Goal: Task Accomplishment & Management: Use online tool/utility

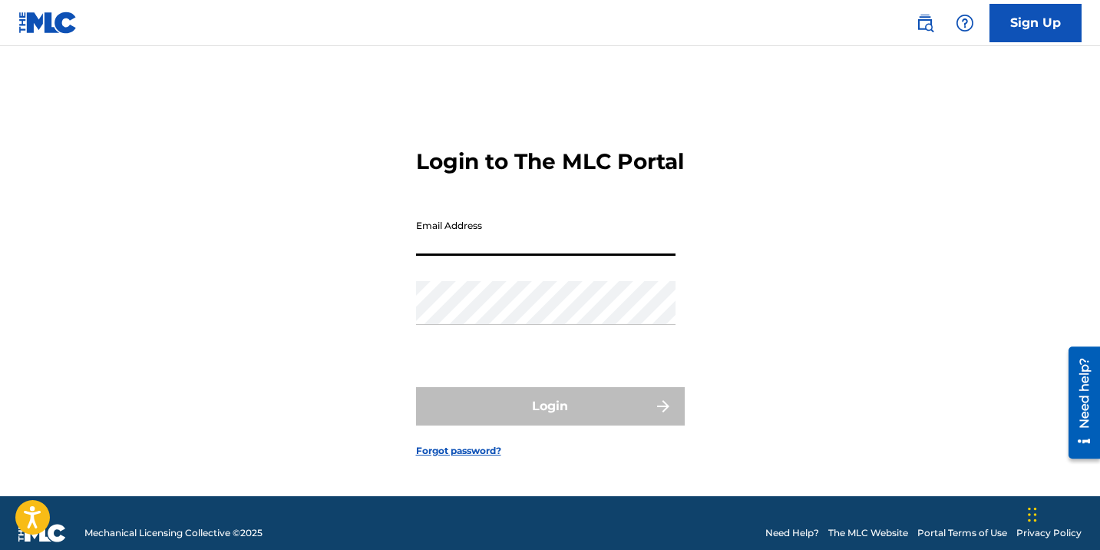
click at [477, 249] on input "Email Address" at bounding box center [545, 234] width 259 height 44
click at [467, 253] on input "Email Address" at bounding box center [545, 234] width 259 height 44
type input "[EMAIL_ADDRESS][DOMAIN_NAME]"
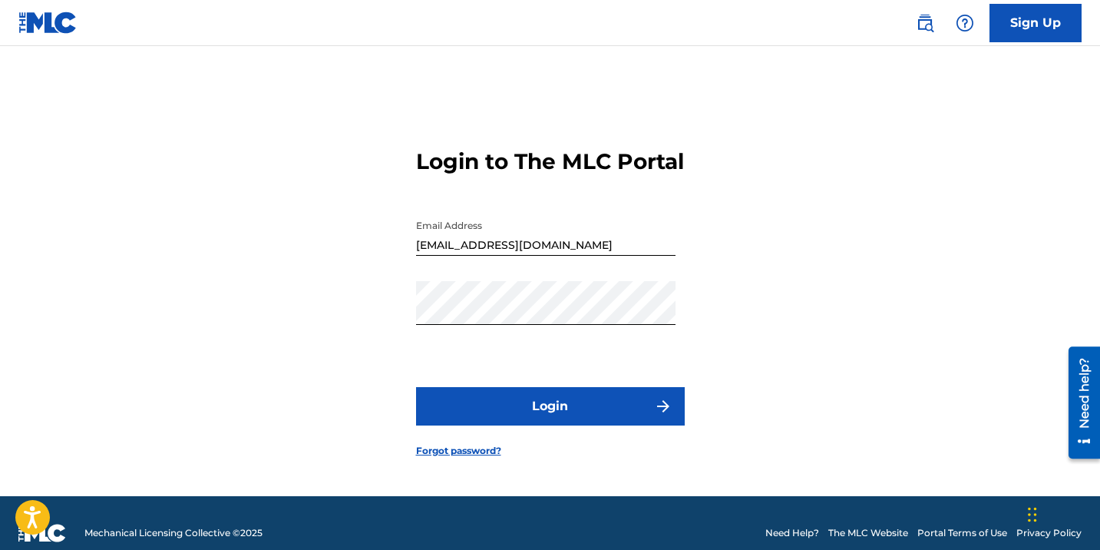
click at [746, 195] on div "Login to The MLC Portal Email Address [EMAIL_ADDRESS][DOMAIN_NAME] Password Log…" at bounding box center [550, 289] width 1075 height 411
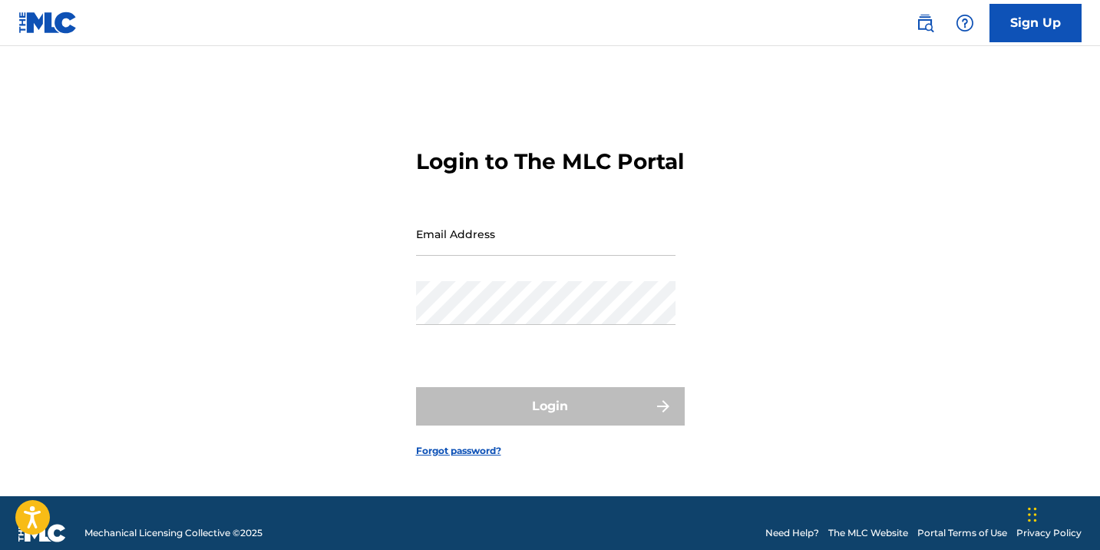
click at [932, 22] on img at bounding box center [925, 23] width 18 height 18
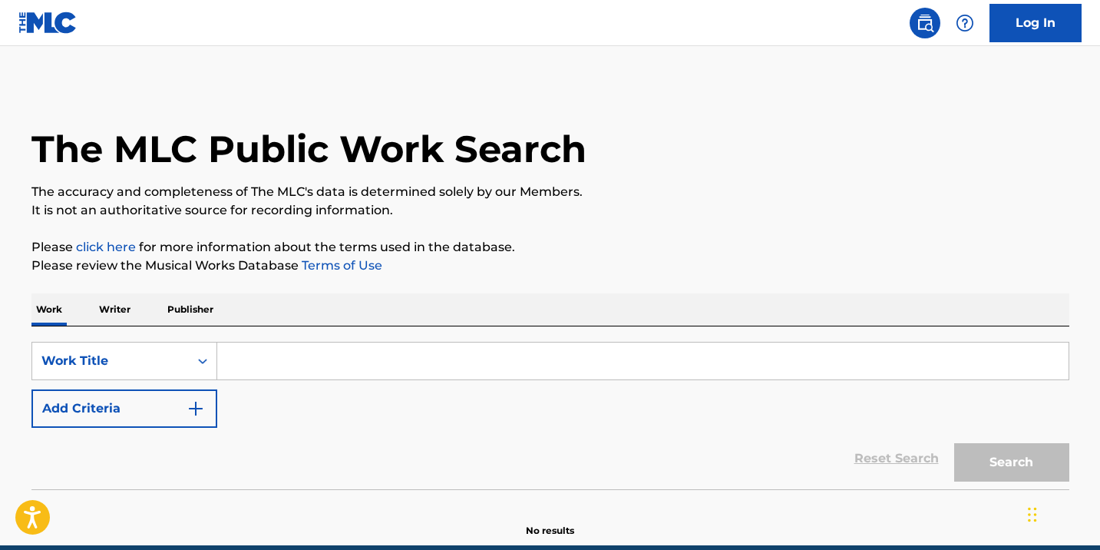
click at [1028, 20] on link "Log In" at bounding box center [1035, 23] width 92 height 38
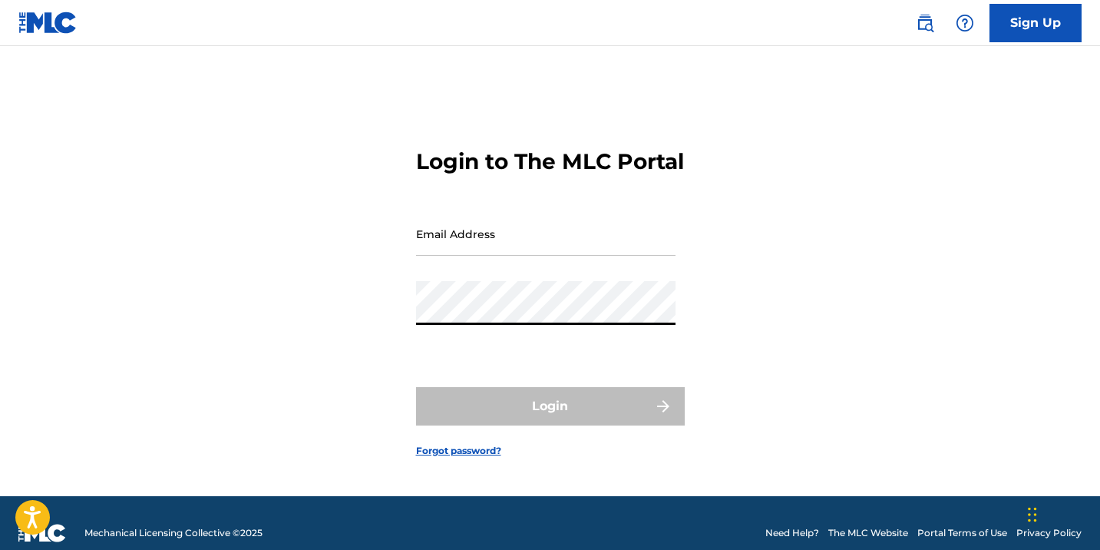
click at [497, 269] on div "Email Address" at bounding box center [545, 246] width 259 height 69
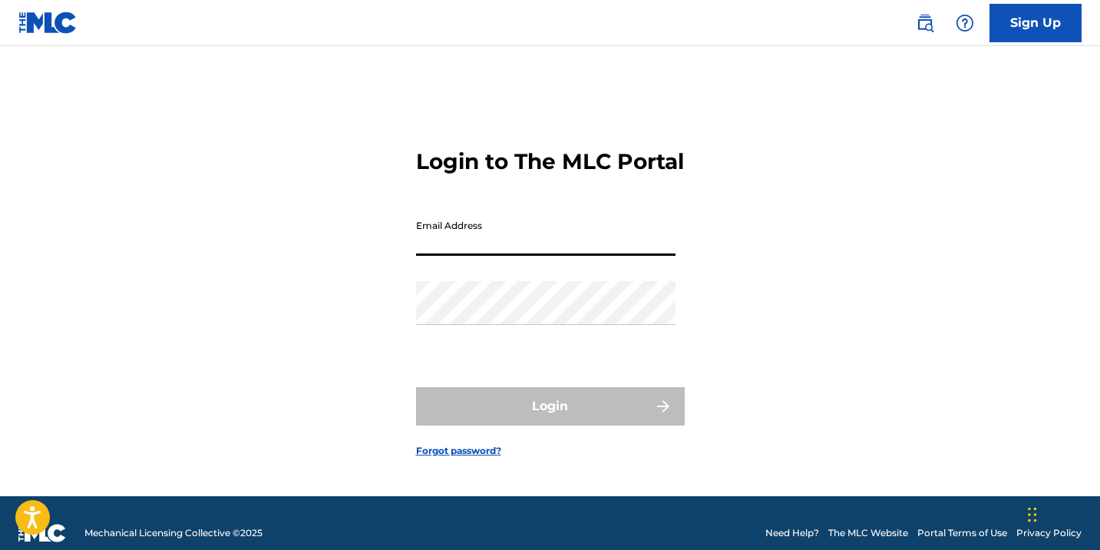
click at [495, 256] on input "Email Address" at bounding box center [545, 234] width 259 height 44
click at [494, 256] on input "Email Address" at bounding box center [545, 234] width 259 height 44
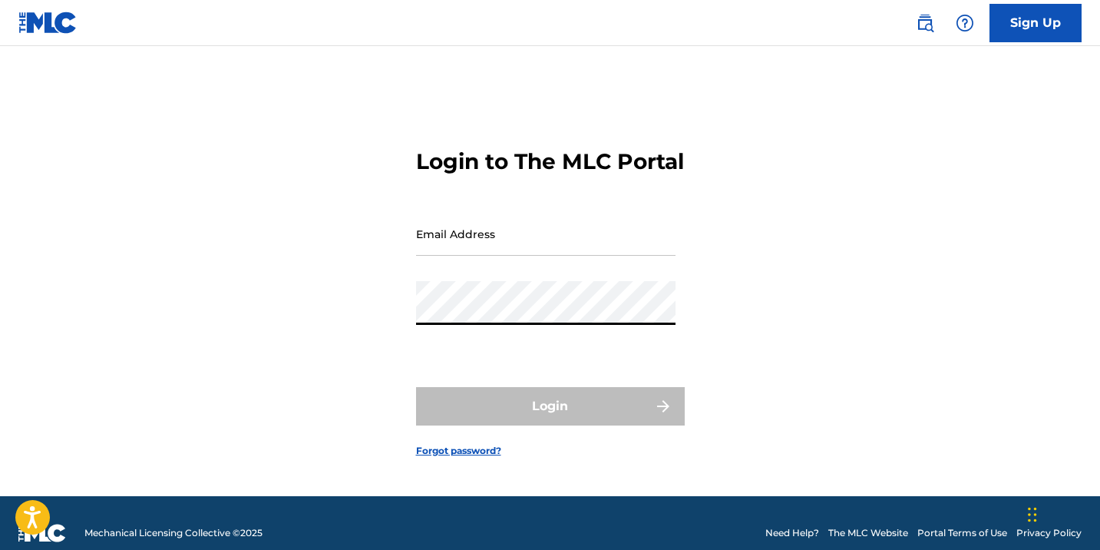
type input "[EMAIL_ADDRESS][DOMAIN_NAME]"
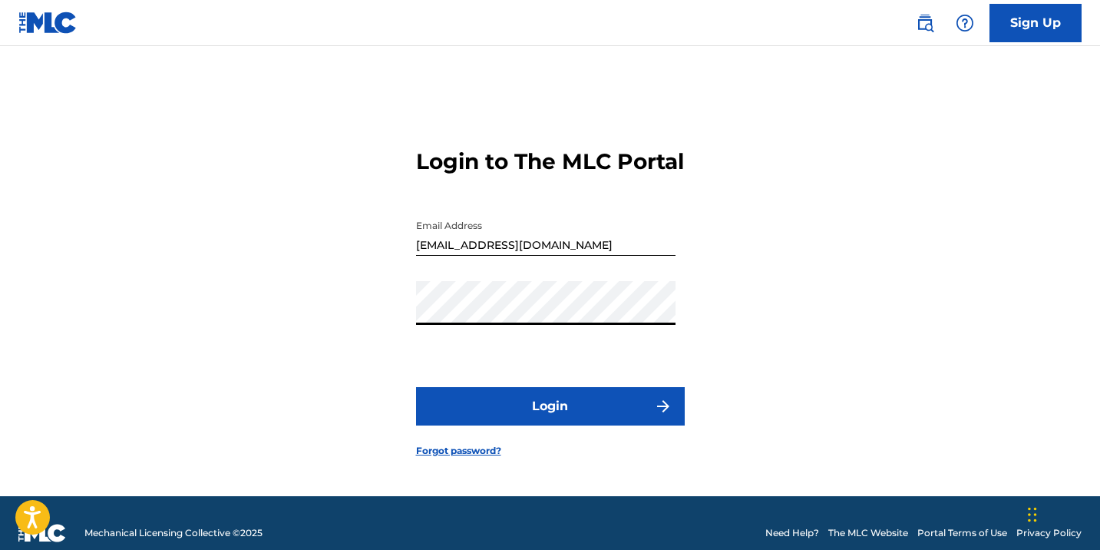
click at [537, 441] on form "Login to The MLC Portal Email Address tajay@hapilos.com Password Login Forgot p…" at bounding box center [550, 289] width 269 height 411
click at [541, 397] on form "Login to The MLC Portal Email Address tajay@hapilos.com Password Login Forgot p…" at bounding box center [550, 289] width 269 height 411
click at [563, 406] on button "Login" at bounding box center [550, 406] width 269 height 38
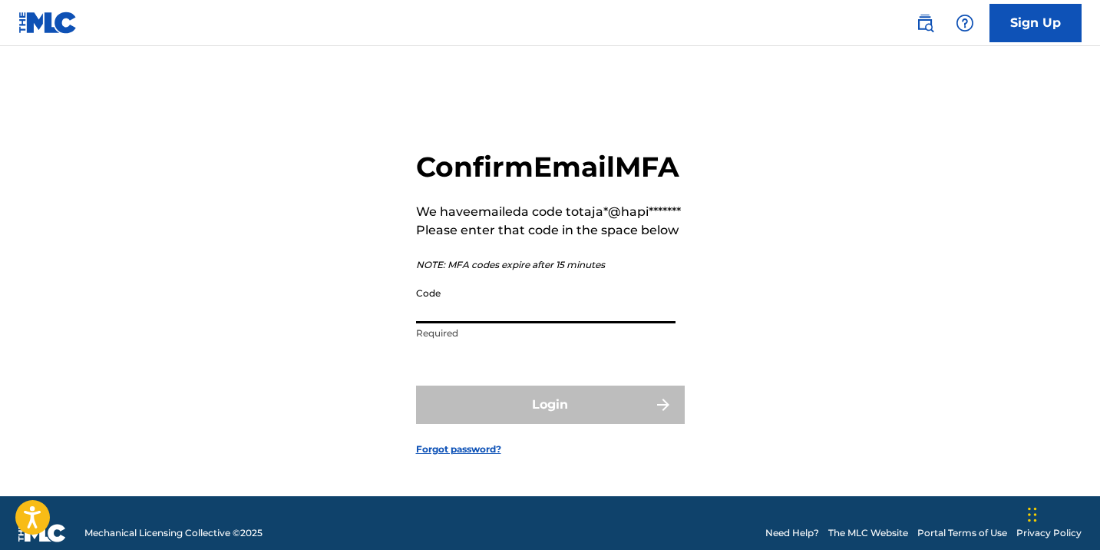
click at [516, 323] on input "Code" at bounding box center [545, 301] width 259 height 44
paste input "670118"
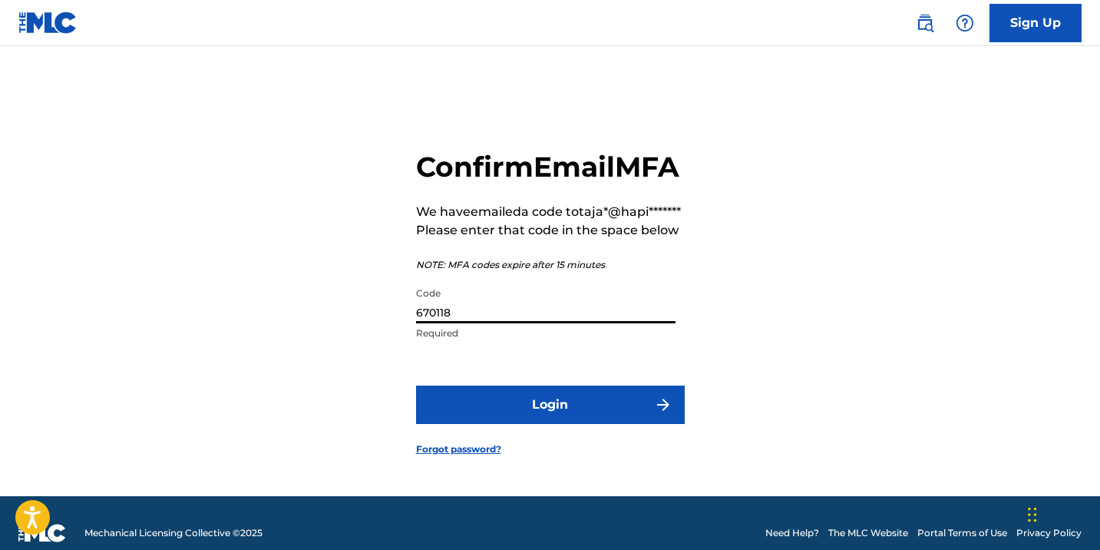
type input "670118"
click at [530, 424] on button "Login" at bounding box center [550, 404] width 269 height 38
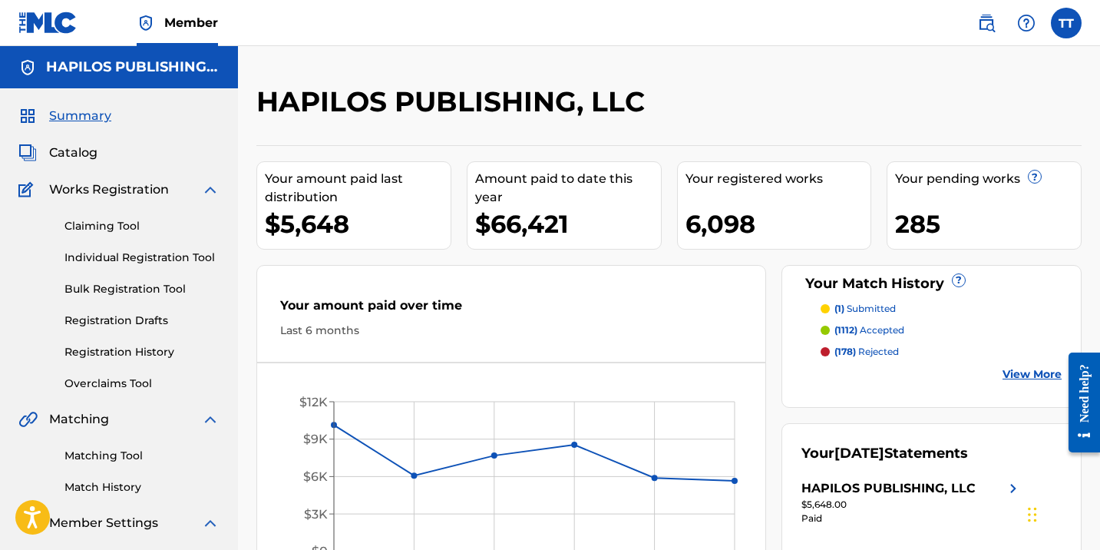
click at [132, 355] on link "Registration History" at bounding box center [141, 352] width 155 height 16
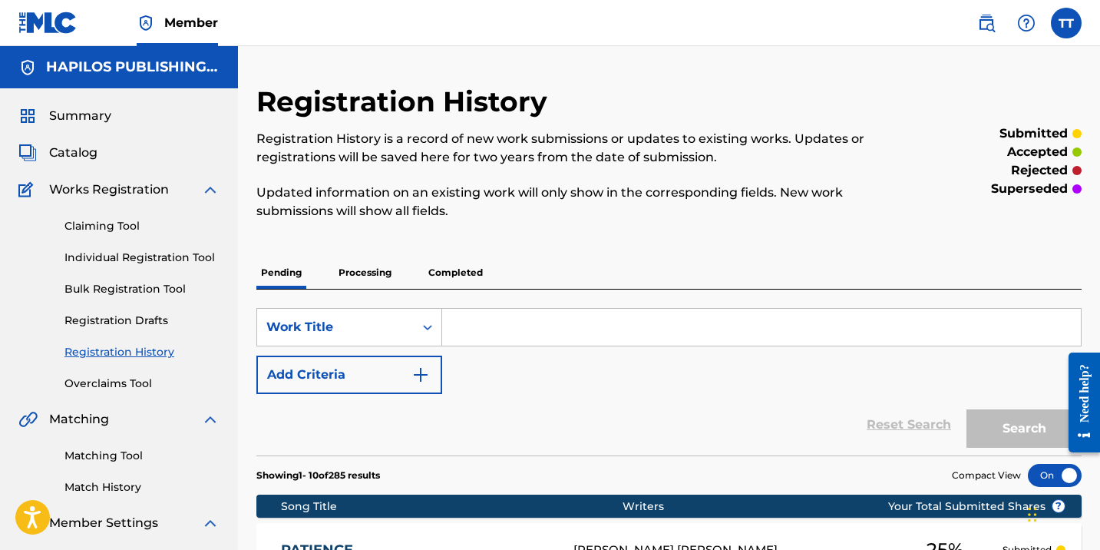
click at [442, 259] on p "Completed" at bounding box center [456, 272] width 64 height 32
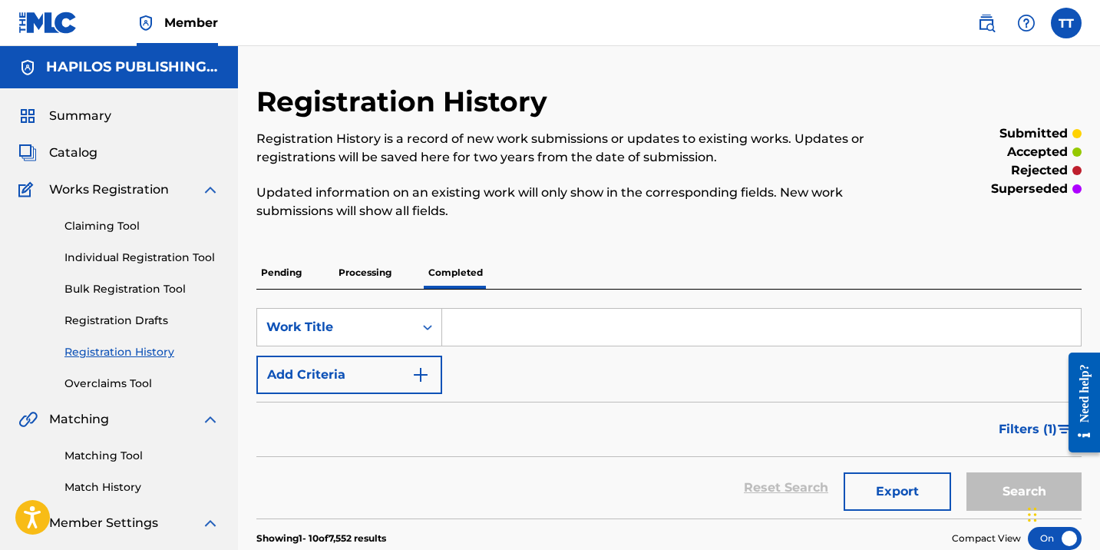
click at [86, 154] on span "Catalog" at bounding box center [73, 153] width 48 height 18
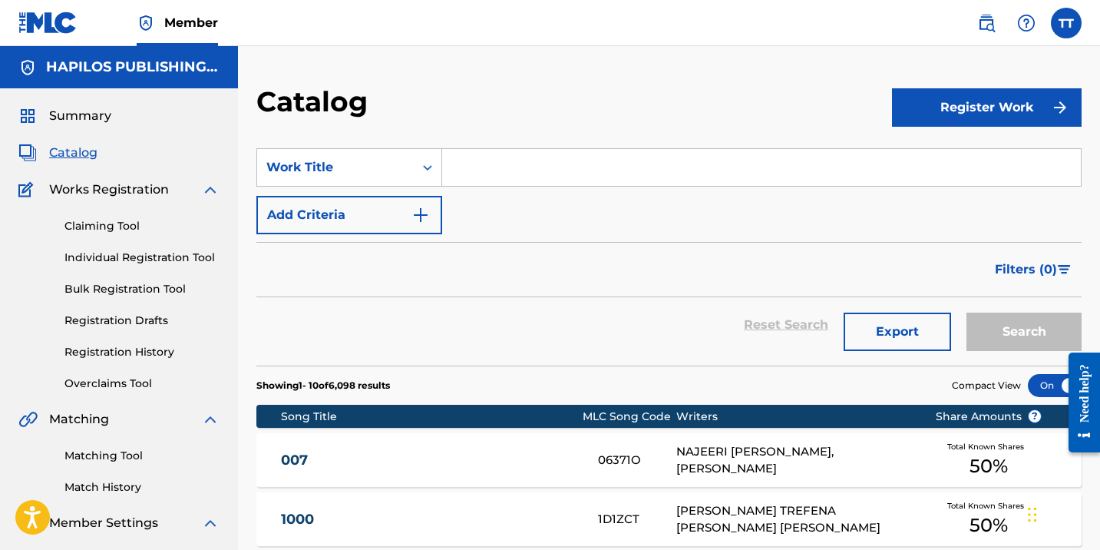
click at [484, 180] on input "Search Form" at bounding box center [761, 167] width 639 height 37
paste input "ONE LAW"
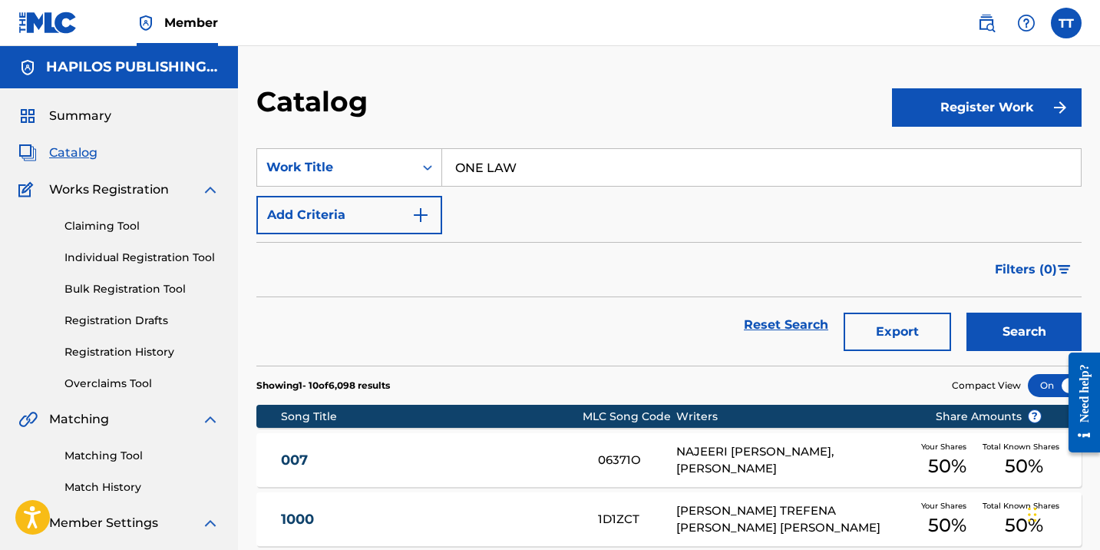
click at [966, 312] on button "Search" at bounding box center [1023, 331] width 115 height 38
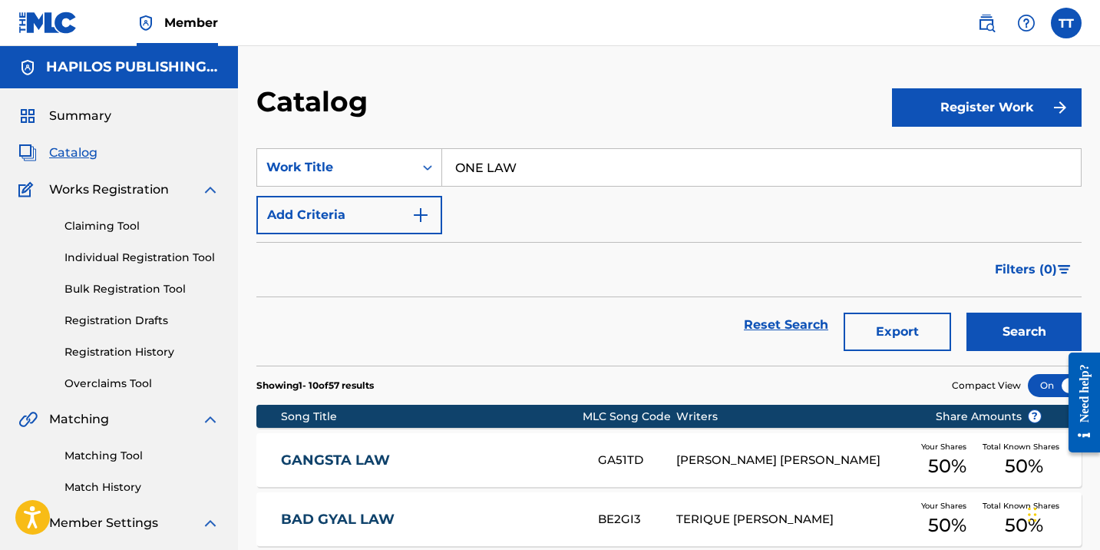
click at [468, 166] on input "ONE LAW" at bounding box center [761, 167] width 639 height 37
click at [468, 167] on input "ONE LAW" at bounding box center [761, 167] width 639 height 37
paste input "DIAMOND IN THE ROUGH"
type input "DIAMOND IN THE ROUGH"
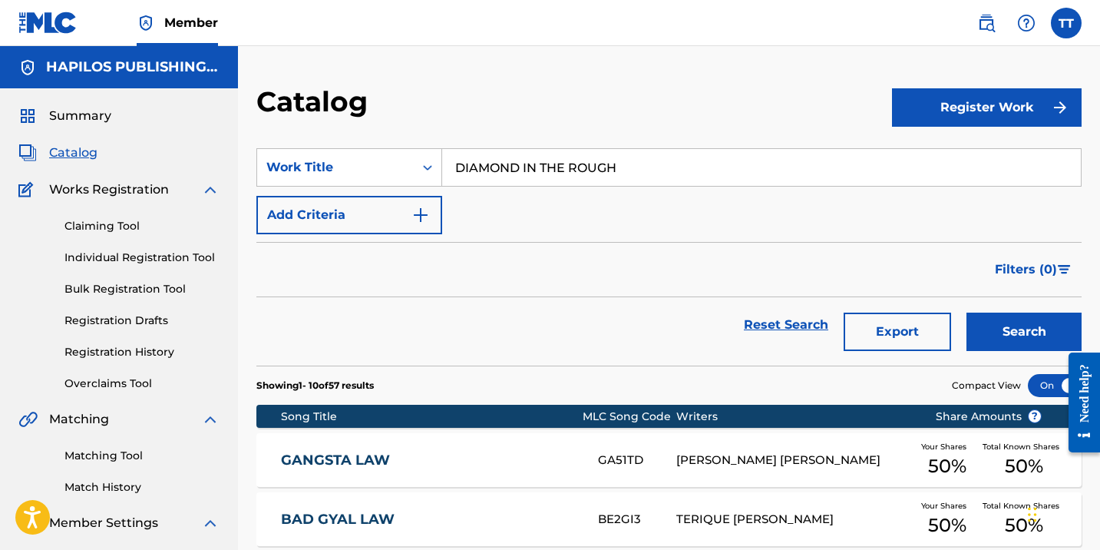
click at [966, 312] on button "Search" at bounding box center [1023, 331] width 115 height 38
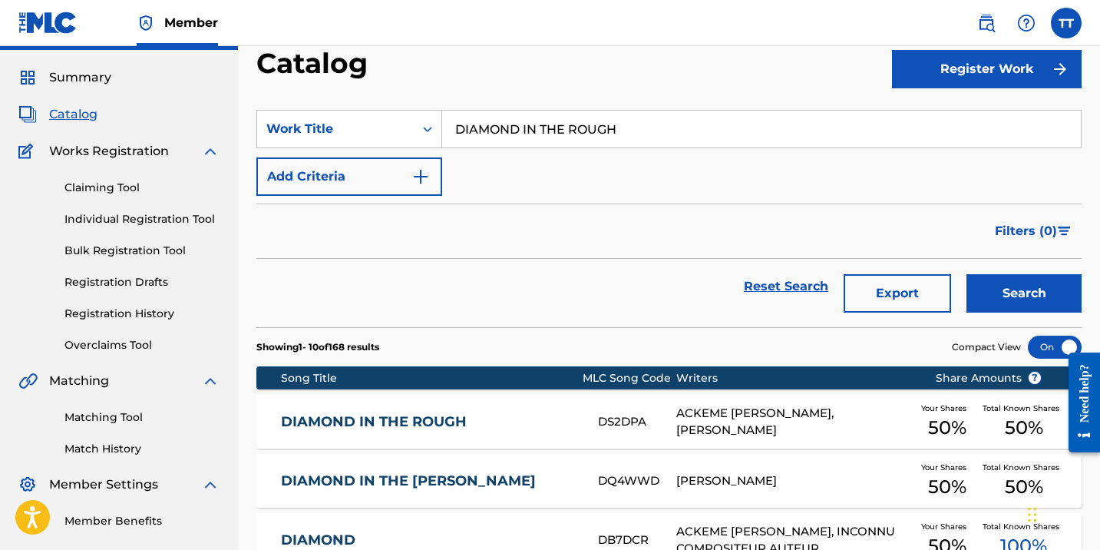
scroll to position [48, 0]
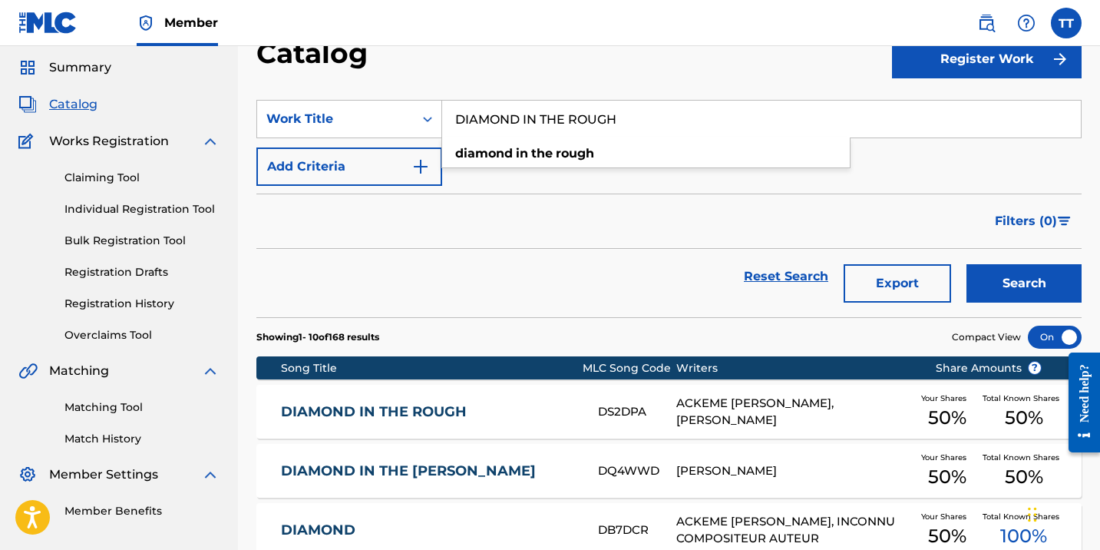
click at [451, 408] on link "DIAMOND IN THE ROUGH" at bounding box center [429, 412] width 296 height 18
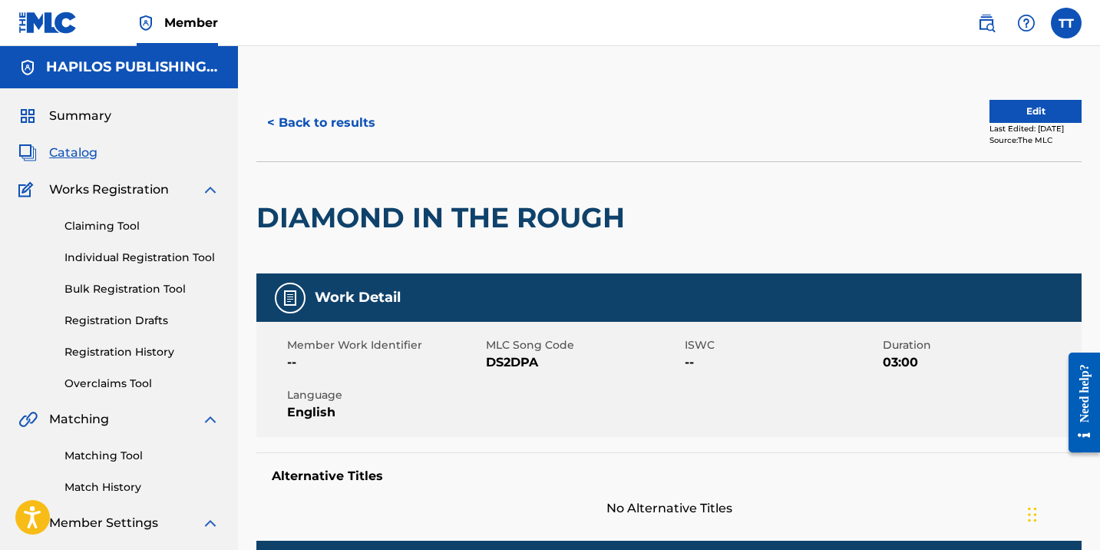
click at [512, 358] on span "DS2DPA" at bounding box center [583, 362] width 195 height 18
copy span "DS2DPA"
click at [315, 129] on button "< Back to results" at bounding box center [321, 123] width 130 height 38
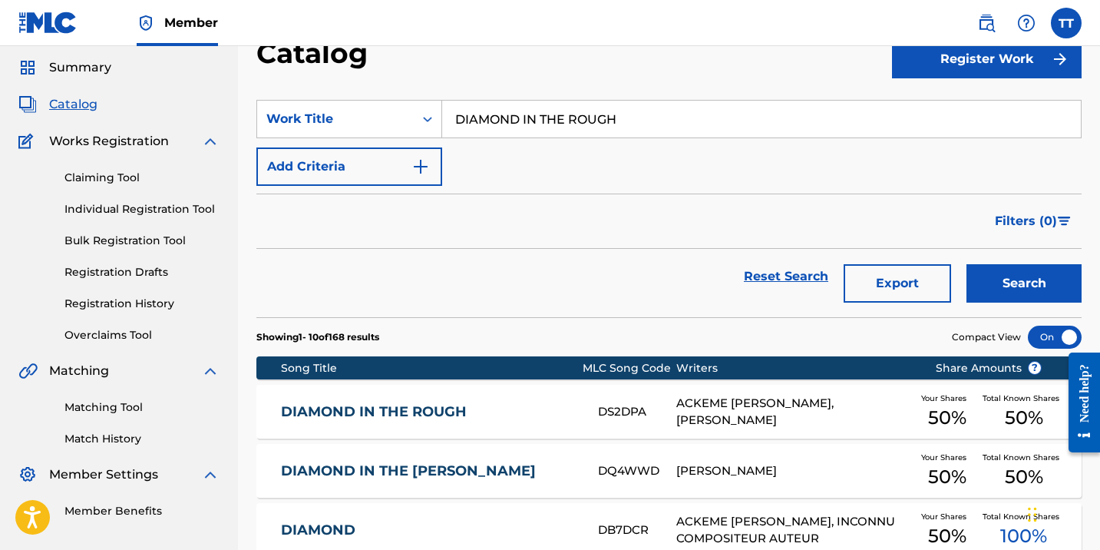
click at [480, 132] on input "DIAMOND IN THE ROUGH" at bounding box center [761, 119] width 639 height 37
click at [480, 131] on input "DIAMOND IN THE ROUGH" at bounding box center [761, 119] width 639 height 37
paste input "RUMSET"
type input "DRUMSET"
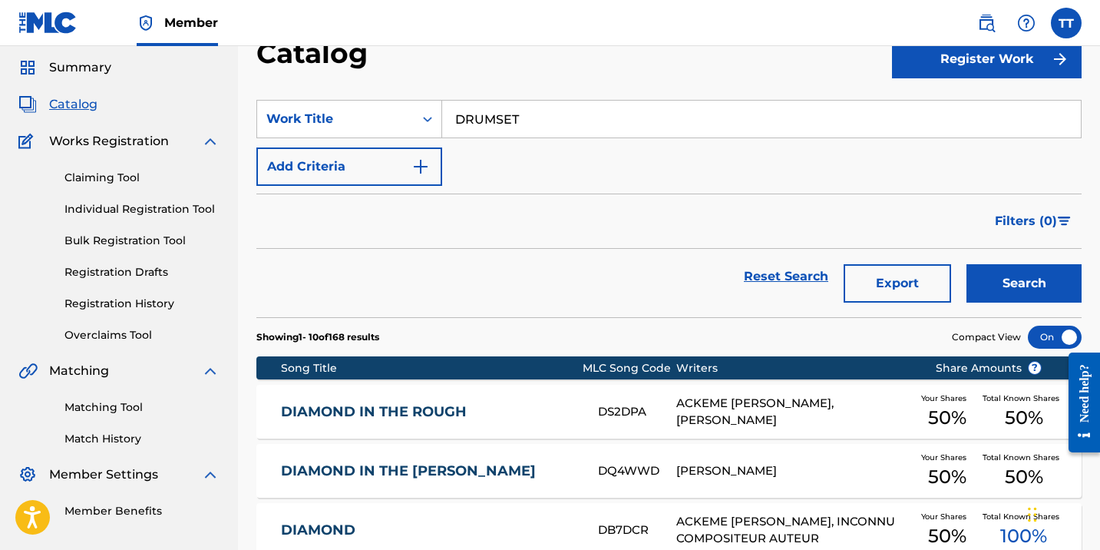
click at [966, 264] on button "Search" at bounding box center [1023, 283] width 115 height 38
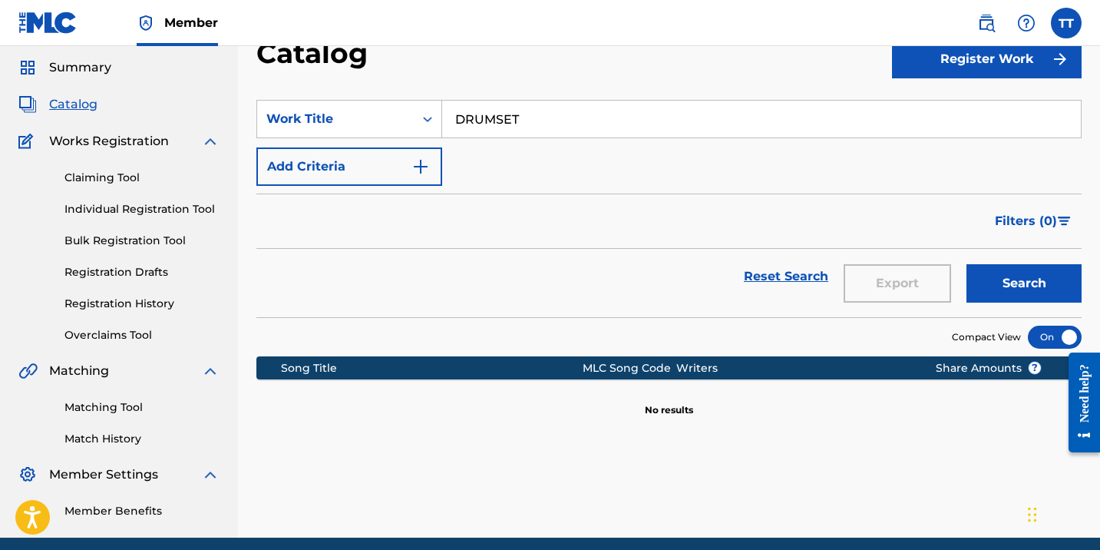
click at [102, 410] on link "Matching Tool" at bounding box center [141, 407] width 155 height 16
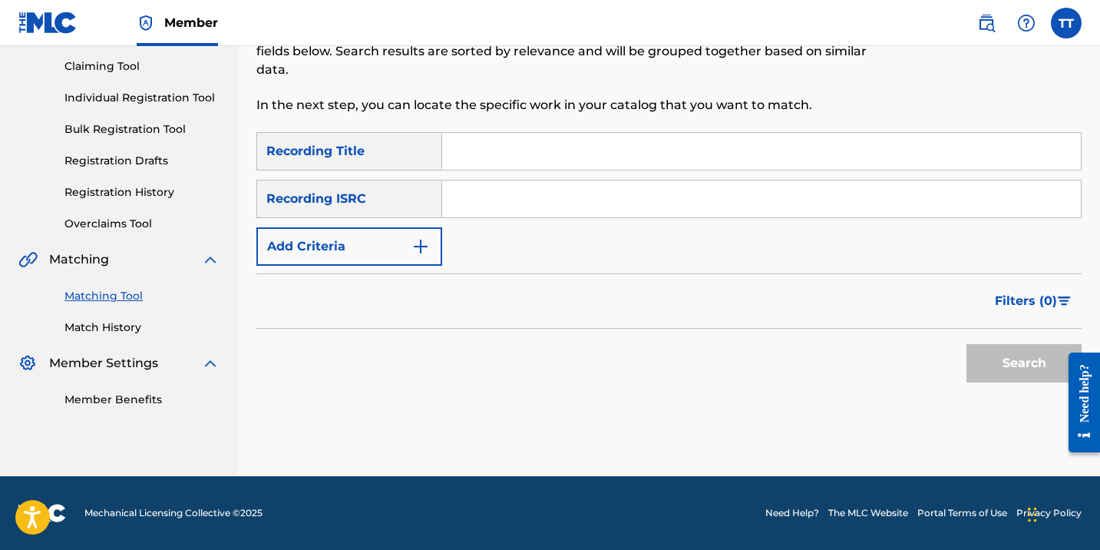
scroll to position [136, 0]
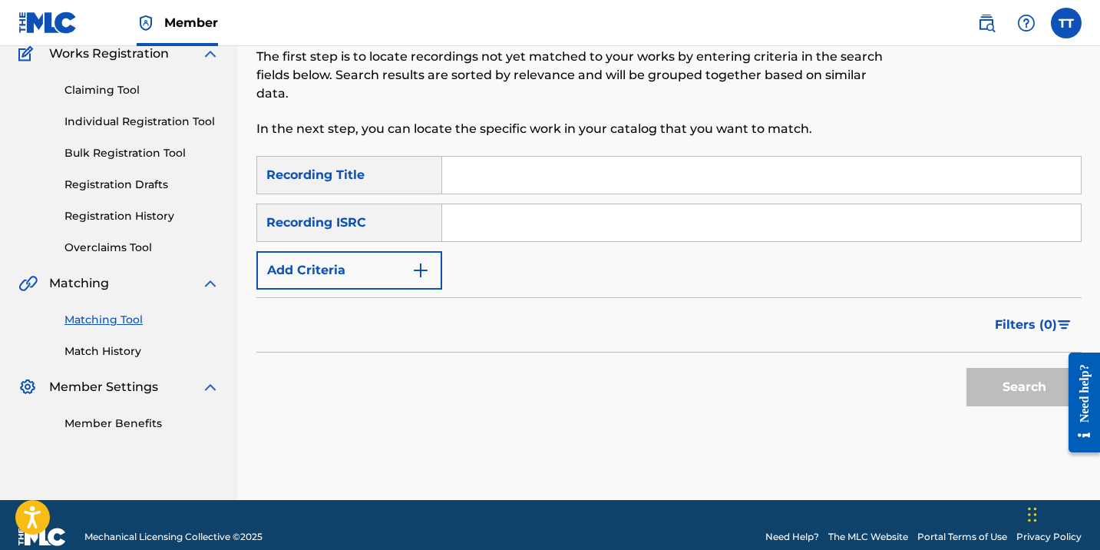
click at [112, 348] on link "Match History" at bounding box center [141, 351] width 155 height 16
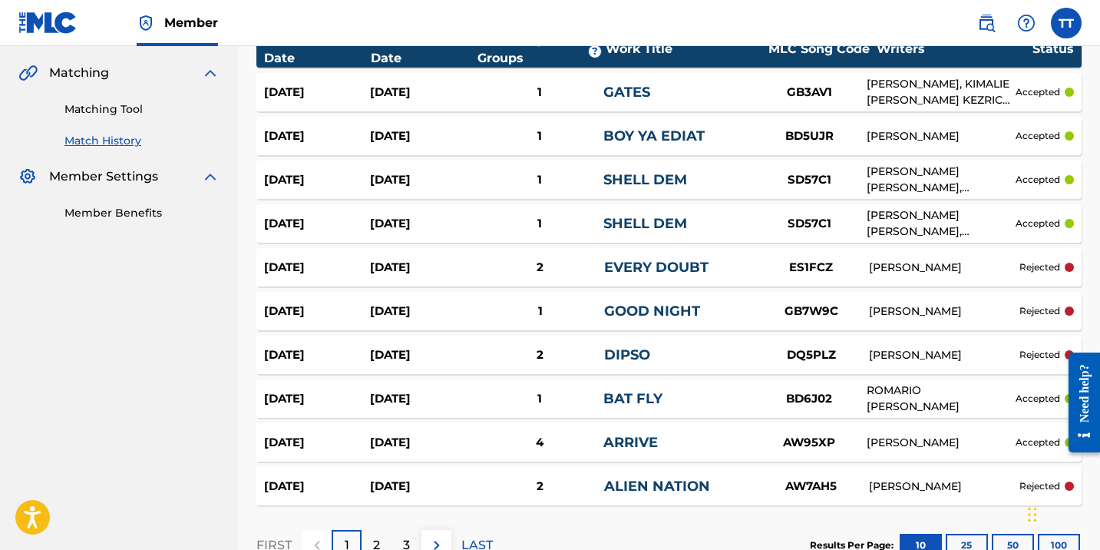
scroll to position [369, 0]
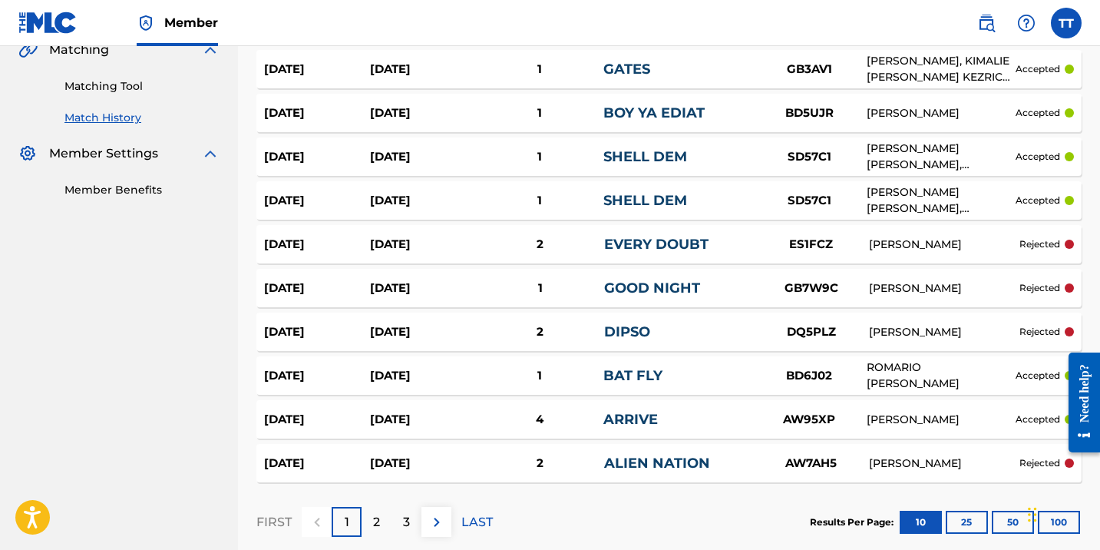
click at [364, 528] on div "2" at bounding box center [377, 522] width 30 height 30
click at [415, 537] on div "FIRST 1 2 3 LAST" at bounding box center [374, 521] width 236 height 79
click at [411, 527] on div "3" at bounding box center [406, 522] width 30 height 30
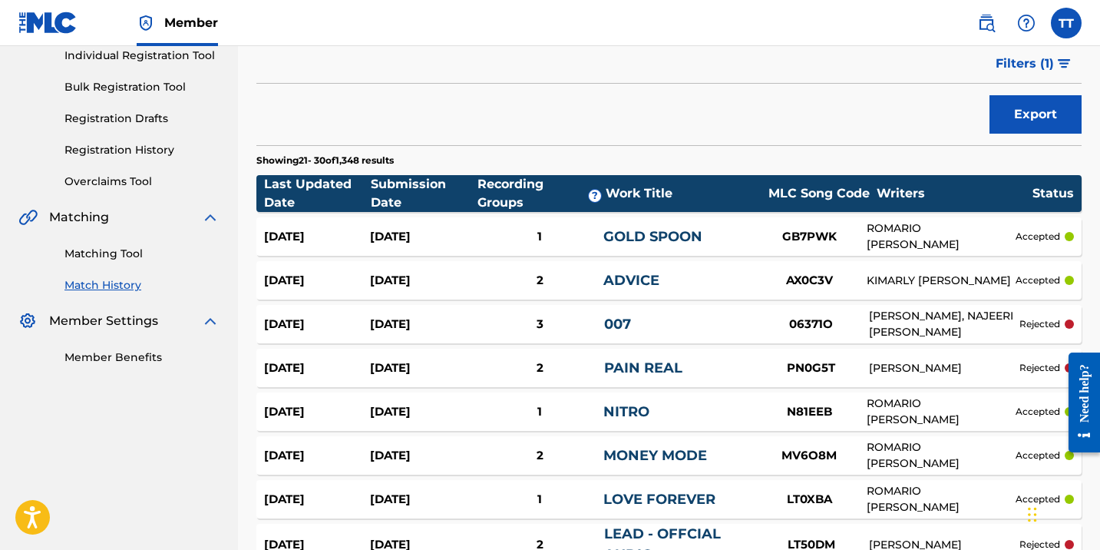
scroll to position [188, 0]
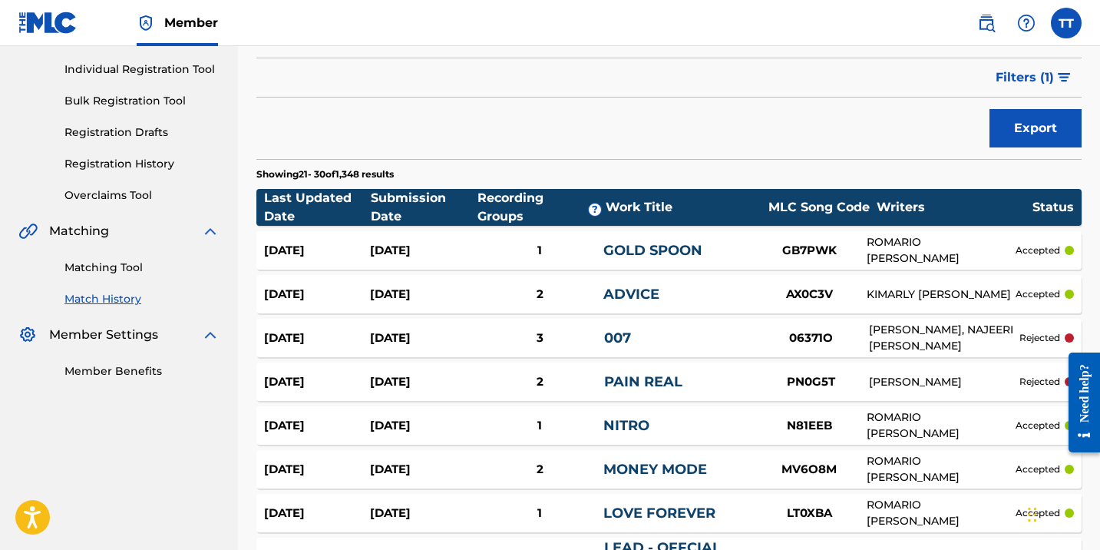
click at [112, 304] on link "Match History" at bounding box center [141, 299] width 155 height 16
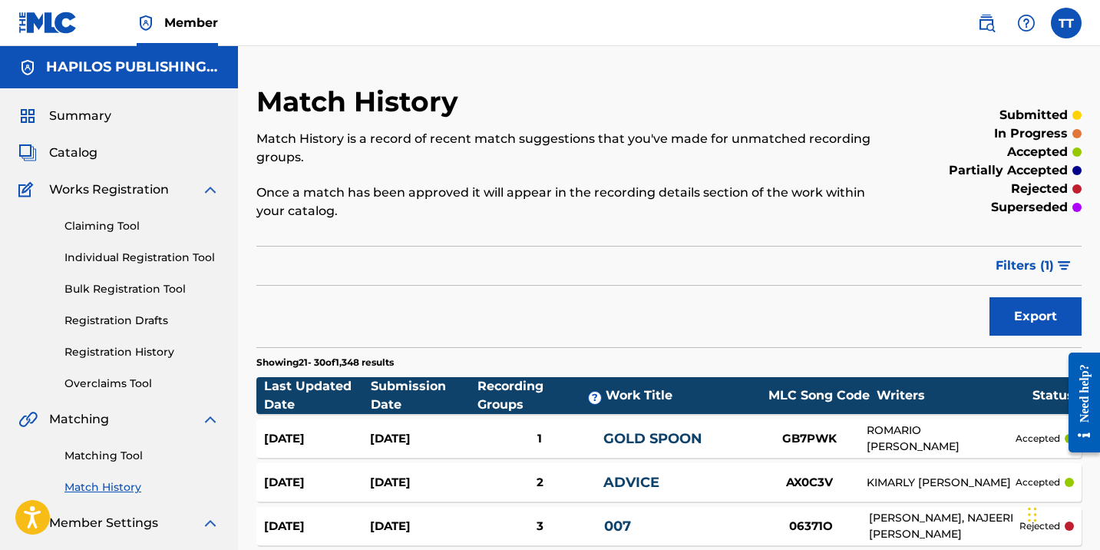
scroll to position [0, 0]
click at [123, 457] on link "Matching Tool" at bounding box center [141, 455] width 155 height 16
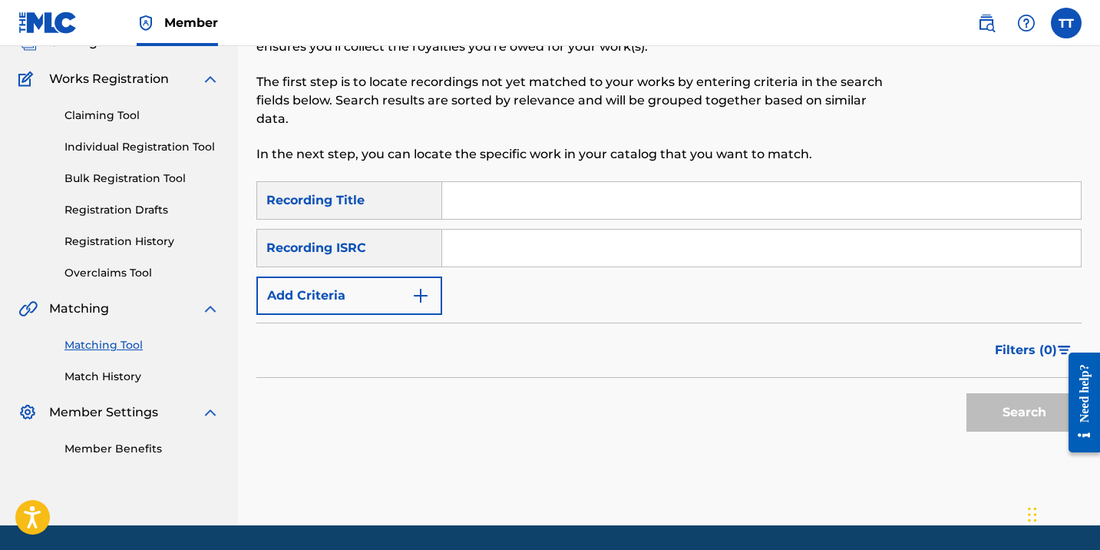
scroll to position [95, 0]
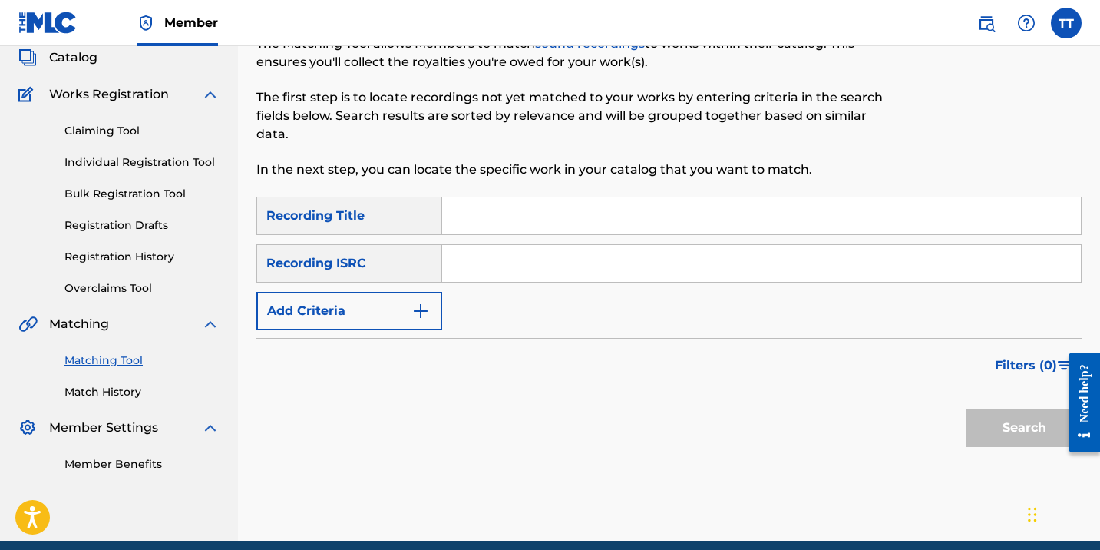
click at [507, 256] on input "Search Form" at bounding box center [761, 263] width 639 height 37
paste input "QMFMF2310613"
click at [966, 408] on button "Search" at bounding box center [1023, 427] width 115 height 38
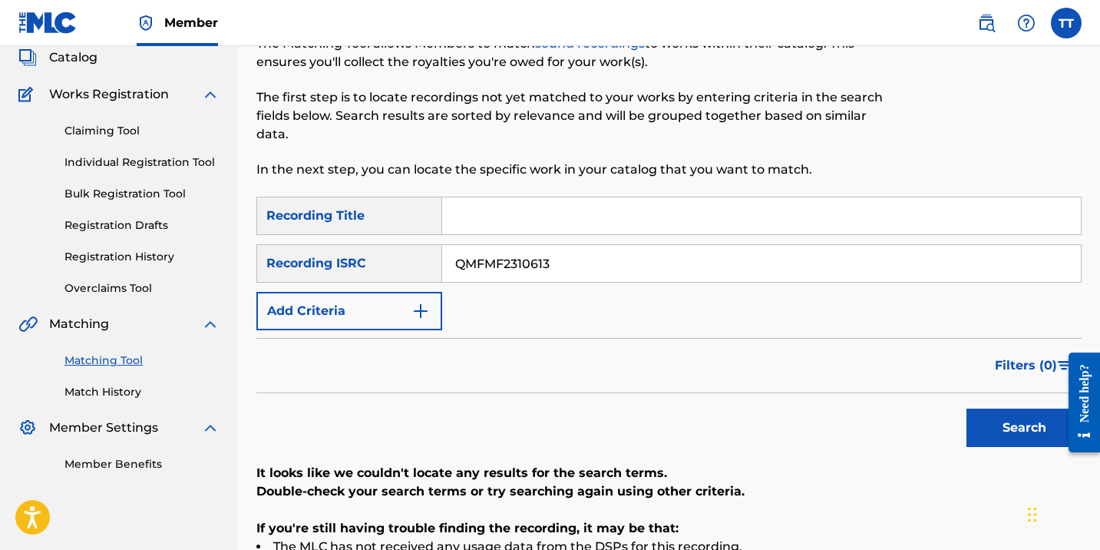
click at [498, 261] on input "QMFMF2310613" at bounding box center [761, 263] width 639 height 37
click at [499, 262] on input "QMFMF2310613" at bounding box center [761, 263] width 639 height 37
paste input "869"
click at [966, 408] on button "Search" at bounding box center [1023, 427] width 115 height 38
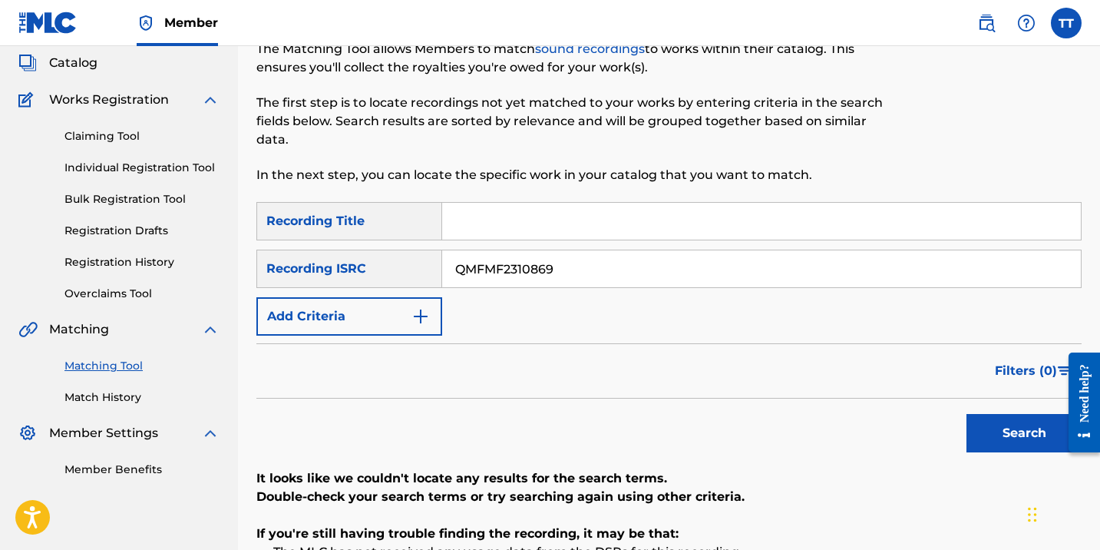
scroll to position [69, 0]
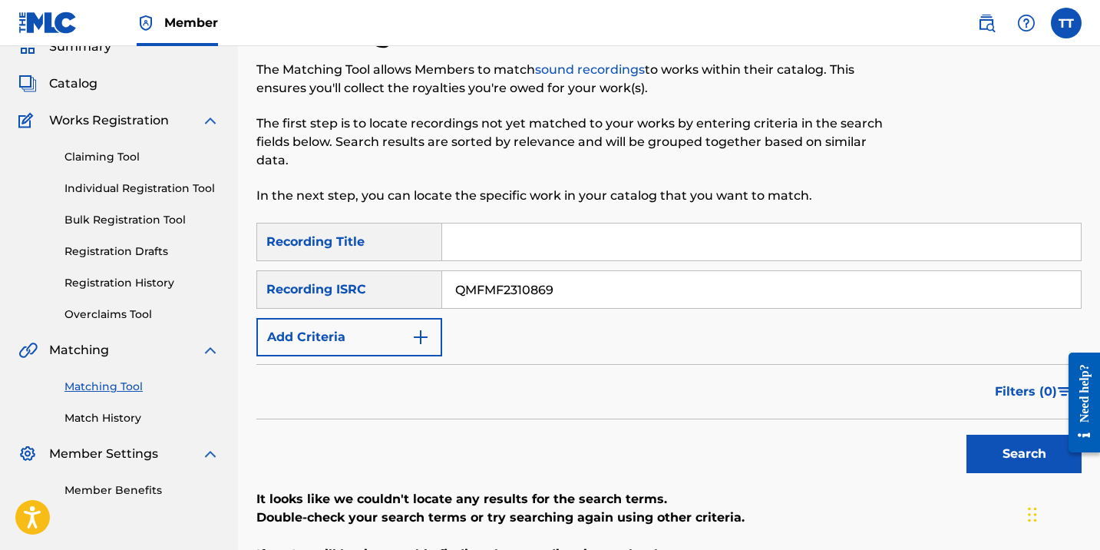
click at [502, 285] on input "QMFMF2310869" at bounding box center [761, 289] width 639 height 37
click at [503, 285] on input "QMFMF2310869" at bounding box center [761, 289] width 639 height 37
paste input "5015"
type input "QMFMF2315015"
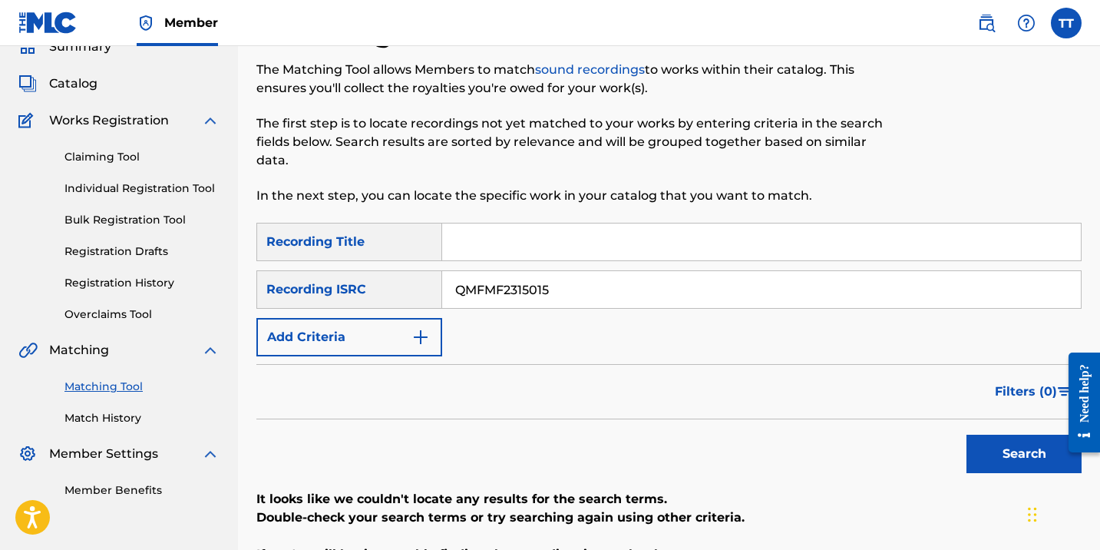
click at [966, 434] on button "Search" at bounding box center [1023, 453] width 115 height 38
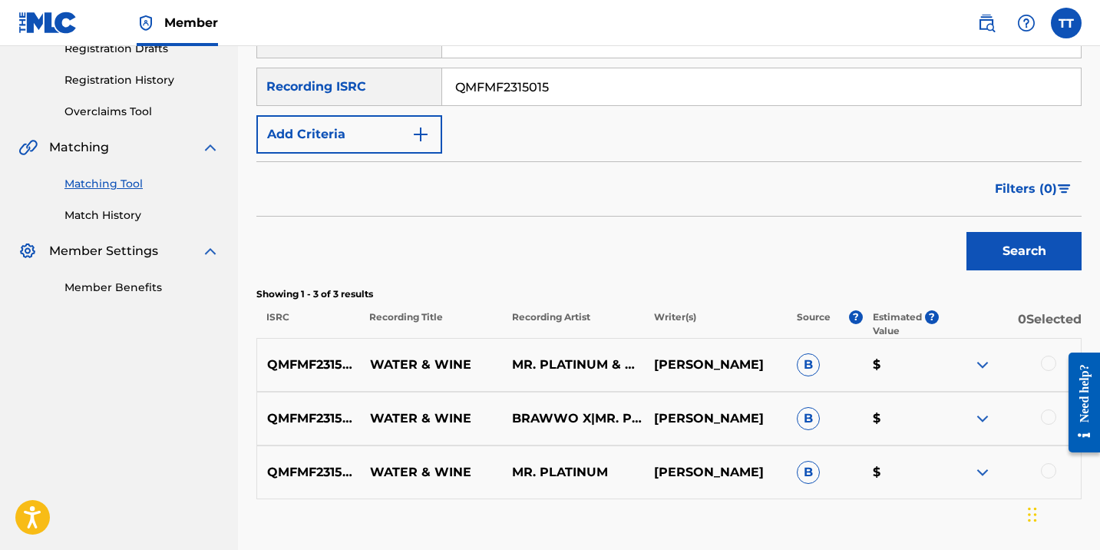
scroll to position [324, 0]
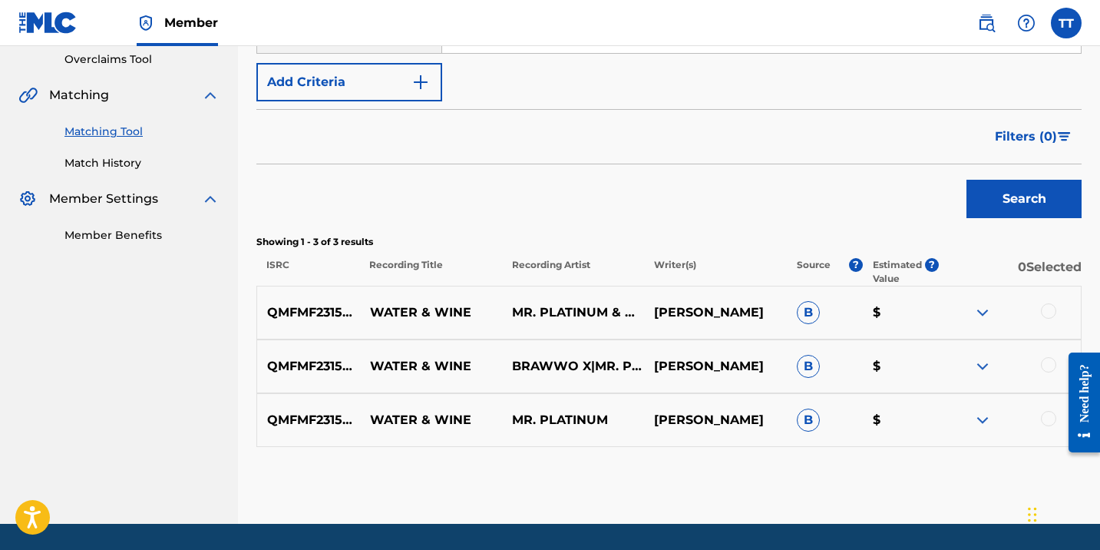
click at [1052, 307] on div at bounding box center [1048, 310] width 15 height 15
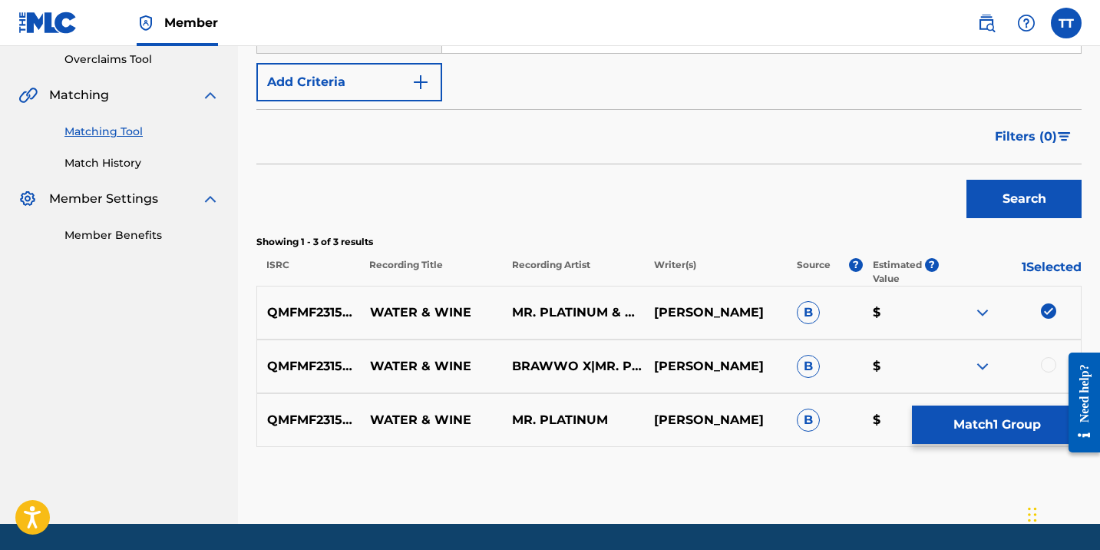
click at [1049, 368] on div at bounding box center [1048, 364] width 15 height 15
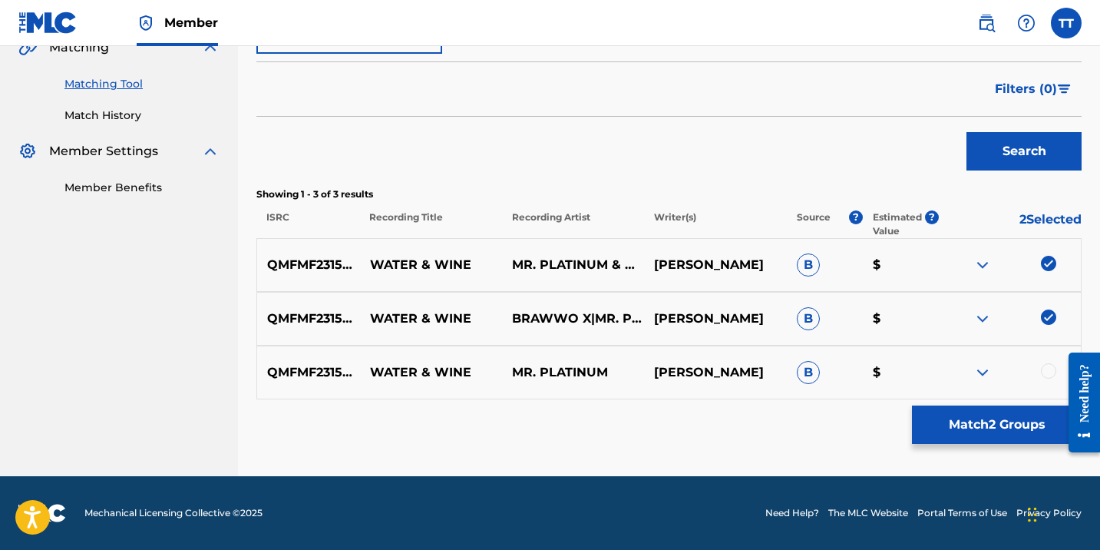
click at [1051, 382] on div "QMFMF2315015 WATER & WINE MR. PLATINUM BRIAN PARNELL B $" at bounding box center [668, 372] width 825 height 54
click at [1047, 373] on div at bounding box center [1048, 370] width 15 height 15
click at [1041, 421] on button "Match 3 Groups" at bounding box center [997, 424] width 170 height 38
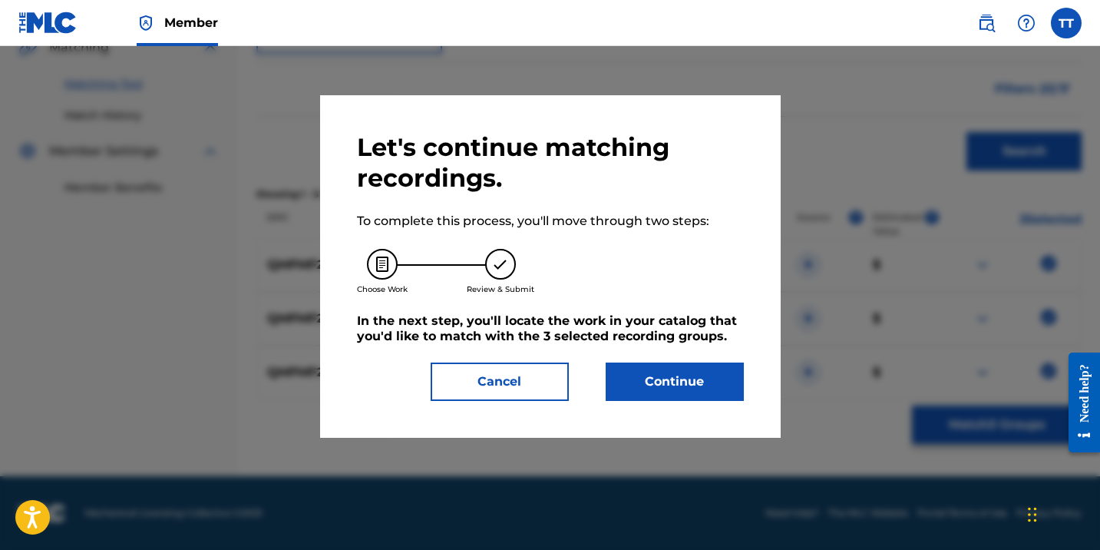
click at [688, 389] on button "Continue" at bounding box center [675, 381] width 138 height 38
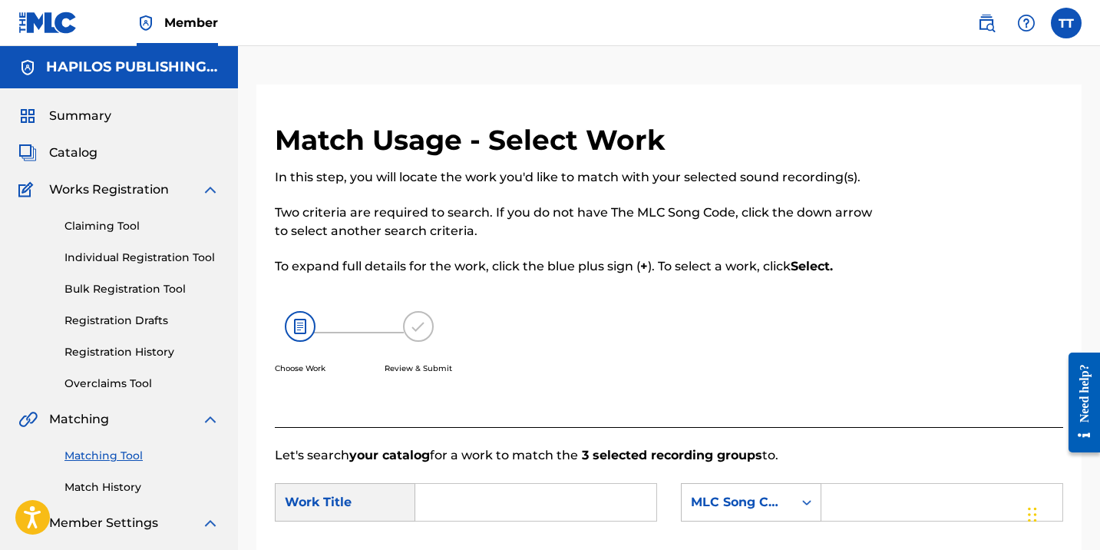
scroll to position [41, 0]
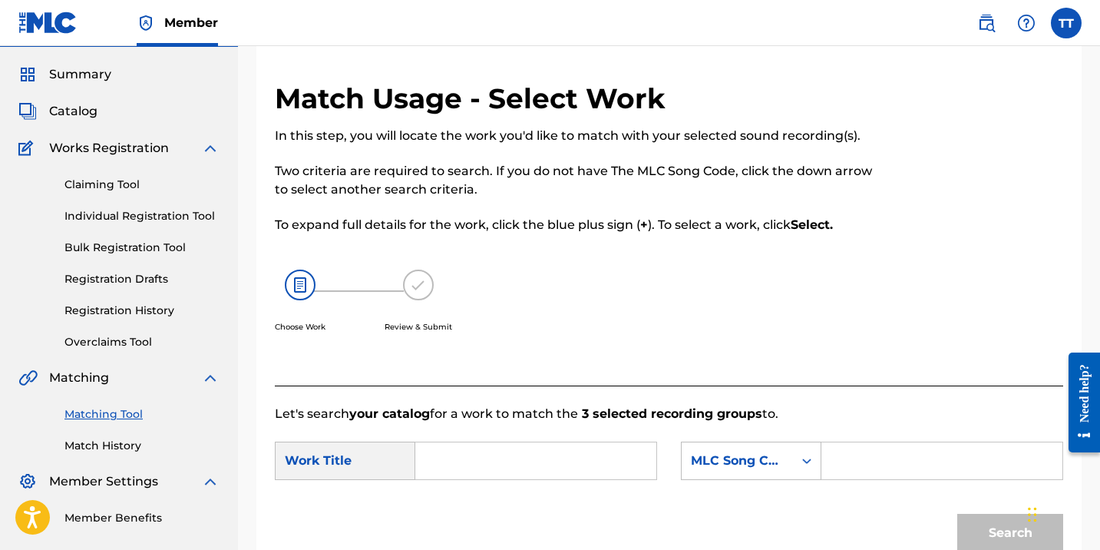
click at [476, 463] on input "Search Form" at bounding box center [535, 460] width 215 height 37
paste input "WATER AND WINE"
type input "WATER AND WINE"
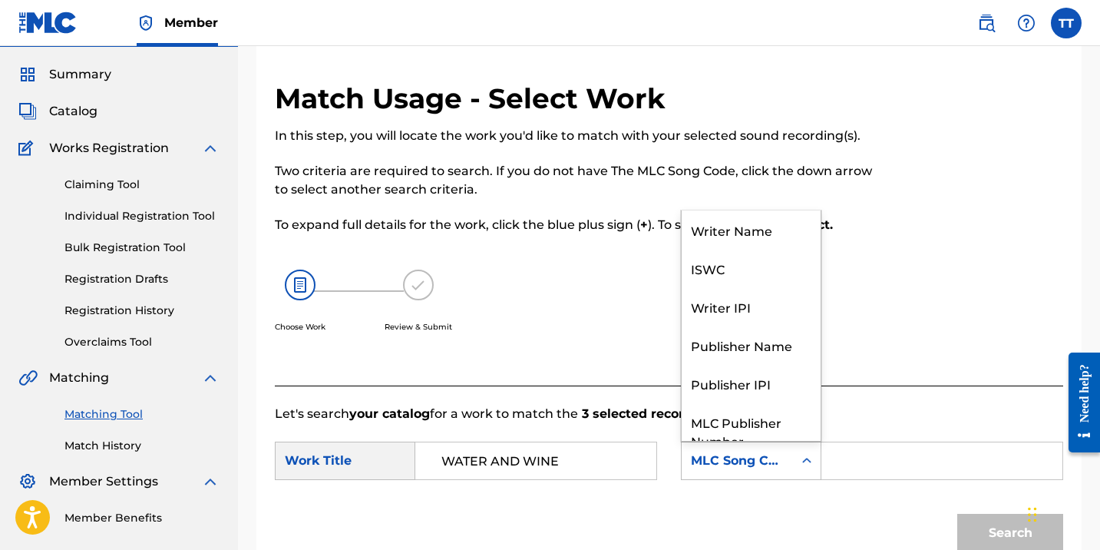
click at [716, 462] on div "MLC Song Code" at bounding box center [737, 460] width 93 height 18
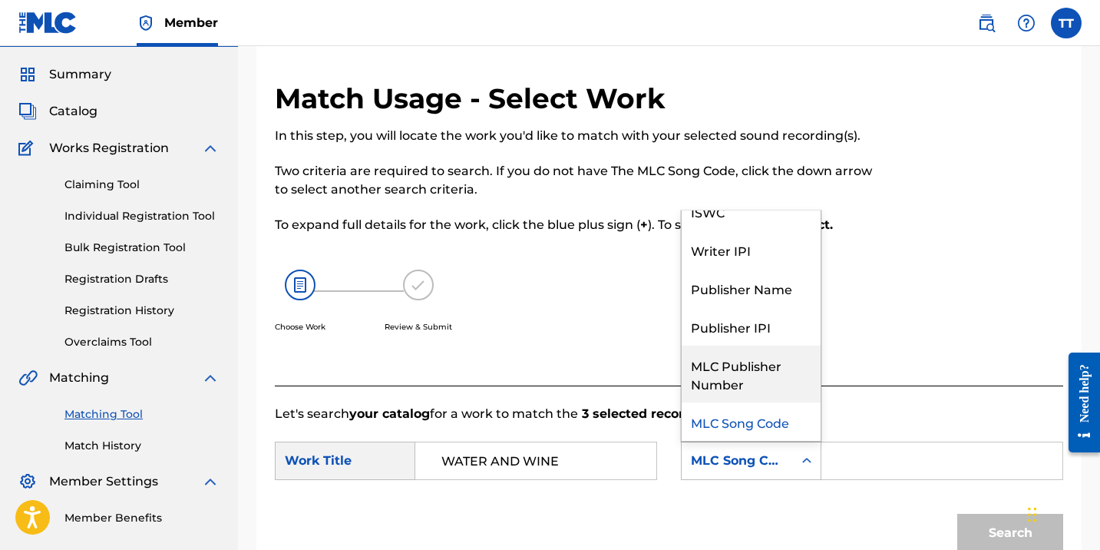
click at [745, 366] on div "MLC Publisher Number" at bounding box center [751, 373] width 139 height 57
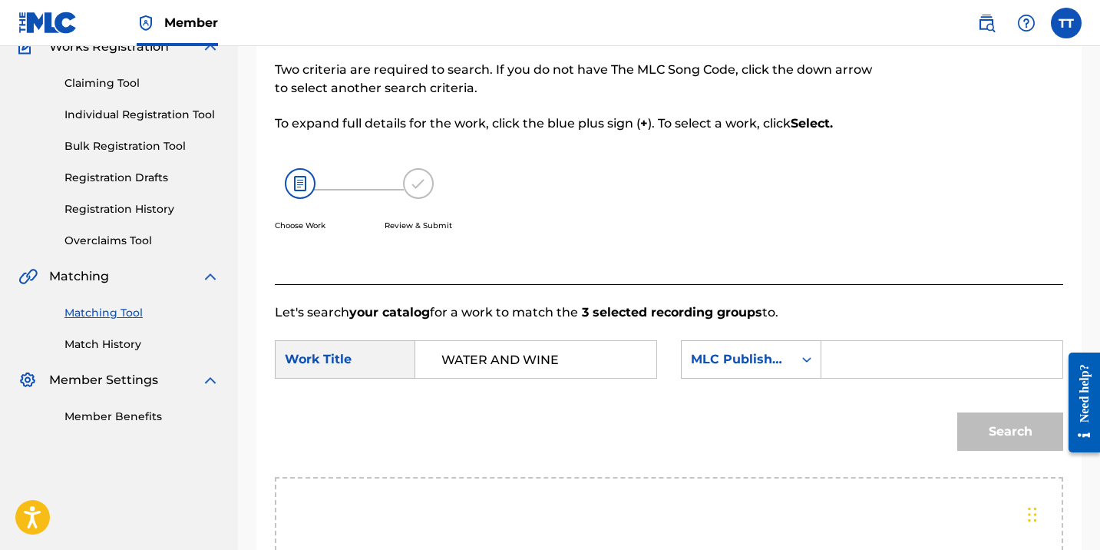
scroll to position [148, 0]
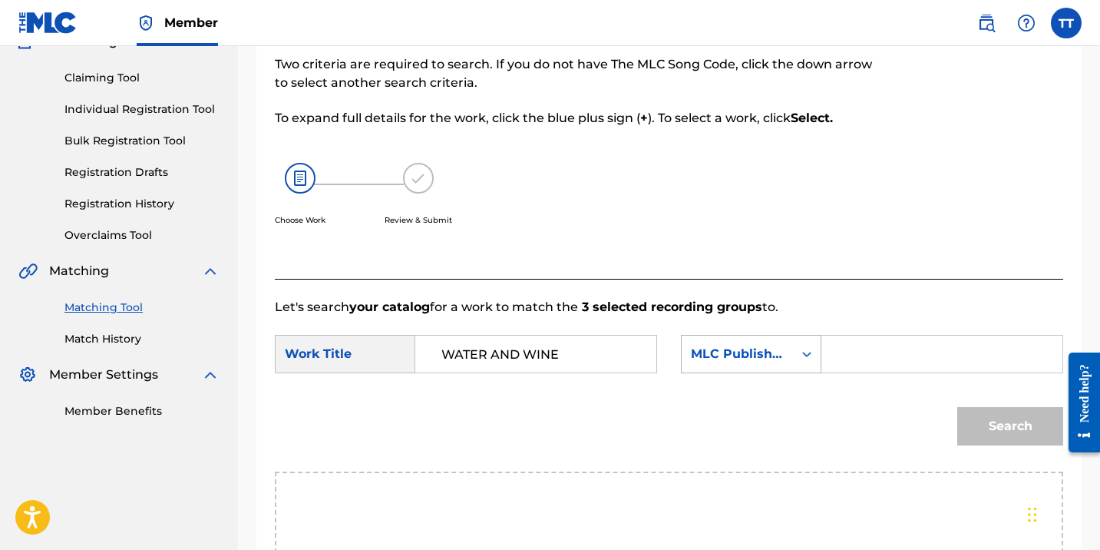
click at [756, 349] on div "MLC Publisher Number" at bounding box center [737, 354] width 93 height 18
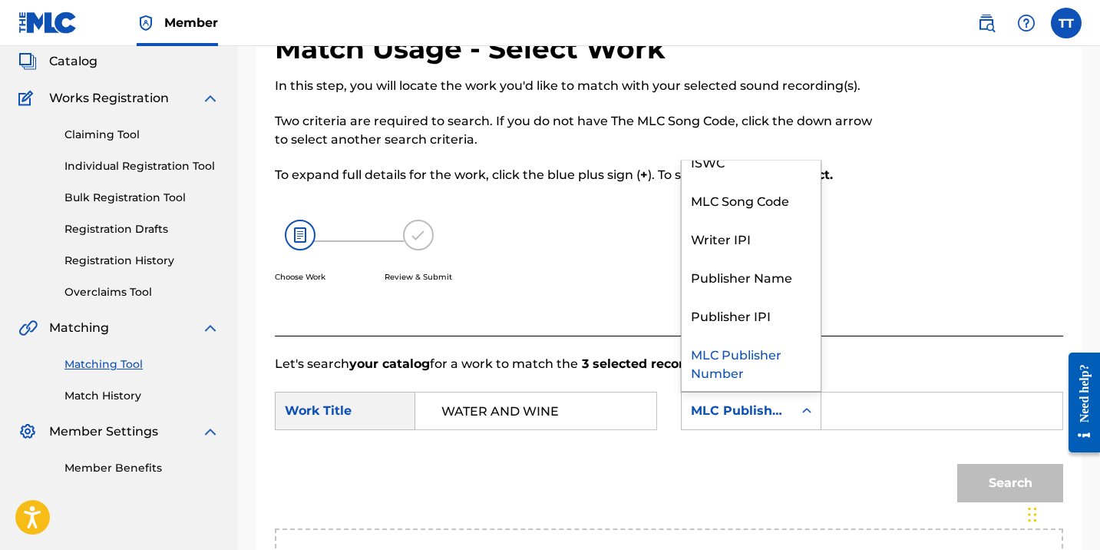
scroll to position [31, 0]
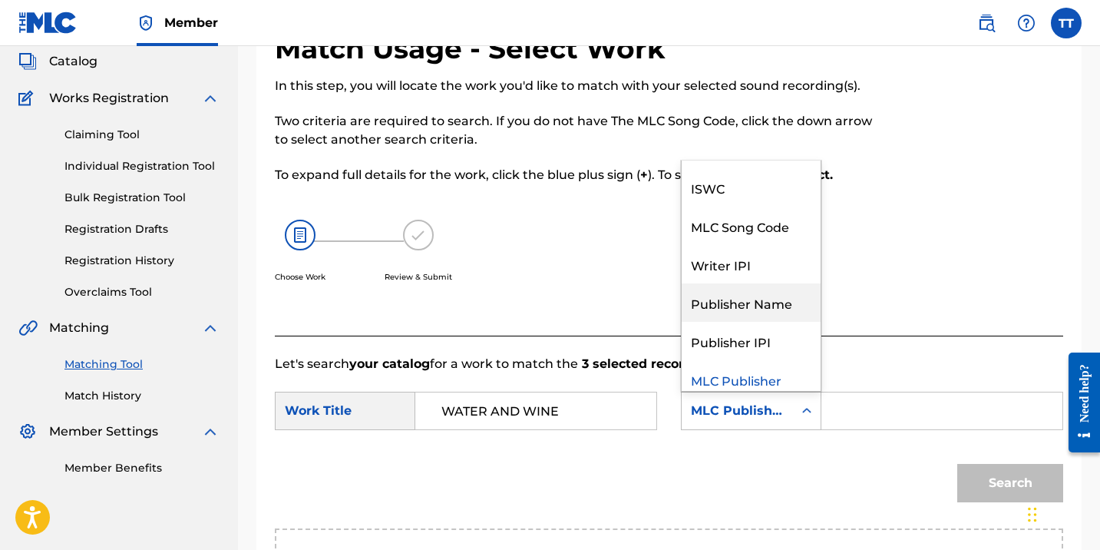
click at [762, 303] on div "Publisher Name" at bounding box center [751, 302] width 139 height 38
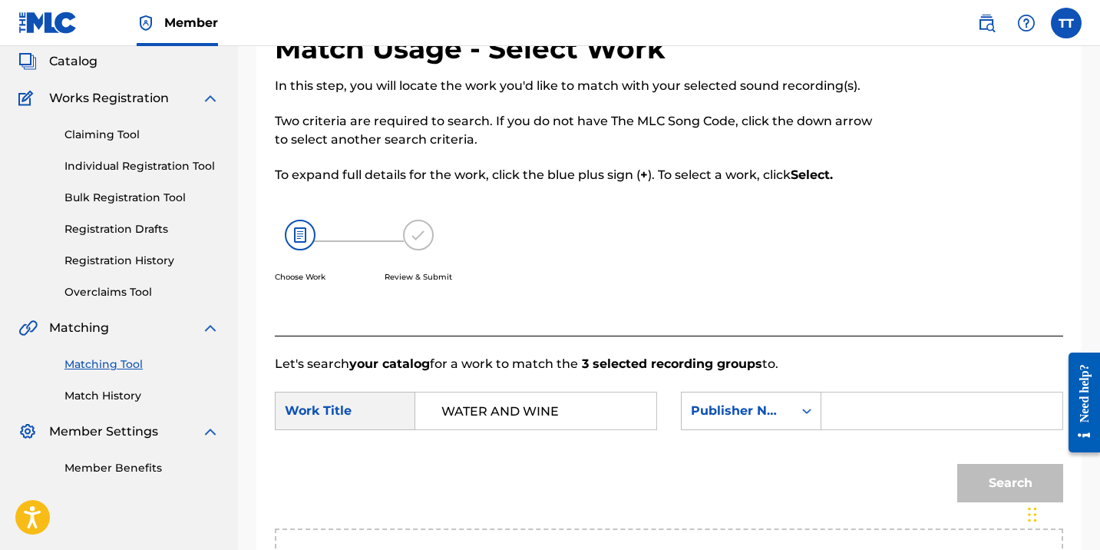
click at [867, 410] on input "Search Form" at bounding box center [941, 410] width 215 height 37
click at [867, 411] on input "Search Form" at bounding box center [941, 410] width 215 height 37
type input "hapilos"
click at [957, 464] on button "Search" at bounding box center [1010, 483] width 106 height 38
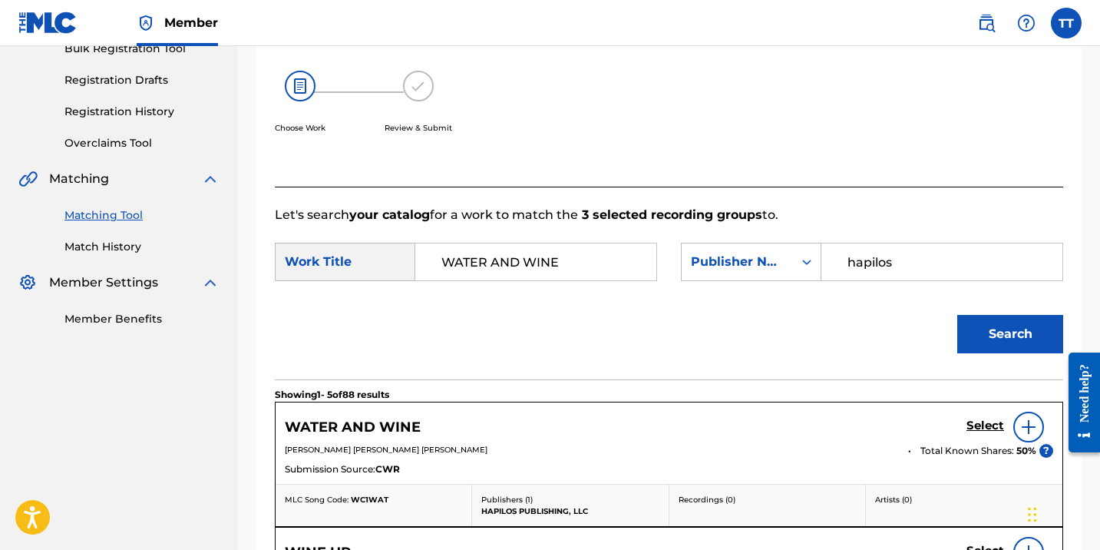
scroll to position [367, 0]
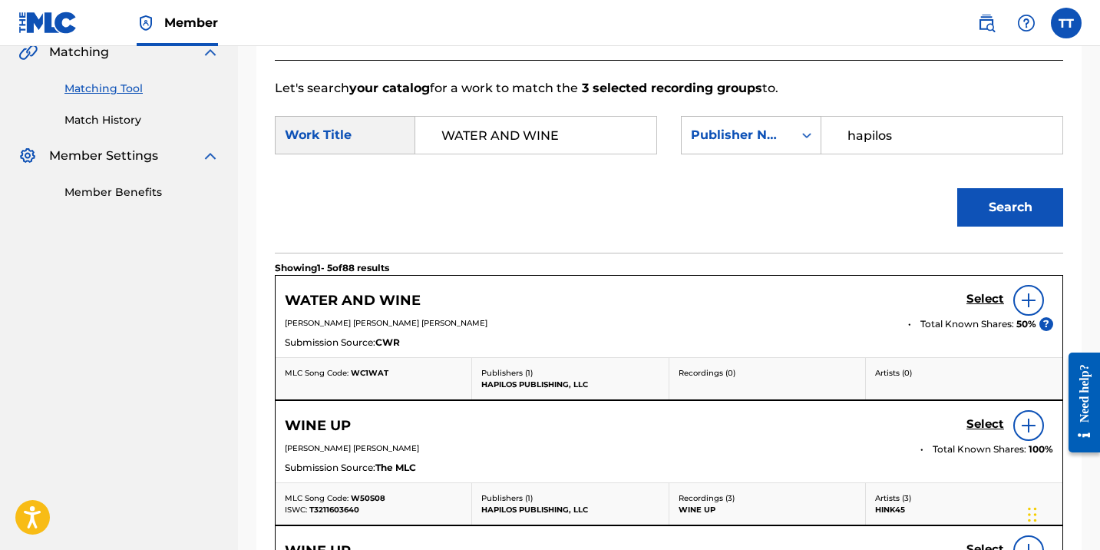
click at [986, 299] on h5 "Select" at bounding box center [985, 299] width 38 height 15
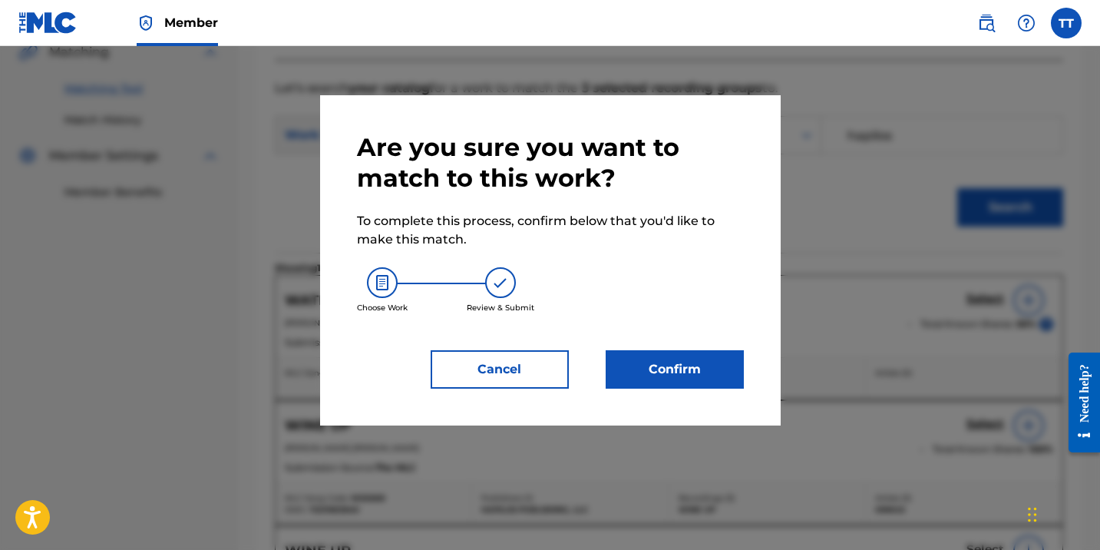
click at [682, 387] on button "Confirm" at bounding box center [675, 369] width 138 height 38
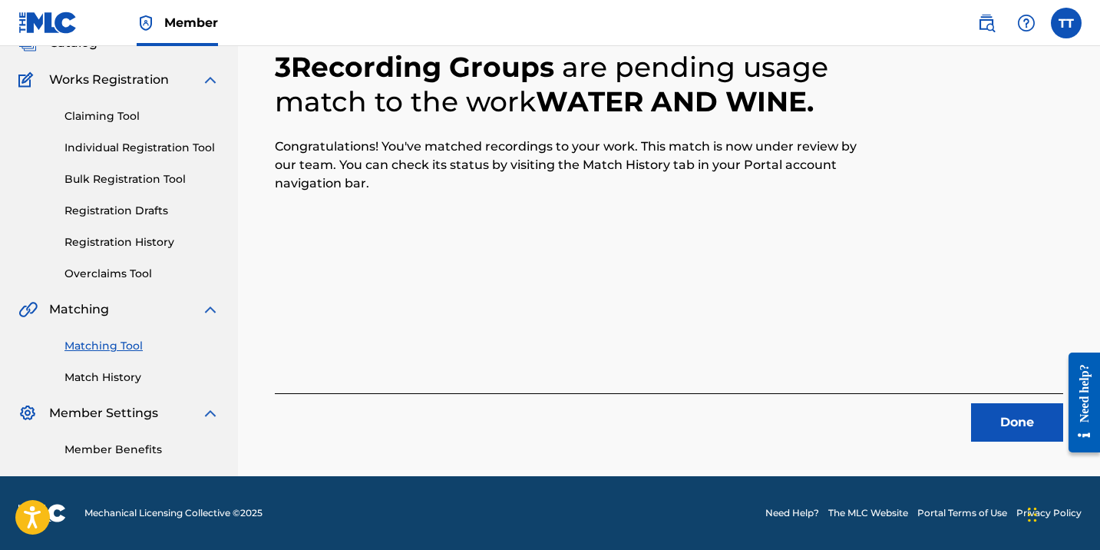
scroll to position [110, 0]
click at [1023, 426] on button "Done" at bounding box center [1017, 422] width 92 height 38
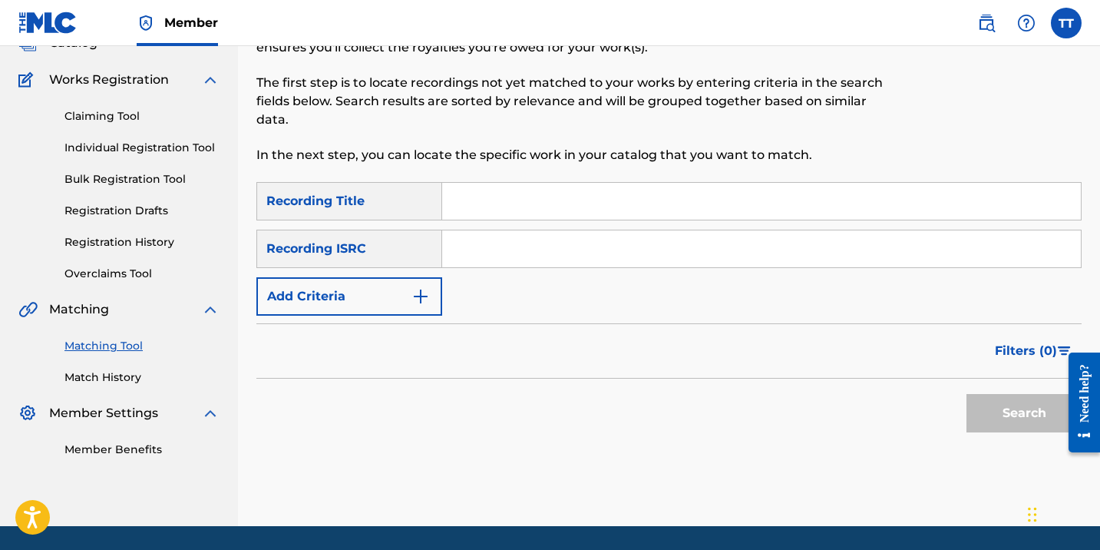
click at [537, 233] on input "Search Form" at bounding box center [761, 248] width 639 height 37
paste input "QMFMF2317351"
click at [966, 394] on button "Search" at bounding box center [1023, 413] width 115 height 38
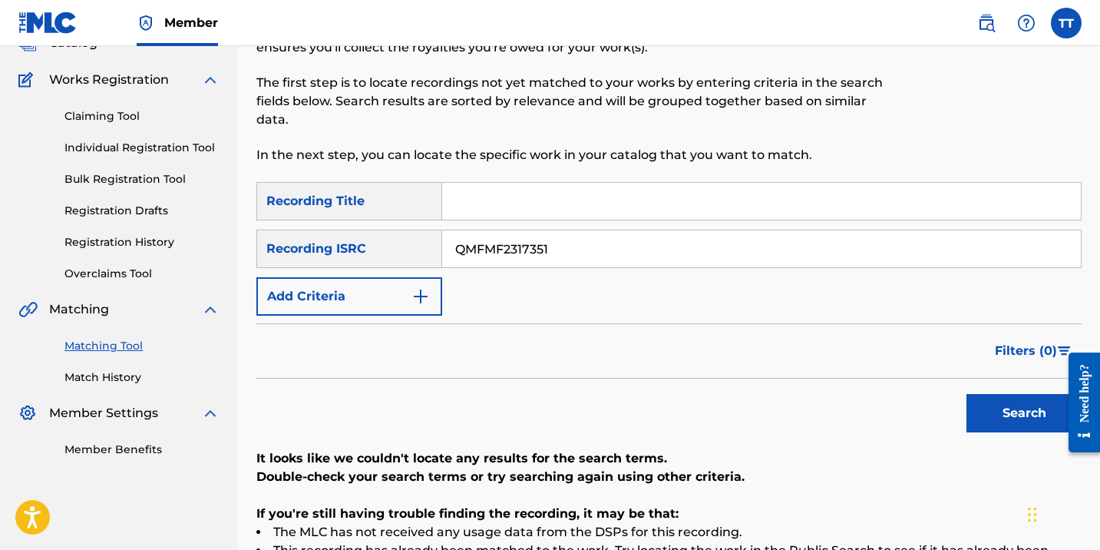
click at [478, 244] on input "QMFMF2317351" at bounding box center [761, 248] width 639 height 37
paste input "E2372763"
click at [966, 394] on button "Search" at bounding box center [1023, 413] width 115 height 38
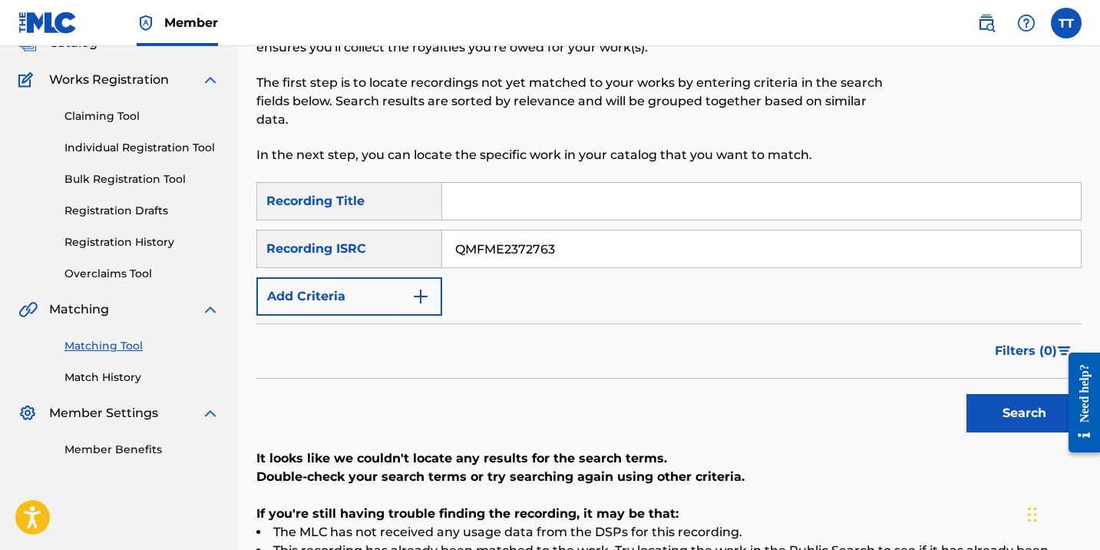
click at [477, 243] on input "QMFME2372763" at bounding box center [761, 248] width 639 height 37
paste input "6N22486952"
click at [966, 394] on button "Search" at bounding box center [1023, 413] width 115 height 38
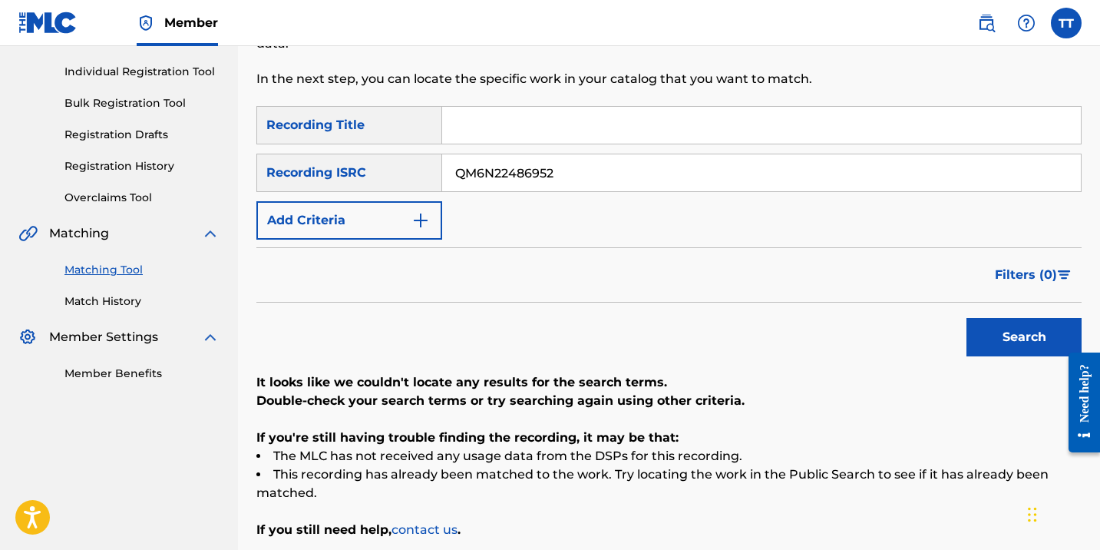
click at [497, 163] on input "QM6N22486952" at bounding box center [761, 172] width 639 height 37
paste input "0488"
click at [966, 318] on button "Search" at bounding box center [1023, 337] width 115 height 38
click at [498, 164] on input "QM6N22480488" at bounding box center [761, 172] width 639 height 37
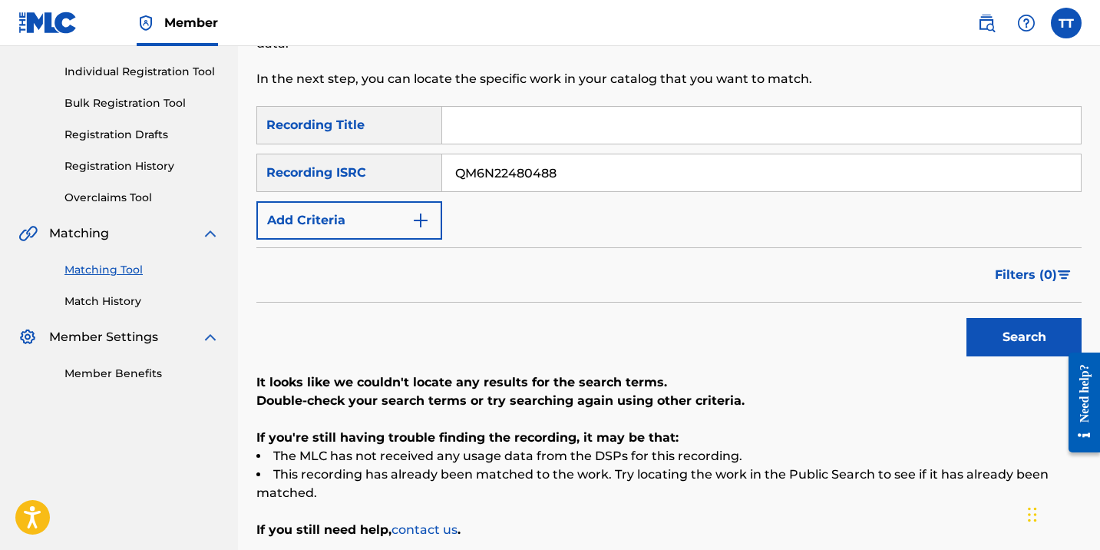
click at [498, 164] on input "QM6N22480488" at bounding box center [761, 172] width 639 height 37
paste input "7501"
click at [966, 318] on button "Search" at bounding box center [1023, 337] width 115 height 38
click at [497, 167] on input "QM6N22487501" at bounding box center [761, 172] width 639 height 37
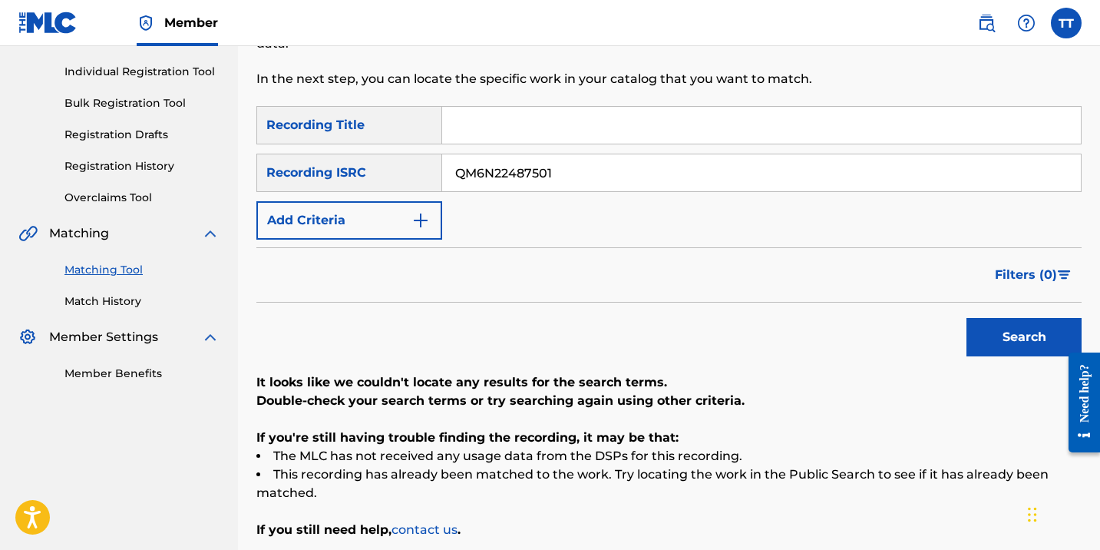
paste input "9776"
type input "QM6N22489776"
click at [966, 318] on button "Search" at bounding box center [1023, 337] width 115 height 38
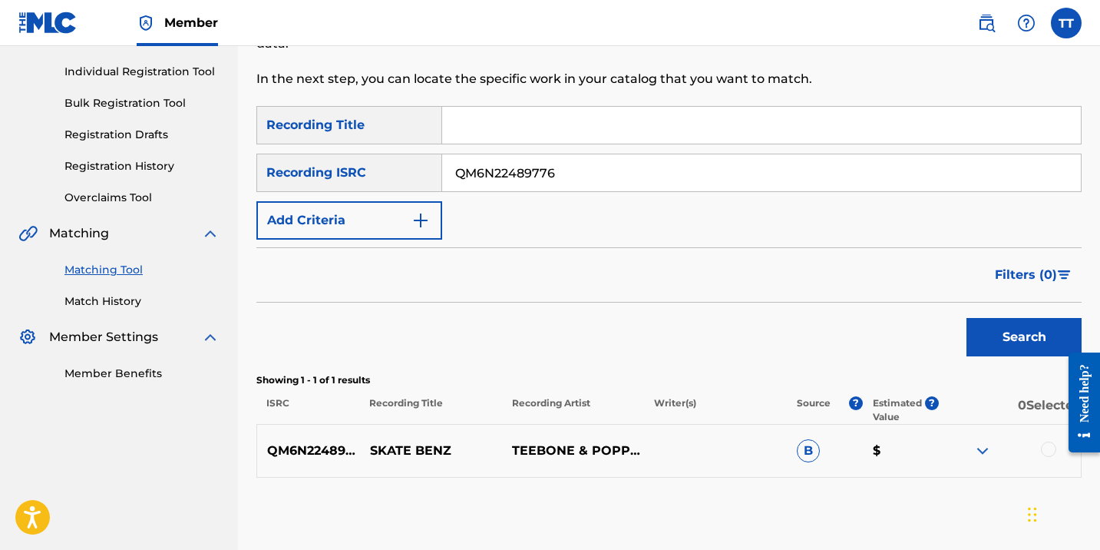
click at [1045, 447] on div at bounding box center [1048, 448] width 15 height 15
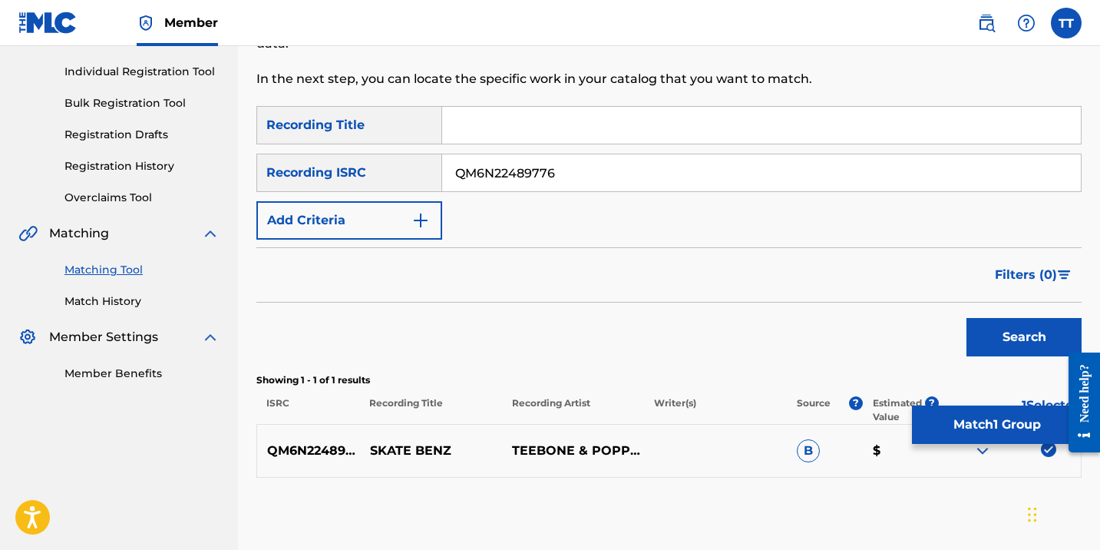
click at [993, 424] on button "Match 1 Group" at bounding box center [997, 424] width 170 height 38
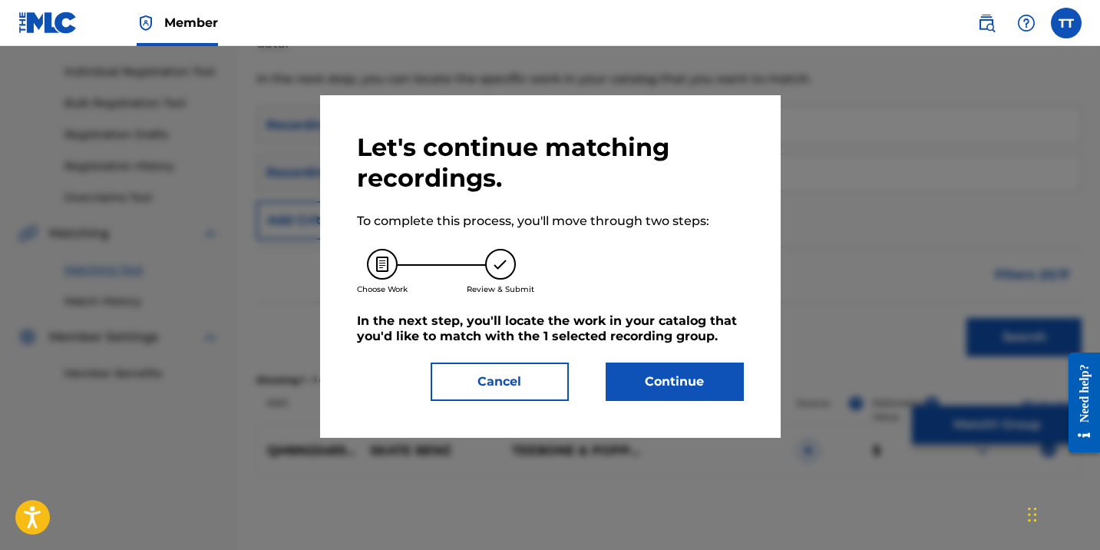
click at [695, 442] on div at bounding box center [550, 321] width 1100 height 550
click at [500, 379] on button "Cancel" at bounding box center [500, 381] width 138 height 38
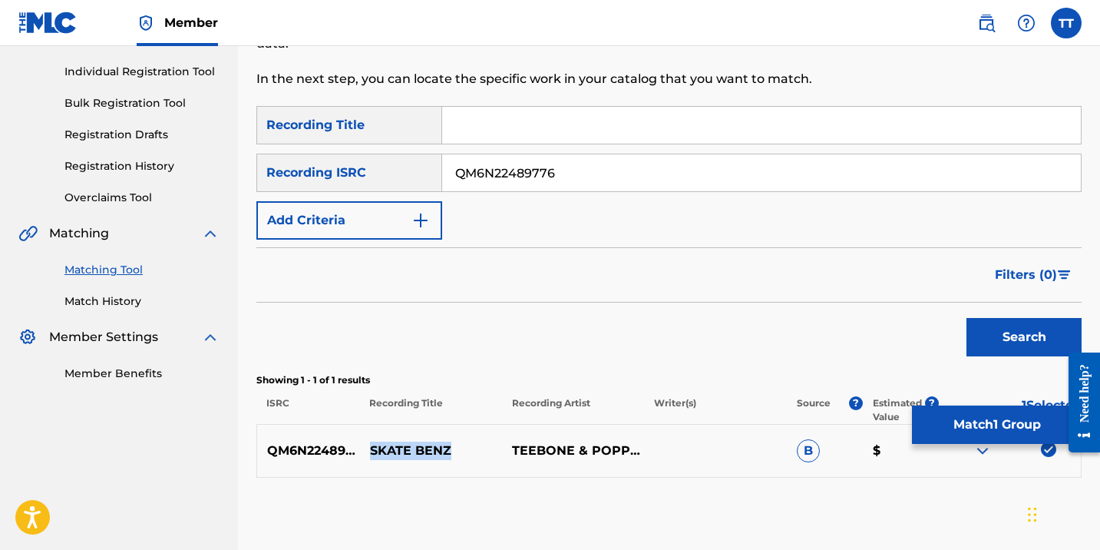
drag, startPoint x: 461, startPoint y: 457, endPoint x: 369, endPoint y: 441, distance: 93.4
click at [369, 443] on p "SKATE BENZ" at bounding box center [431, 450] width 142 height 18
copy p "SKATE BENZ"
click at [996, 424] on button "Match 1 Group" at bounding box center [997, 424] width 170 height 38
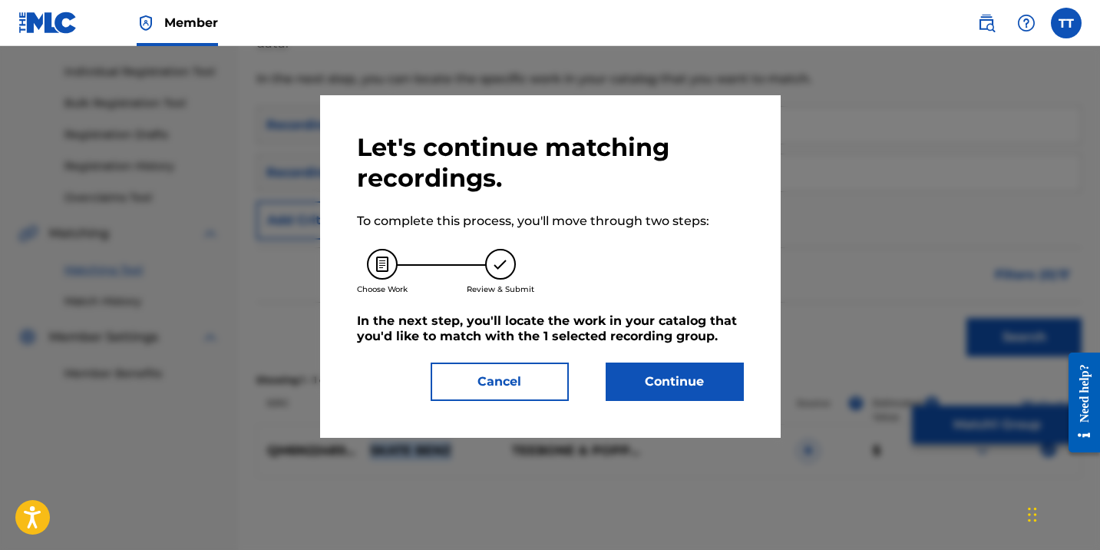
click at [708, 368] on button "Continue" at bounding box center [675, 381] width 138 height 38
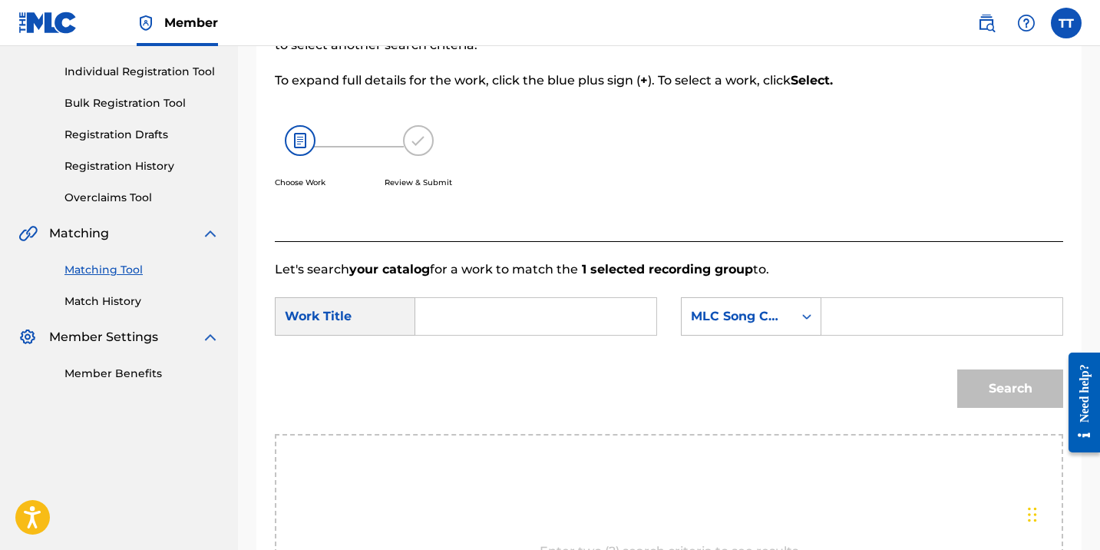
click at [513, 322] on input "Search Form" at bounding box center [535, 316] width 215 height 37
paste input "SKATE BENZ"
type input "SKATE BENZ"
click at [748, 340] on div "SearchWithCriteria7559871a-051c-48bb-8d93-c4dc83a1c5c4 Work Title SKATE BENZ Se…" at bounding box center [669, 321] width 788 height 48
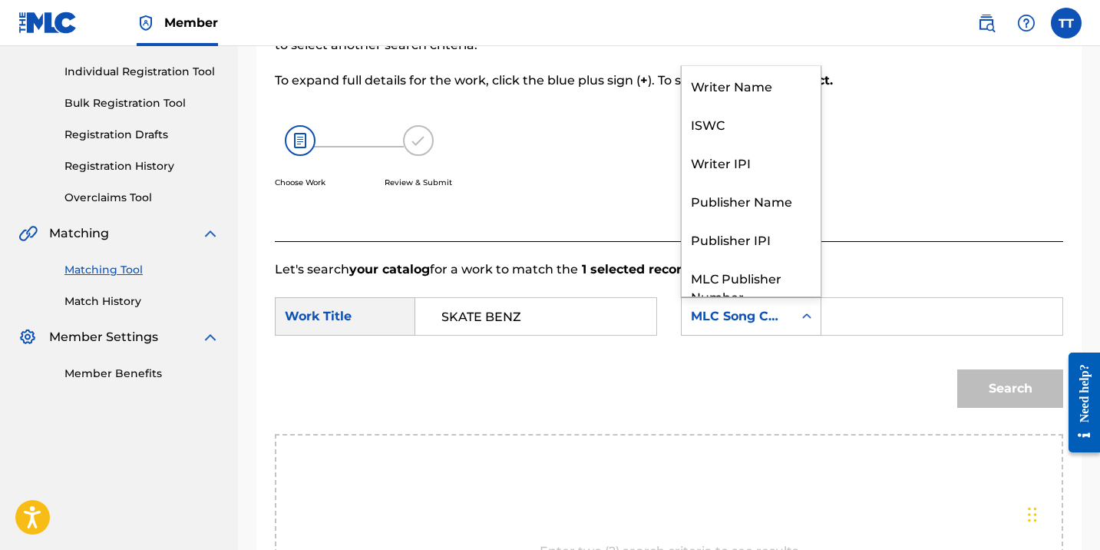
click at [718, 323] on div "MLC Song Code" at bounding box center [737, 316] width 93 height 18
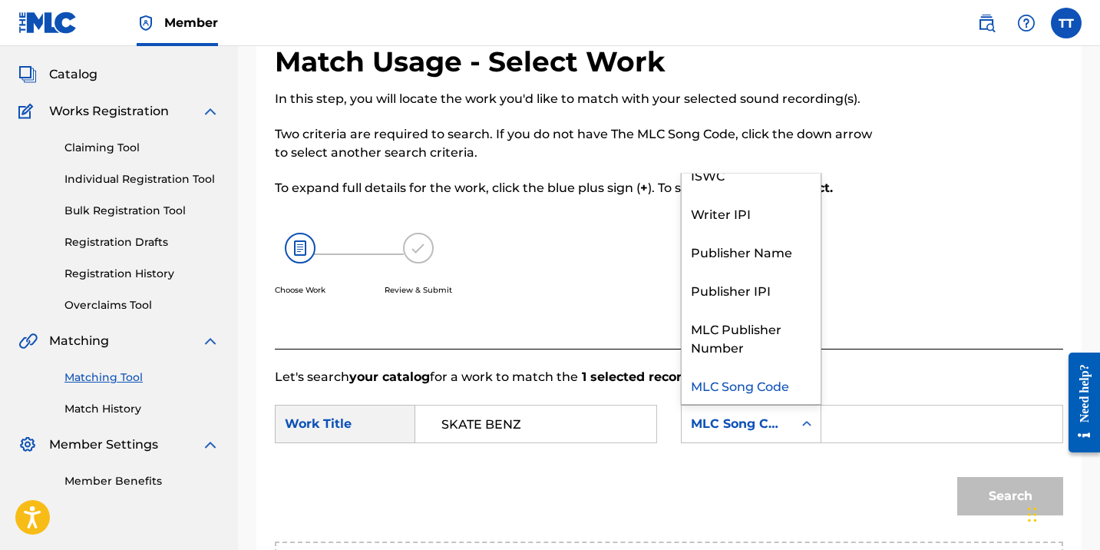
scroll to position [16, 0]
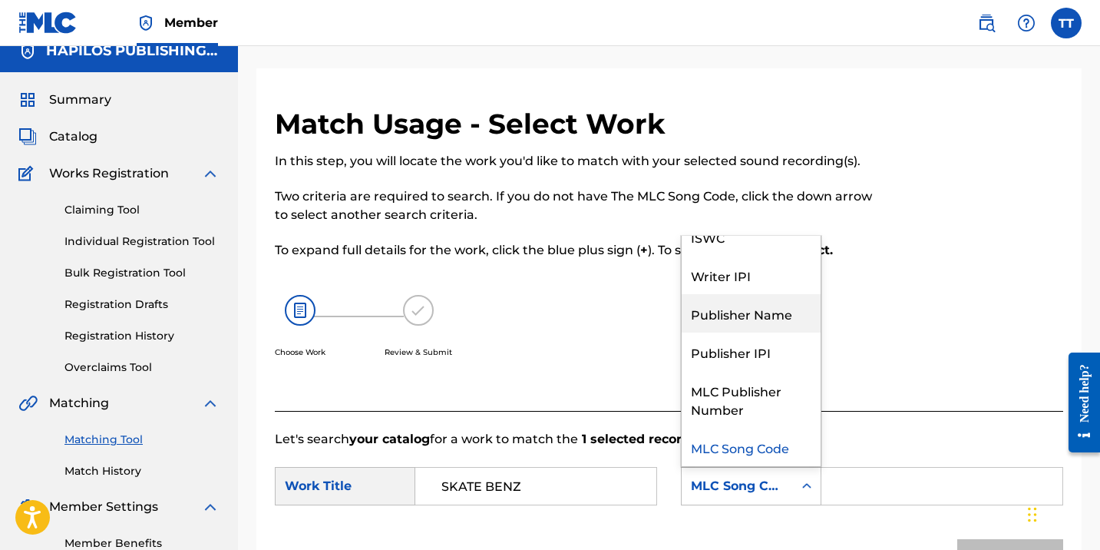
click at [745, 326] on div "Publisher Name" at bounding box center [751, 313] width 139 height 38
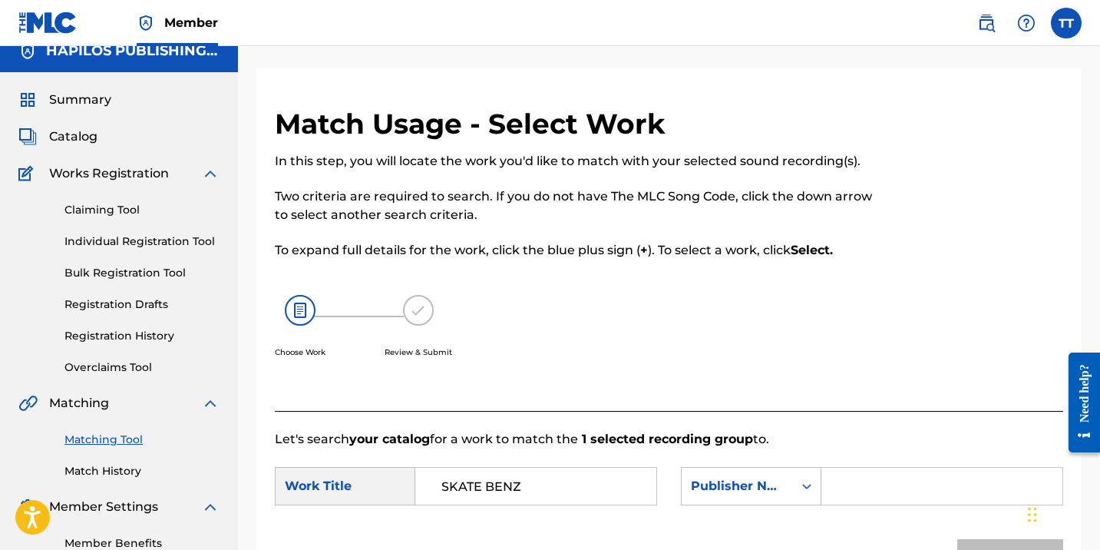
click at [878, 494] on input "Search Form" at bounding box center [941, 485] width 215 height 37
type input "hapilos"
click at [957, 539] on button "Search" at bounding box center [1010, 558] width 106 height 38
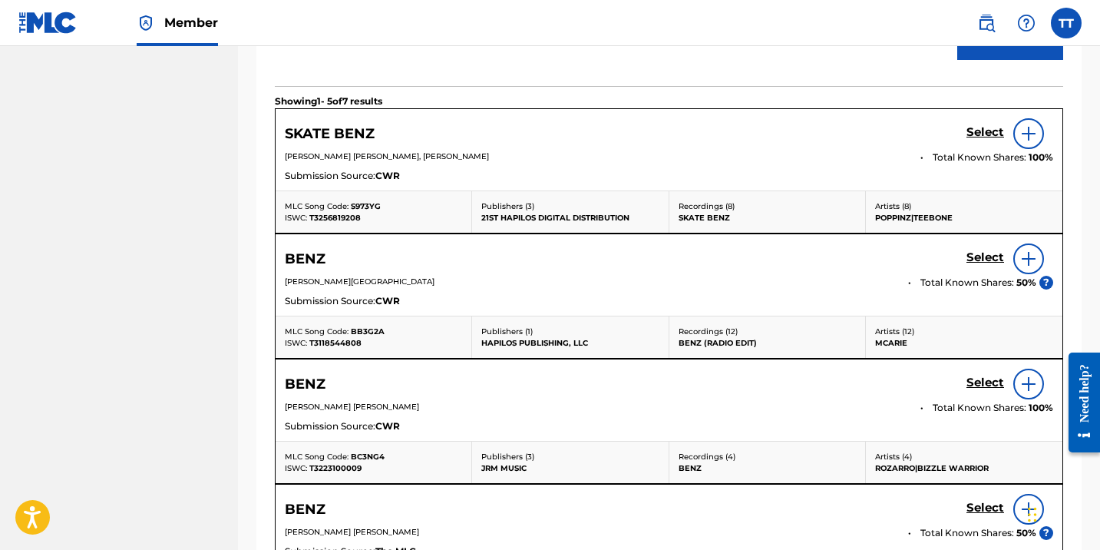
scroll to position [543, 0]
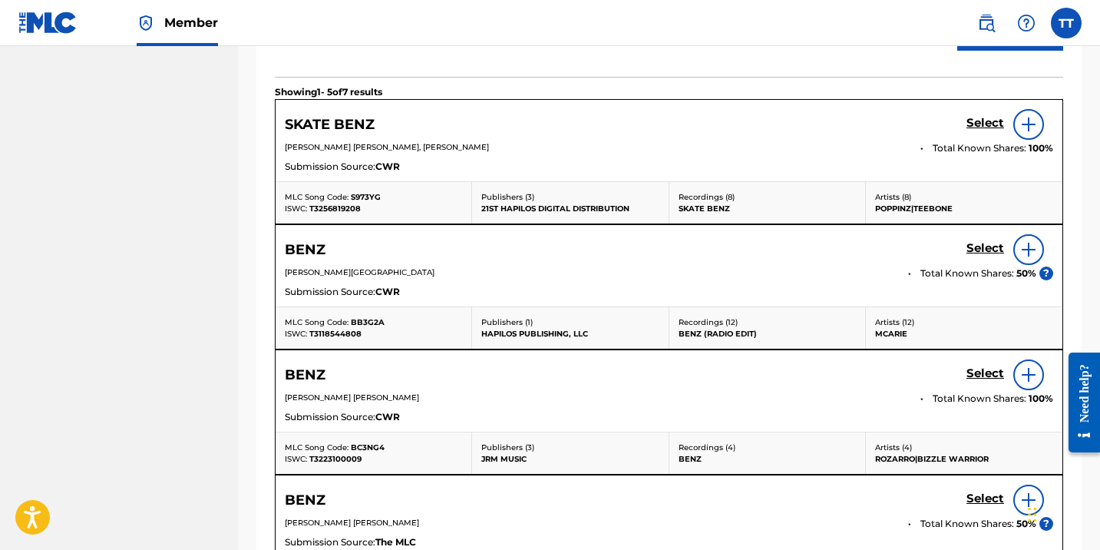
click at [992, 123] on h5 "Select" at bounding box center [985, 123] width 38 height 15
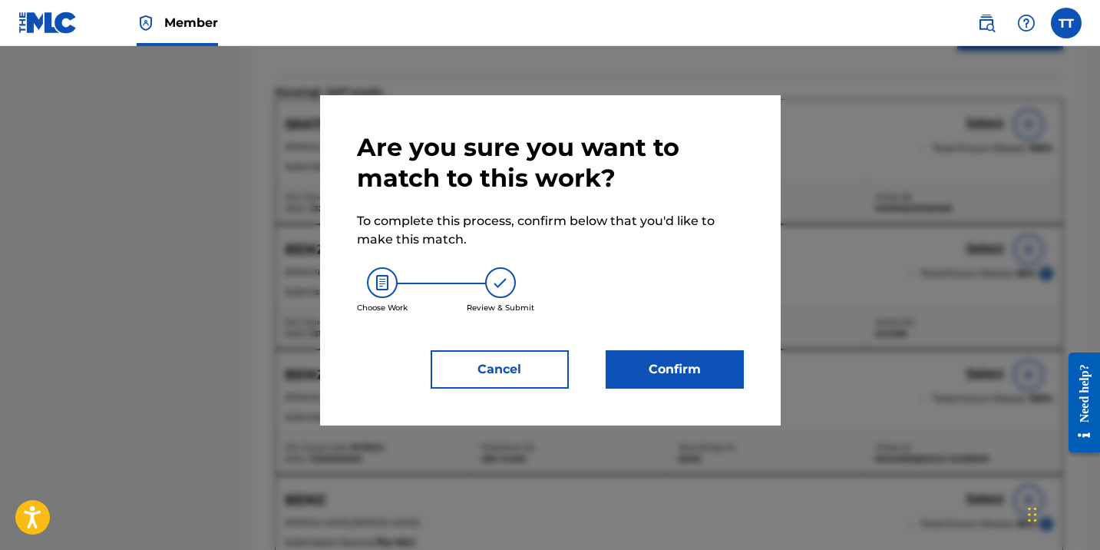
click at [728, 351] on button "Confirm" at bounding box center [675, 369] width 138 height 38
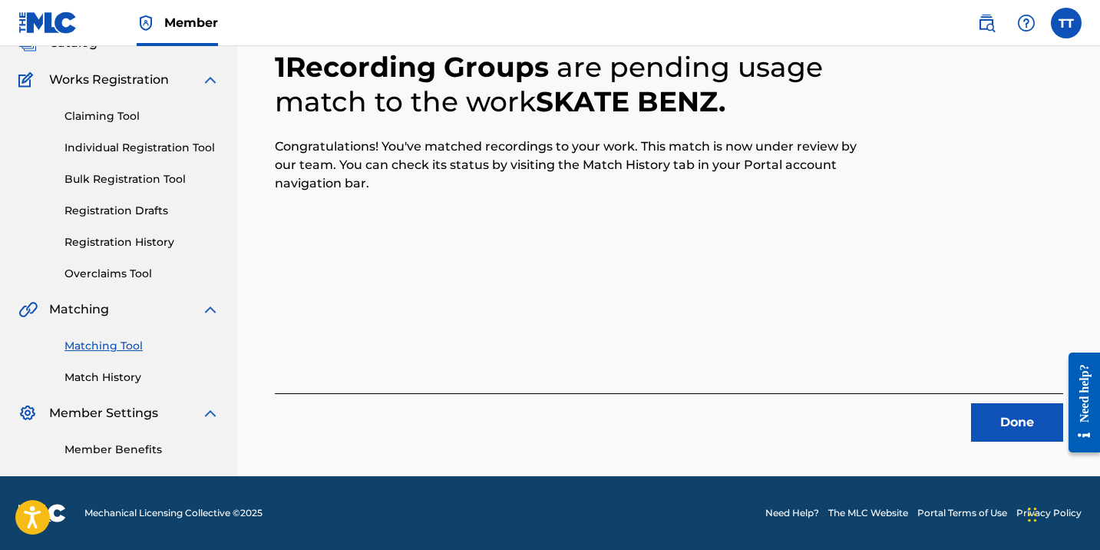
scroll to position [110, 0]
click at [1006, 418] on button "Done" at bounding box center [1017, 422] width 92 height 38
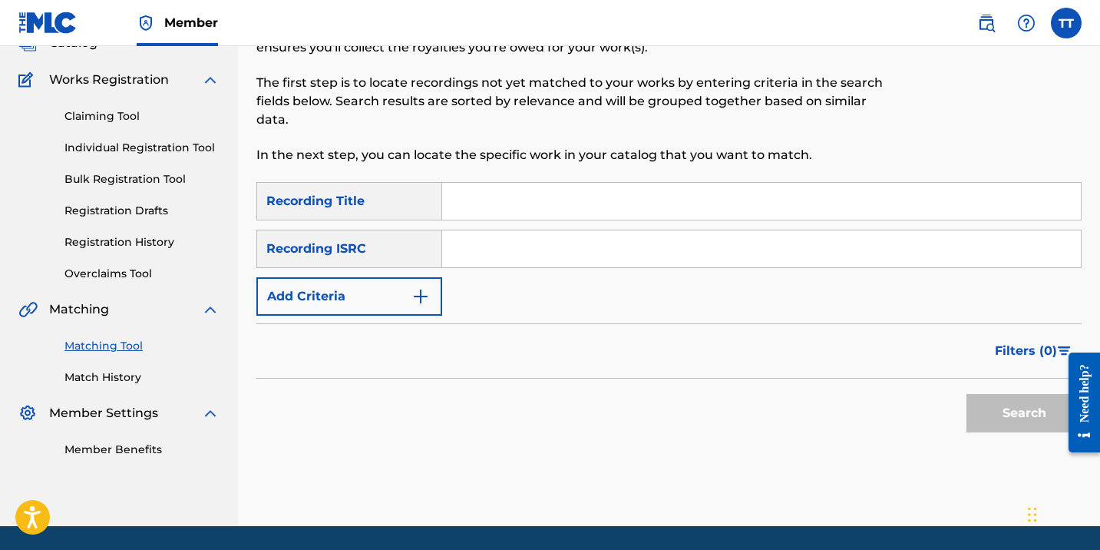
click at [494, 264] on input "Search Form" at bounding box center [761, 248] width 639 height 37
paste input "QZAKB2404392"
click at [966, 394] on button "Search" at bounding box center [1023, 413] width 115 height 38
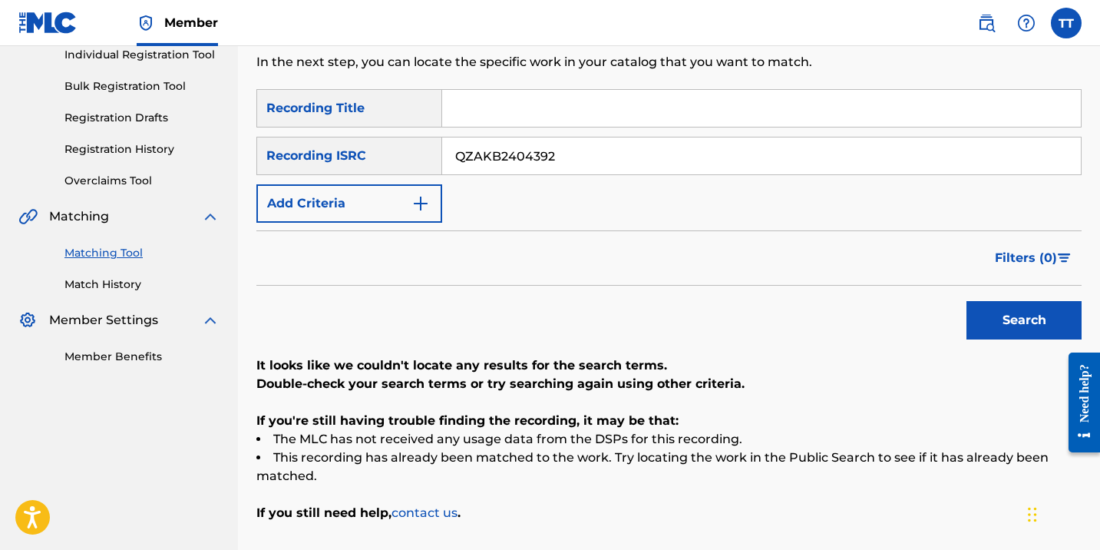
scroll to position [209, 0]
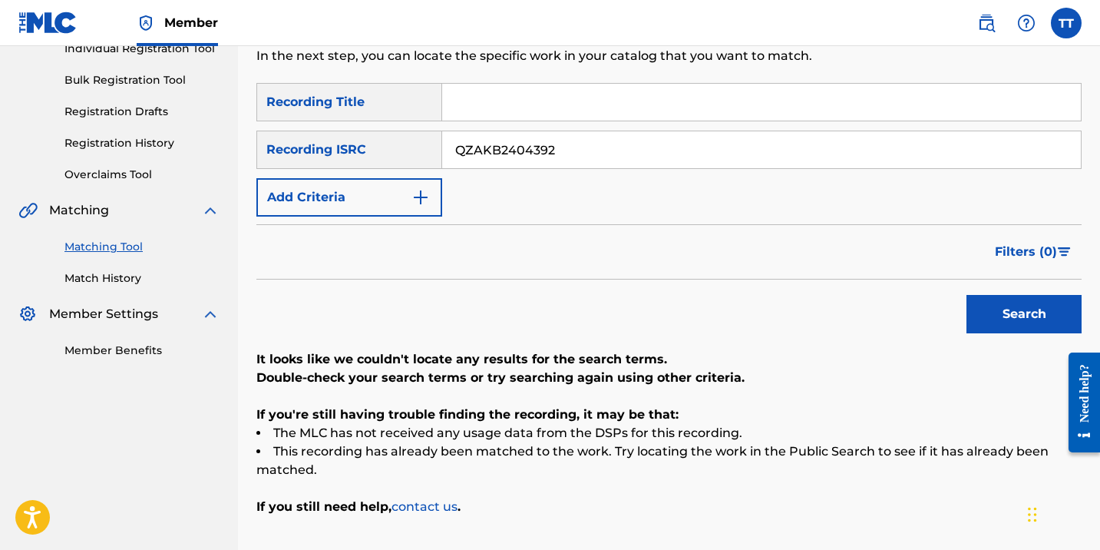
click at [494, 150] on input "QZAKB2404392" at bounding box center [761, 149] width 639 height 37
click at [494, 151] on input "QZAKB2404392" at bounding box center [761, 149] width 639 height 37
paste input "M6P42408645"
click at [966, 295] on button "Search" at bounding box center [1023, 314] width 115 height 38
click at [481, 150] on input "QM6P42408645" at bounding box center [761, 149] width 639 height 37
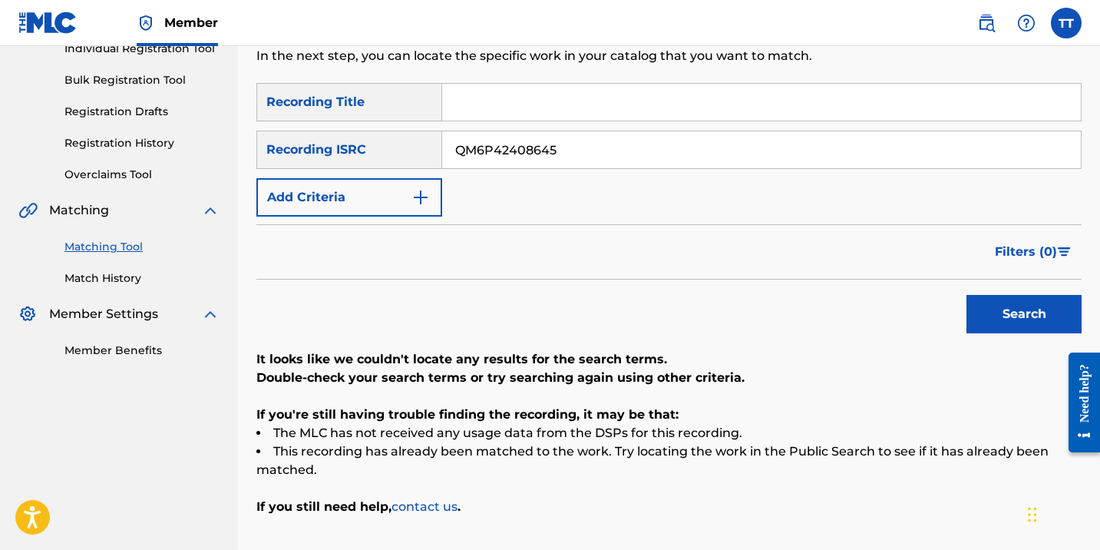
click at [482, 150] on input "QM6P42408645" at bounding box center [761, 149] width 639 height 37
paste input "4TW2021953"
type input "QM4TW2021953"
click at [966, 295] on button "Search" at bounding box center [1023, 314] width 115 height 38
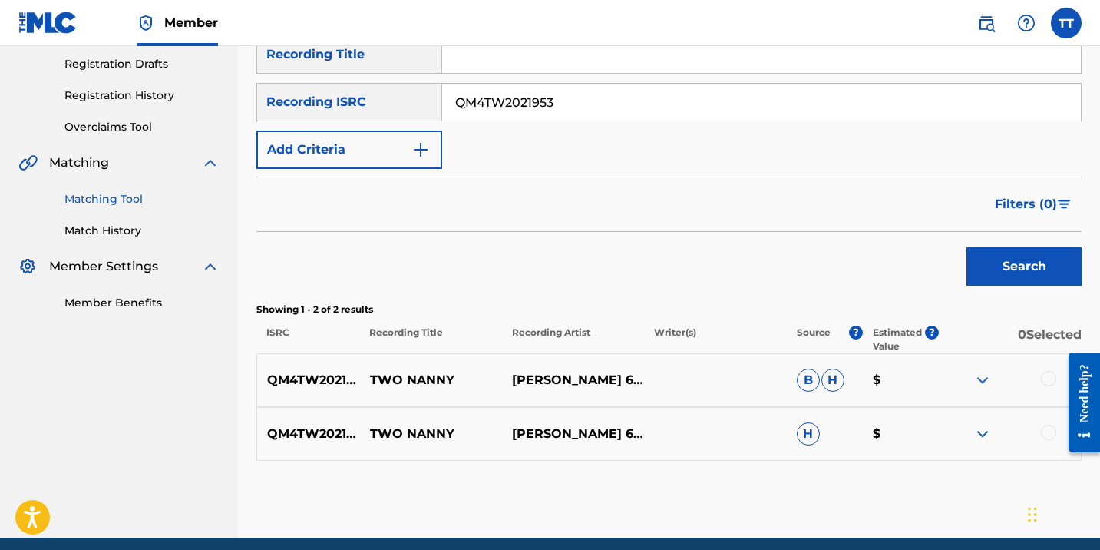
scroll to position [267, 0]
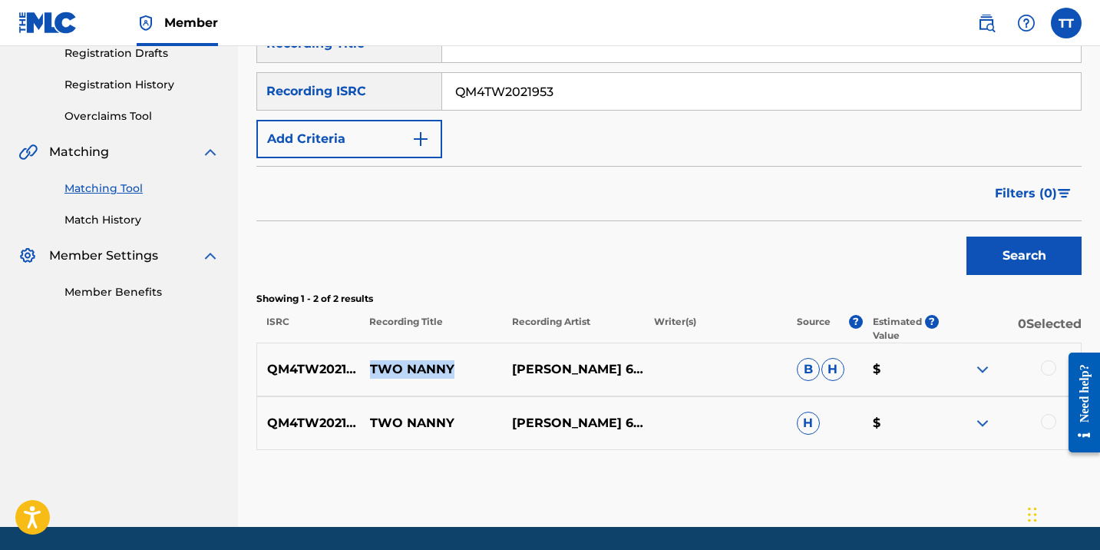
drag, startPoint x: 367, startPoint y: 368, endPoint x: 496, endPoint y: 381, distance: 129.7
click at [496, 381] on div "QM4TW2021953 TWO NANNY BOBBY 6IX & FRANCO WILDLIFE B H $" at bounding box center [668, 369] width 825 height 54
copy p "TWO NANNY"
click at [1018, 365] on div at bounding box center [1010, 369] width 142 height 18
click at [1048, 367] on div at bounding box center [1048, 367] width 15 height 15
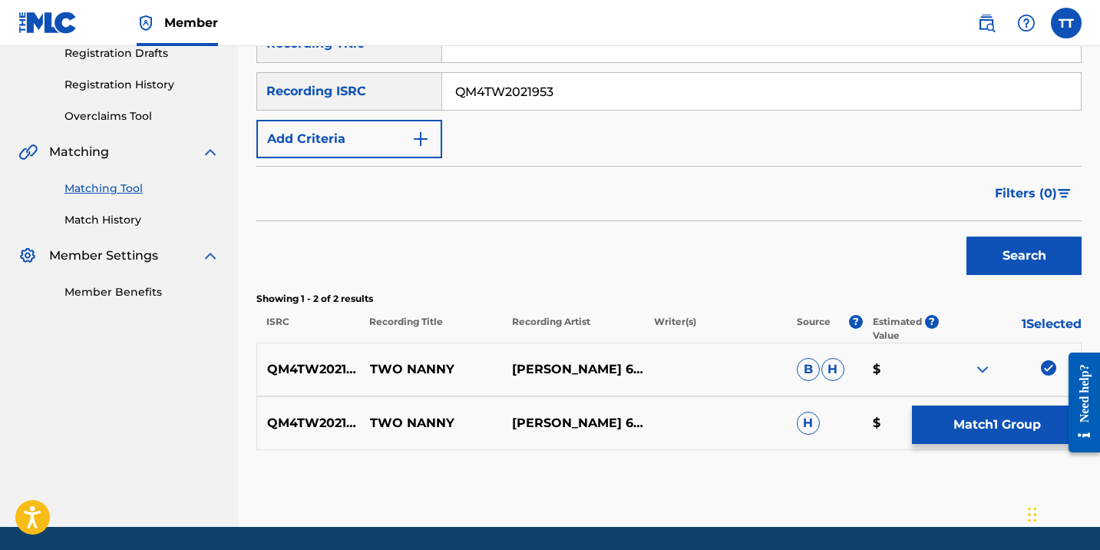
scroll to position [318, 0]
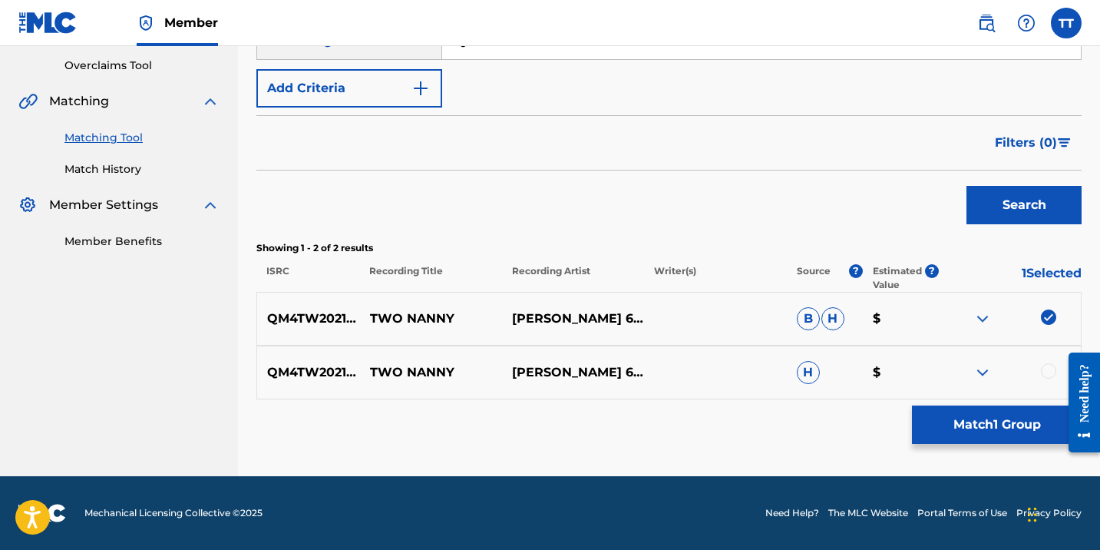
click at [1052, 381] on div at bounding box center [1010, 372] width 142 height 18
click at [1051, 375] on div at bounding box center [1048, 370] width 15 height 15
click at [1019, 419] on button "Match 2 Groups" at bounding box center [997, 424] width 170 height 38
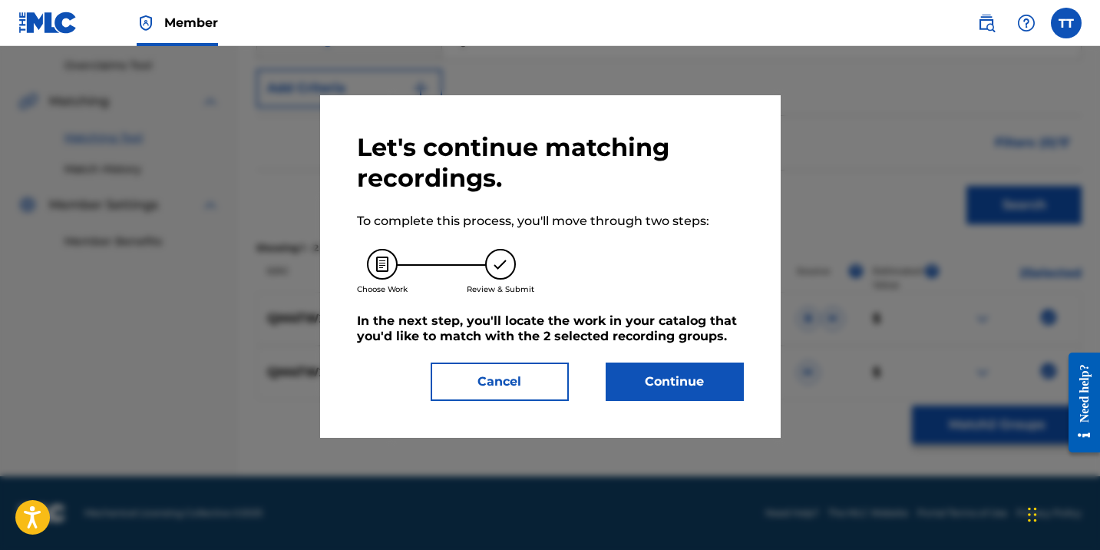
click at [698, 362] on button "Continue" at bounding box center [675, 381] width 138 height 38
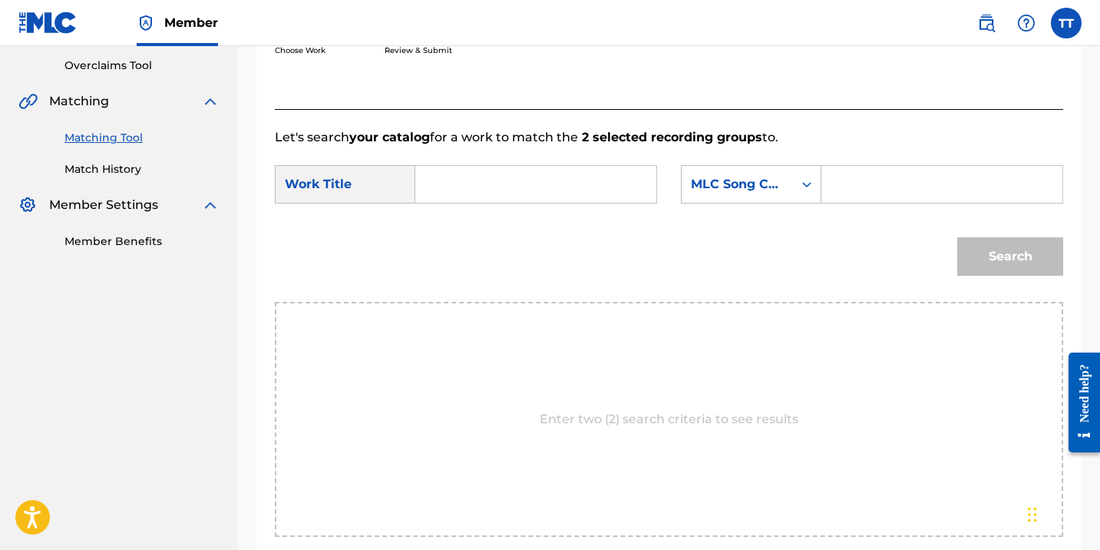
click at [461, 177] on input "Search Form" at bounding box center [535, 184] width 215 height 37
paste input "TWO NANNY"
type input "TWO NANNY"
click at [908, 186] on input "Search Form" at bounding box center [941, 184] width 215 height 37
type input "HAPILOS"
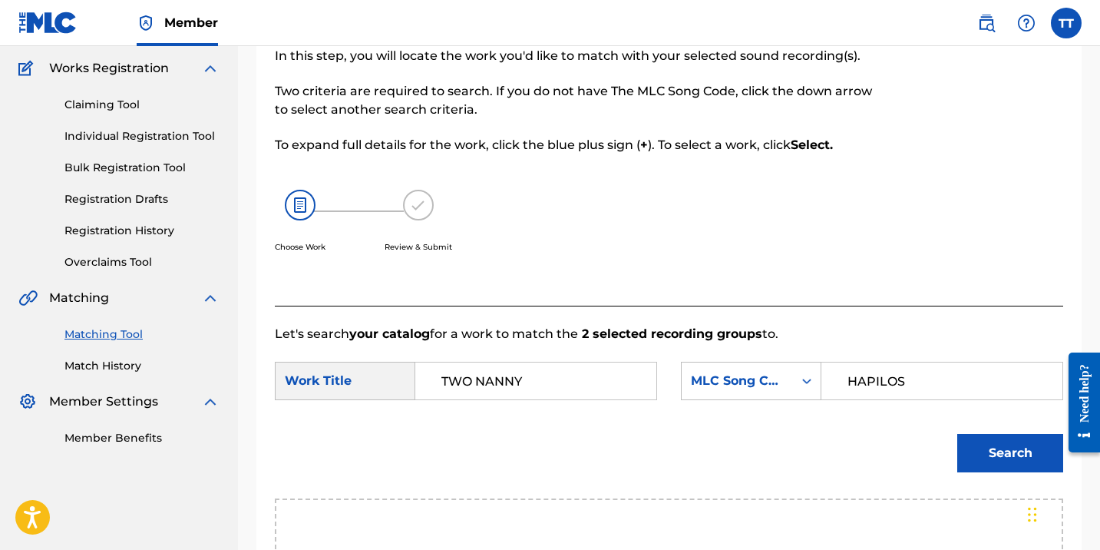
scroll to position [0, 0]
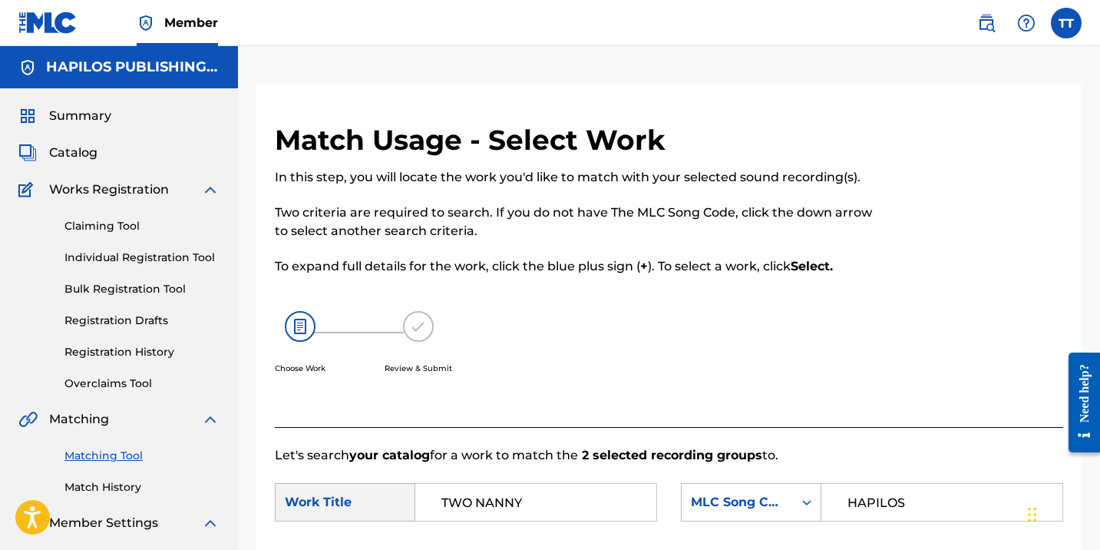
click at [778, 478] on form "SearchWithCriteria7559871a-051c-48bb-8d93-c4dc83a1c5c4 Work Title TWO NANNY Sea…" at bounding box center [669, 541] width 788 height 155
click at [776, 498] on div "MLC Song Code" at bounding box center [737, 502] width 93 height 18
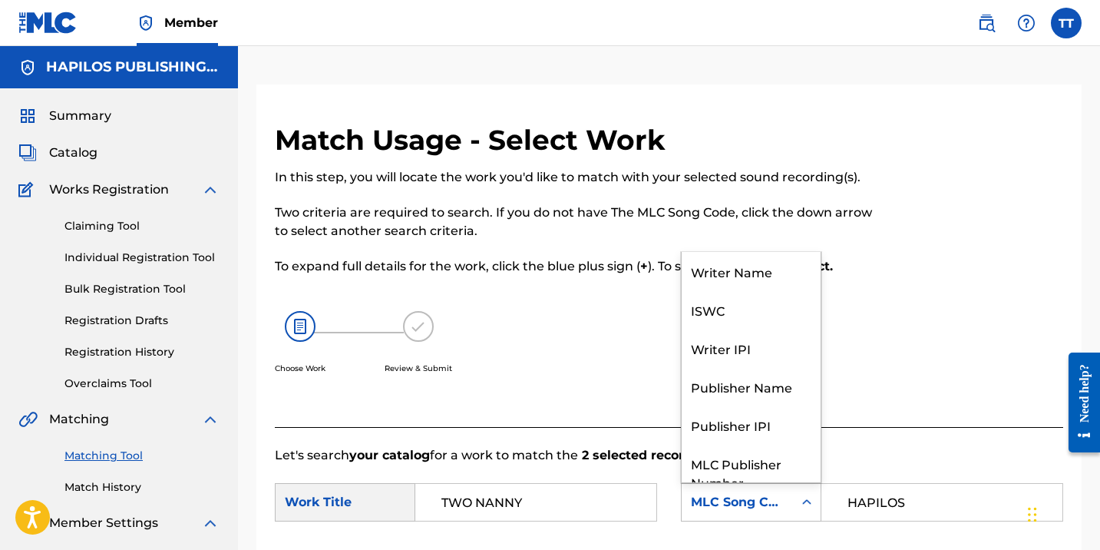
scroll to position [57, 0]
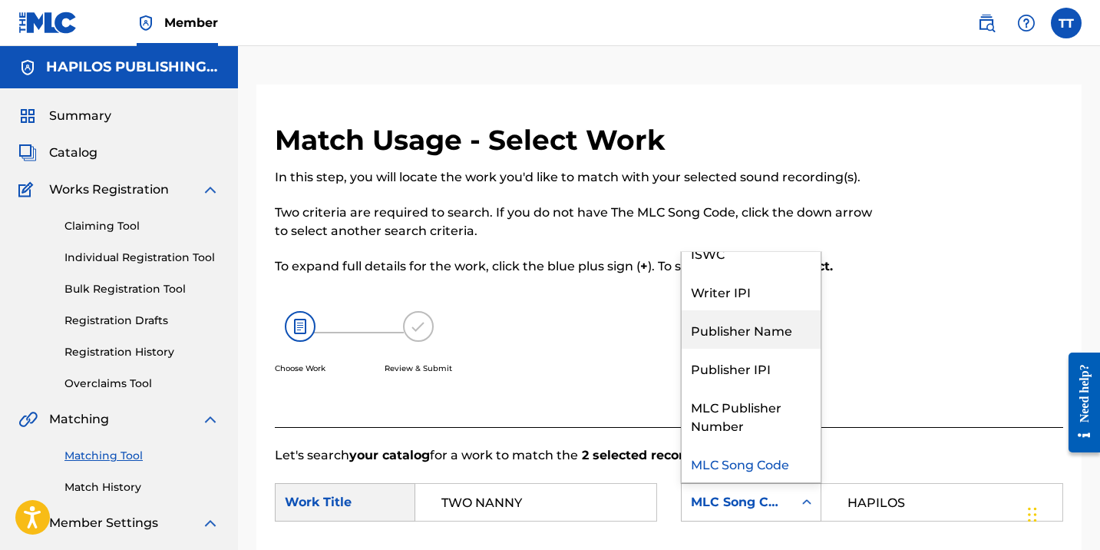
click at [722, 315] on div "Publisher Name" at bounding box center [751, 329] width 139 height 38
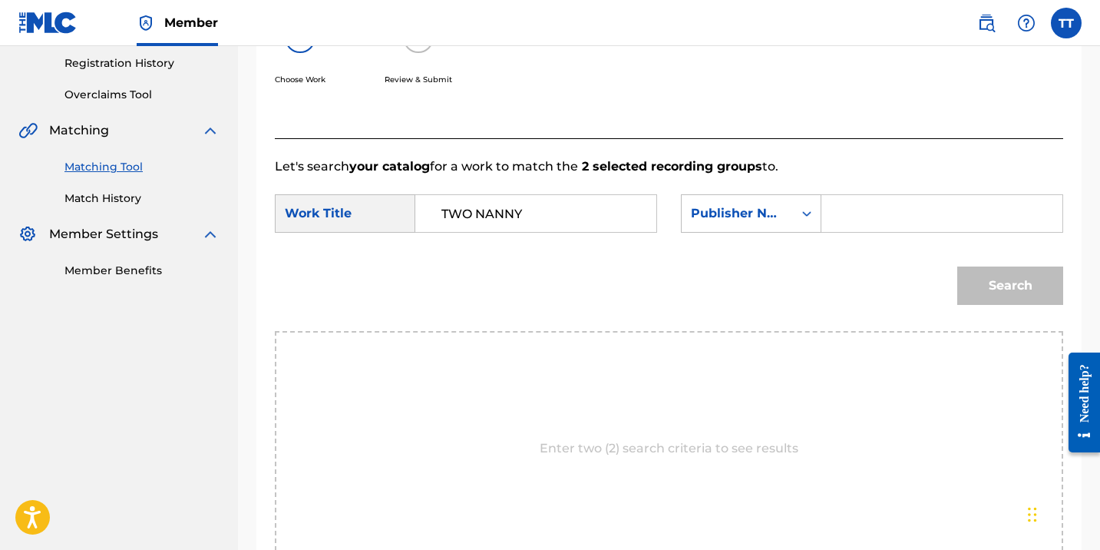
scroll to position [272, 0]
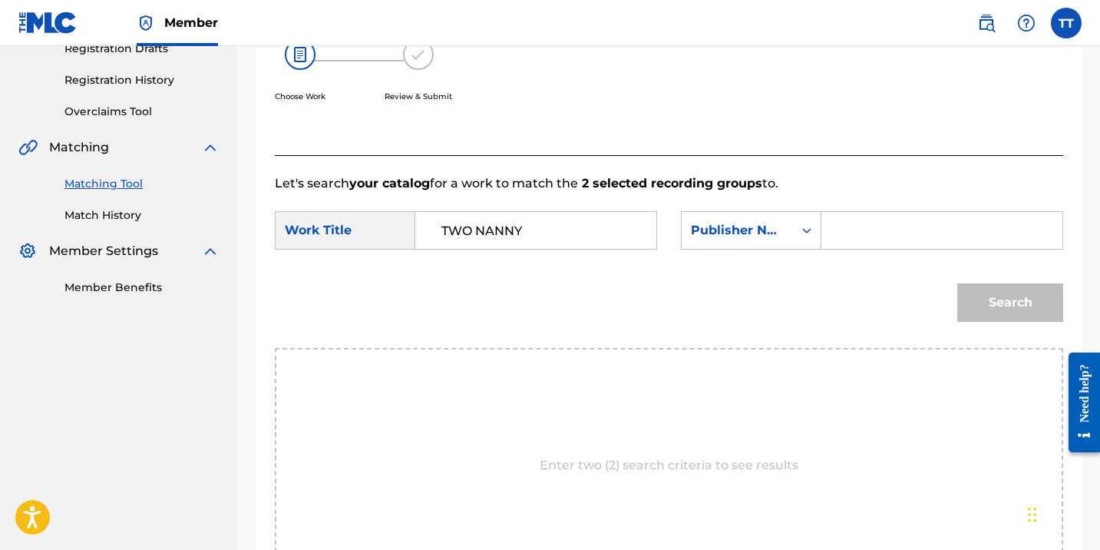
click at [867, 227] on input "Search Form" at bounding box center [941, 230] width 215 height 37
paste input "TWO NANNY"
click at [1025, 292] on button "Search" at bounding box center [1010, 302] width 106 height 38
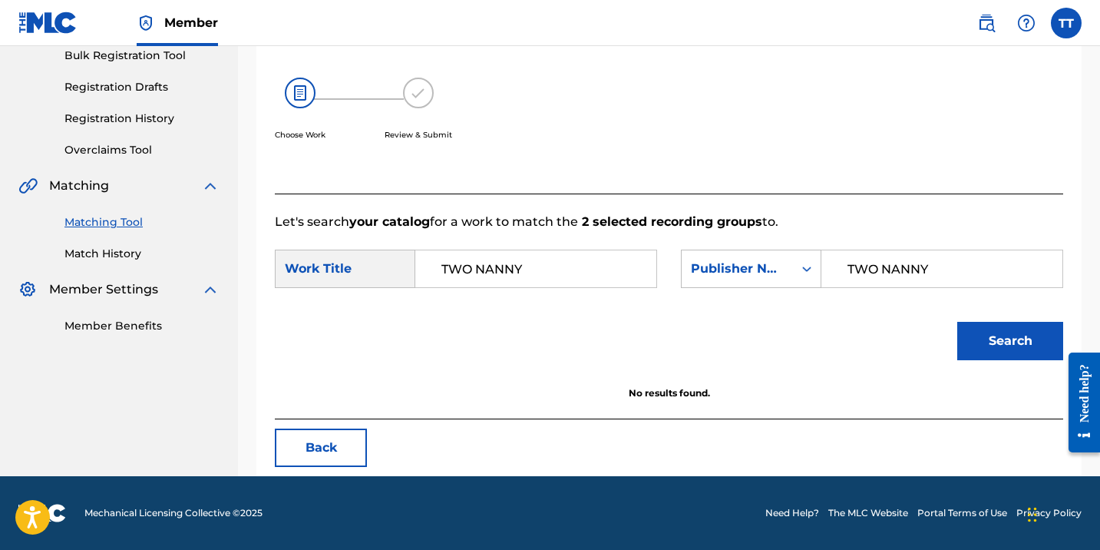
scroll to position [233, 0]
click at [976, 358] on button "Search" at bounding box center [1010, 341] width 106 height 38
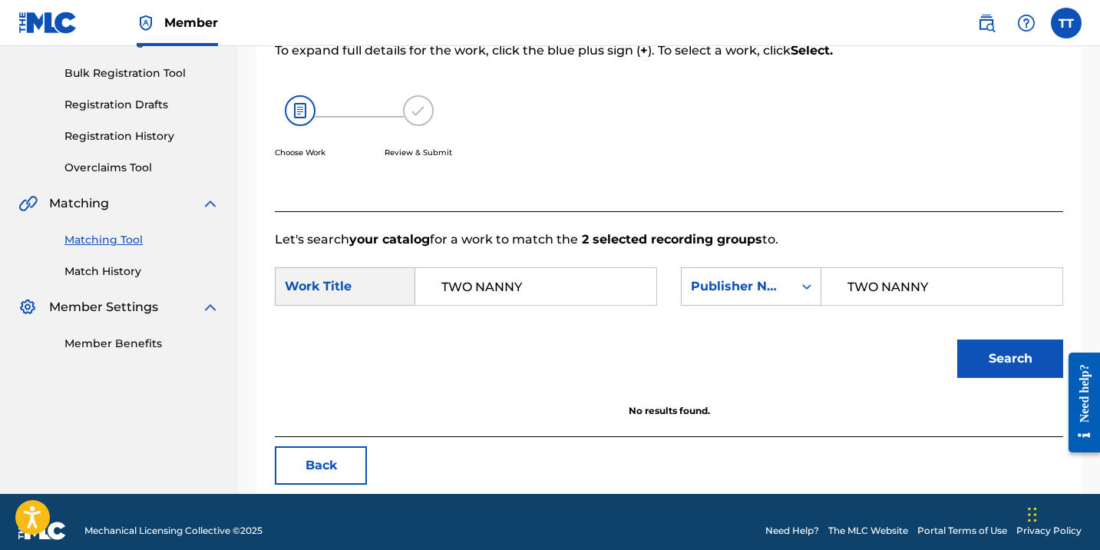
scroll to position [213, 0]
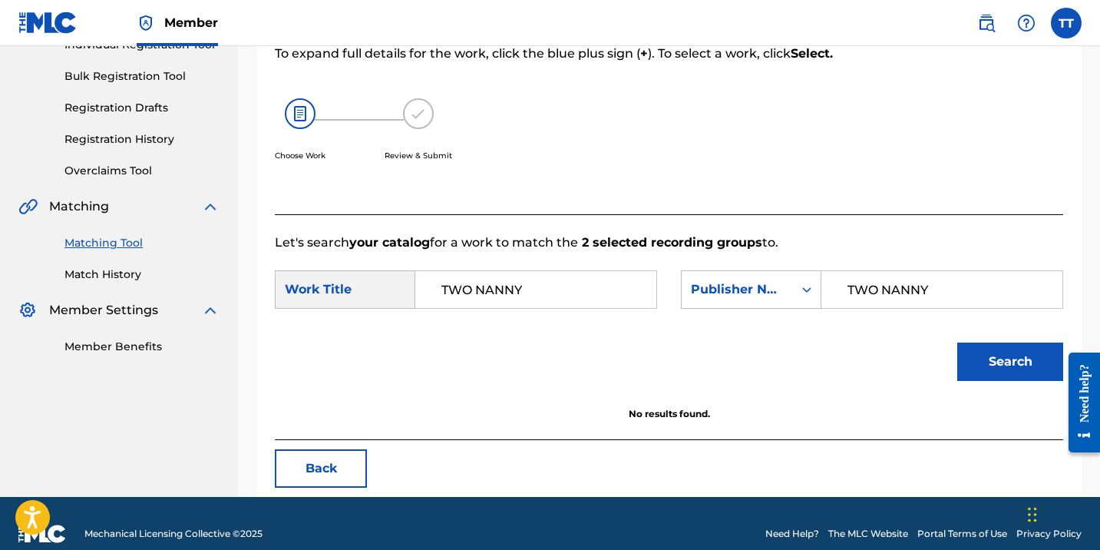
click at [844, 296] on input "TWO NANNY" at bounding box center [941, 289] width 215 height 37
type input "hapilos"
click at [957, 342] on button "Search" at bounding box center [1010, 361] width 106 height 38
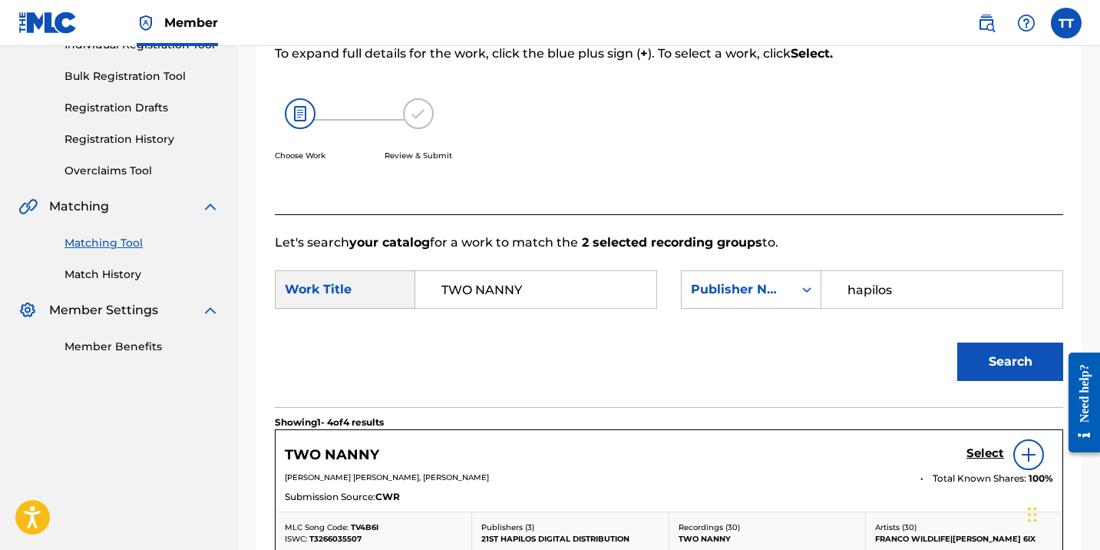
click at [990, 452] on h5 "Select" at bounding box center [985, 453] width 38 height 15
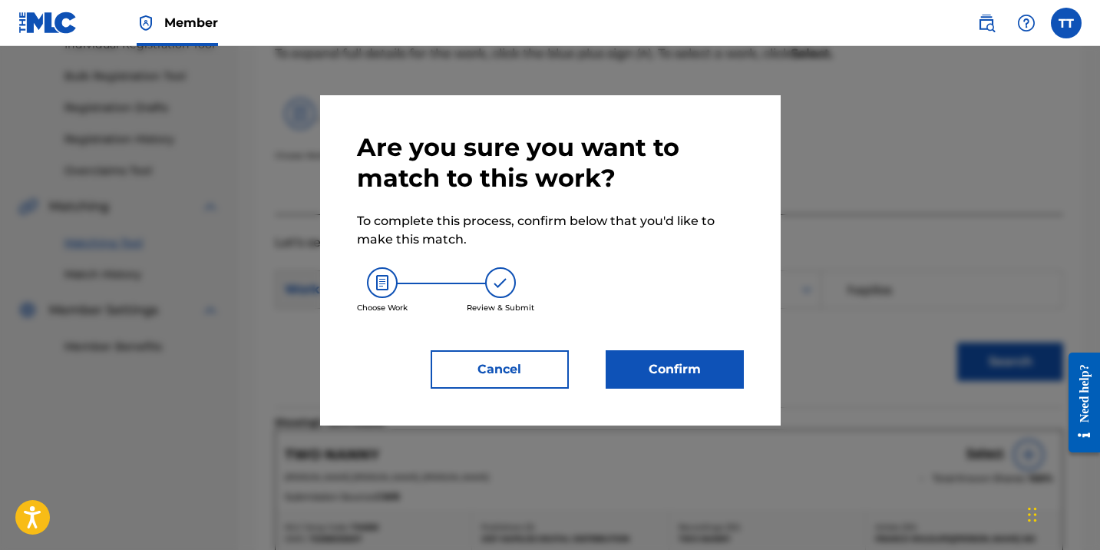
click at [698, 377] on button "Confirm" at bounding box center [675, 369] width 138 height 38
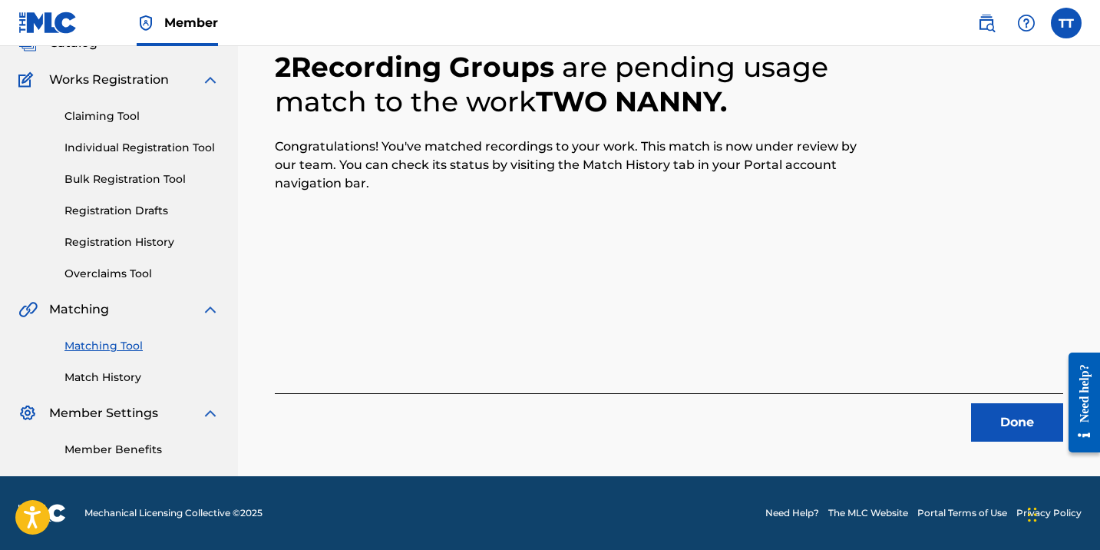
scroll to position [110, 0]
click at [1026, 431] on button "Done" at bounding box center [1017, 422] width 92 height 38
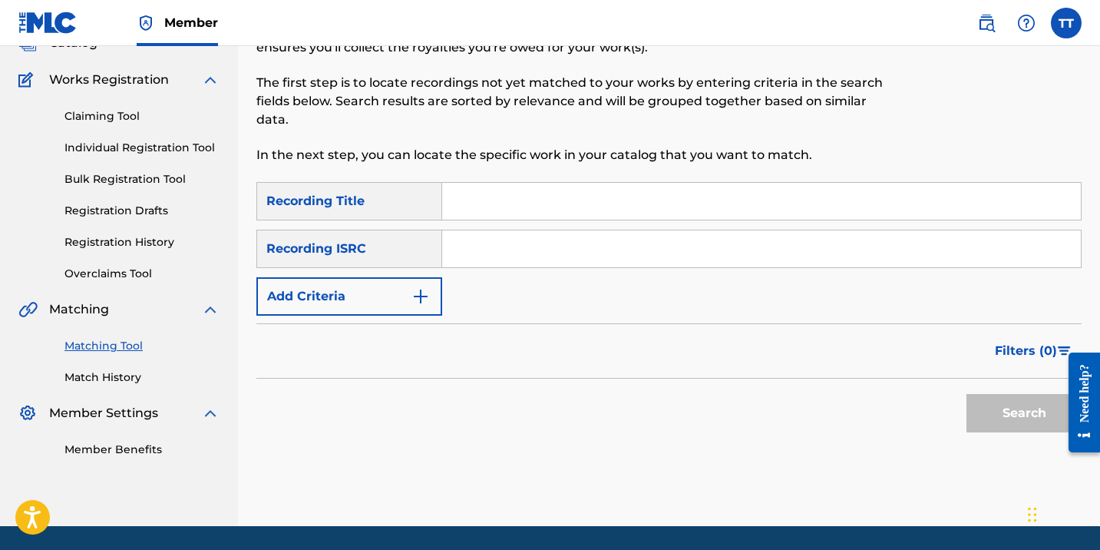
click at [500, 251] on input "Search Form" at bounding box center [761, 248] width 639 height 37
paste input "QM4TW2008270"
type input "QM4TW2008270"
click at [966, 394] on button "Search" at bounding box center [1023, 413] width 115 height 38
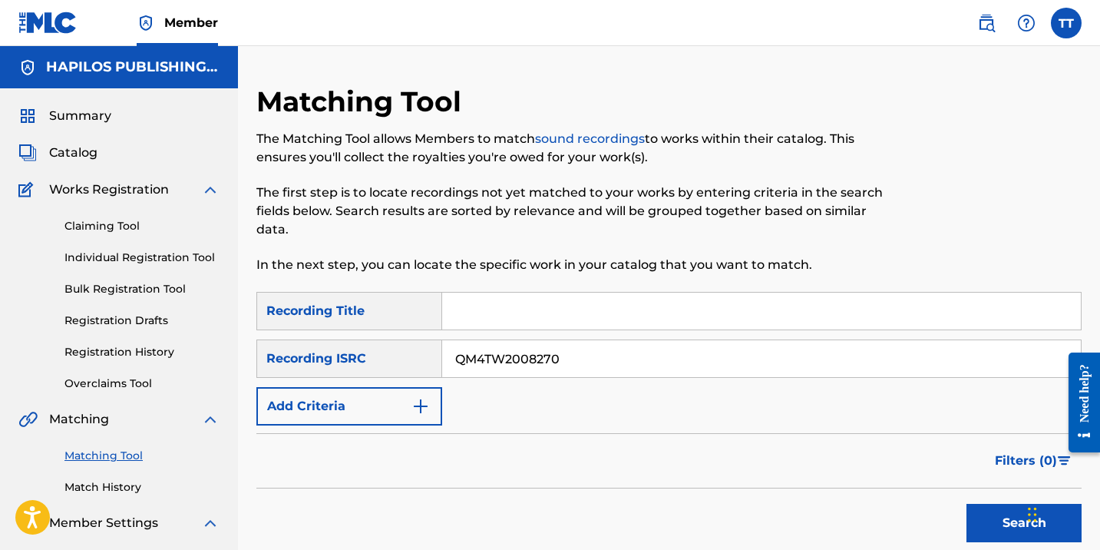
scroll to position [264, 0]
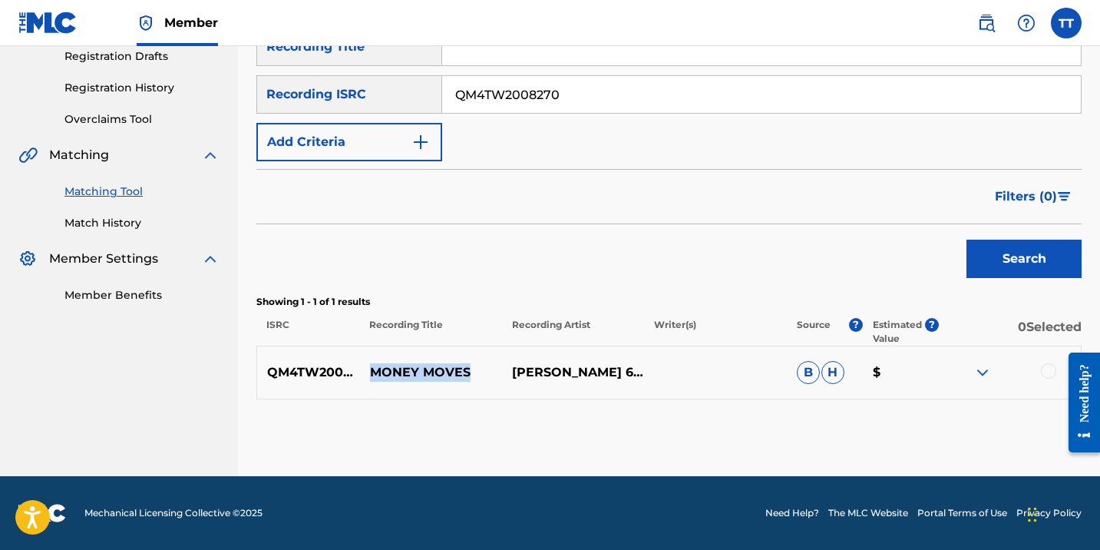
drag, startPoint x: 372, startPoint y: 374, endPoint x: 512, endPoint y: 375, distance: 140.5
click at [514, 376] on div "QM4TW2008270 MONEY MOVES BOBBY 6IX B H $" at bounding box center [668, 372] width 825 height 54
copy p "MONEY MOVES"
click at [1048, 368] on div at bounding box center [1048, 370] width 15 height 15
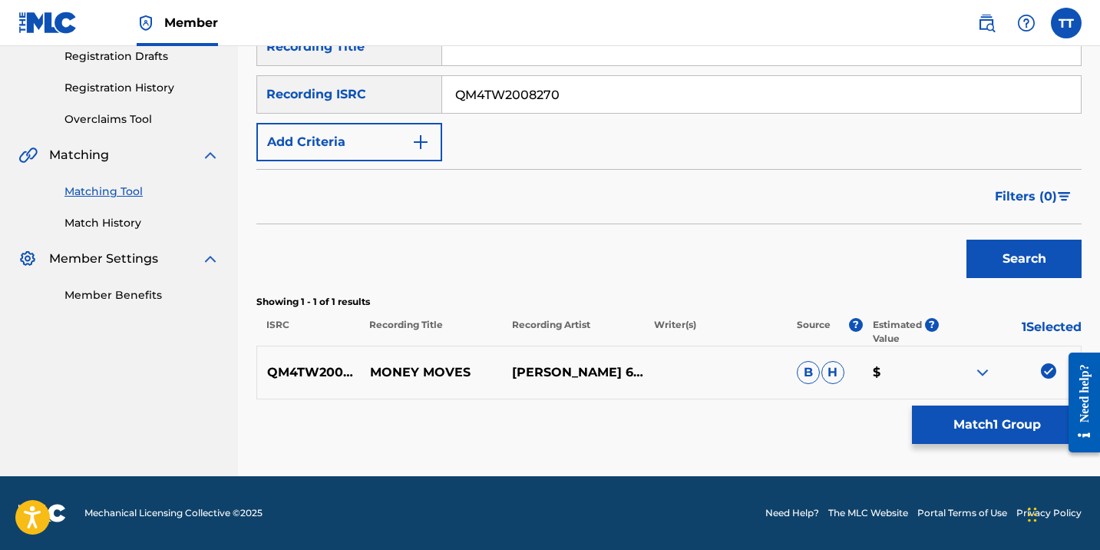
click at [987, 412] on button "Match 1 Group" at bounding box center [997, 424] width 170 height 38
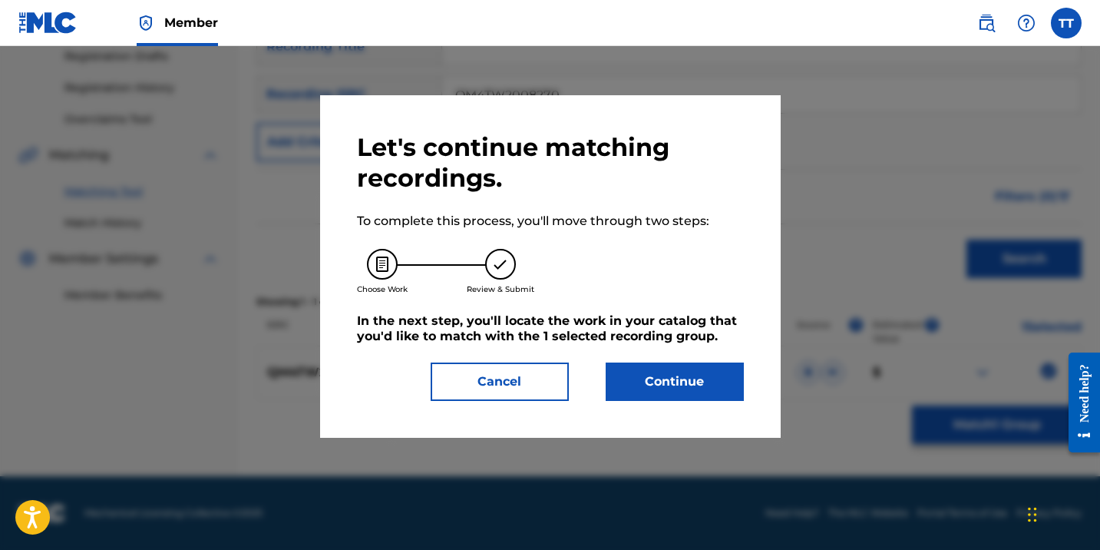
click at [710, 372] on button "Continue" at bounding box center [675, 381] width 138 height 38
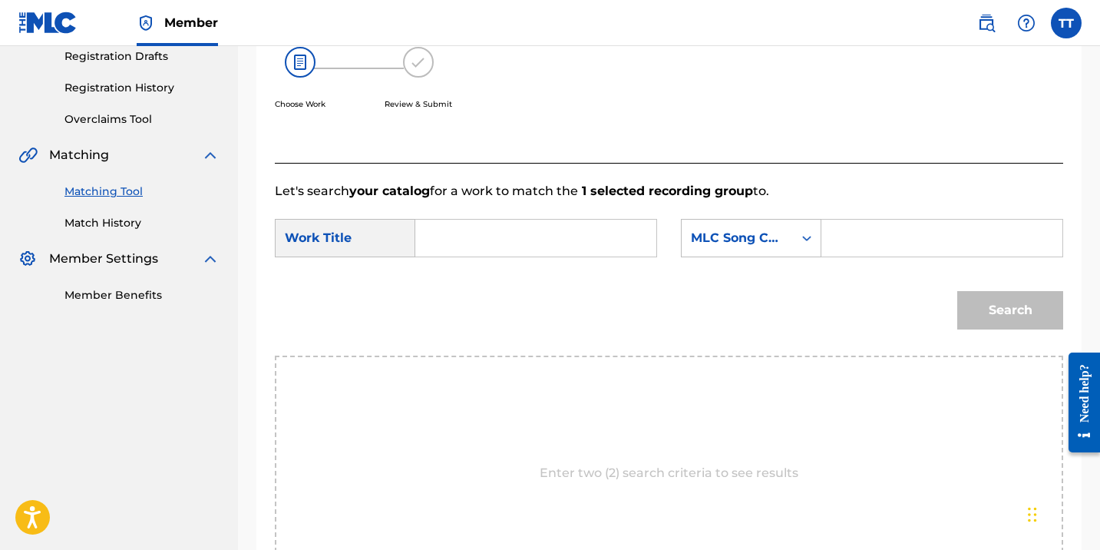
click at [547, 252] on input "Search Form" at bounding box center [535, 238] width 215 height 37
paste input "MONEY MOVES"
type input "MONEY MOVES"
click at [888, 243] on input "Search Form" at bounding box center [941, 238] width 215 height 37
type input "HAPILOS"
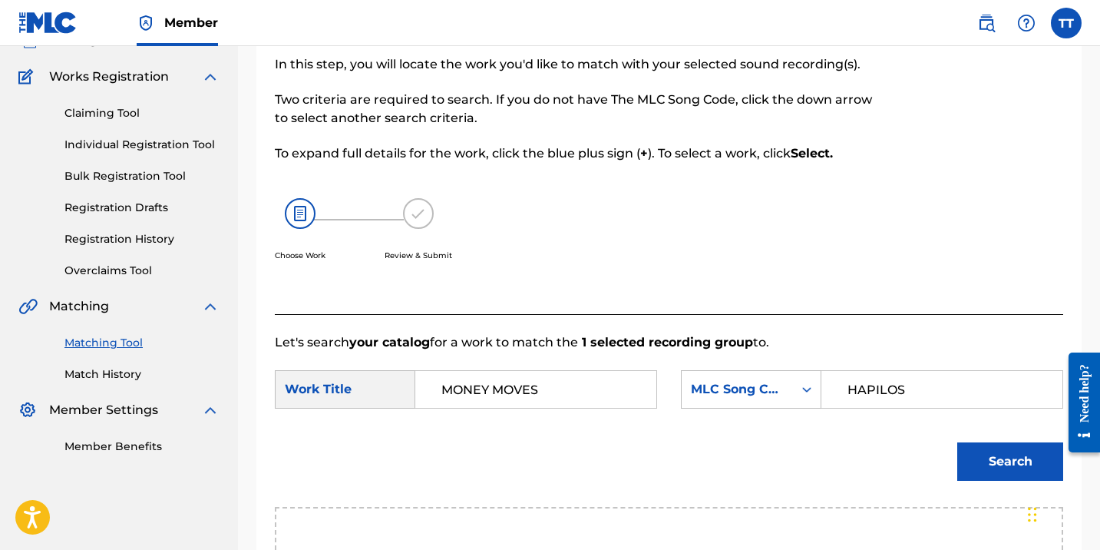
scroll to position [79, 0]
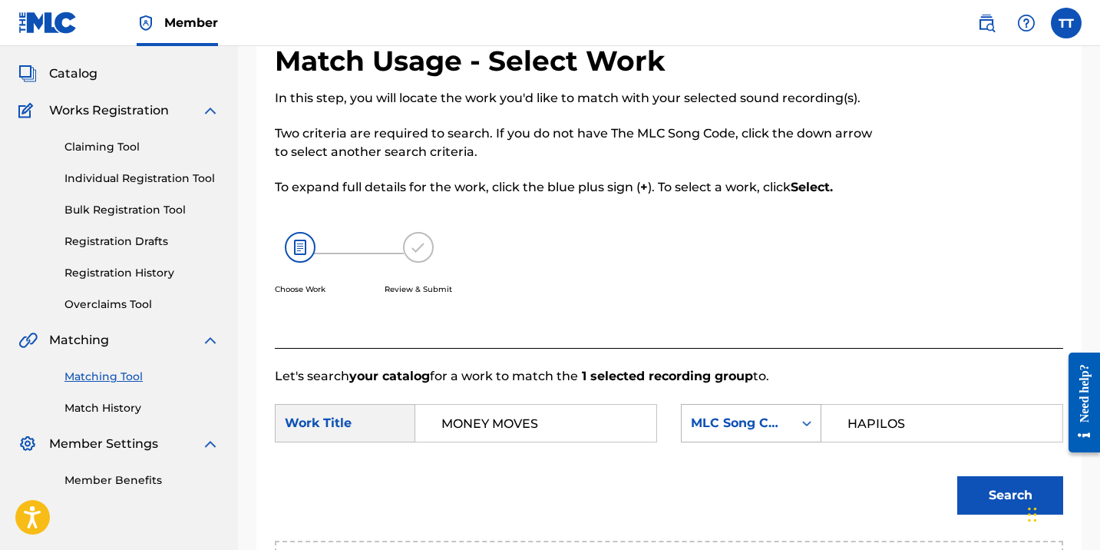
click at [758, 413] on div "MLC Song Code" at bounding box center [737, 422] width 111 height 29
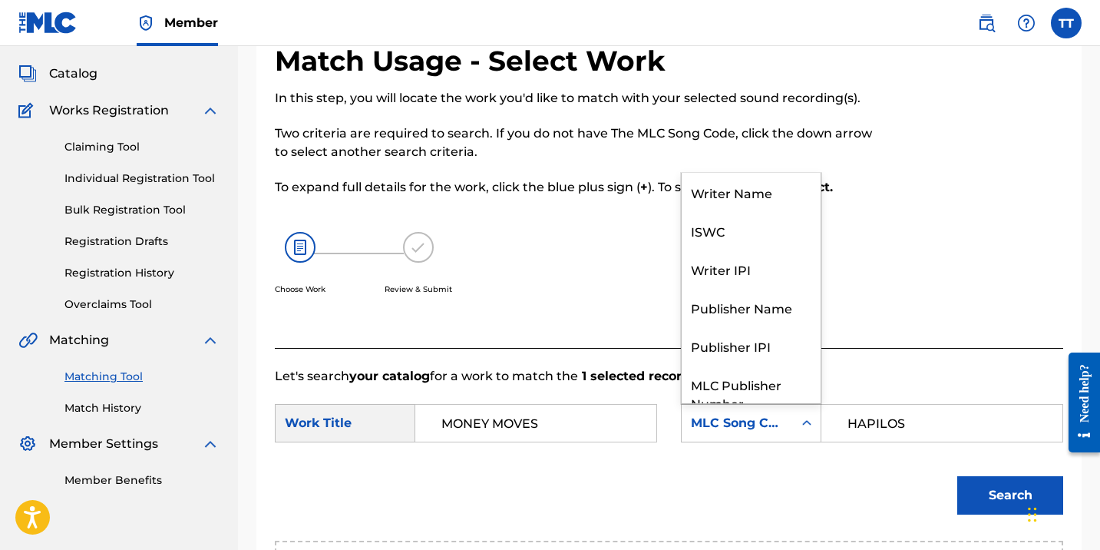
scroll to position [57, 0]
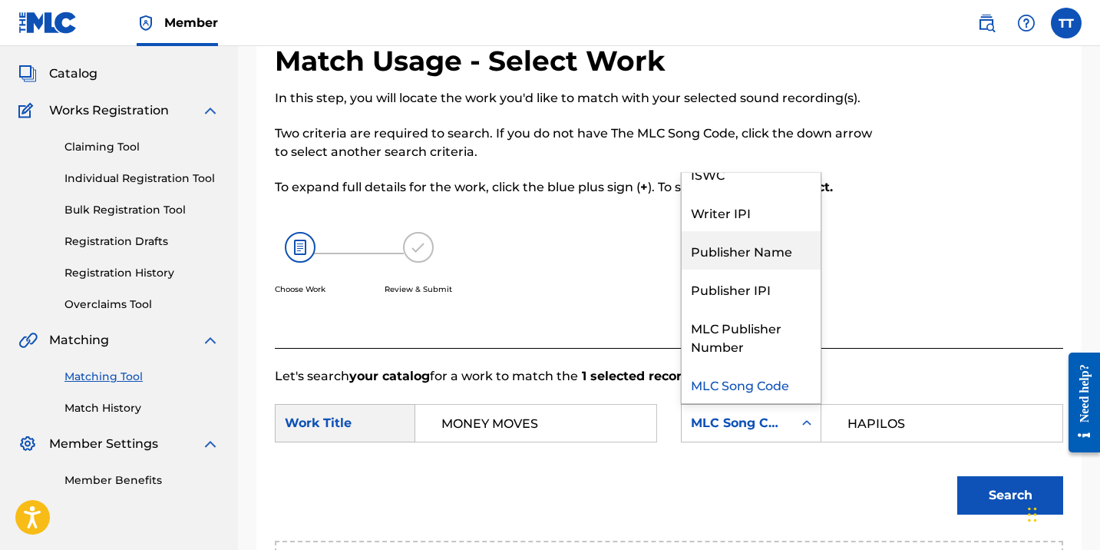
click at [761, 256] on div "Publisher Name" at bounding box center [751, 250] width 139 height 38
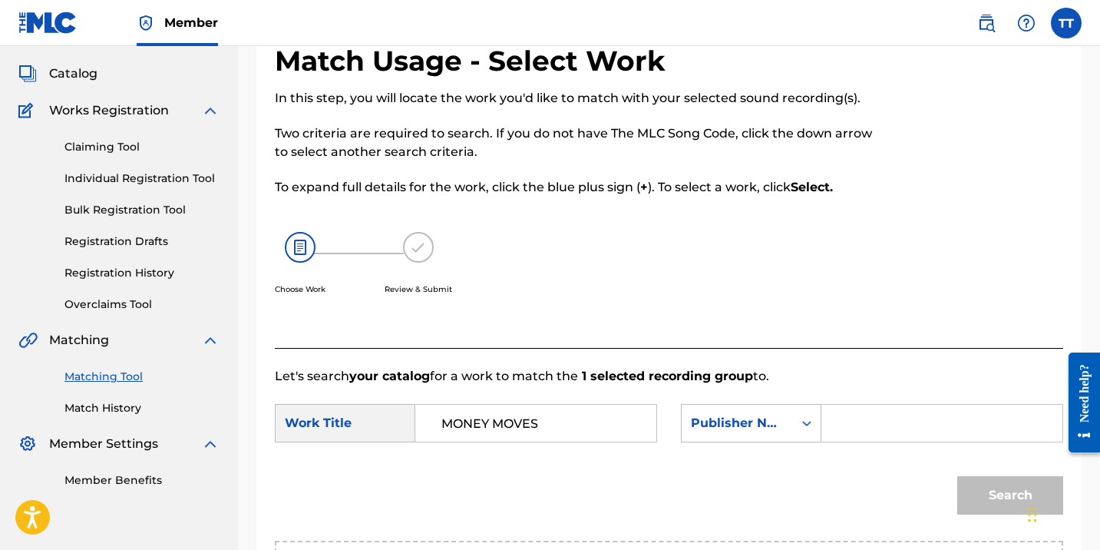
click at [864, 425] on input "Search Form" at bounding box center [941, 423] width 215 height 37
click at [863, 425] on input "Search Form" at bounding box center [941, 423] width 215 height 37
click at [877, 415] on input "Search Form" at bounding box center [941, 423] width 215 height 37
click at [707, 398] on form "SearchWithCriteria7559871a-051c-48bb-8d93-c4dc83a1c5c4 Work Title MONEY MOVES S…" at bounding box center [669, 462] width 788 height 155
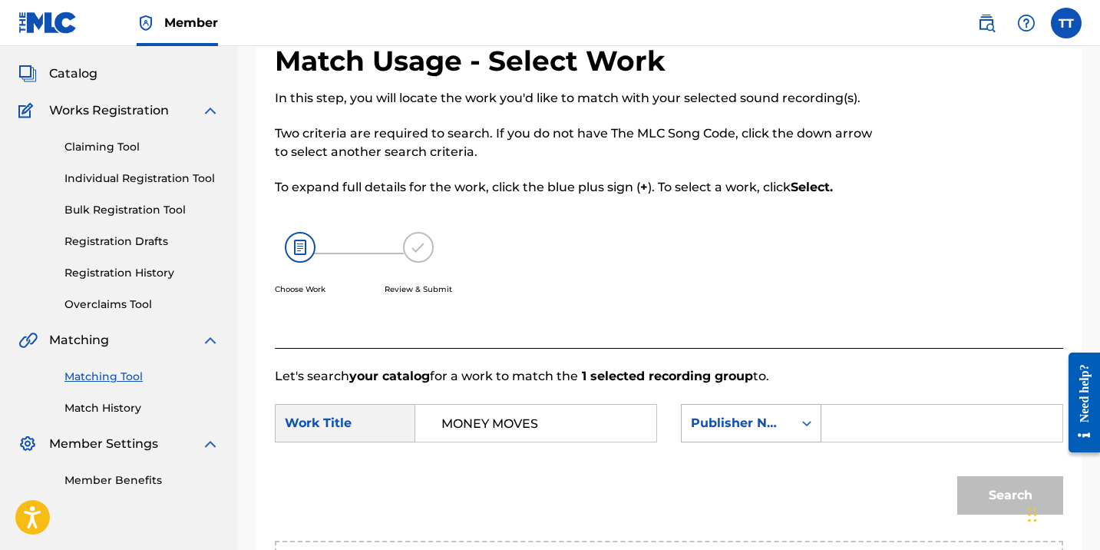
click at [718, 421] on div "Publisher Name" at bounding box center [737, 423] width 93 height 18
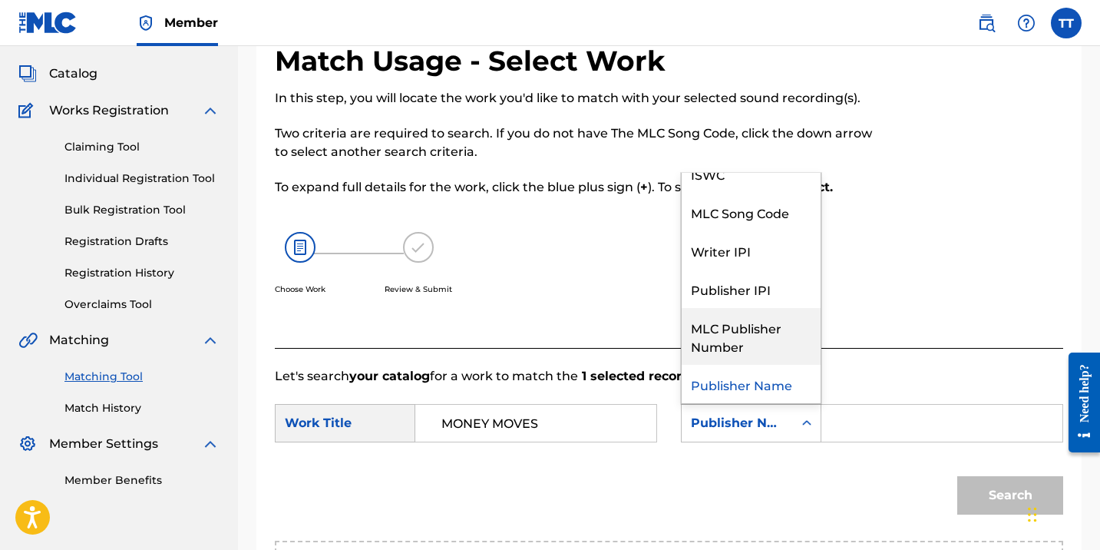
click at [718, 338] on div "MLC Publisher Number" at bounding box center [751, 336] width 139 height 57
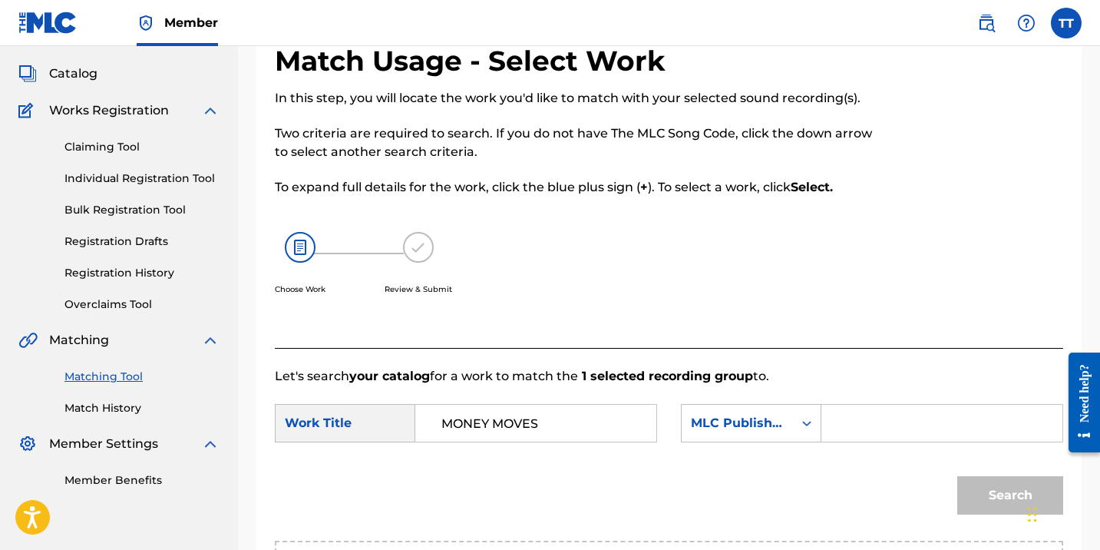
drag, startPoint x: 864, startPoint y: 450, endPoint x: 865, endPoint y: 438, distance: 11.5
click at [865, 448] on div "SearchWithCriteria7559871a-051c-48bb-8d93-c4dc83a1c5c4 Work Title MONEY MOVES S…" at bounding box center [669, 428] width 788 height 48
click at [865, 438] on input "Search Form" at bounding box center [941, 423] width 215 height 37
type input "HAPILOS"
click at [867, 421] on input "HAPILOS" at bounding box center [941, 423] width 215 height 37
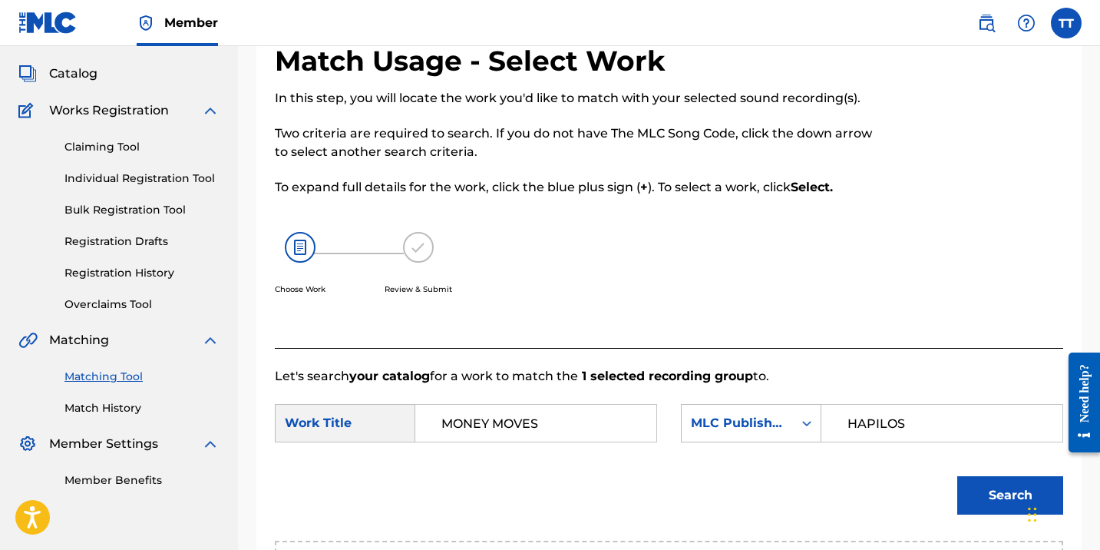
click at [867, 421] on input "HAPILOS" at bounding box center [941, 423] width 215 height 37
click at [722, 428] on div "MLC Publisher Number" at bounding box center [737, 423] width 93 height 18
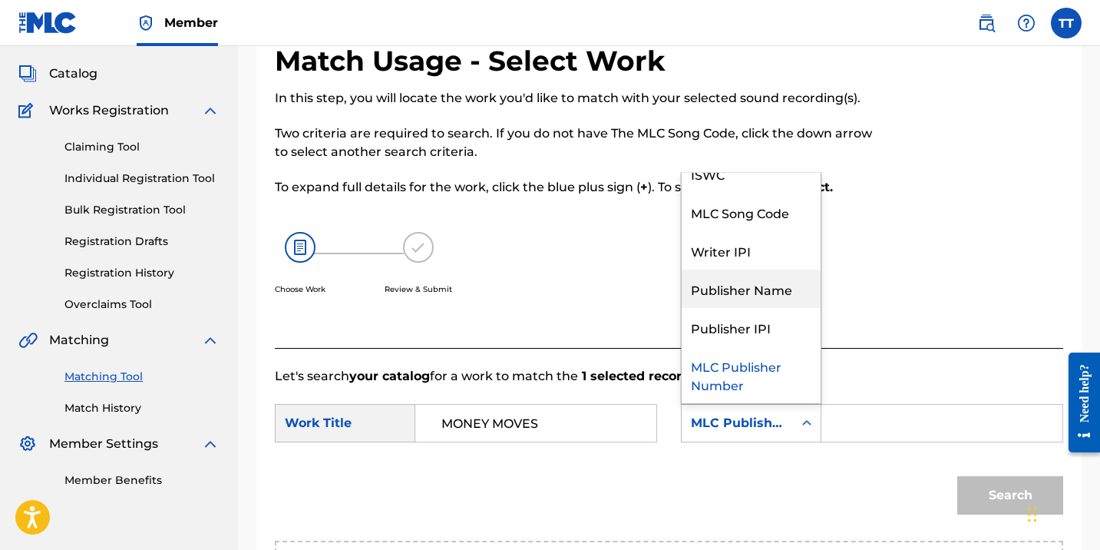
click at [743, 289] on div "Publisher Name" at bounding box center [751, 288] width 139 height 38
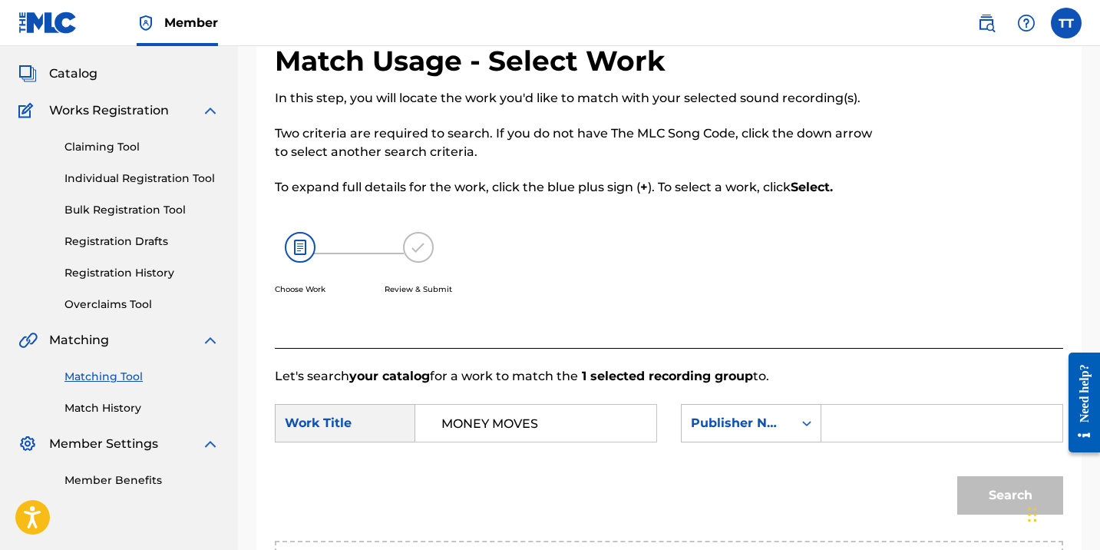
drag, startPoint x: 853, startPoint y: 385, endPoint x: 853, endPoint y: 407, distance: 22.3
click at [853, 417] on input "Search Form" at bounding box center [941, 423] width 215 height 37
paste input "HAPILOS"
type input "HAPILOS"
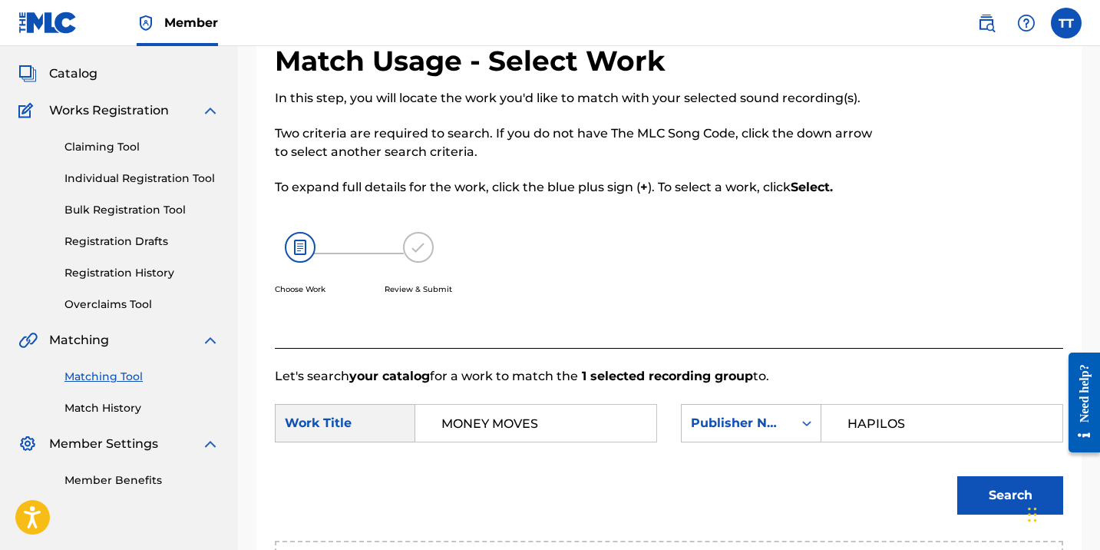
click at [979, 504] on button "Search" at bounding box center [1010, 495] width 106 height 38
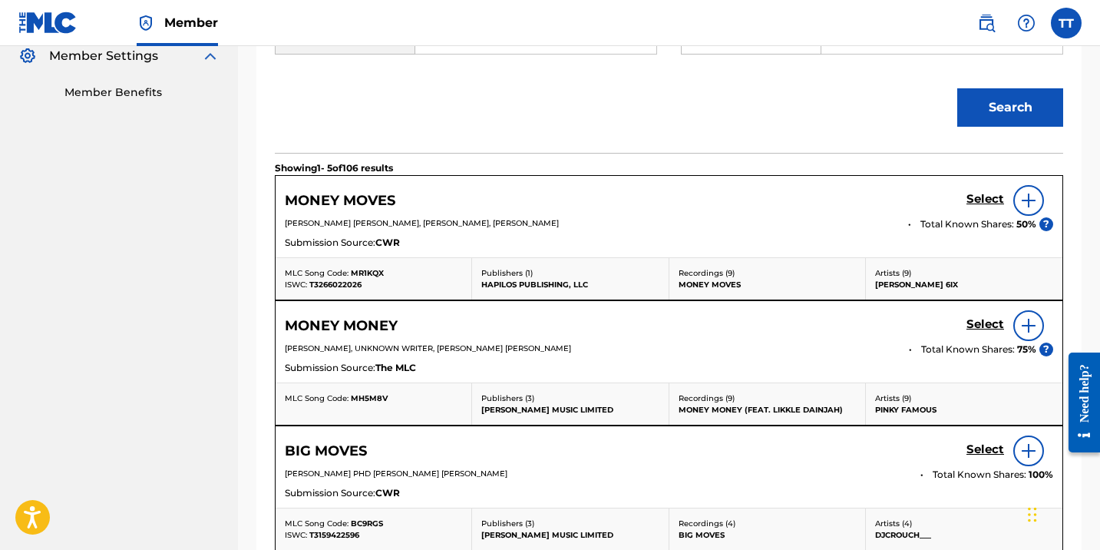
scroll to position [399, 0]
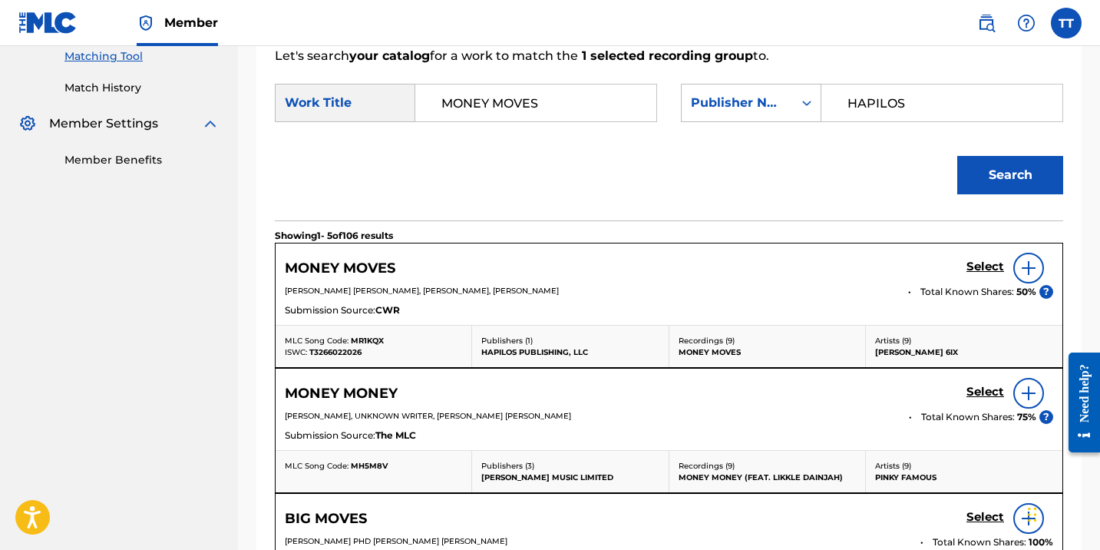
click at [969, 262] on h5 "Select" at bounding box center [985, 266] width 38 height 15
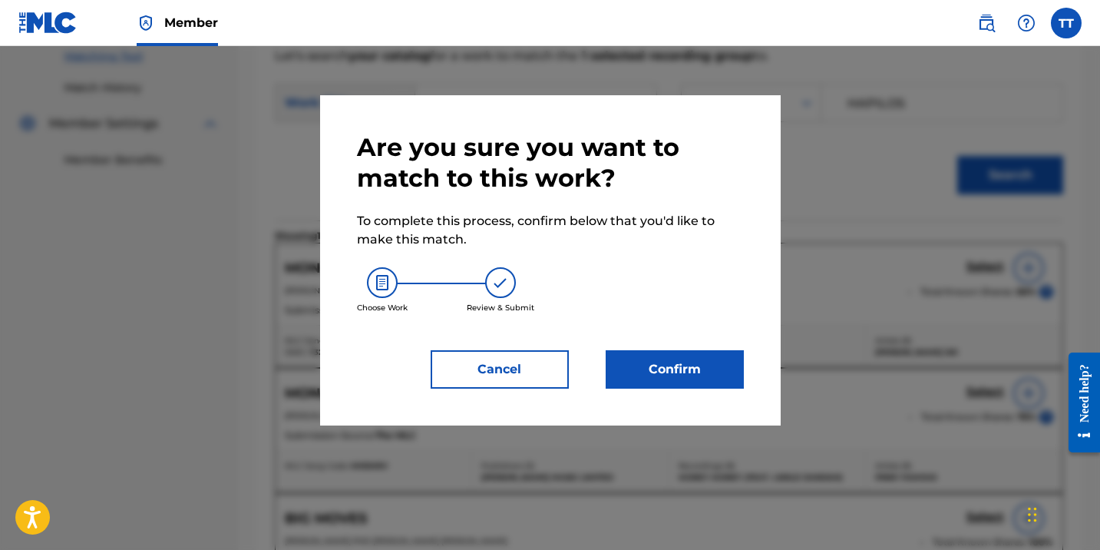
click at [719, 348] on div "Are you sure you want to match to this work? To complete this process, confirm …" at bounding box center [550, 260] width 387 height 256
click at [720, 370] on button "Confirm" at bounding box center [675, 369] width 138 height 38
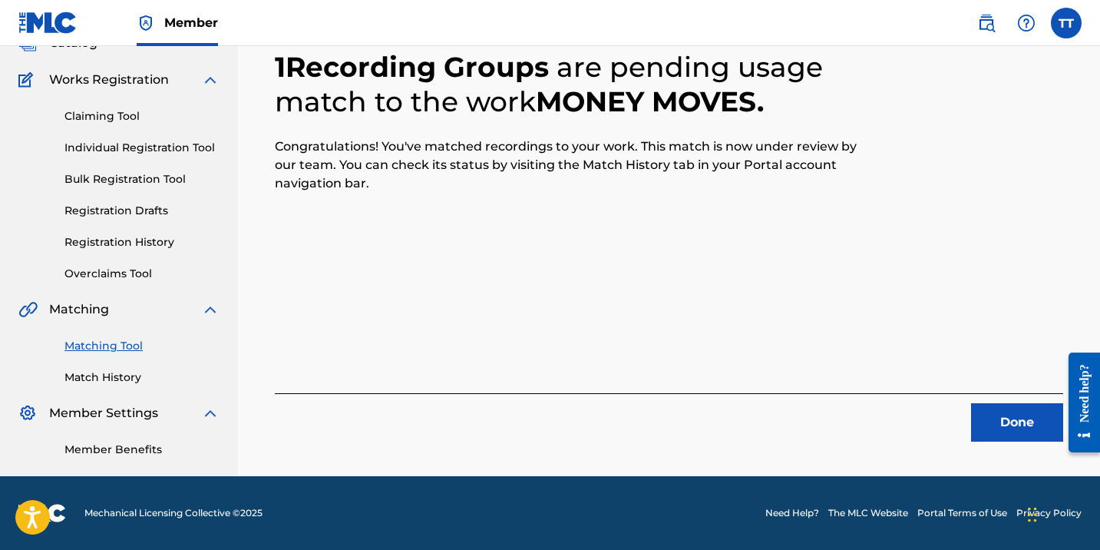
scroll to position [110, 0]
click at [993, 418] on button "Done" at bounding box center [1017, 422] width 92 height 38
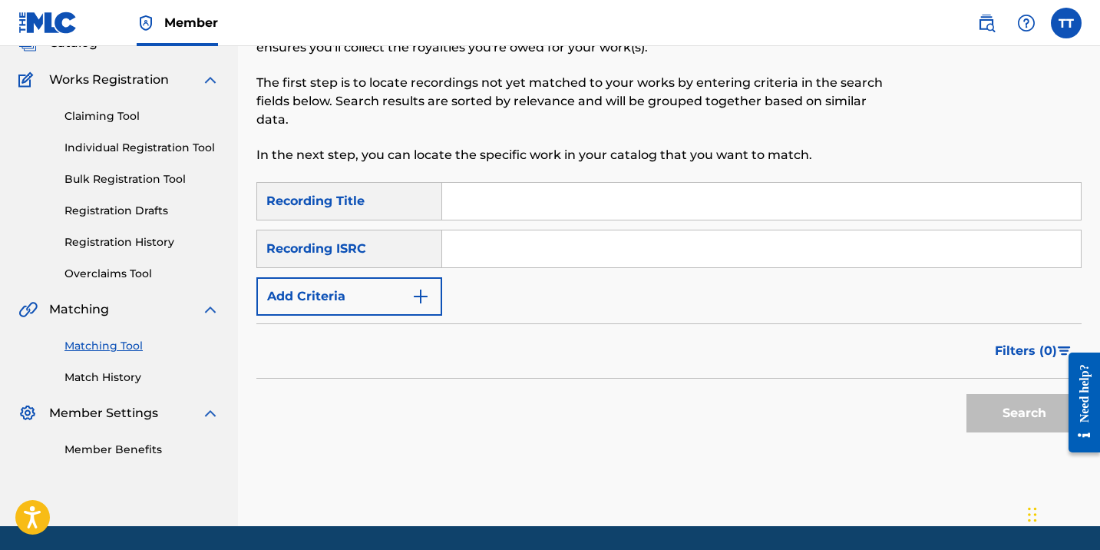
click at [490, 239] on input "Search Form" at bounding box center [761, 248] width 639 height 37
paste input "QMDA62133611"
type input "QMDA62133611"
click at [966, 394] on button "Search" at bounding box center [1023, 413] width 115 height 38
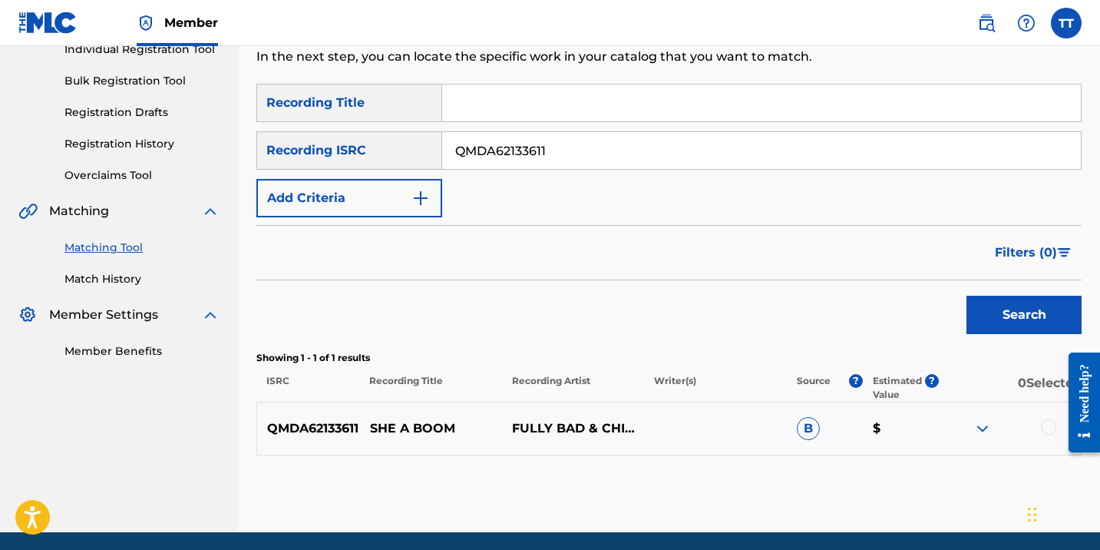
scroll to position [210, 0]
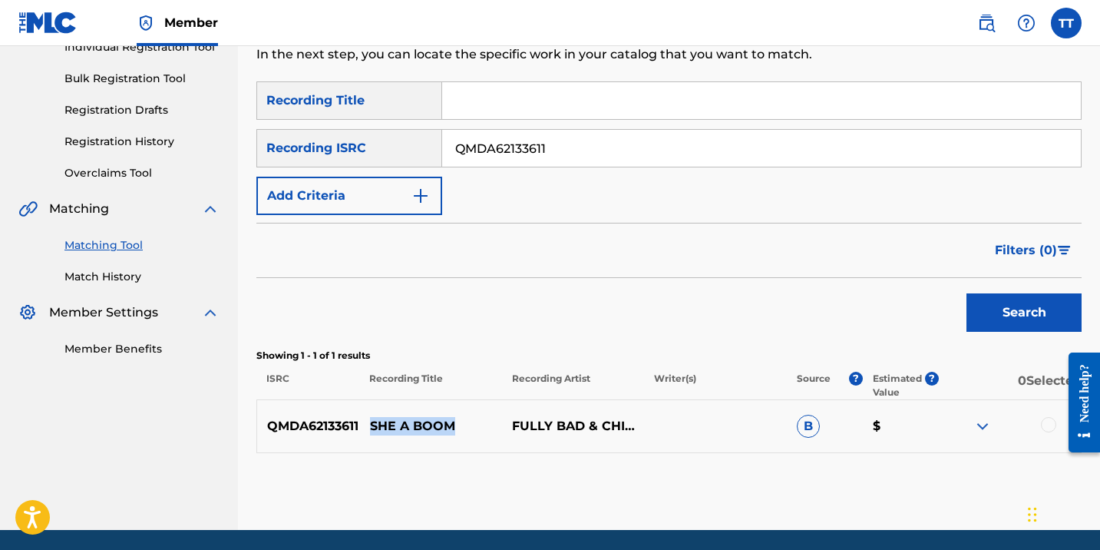
drag, startPoint x: 370, startPoint y: 426, endPoint x: 467, endPoint y: 423, distance: 97.5
click at [470, 424] on p "SHE A BOOM" at bounding box center [431, 426] width 142 height 18
copy p "SHE A BOOM"
click at [1042, 414] on div "QMDA62133611 SHE A BOOM FULLY BAD & CHINNAMAN WAISTLINE GAD B $" at bounding box center [668, 426] width 825 height 54
click at [1042, 418] on div at bounding box center [1048, 424] width 15 height 15
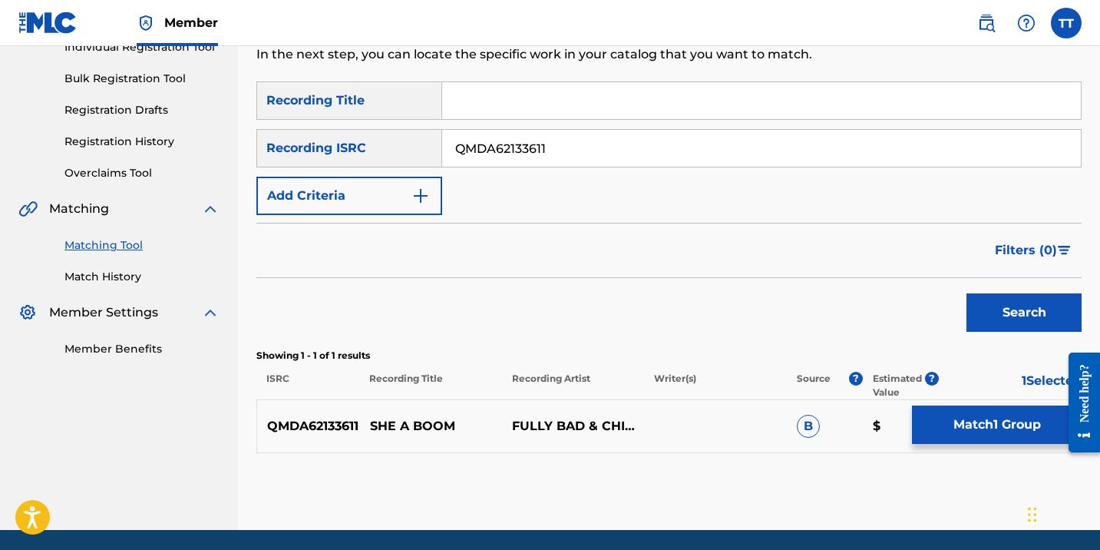
click at [949, 405] on button "Match 1 Group" at bounding box center [997, 424] width 170 height 38
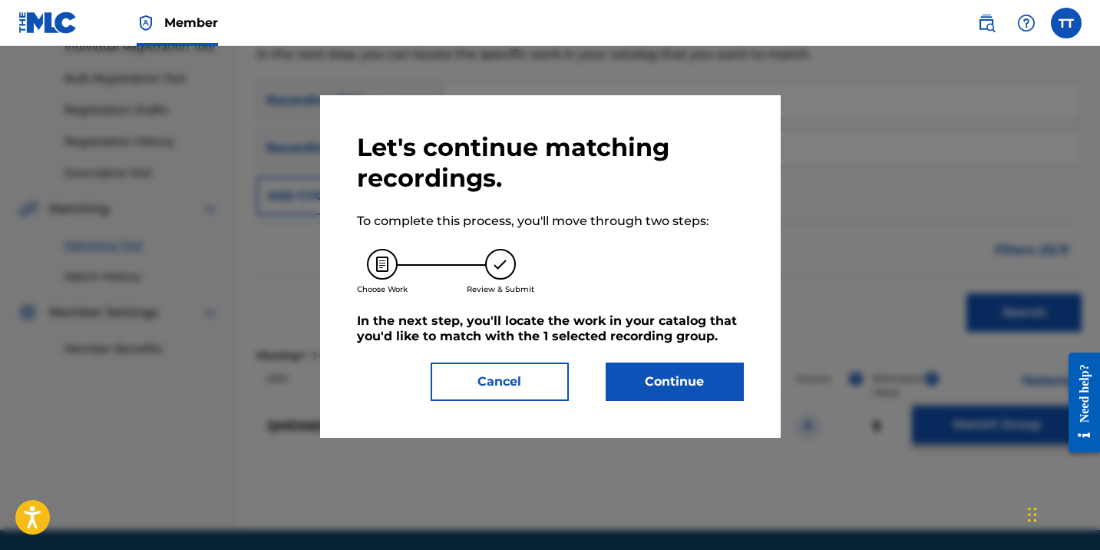
click at [682, 394] on button "Continue" at bounding box center [675, 381] width 138 height 38
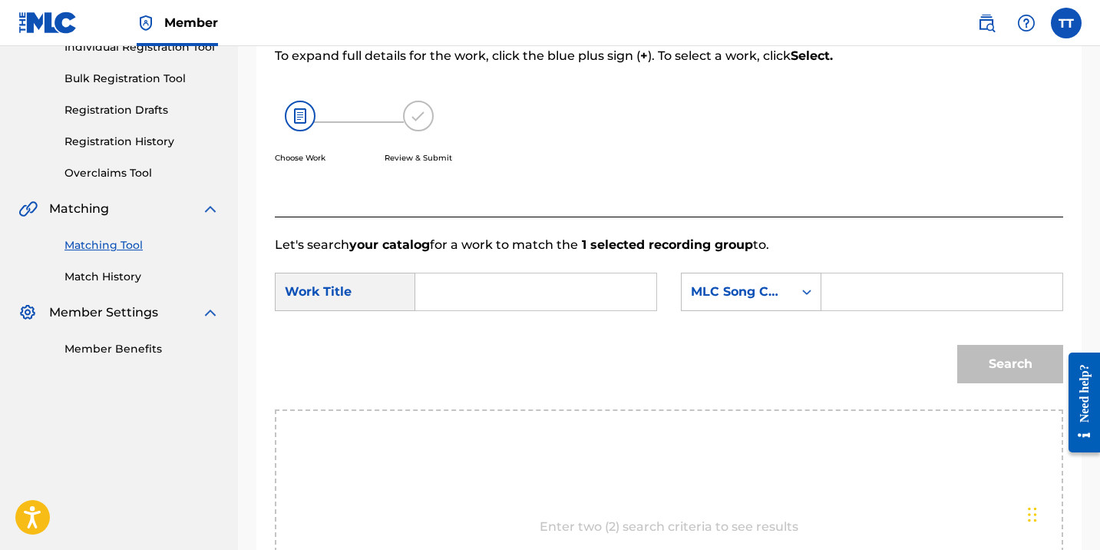
click at [517, 300] on input "Search Form" at bounding box center [535, 291] width 215 height 37
paste input "SHE A BOOM"
type input "SHE A BOOM"
click at [760, 289] on div "MLC Song Code" at bounding box center [737, 291] width 93 height 18
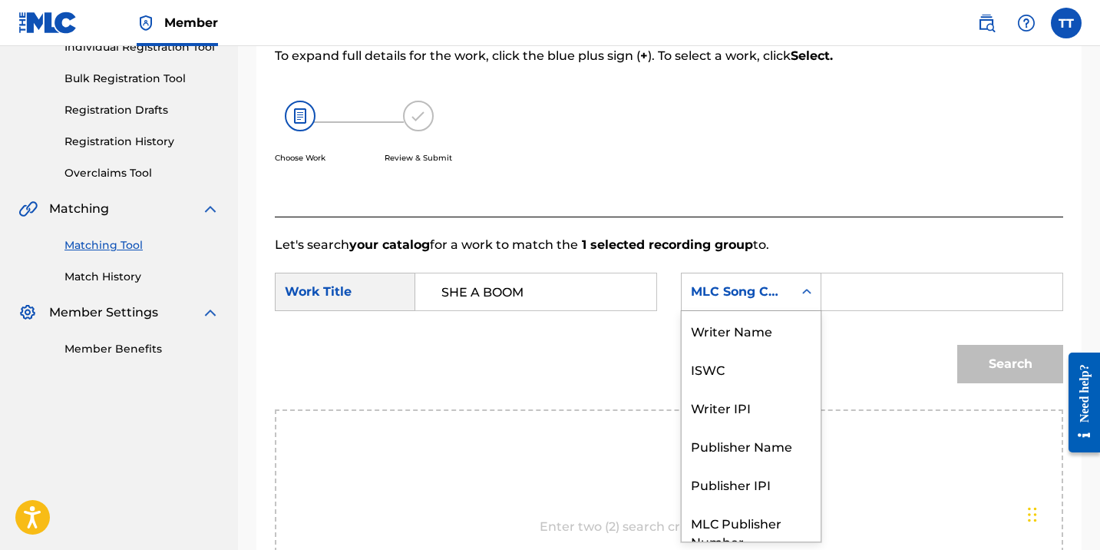
scroll to position [57, 0]
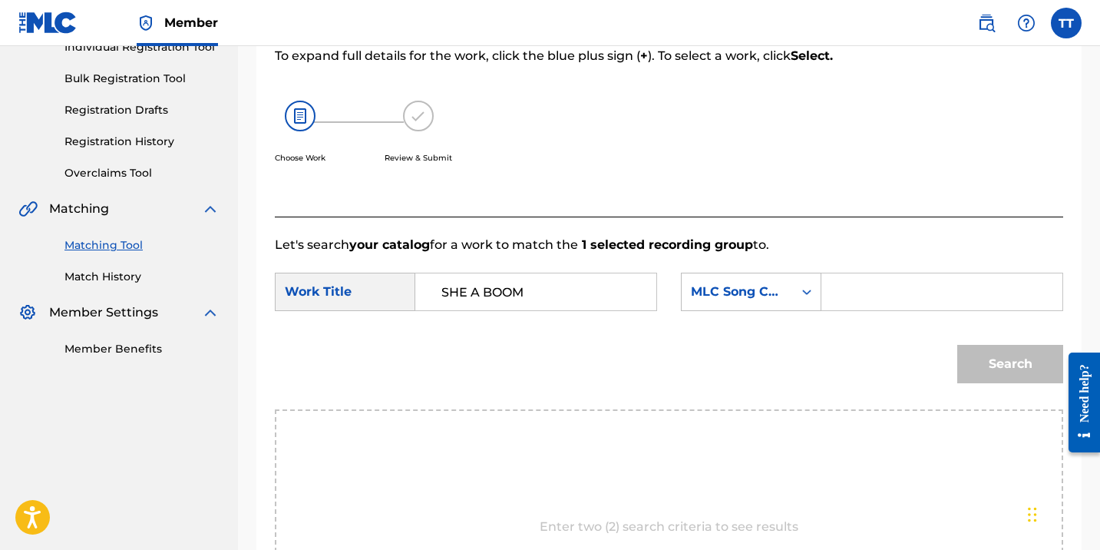
click at [908, 281] on input "Search Form" at bounding box center [941, 291] width 215 height 37
type input "HAPILOS"
click at [863, 302] on input "HAPILOS" at bounding box center [941, 291] width 215 height 37
click at [743, 305] on div "MLC Song Code" at bounding box center [737, 291] width 111 height 29
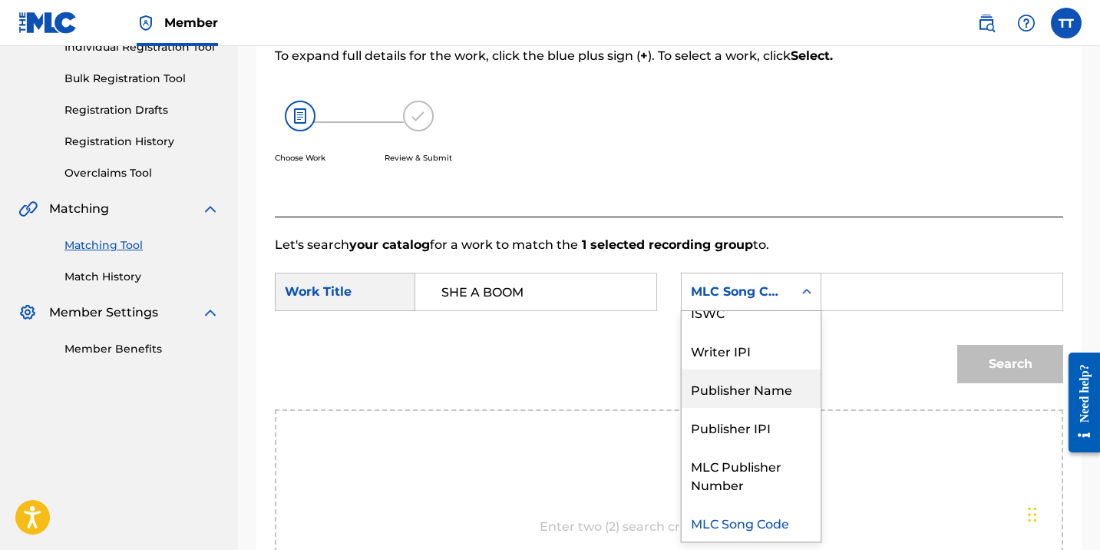
click at [771, 389] on div "Publisher Name" at bounding box center [751, 388] width 139 height 38
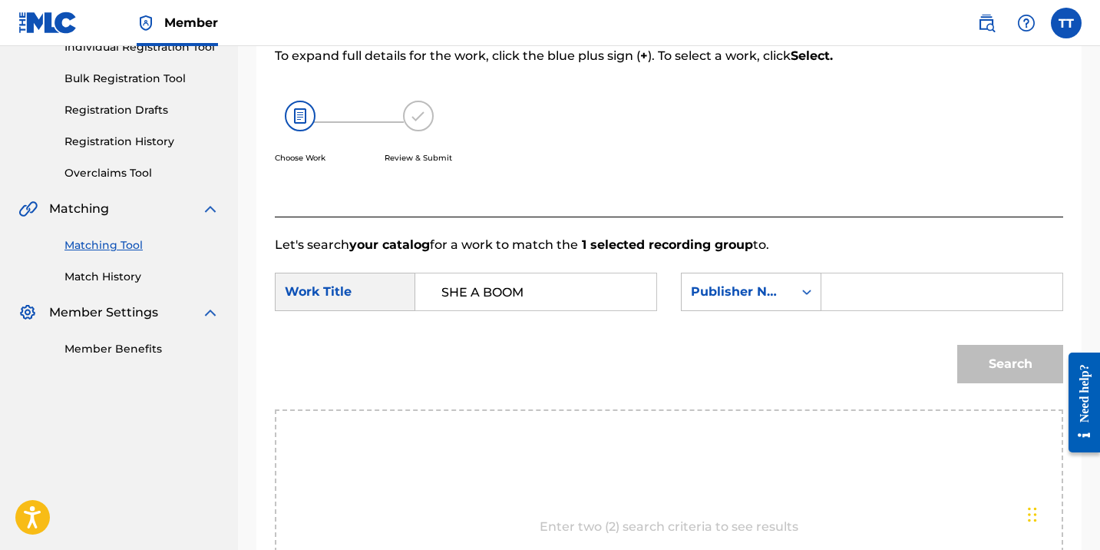
click at [877, 296] on input "Search Form" at bounding box center [941, 291] width 215 height 37
paste input "HAPILOS"
type input "HAPILOS"
click at [1002, 352] on button "Search" at bounding box center [1010, 364] width 106 height 38
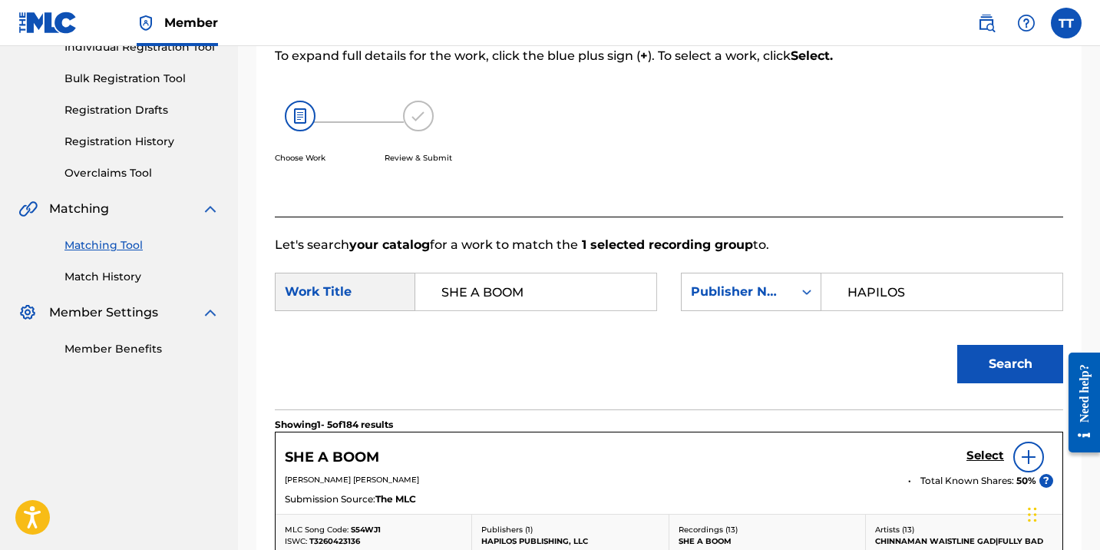
click at [981, 456] on h5 "Select" at bounding box center [985, 455] width 38 height 15
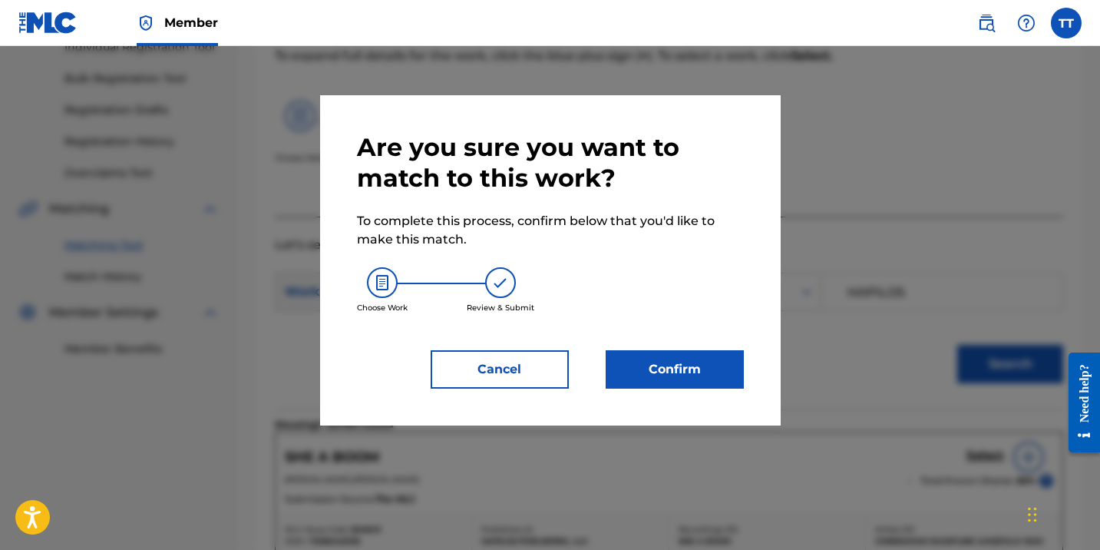
click at [692, 382] on button "Confirm" at bounding box center [675, 369] width 138 height 38
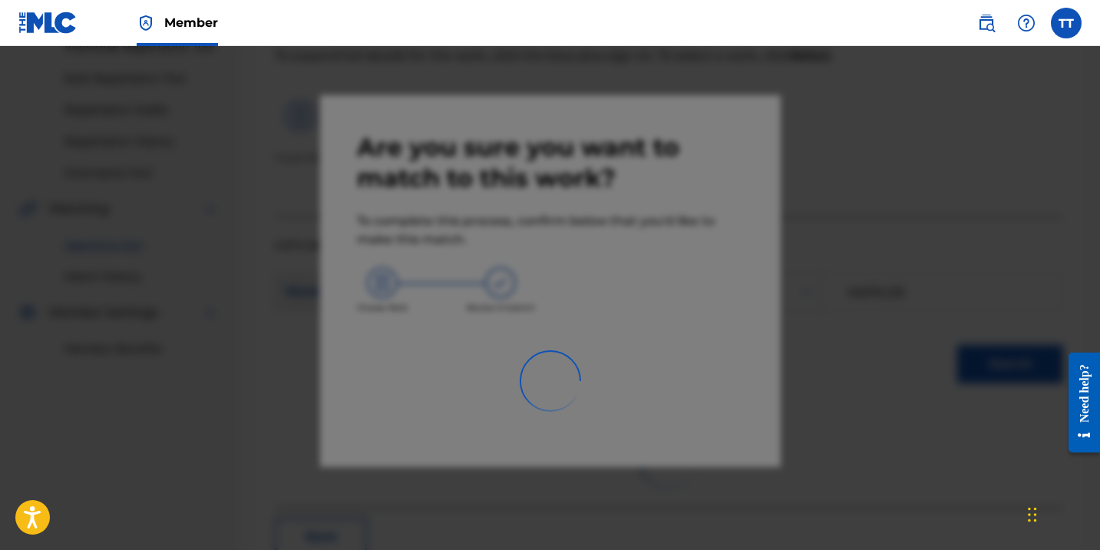
scroll to position [110, 0]
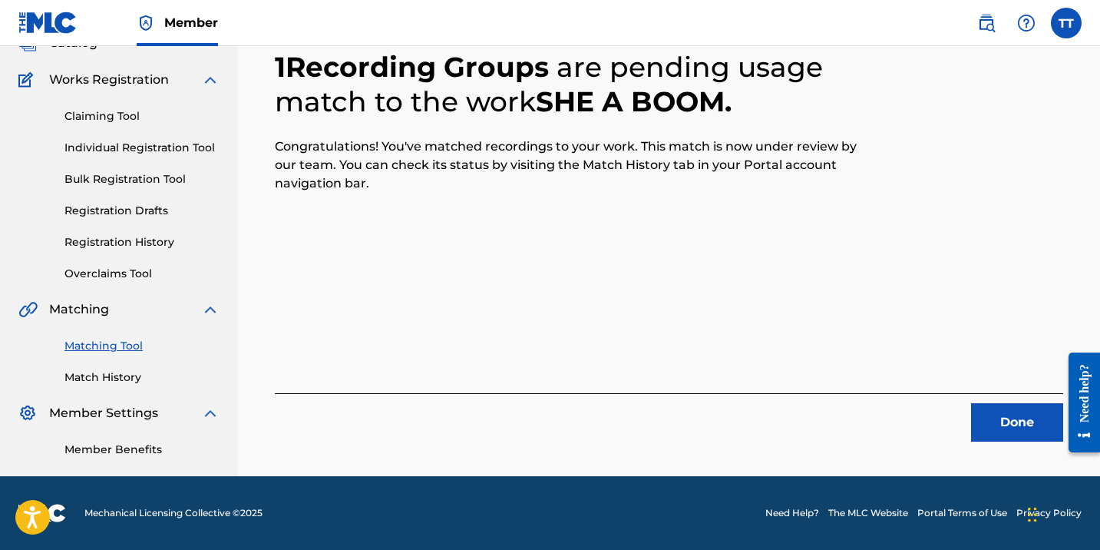
click at [979, 413] on button "Done" at bounding box center [1017, 422] width 92 height 38
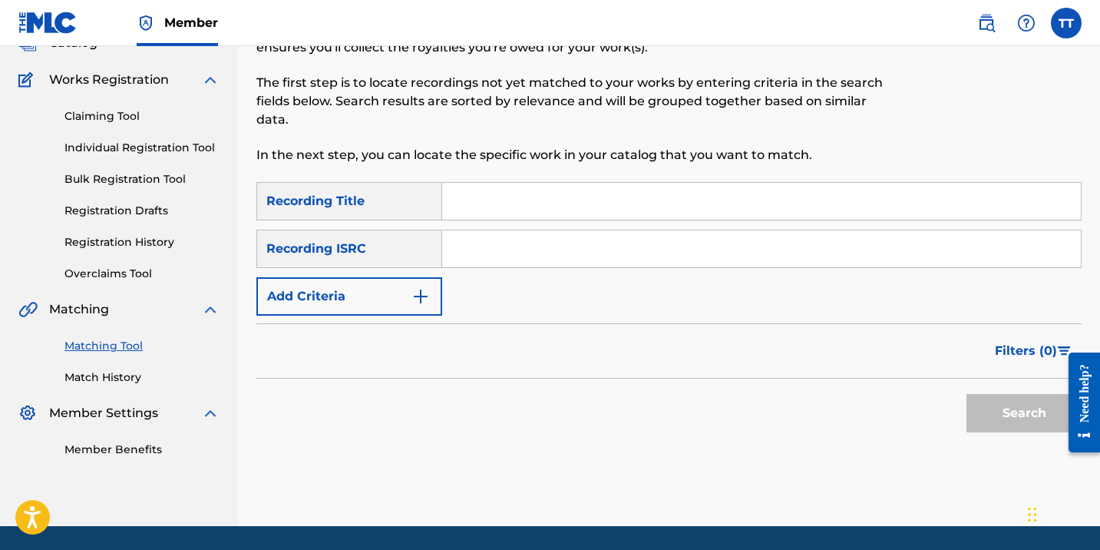
click at [511, 241] on input "Search Form" at bounding box center [761, 248] width 639 height 37
paste input "QM6P42461492"
type input "QM6P42461492"
click at [966, 394] on button "Search" at bounding box center [1023, 413] width 115 height 38
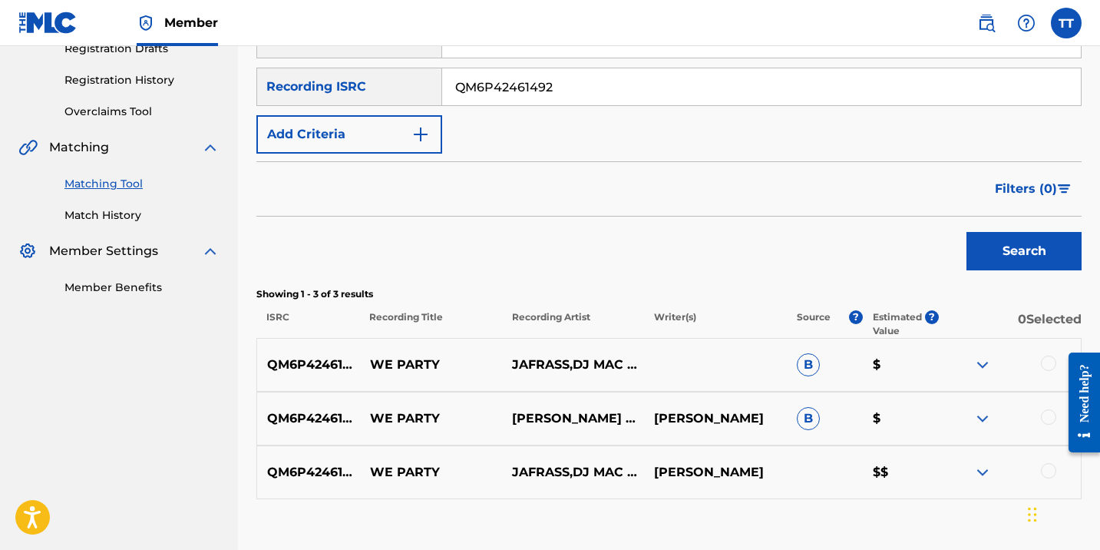
scroll to position [278, 0]
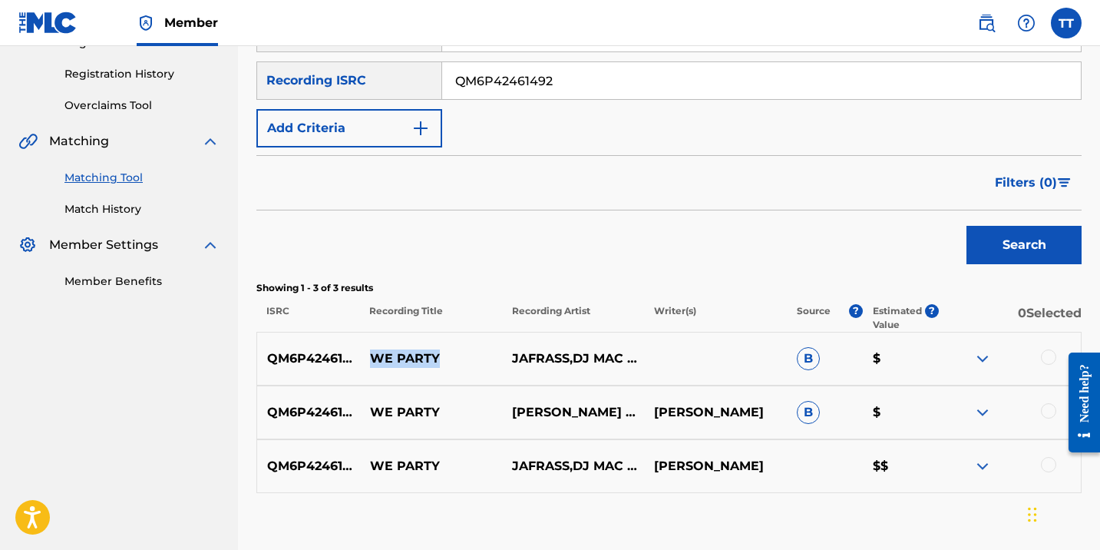
drag, startPoint x: 367, startPoint y: 359, endPoint x: 459, endPoint y: 358, distance: 92.1
click at [459, 360] on p "WE PARTY" at bounding box center [431, 358] width 142 height 18
copy p "WE PARTY"
click at [1051, 344] on div "QM6P42461492 WE PARTY JAFRASS,DJ MAC & CRASHDUMMY B $" at bounding box center [668, 359] width 825 height 54
click at [1051, 346] on div "QM6P42461492 WE PARTY JAFRASS,DJ MAC & CRASHDUMMY B $" at bounding box center [668, 359] width 825 height 54
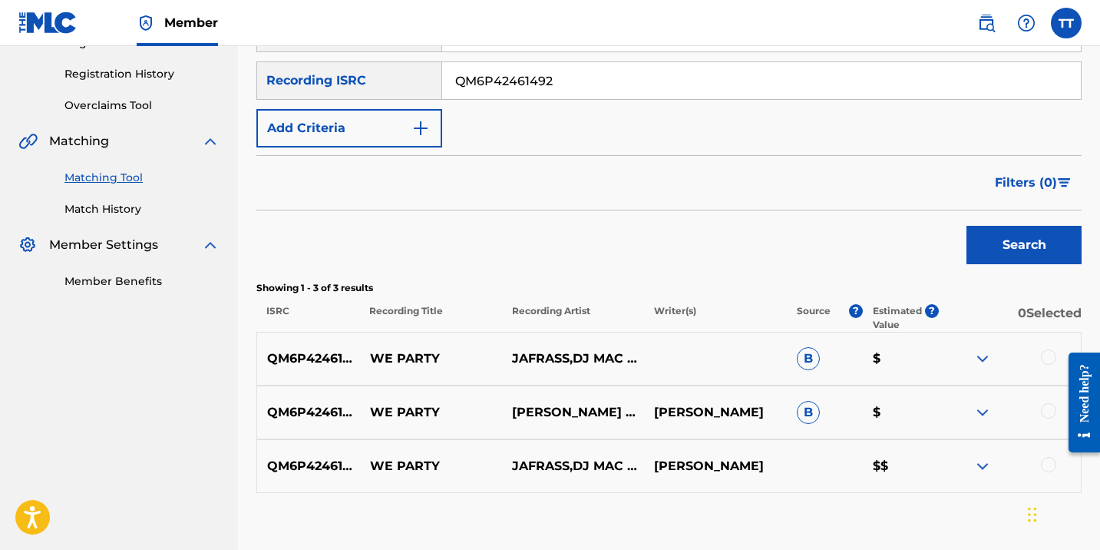
click at [1044, 361] on div at bounding box center [1048, 356] width 15 height 15
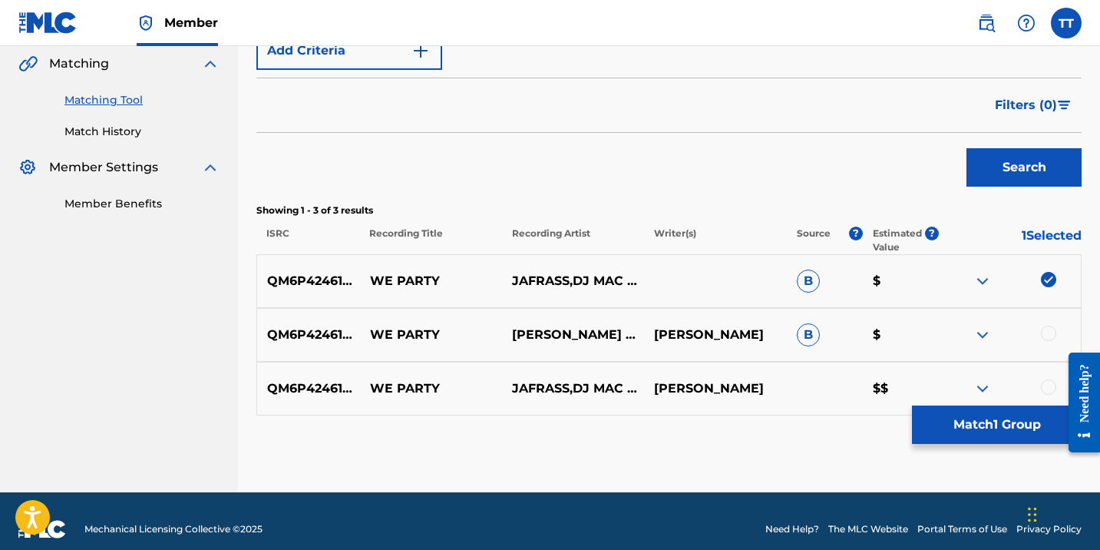
scroll to position [372, 0]
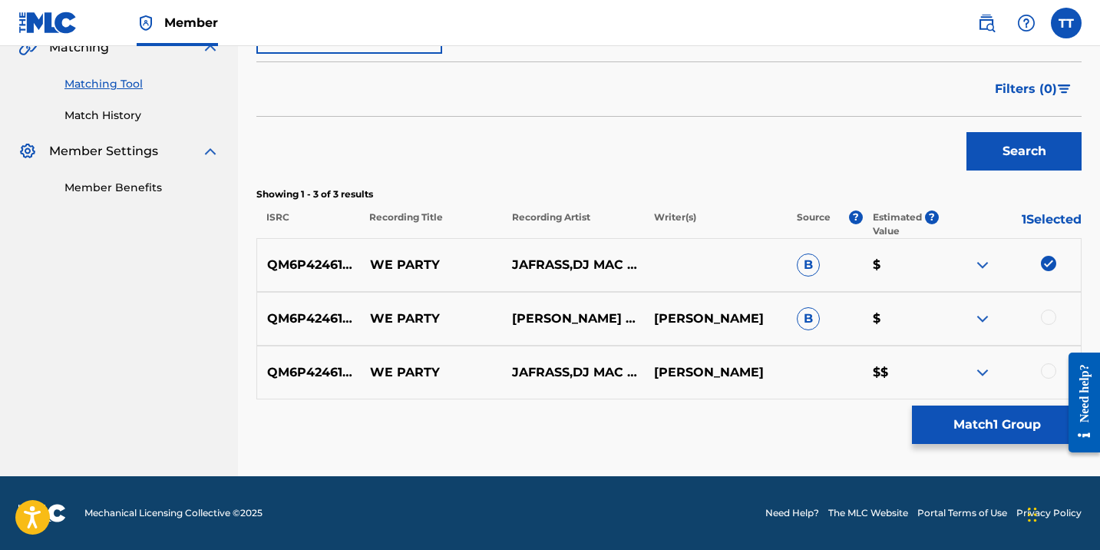
click at [1044, 329] on div "QM6P42461492 WE PARTY JAFRASS & DJ MAC & CRASHDUMMY SHEVIN JARRETT B $" at bounding box center [668, 319] width 825 height 54
click at [1044, 322] on div at bounding box center [1048, 316] width 15 height 15
click at [1048, 379] on div at bounding box center [1010, 372] width 142 height 18
click at [1048, 368] on div at bounding box center [1048, 370] width 15 height 15
click at [1025, 132] on button "Search" at bounding box center [1023, 151] width 115 height 38
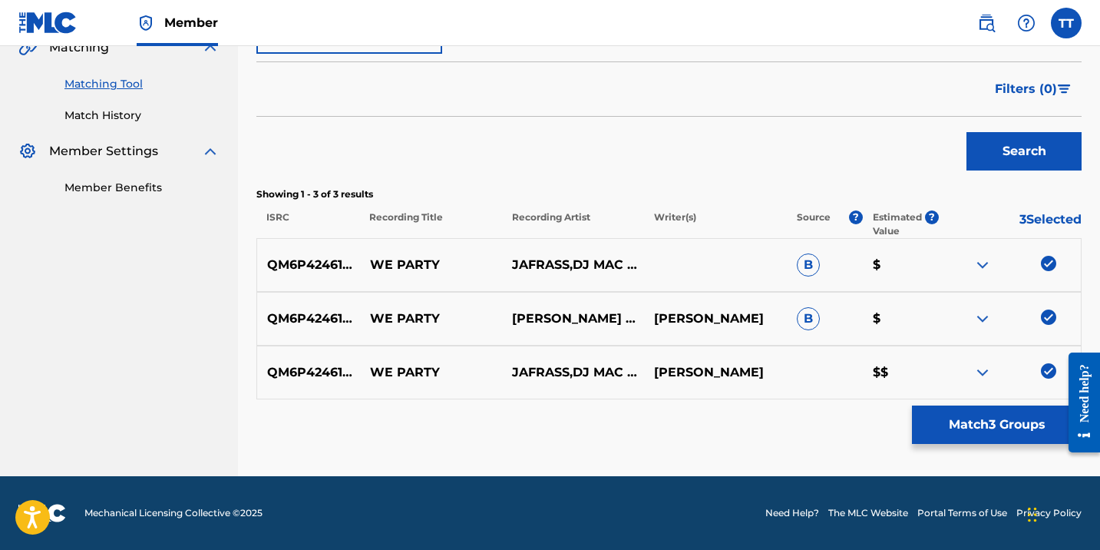
click at [1010, 423] on button "Match 3 Groups" at bounding box center [997, 424] width 170 height 38
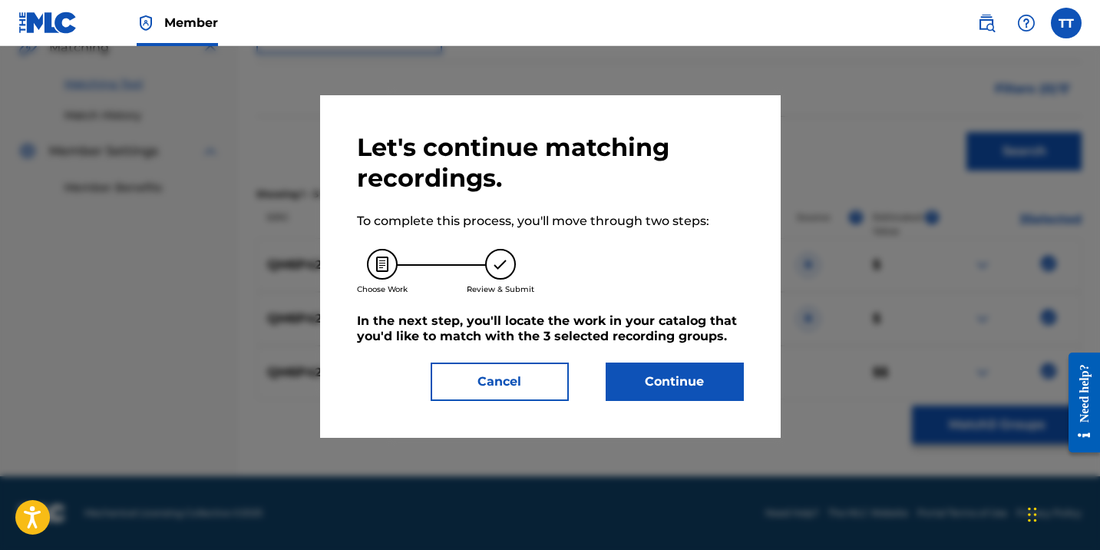
click at [709, 375] on button "Continue" at bounding box center [675, 381] width 138 height 38
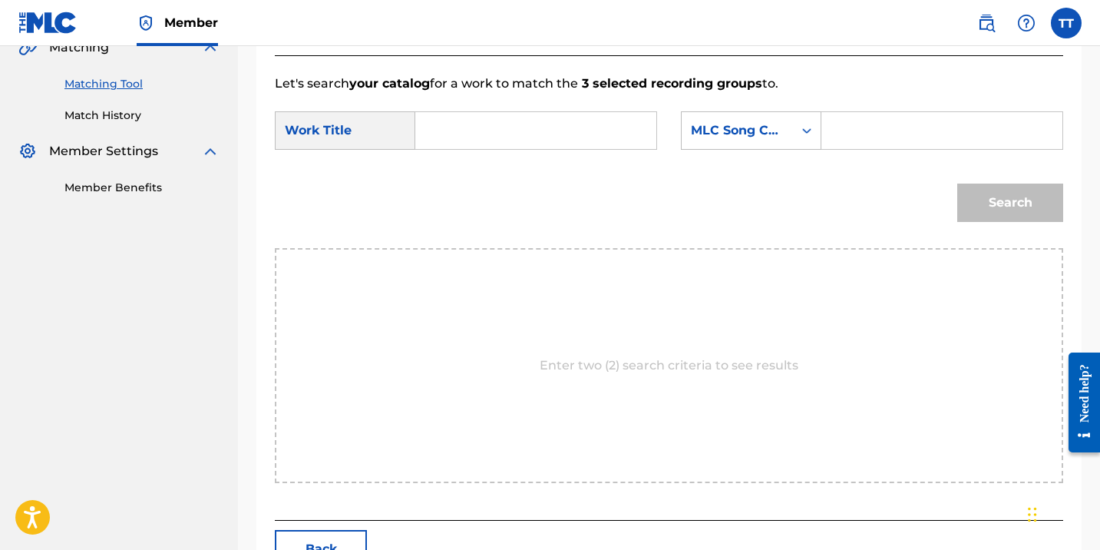
click at [532, 154] on div "SearchWithCriteria7559871a-051c-48bb-8d93-c4dc83a1c5c4 Work Title SearchWithCri…" at bounding box center [669, 135] width 788 height 48
paste input "WE PARTY"
click at [530, 143] on input "WE PARTY" at bounding box center [535, 130] width 215 height 37
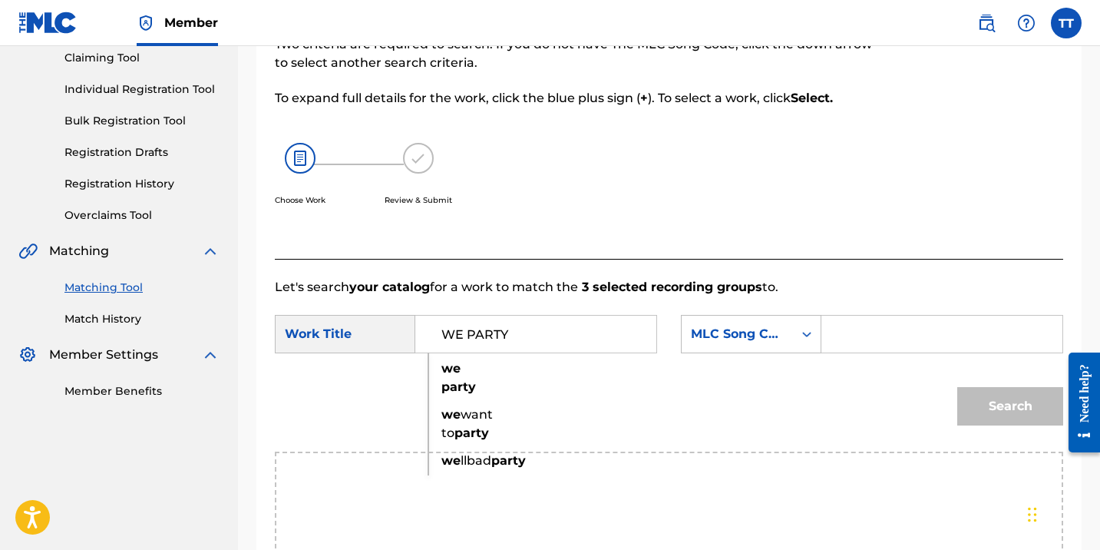
scroll to position [38, 0]
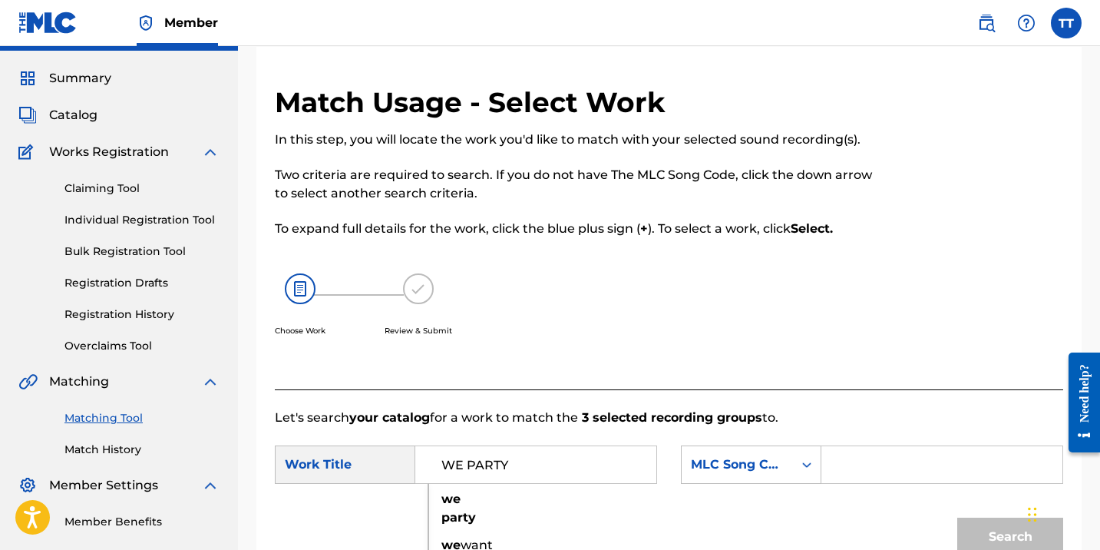
type input "WE PARTY"
click at [847, 472] on input "Search Form" at bounding box center [941, 464] width 215 height 37
type input "HAPILOS"
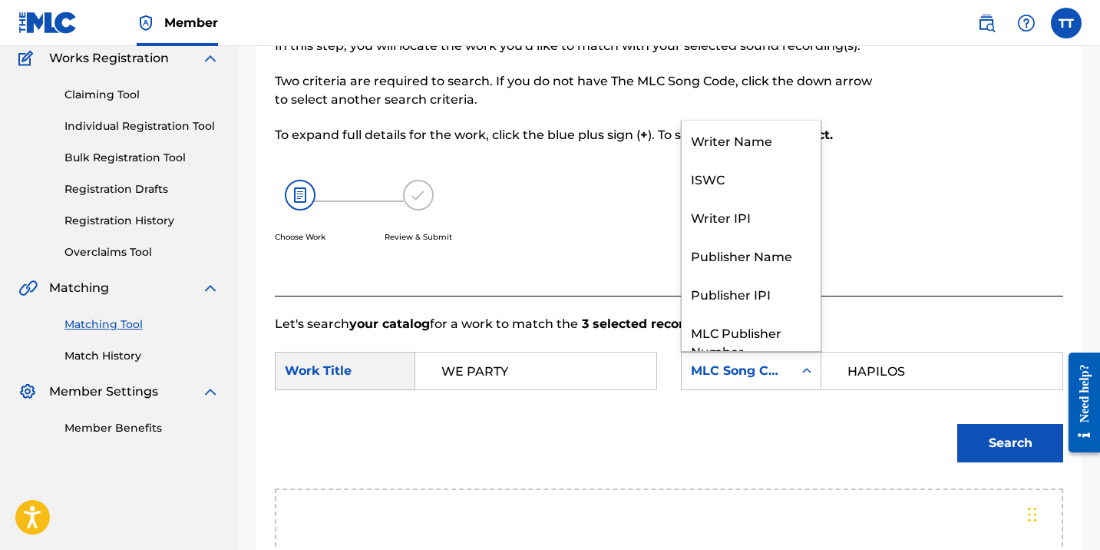
scroll to position [57, 0]
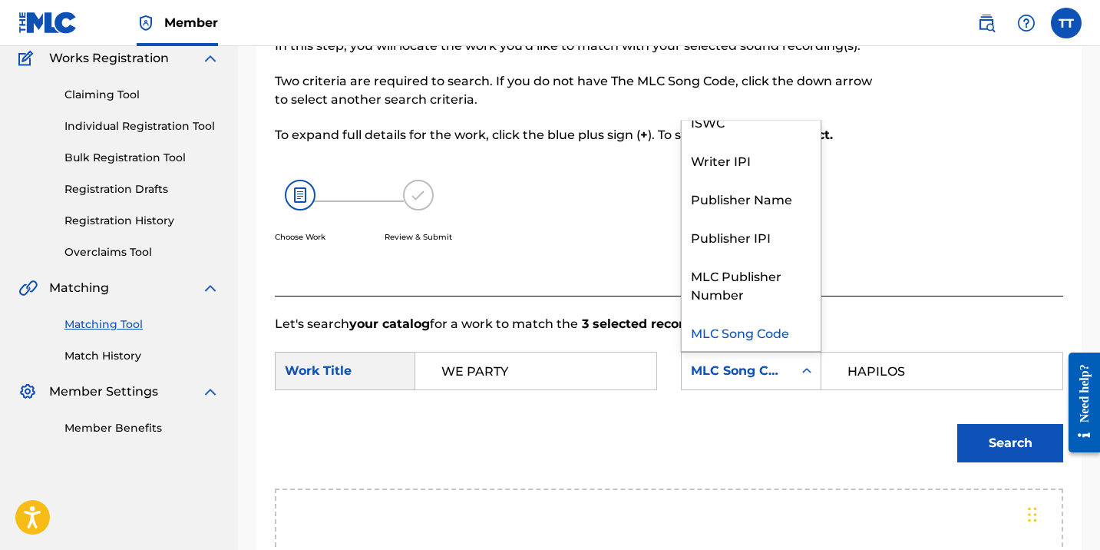
click at [791, 368] on div "MLC Song Code" at bounding box center [737, 370] width 111 height 29
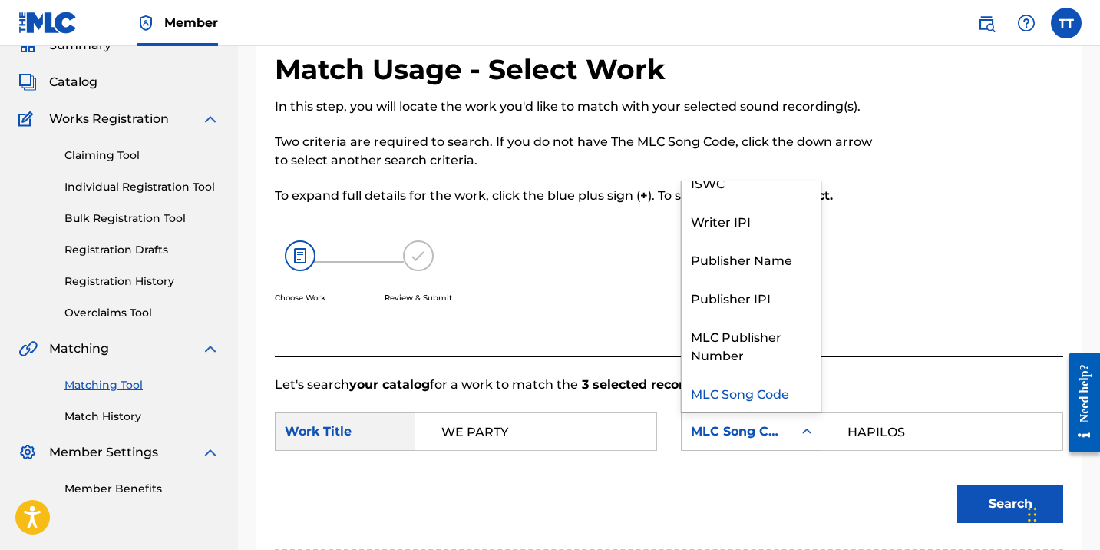
scroll to position [23, 0]
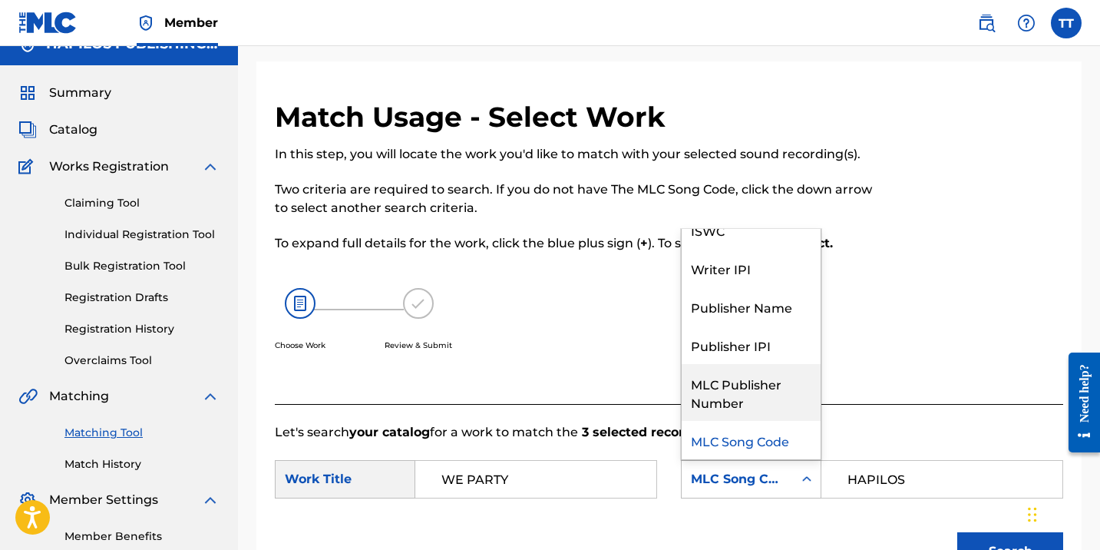
click at [873, 481] on input "HAPILOS" at bounding box center [941, 479] width 215 height 37
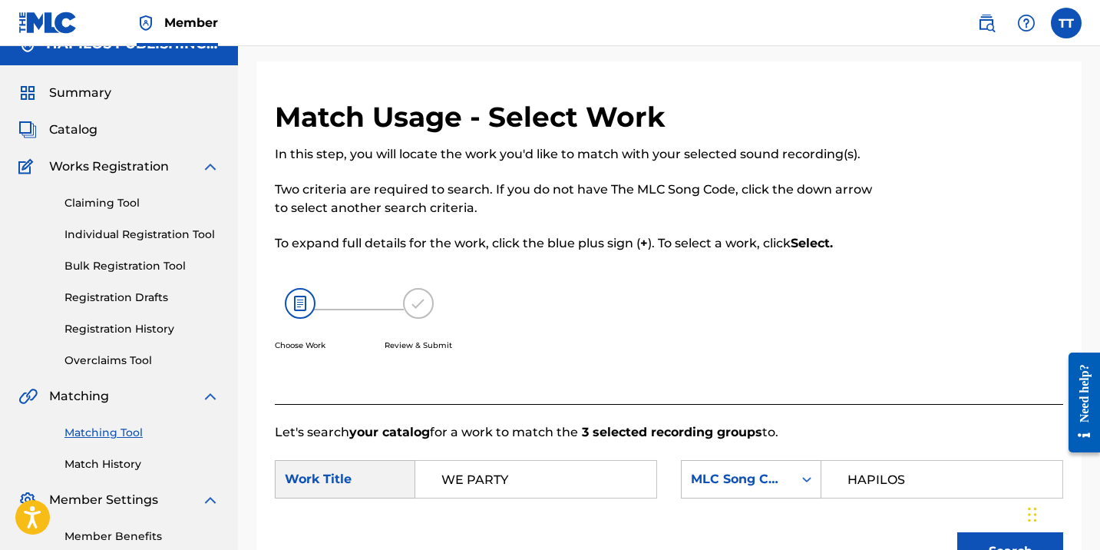
click at [873, 481] on input "HAPILOS" at bounding box center [941, 479] width 215 height 37
click at [741, 482] on div "MLC Song Code" at bounding box center [737, 479] width 93 height 18
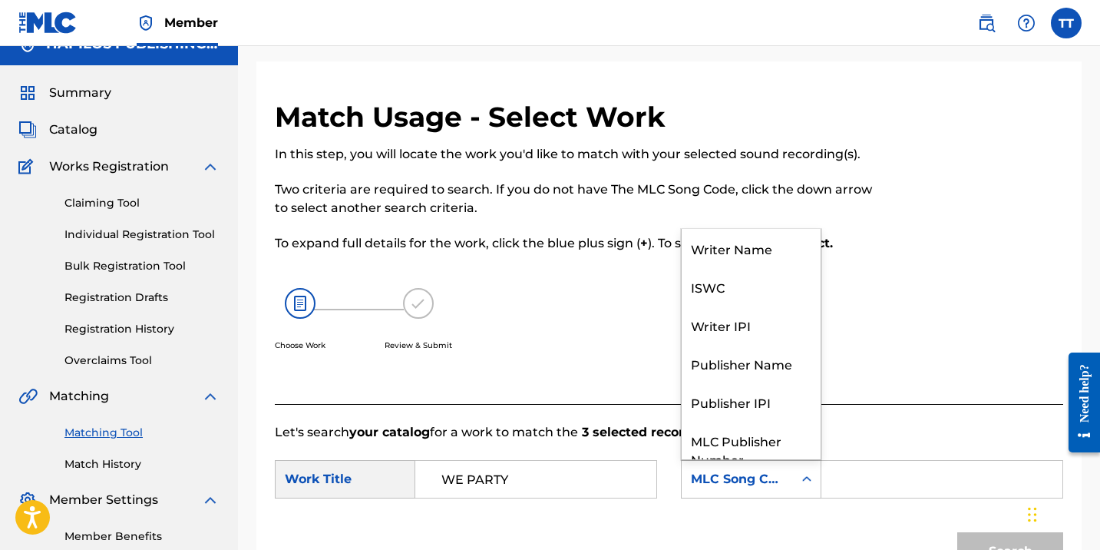
scroll to position [57, 0]
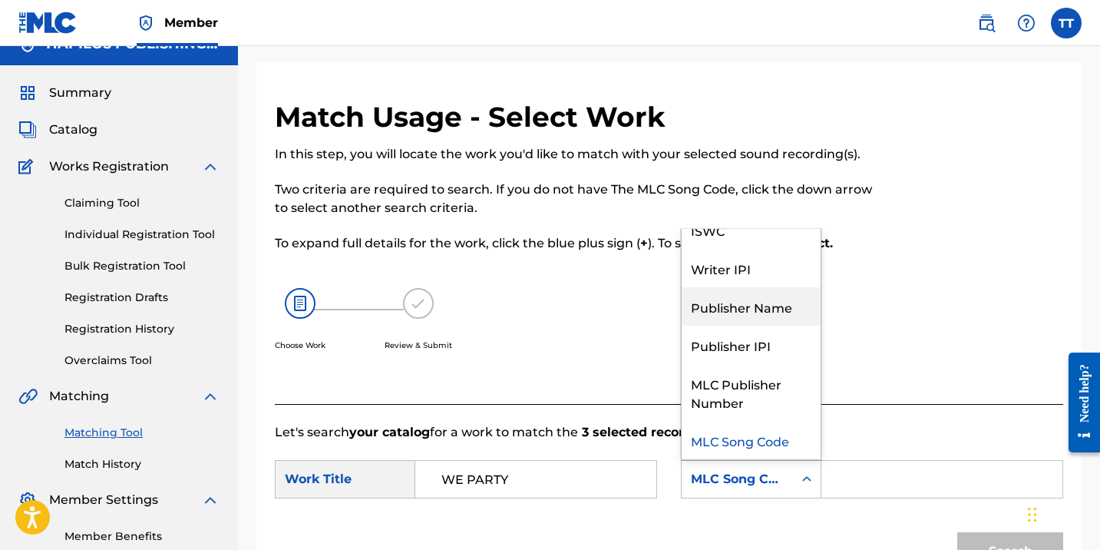
click at [736, 311] on div "Publisher Name" at bounding box center [751, 306] width 139 height 38
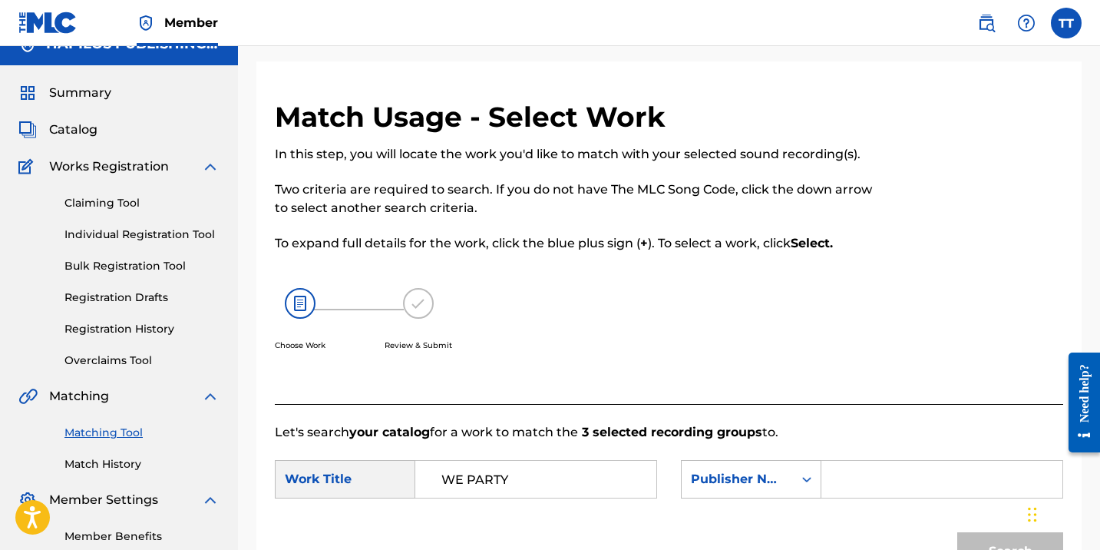
click at [830, 474] on div "Search Form" at bounding box center [942, 479] width 242 height 38
click at [886, 470] on input "Search Form" at bounding box center [941, 479] width 215 height 37
paste input "HAPILOS"
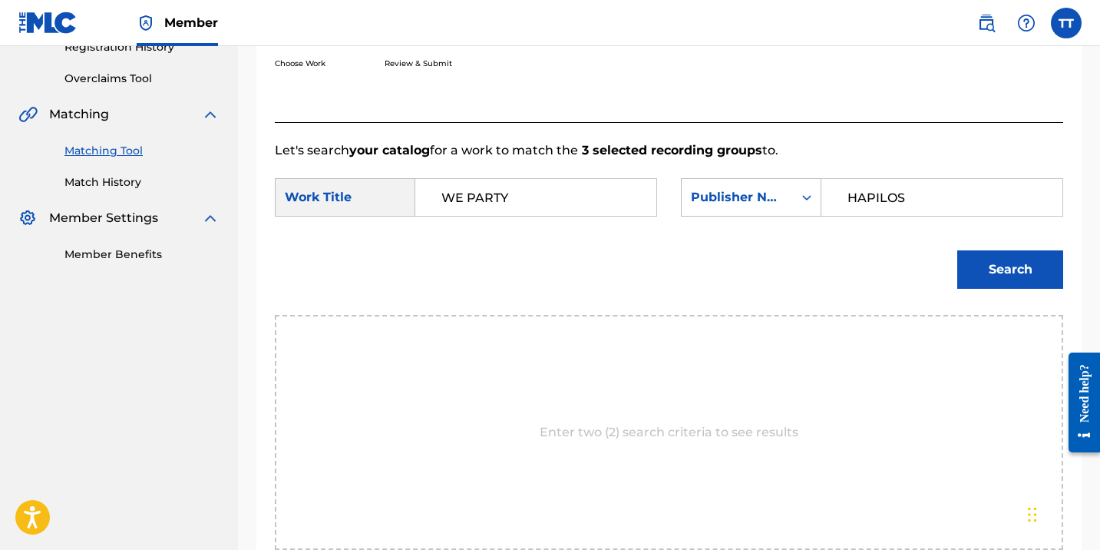
type input "HAPILOS"
click at [970, 284] on button "Search" at bounding box center [1010, 269] width 106 height 38
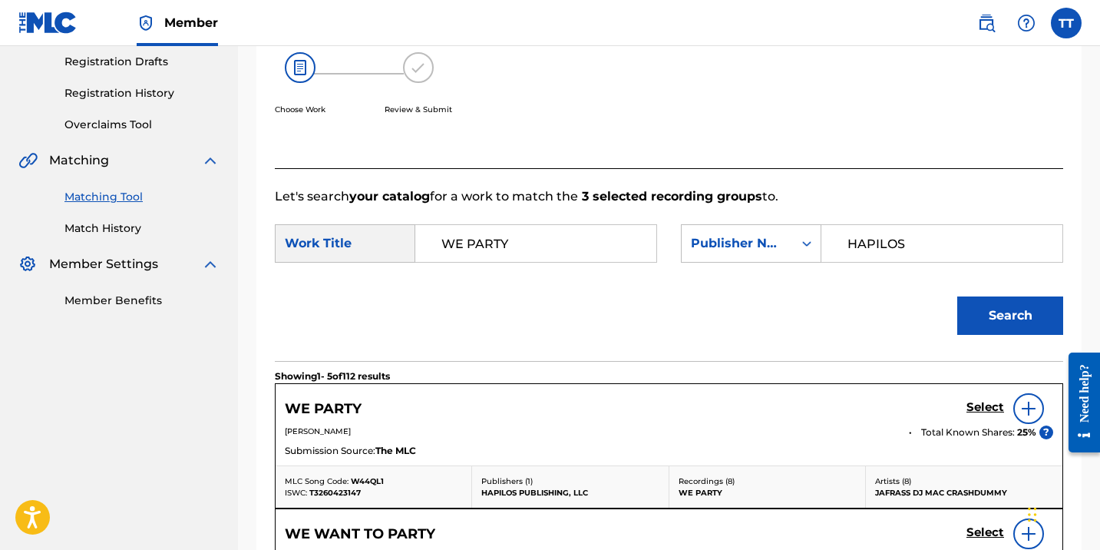
scroll to position [265, 0]
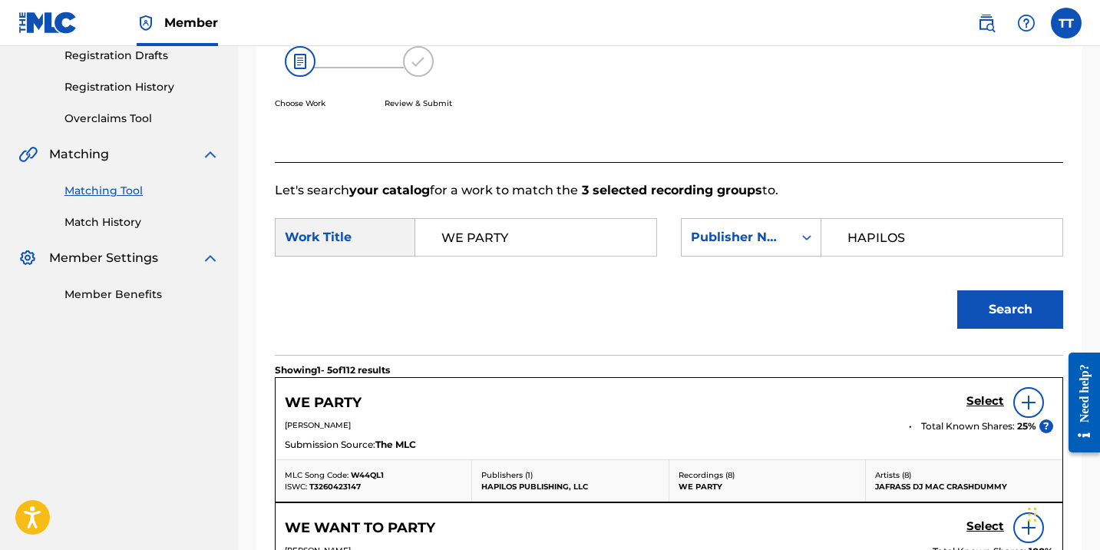
click at [986, 399] on h5 "Select" at bounding box center [985, 401] width 38 height 15
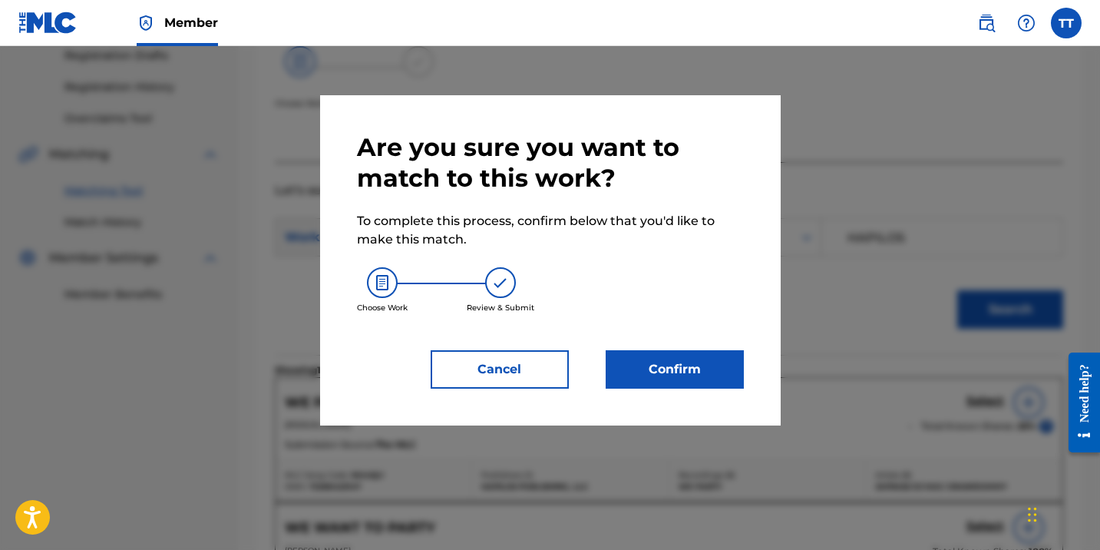
click at [710, 356] on button "Confirm" at bounding box center [675, 369] width 138 height 38
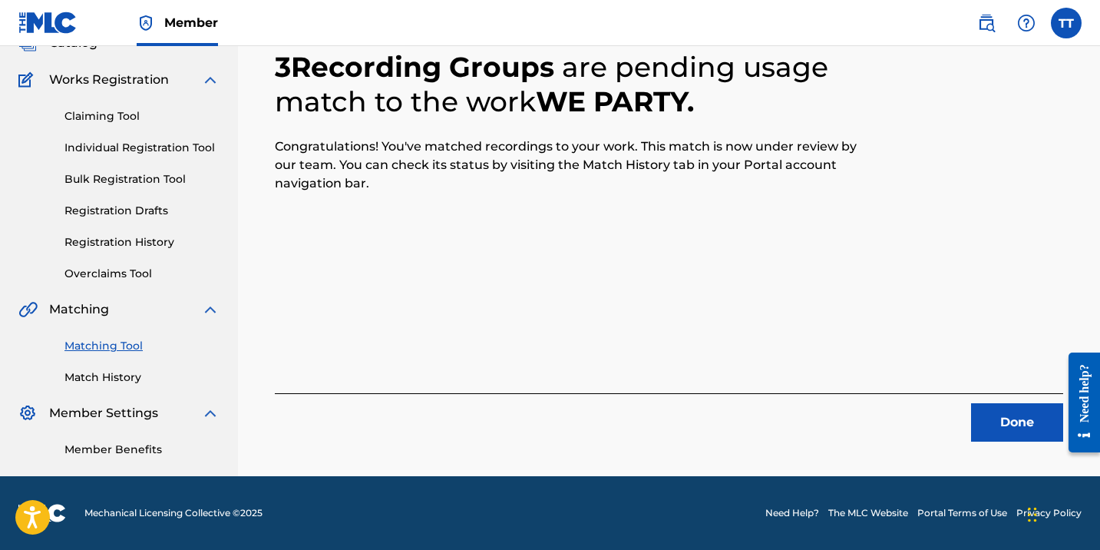
scroll to position [110, 0]
click at [1029, 417] on button "Done" at bounding box center [1017, 422] width 92 height 38
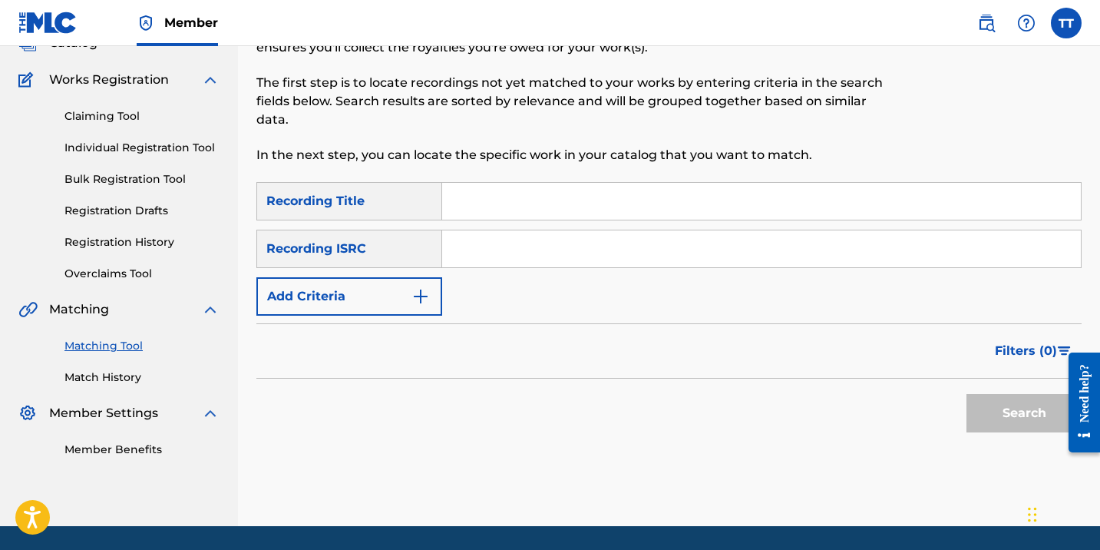
click at [513, 252] on input "Search Form" at bounding box center [761, 248] width 639 height 37
paste input "QM6P42461492"
type input "QM6P42461492"
click at [966, 394] on button "Search" at bounding box center [1023, 413] width 115 height 38
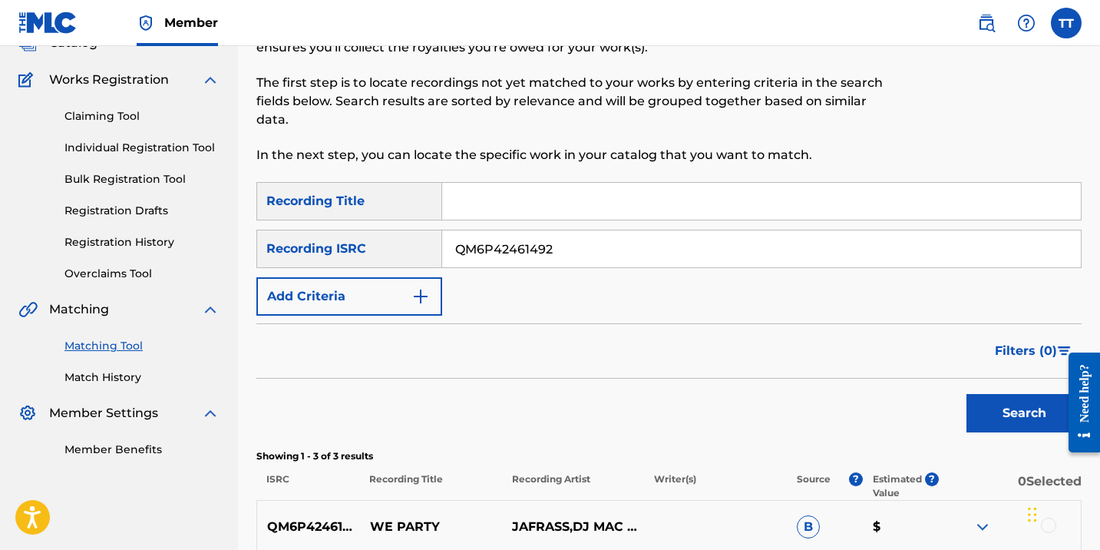
scroll to position [372, 0]
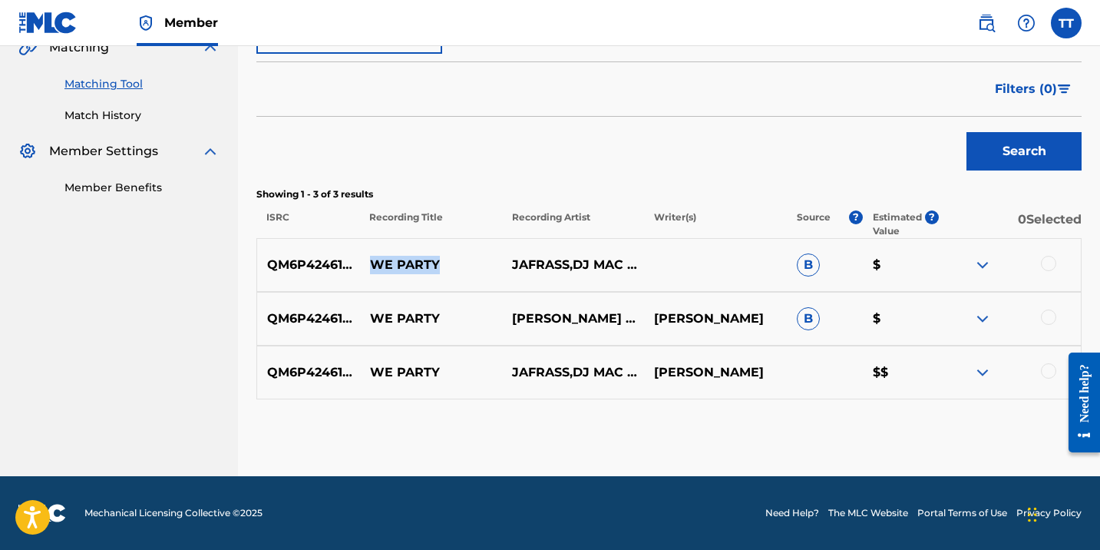
drag, startPoint x: 371, startPoint y: 263, endPoint x: 489, endPoint y: 260, distance: 118.2
click at [489, 260] on p "WE PARTY" at bounding box center [431, 265] width 142 height 18
copy p "WE PARTY"
click at [1044, 261] on div at bounding box center [1048, 263] width 15 height 15
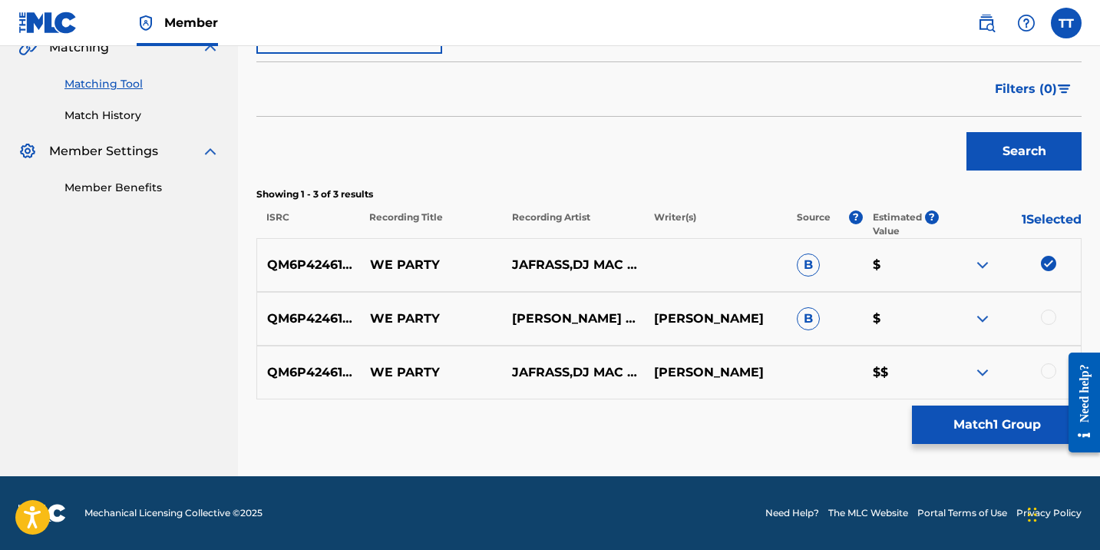
click at [1045, 322] on div at bounding box center [1048, 316] width 15 height 15
click at [1040, 375] on div at bounding box center [1010, 372] width 142 height 18
click at [1043, 372] on div at bounding box center [1048, 370] width 15 height 15
click at [1029, 414] on button "Match 3 Groups" at bounding box center [997, 424] width 170 height 38
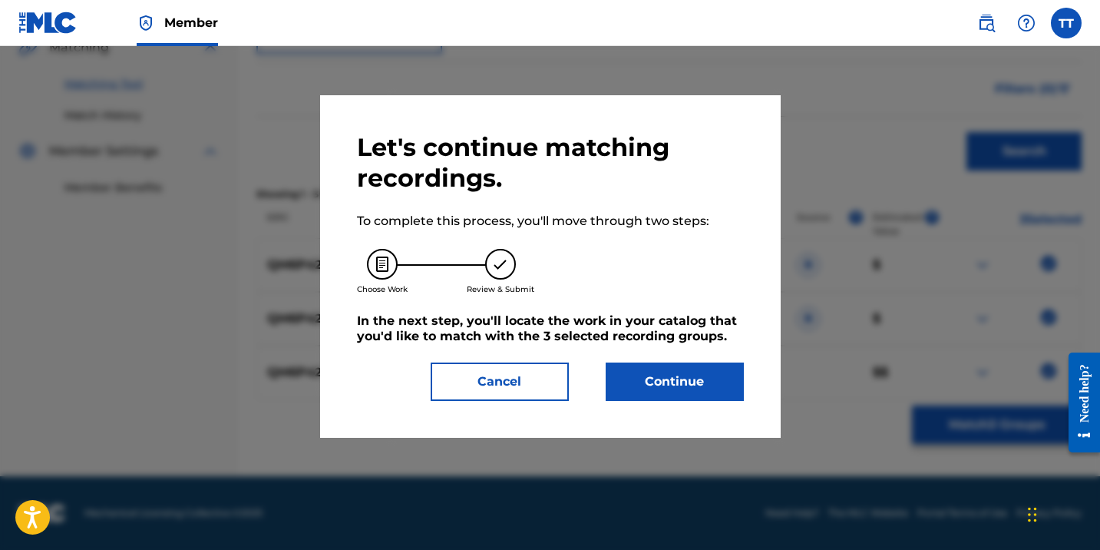
click at [721, 377] on button "Continue" at bounding box center [675, 381] width 138 height 38
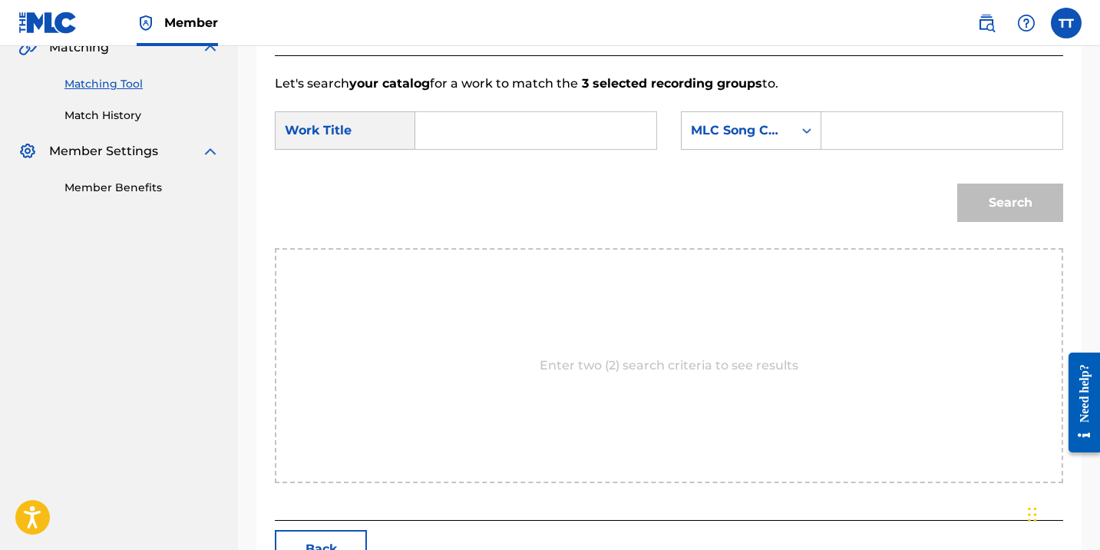
click at [496, 140] on input "Search Form" at bounding box center [535, 130] width 215 height 37
paste input "WE PARTY"
type input "WE PARTY"
click at [855, 130] on input "Search Form" at bounding box center [941, 130] width 215 height 37
type input "HAPILOS"
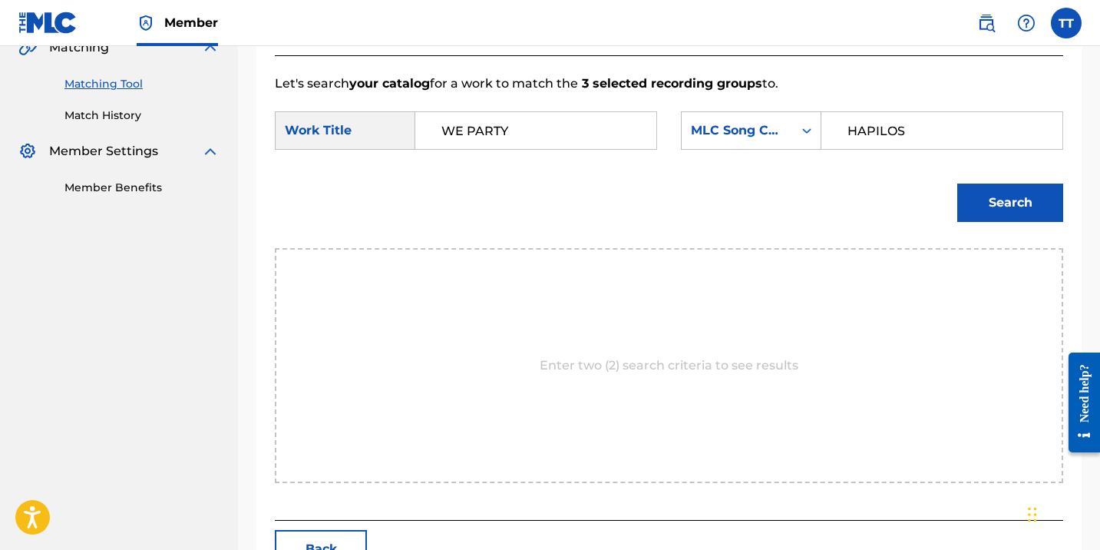
click at [883, 115] on input "HAPILOS" at bounding box center [941, 130] width 215 height 37
click at [883, 114] on input "HAPILOS" at bounding box center [941, 130] width 215 height 37
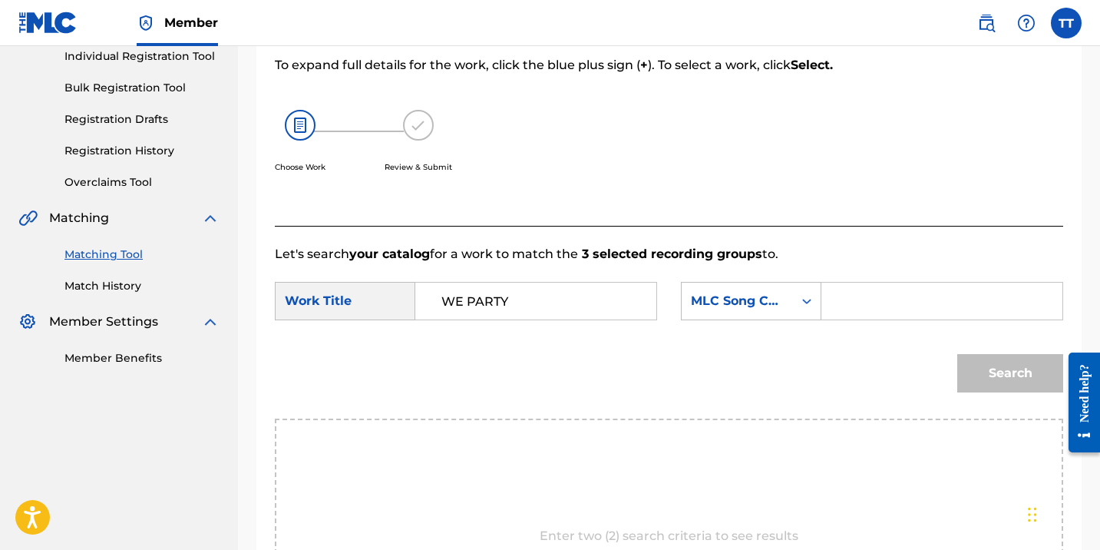
scroll to position [29, 0]
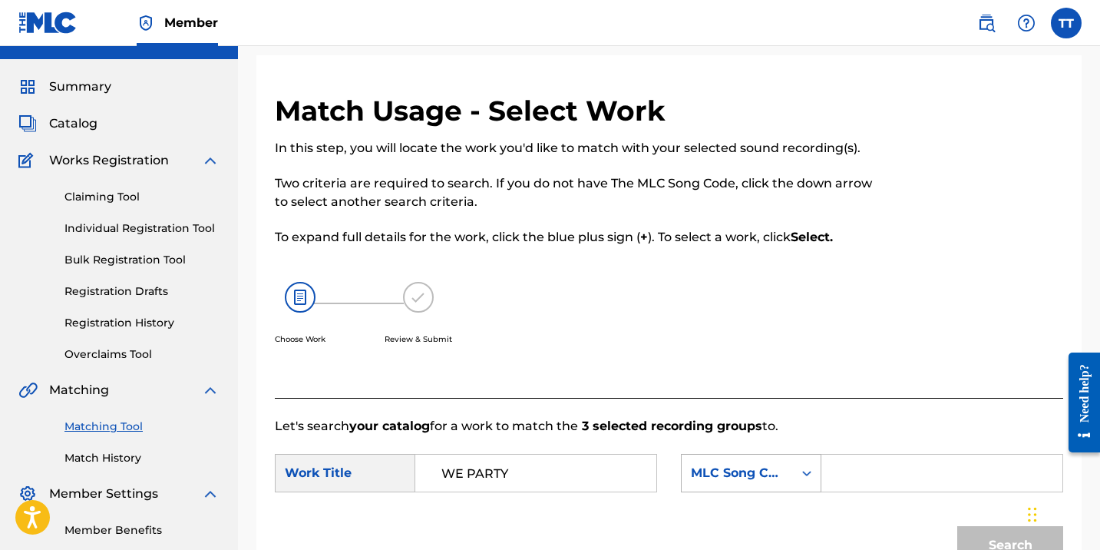
click at [769, 480] on div "MLC Song Code" at bounding box center [737, 473] width 93 height 18
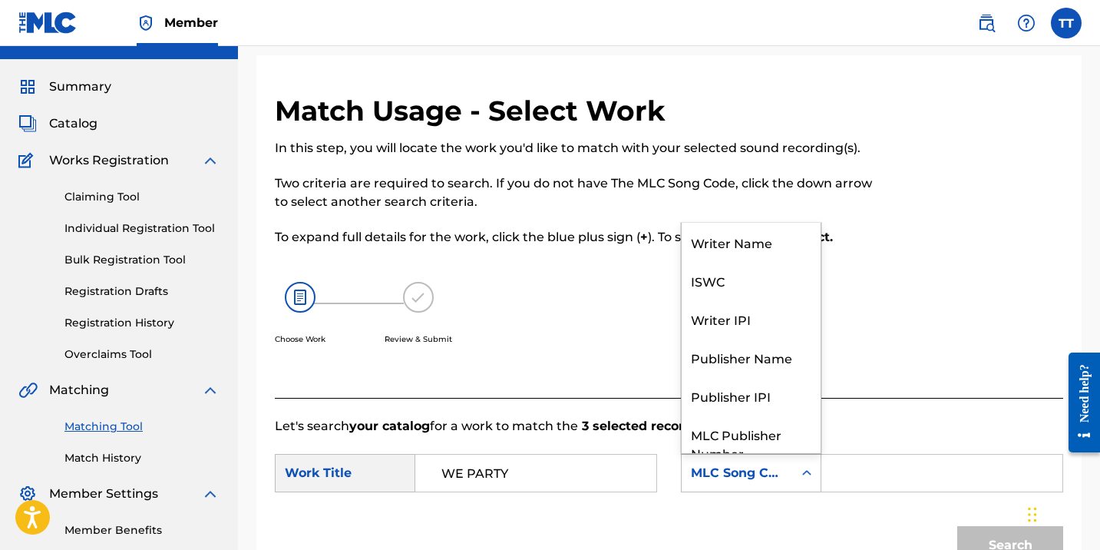
scroll to position [57, 0]
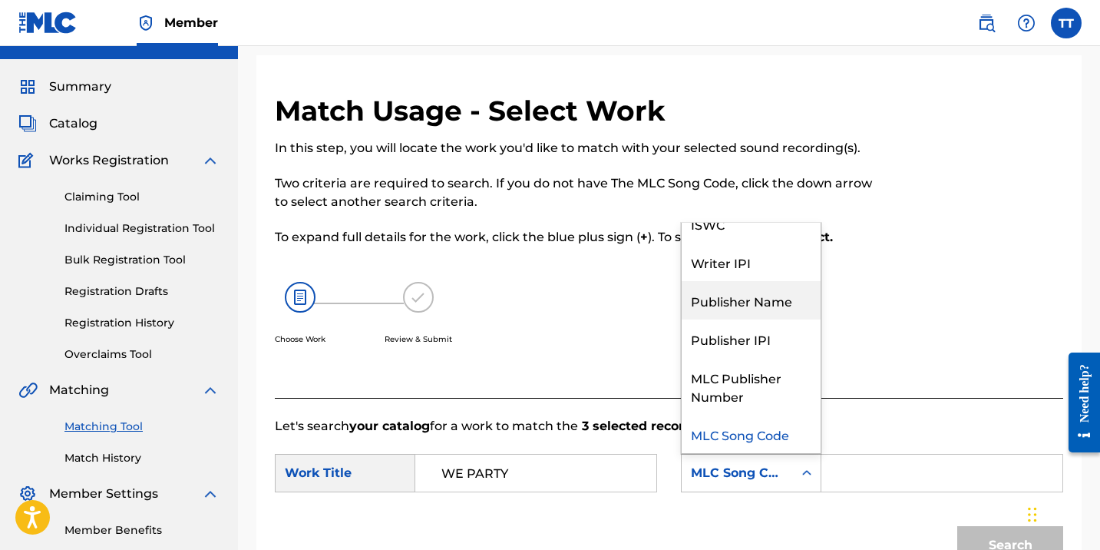
click at [757, 305] on div "Publisher Name" at bounding box center [751, 300] width 139 height 38
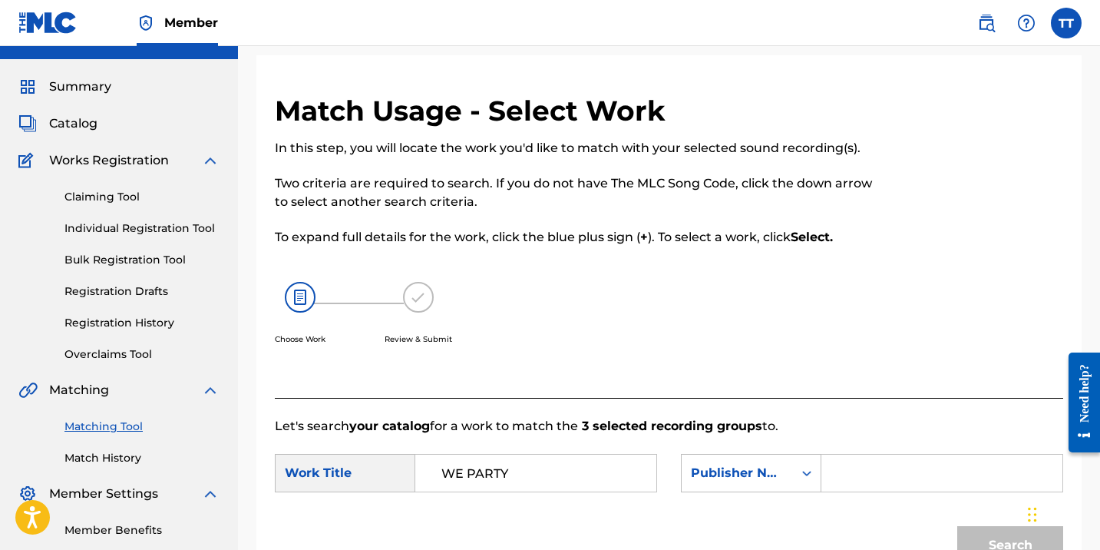
click at [868, 452] on form "SearchWithCriteria7559871a-051c-48bb-8d93-c4dc83a1c5c4 Work Title WE PARTY Sear…" at bounding box center [669, 512] width 788 height 155
click at [868, 461] on input "Search Form" at bounding box center [941, 472] width 215 height 37
paste input "HAPILOS"
type input "HAPILOS"
click at [957, 526] on button "Search" at bounding box center [1010, 545] width 106 height 38
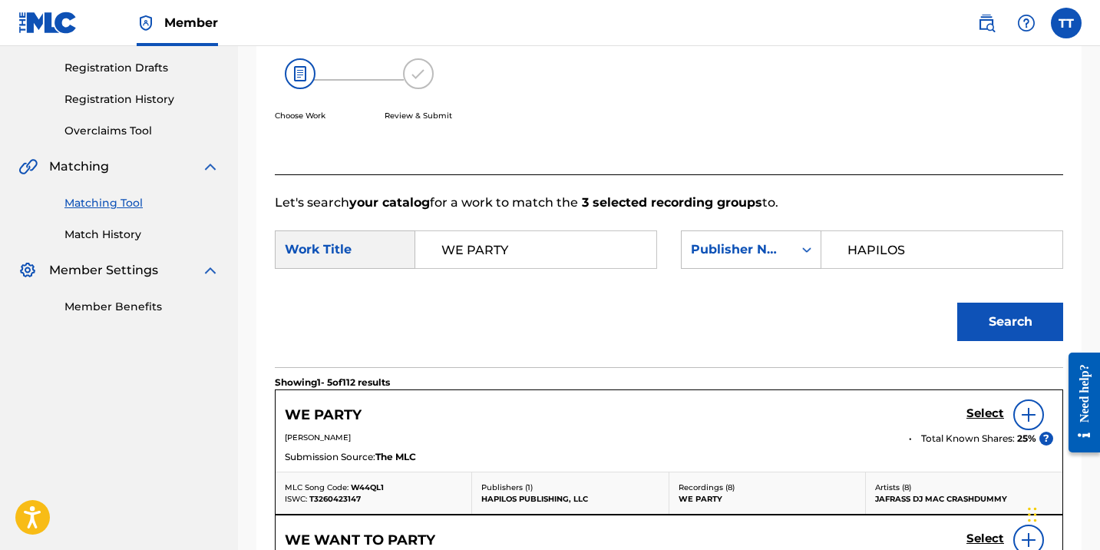
scroll to position [262, 0]
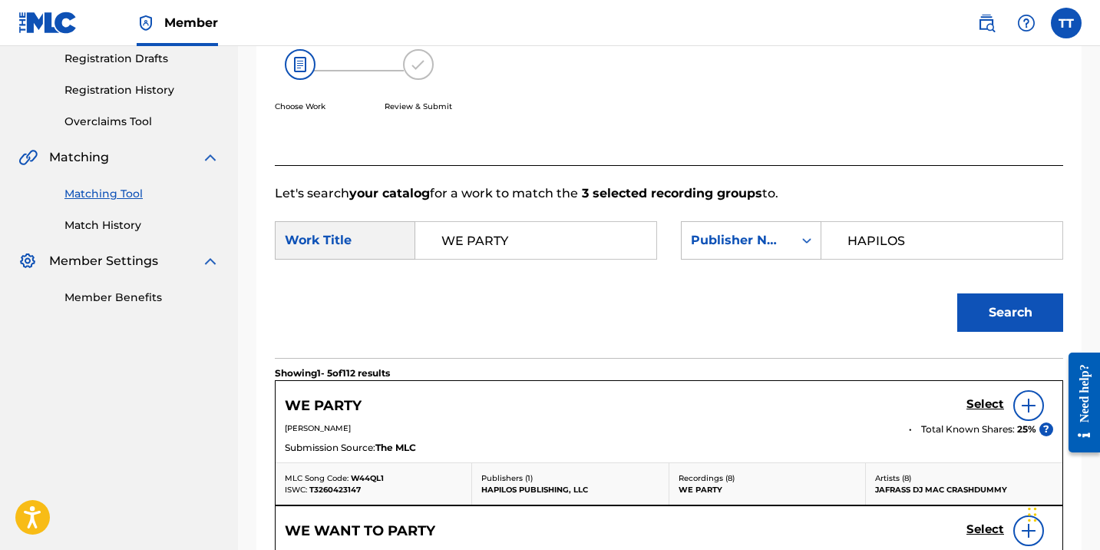
click at [989, 399] on h5 "Select" at bounding box center [985, 404] width 38 height 15
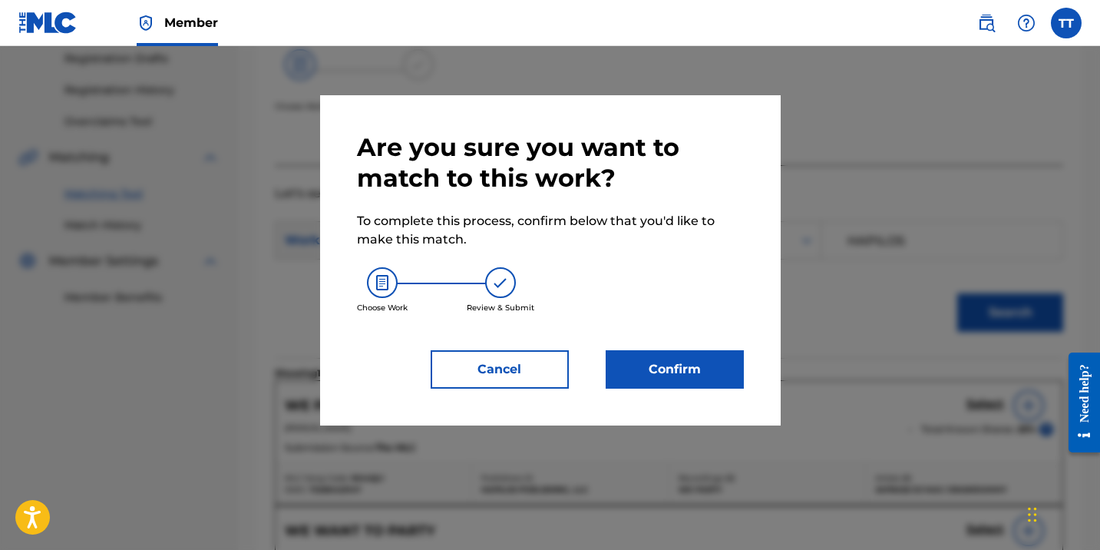
click at [698, 366] on button "Confirm" at bounding box center [675, 369] width 138 height 38
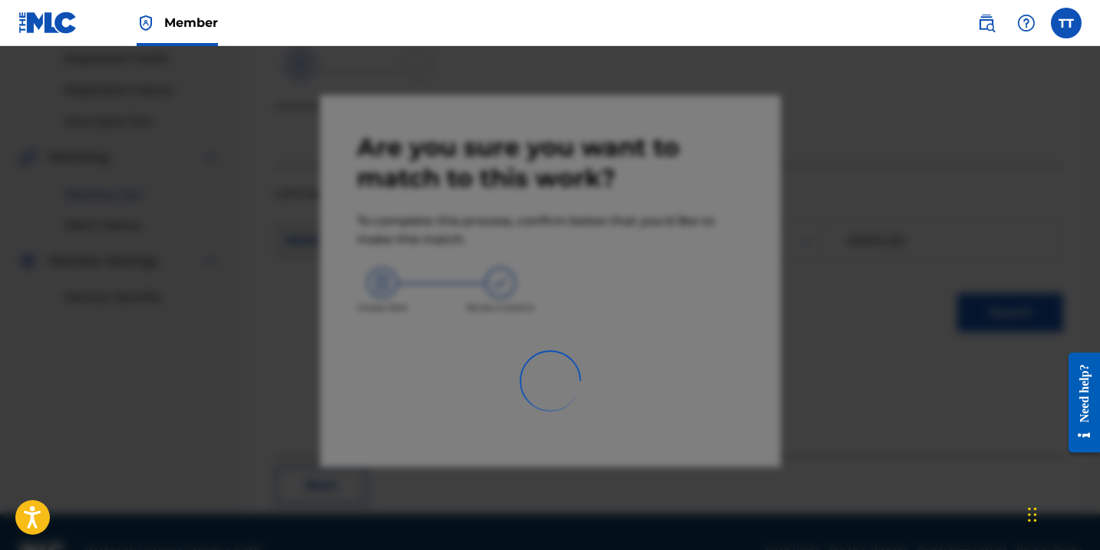
scroll to position [110, 0]
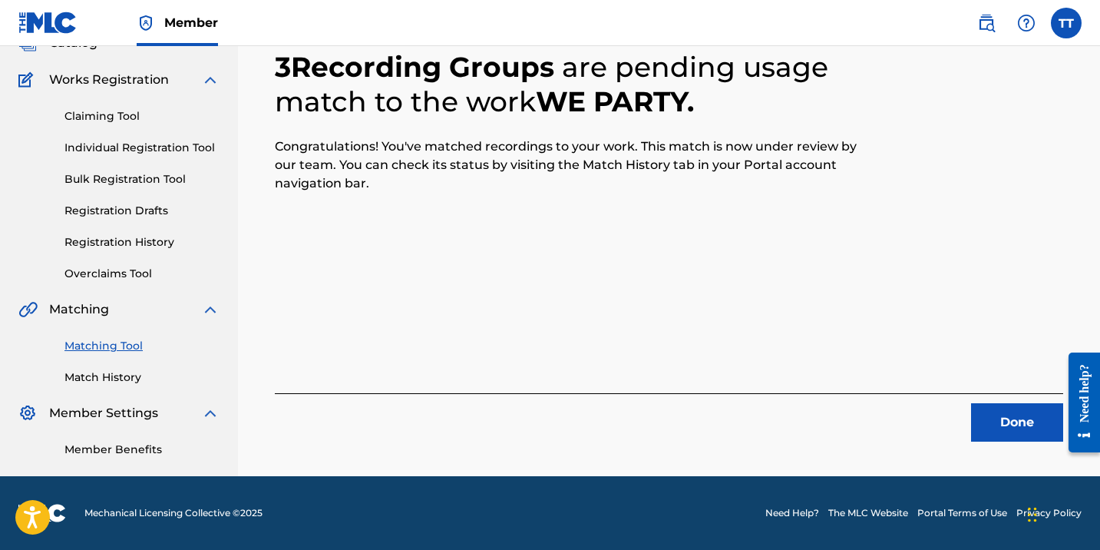
click at [1008, 424] on button "Done" at bounding box center [1017, 422] width 92 height 38
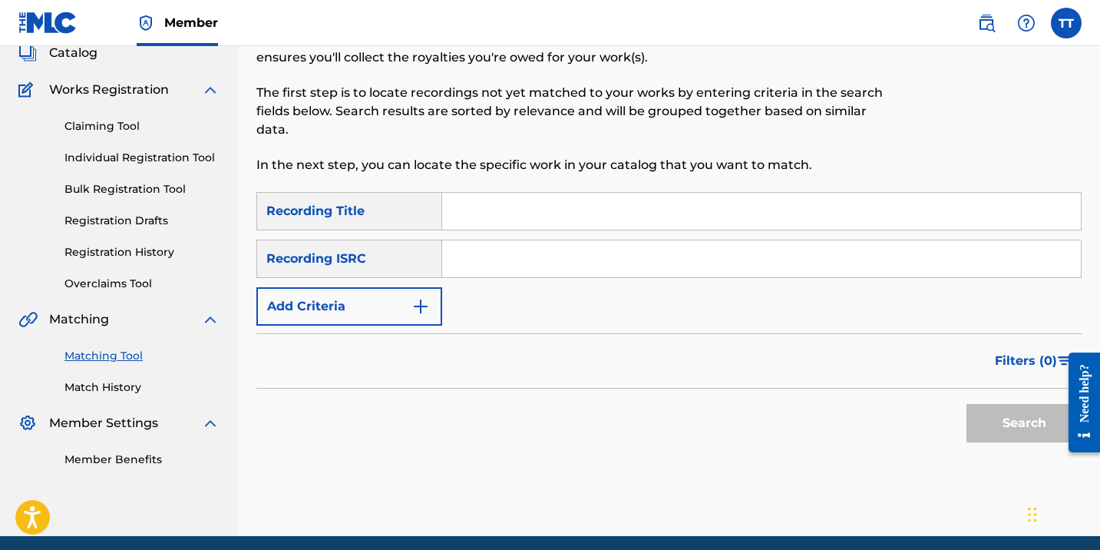
scroll to position [99, 0]
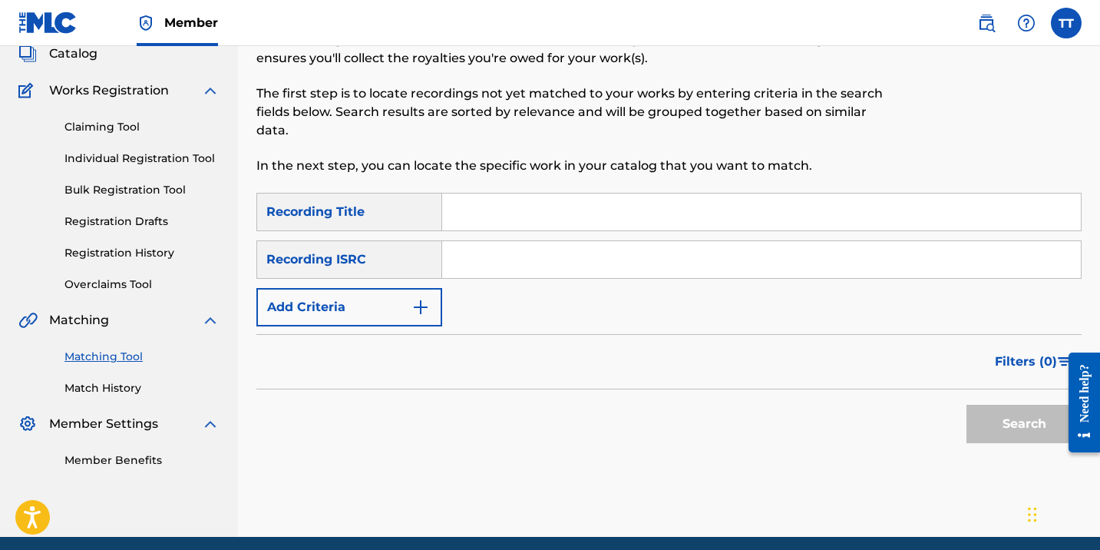
click at [474, 245] on input "Search Form" at bounding box center [761, 259] width 639 height 37
paste input "QMDA62224501"
click at [966, 405] on button "Search" at bounding box center [1023, 424] width 115 height 38
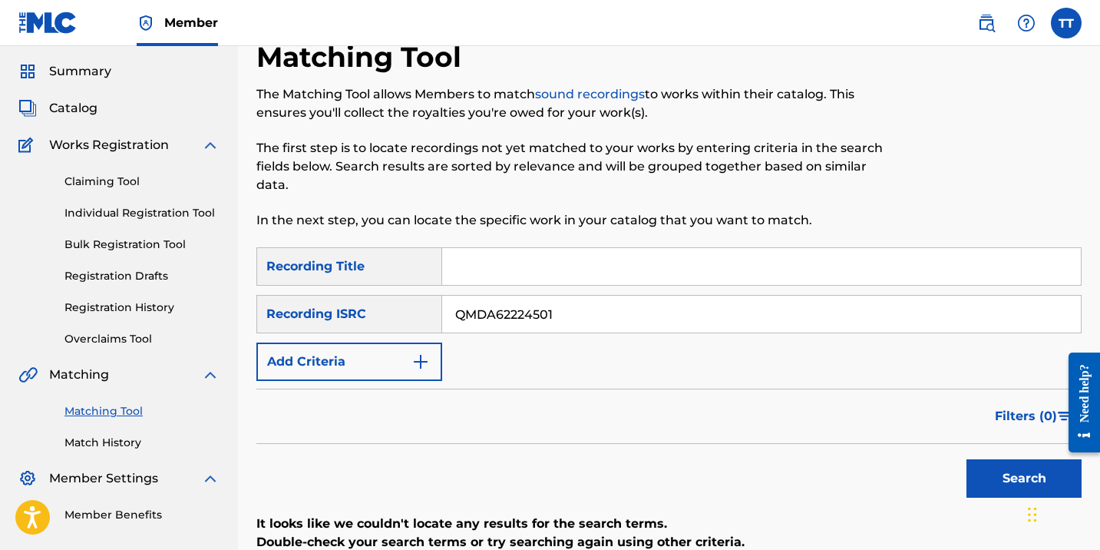
scroll to position [0, 0]
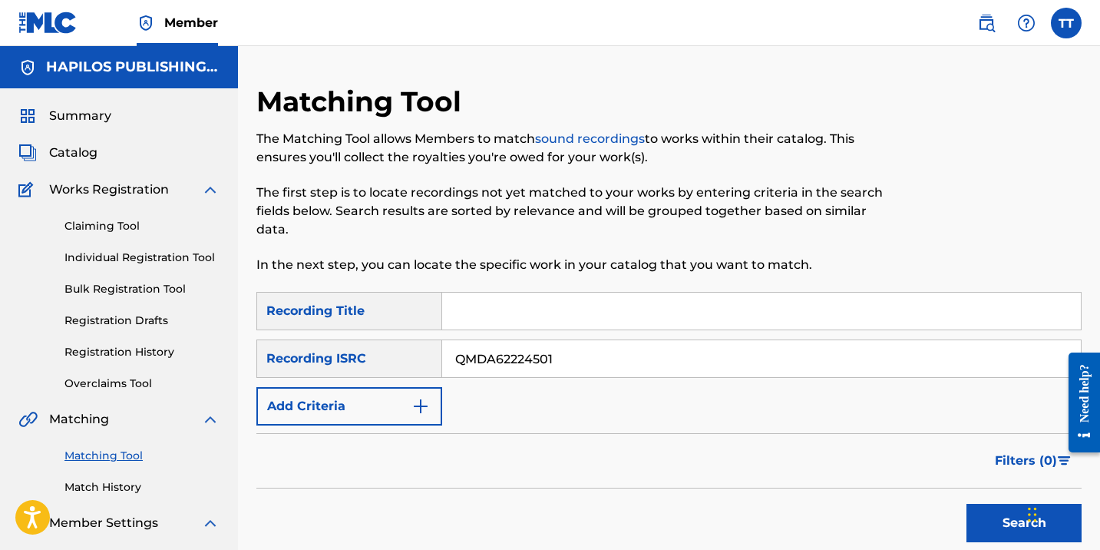
click at [530, 356] on input "QMDA62224501" at bounding box center [761, 358] width 639 height 37
click at [530, 357] on input "QMDA62224501" at bounding box center [761, 358] width 639 height 37
paste input "121440"
click at [966, 504] on button "Search" at bounding box center [1023, 523] width 115 height 38
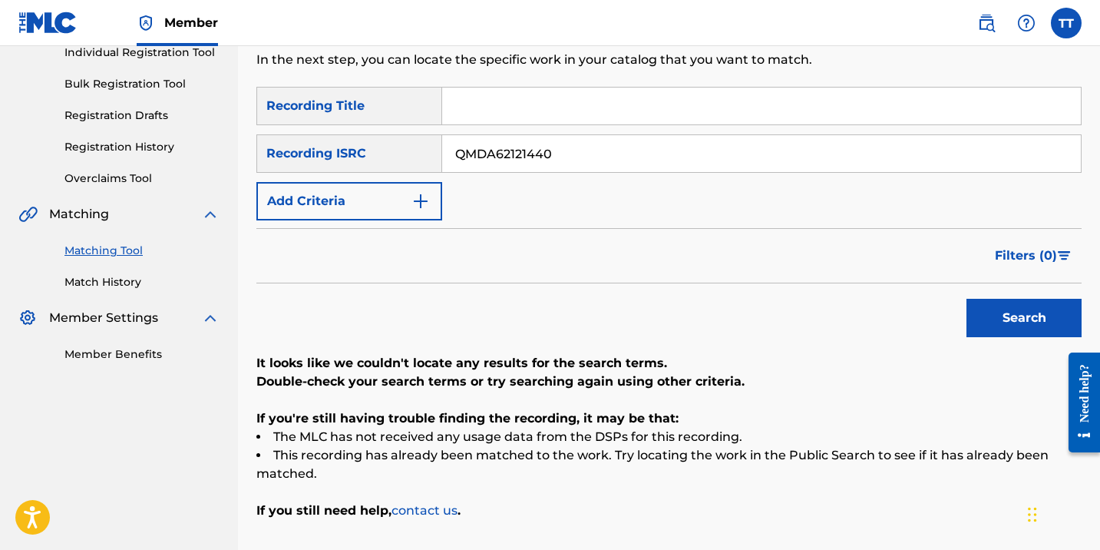
scroll to position [83, 0]
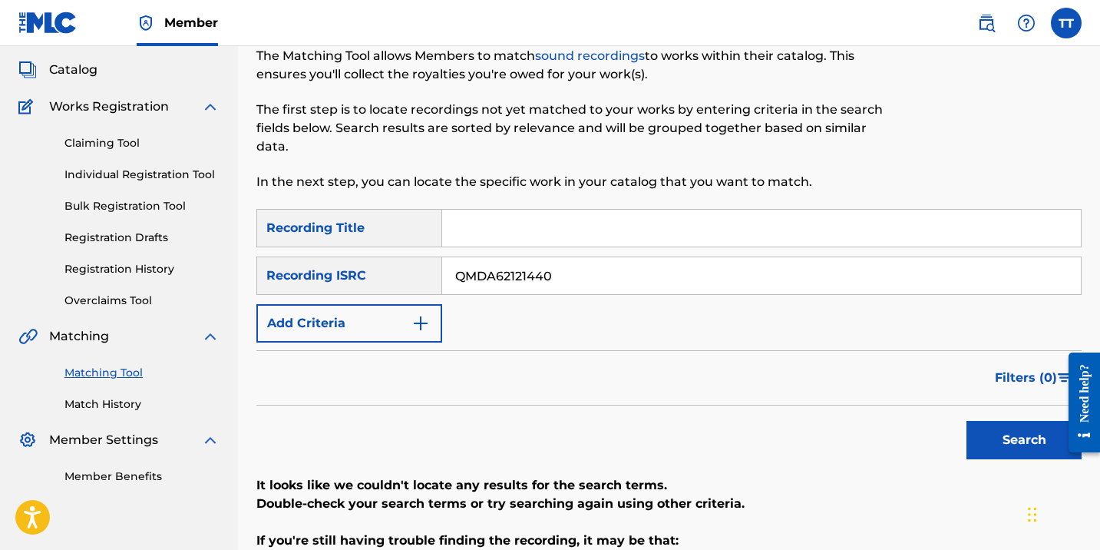
click at [504, 282] on input "QMDA62121440" at bounding box center [761, 275] width 639 height 37
paste input "6P42477261"
click at [966, 421] on button "Search" at bounding box center [1023, 440] width 115 height 38
click at [561, 279] on input "QM6P42477261" at bounding box center [761, 275] width 639 height 37
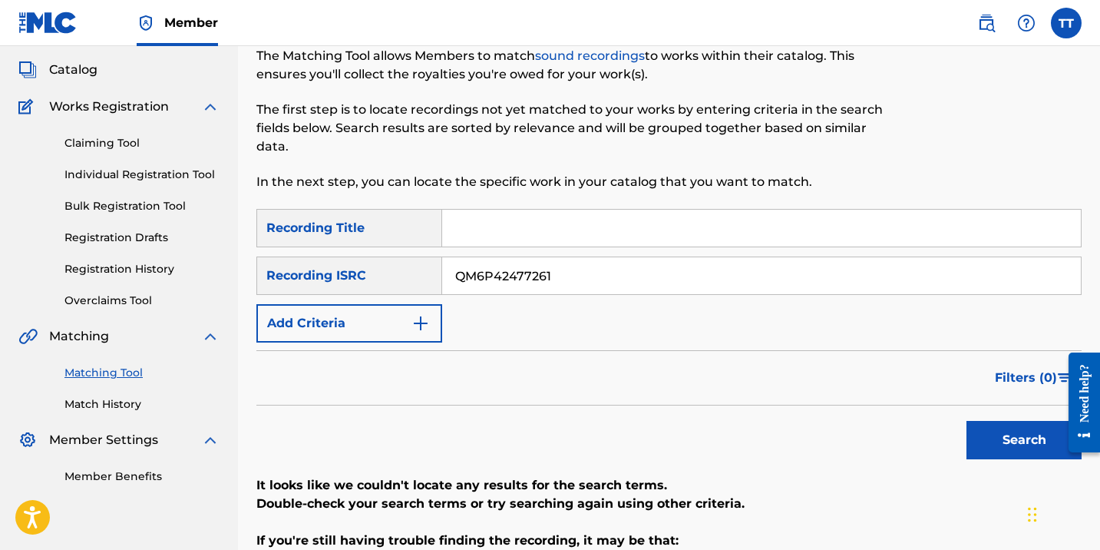
click at [561, 279] on input "QM6P42477261" at bounding box center [761, 275] width 639 height 37
click at [966, 421] on button "Search" at bounding box center [1023, 440] width 115 height 38
click at [507, 253] on div "SearchWithCriteriaf7620877-3953-42bb-a6b2-afa4cb48303a Recording Title SearchWi…" at bounding box center [668, 276] width 825 height 134
click at [507, 260] on input "QM6P42477261" at bounding box center [761, 275] width 639 height 37
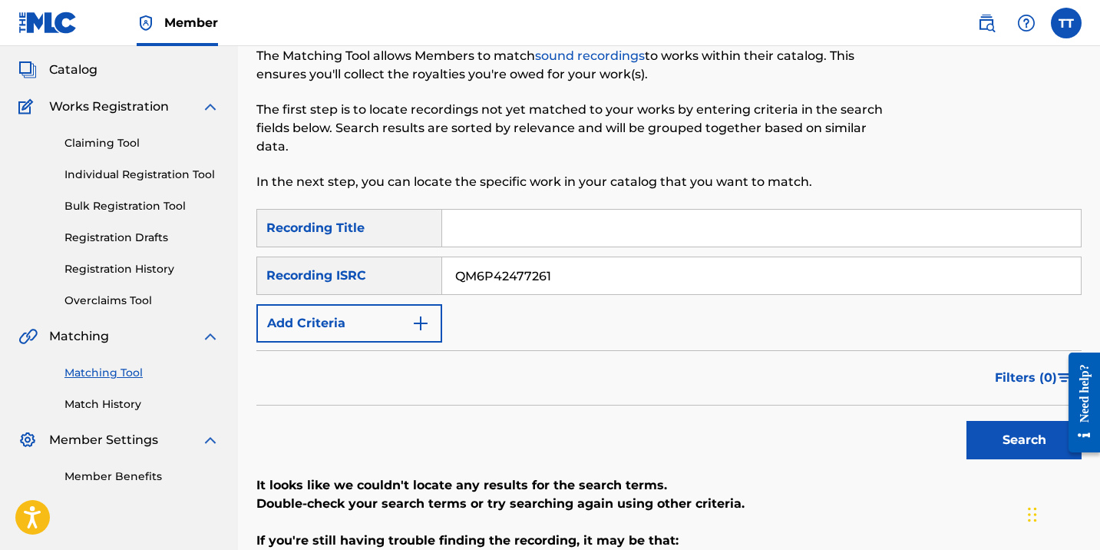
click at [507, 260] on input "QM6P42477261" at bounding box center [761, 275] width 639 height 37
paste input "4TX2419987"
type input "QM4TX2419987"
click at [966, 421] on button "Search" at bounding box center [1023, 440] width 115 height 38
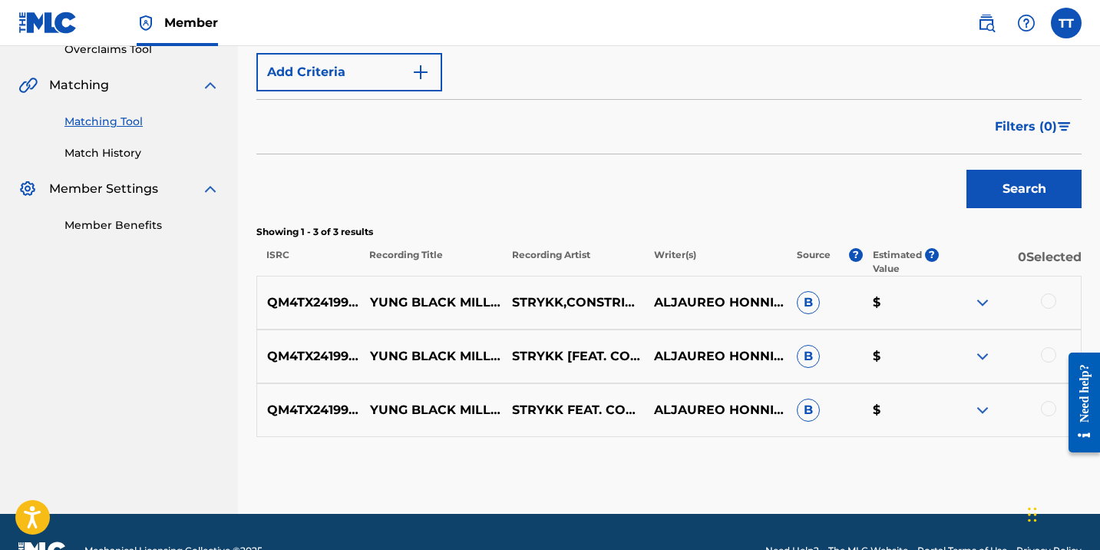
scroll to position [336, 0]
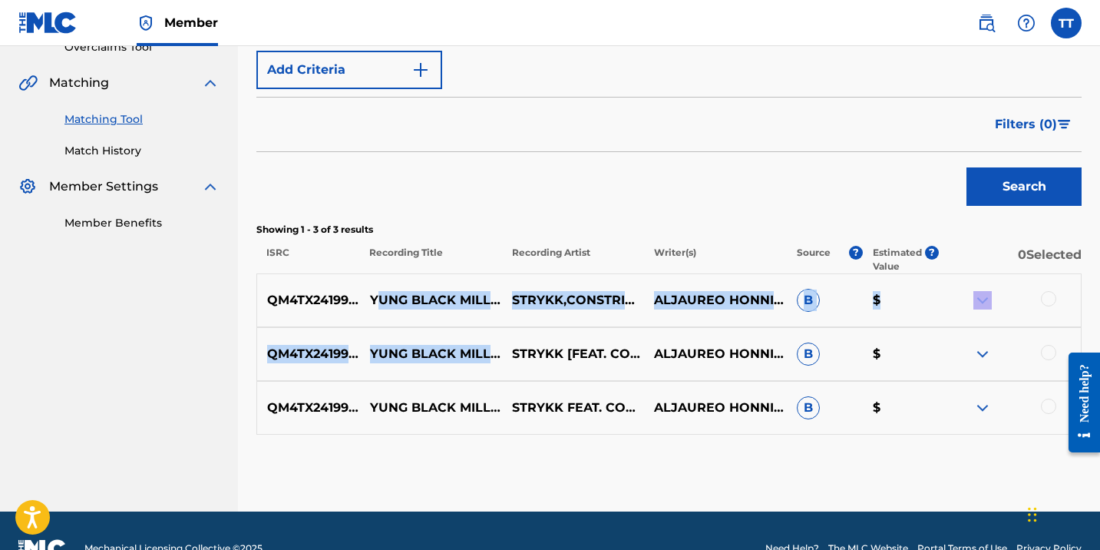
drag, startPoint x: 374, startPoint y: 289, endPoint x: 510, endPoint y: 327, distance: 141.7
click at [510, 327] on div "QM4TX2419987 YUNG BLACK MILLIONAIRES STRYKK,CONSTRICTOR ALJAUREO HONNIGAN B $ Q…" at bounding box center [668, 353] width 825 height 161
click at [418, 318] on div "QM4TX2419987 YUNG BLACK MILLIONAIRES STRYKK,CONSTRICTOR ALJAUREO HONNIGAN B $" at bounding box center [668, 300] width 825 height 54
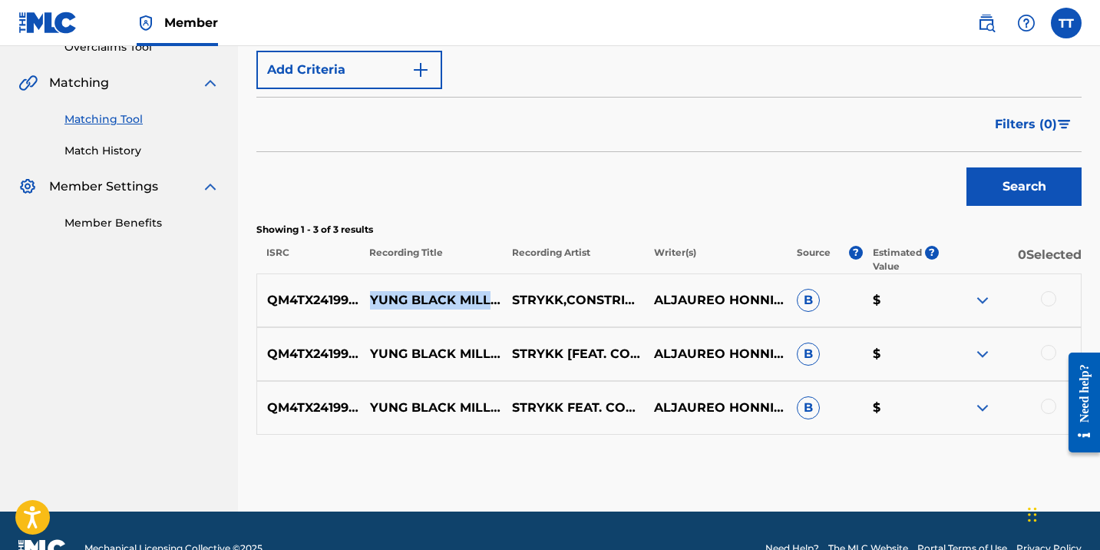
drag, startPoint x: 370, startPoint y: 290, endPoint x: 466, endPoint y: 308, distance: 97.6
click at [466, 308] on p "YUNG BLACK MILLIONAIRES" at bounding box center [431, 300] width 142 height 18
copy p "YUNG BLACK MILLIONAIRES"
click at [1047, 299] on div at bounding box center [1048, 298] width 15 height 15
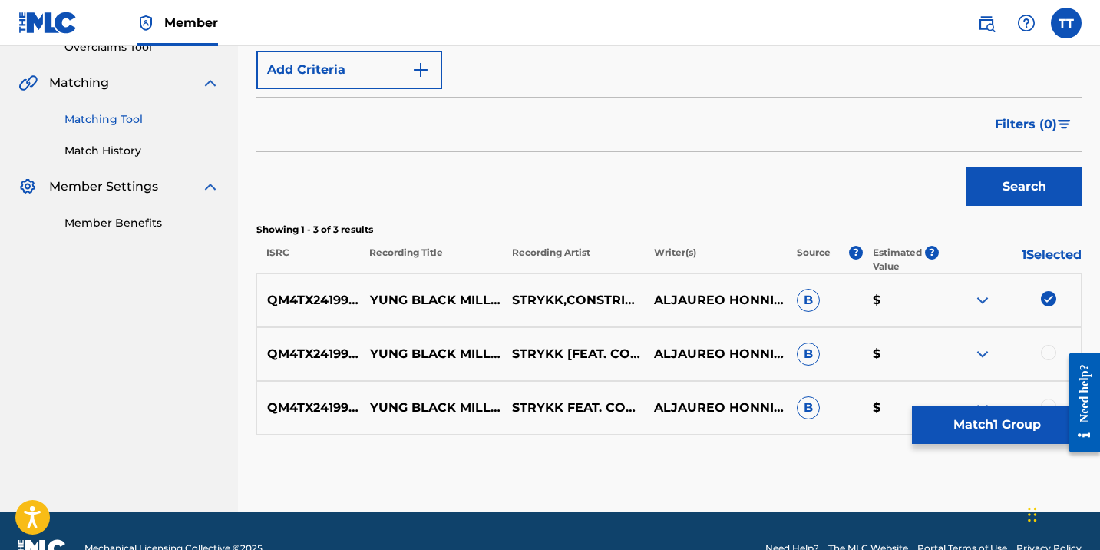
click at [1048, 353] on div at bounding box center [1048, 352] width 15 height 15
click at [1051, 399] on div at bounding box center [1048, 405] width 15 height 15
click at [1038, 419] on button "Match 3 Groups" at bounding box center [997, 424] width 170 height 38
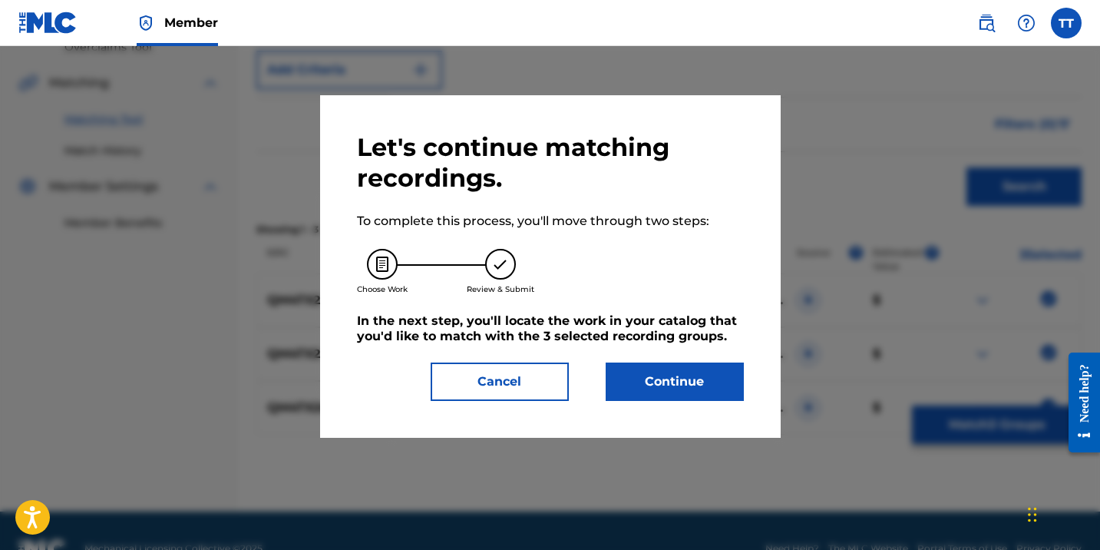
click at [698, 377] on button "Continue" at bounding box center [675, 381] width 138 height 38
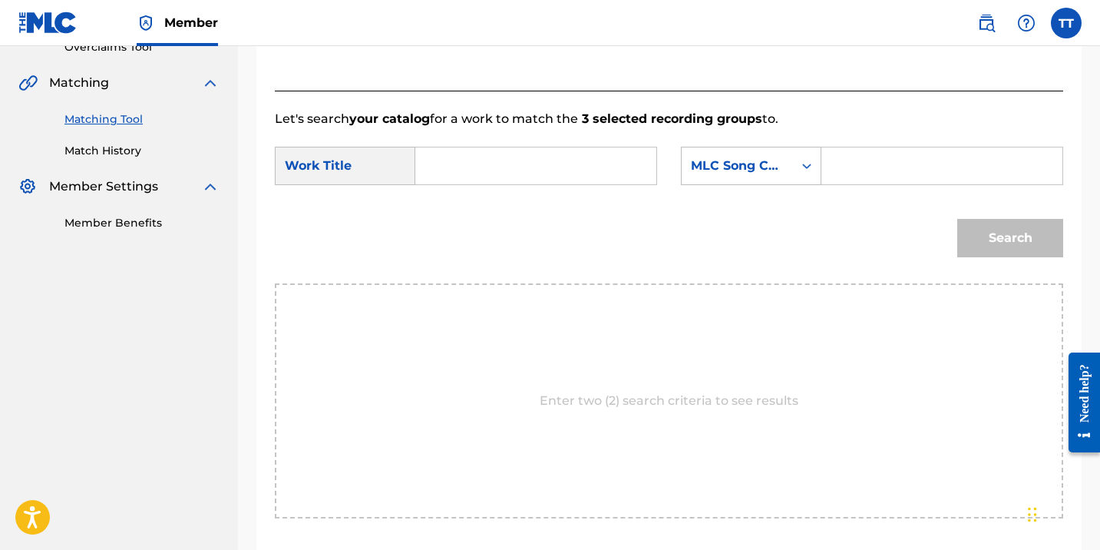
click at [461, 153] on input "Search Form" at bounding box center [535, 165] width 215 height 37
paste input "YUNG BLACK MILLIONAIRES"
type input "YUNG BLACK MILLIONAIRES"
click at [884, 184] on div "Search Form" at bounding box center [942, 166] width 242 height 38
click at [883, 167] on input "Search Form" at bounding box center [941, 165] width 215 height 37
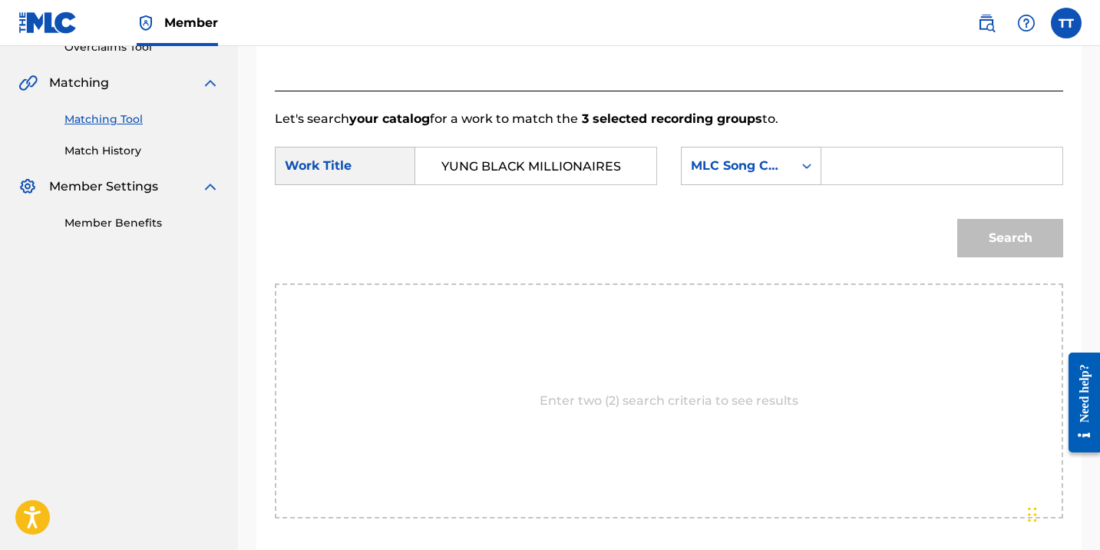
type input "HAPILOS"
click at [872, 177] on input "HAPILOS" at bounding box center [941, 165] width 215 height 37
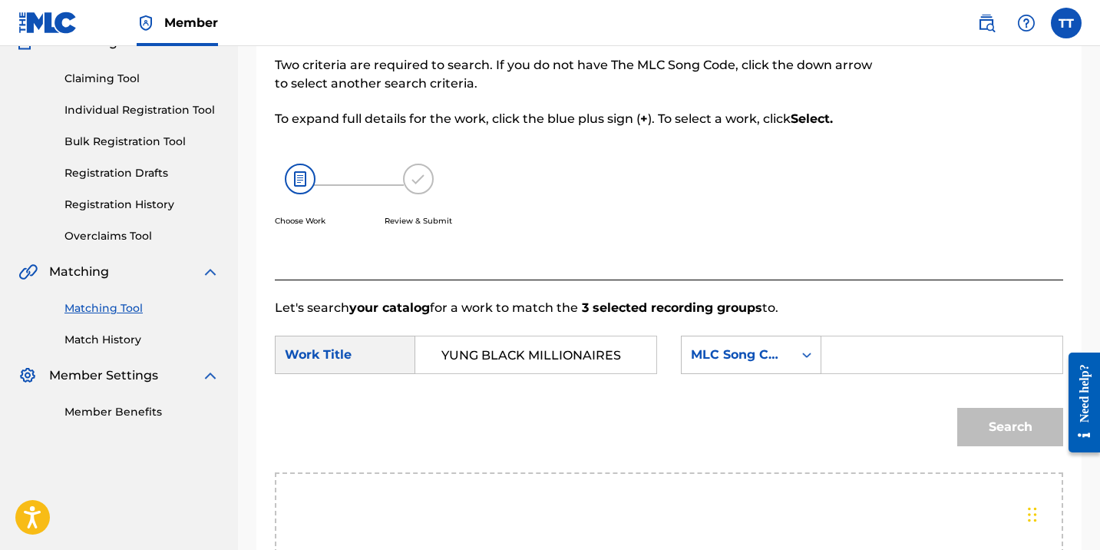
scroll to position [0, 0]
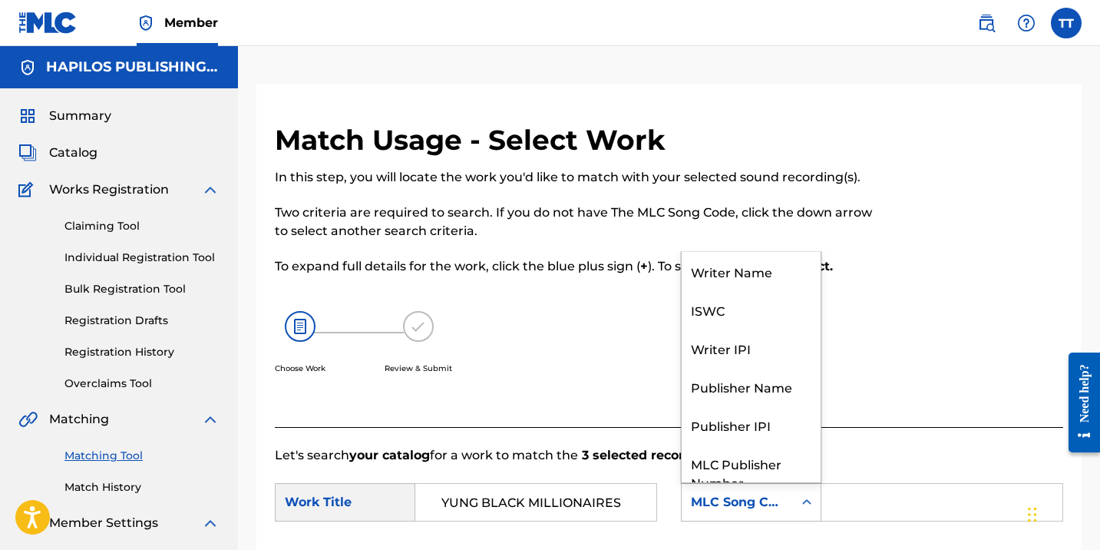
click at [718, 506] on div "MLC Song Code" at bounding box center [737, 502] width 93 height 18
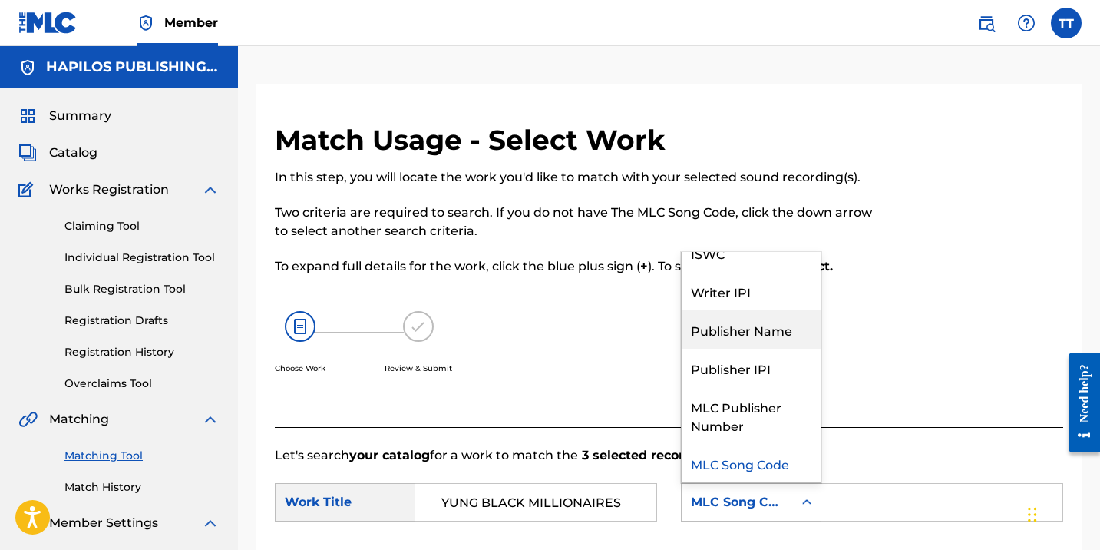
click at [734, 338] on div "Publisher Name" at bounding box center [751, 329] width 139 height 38
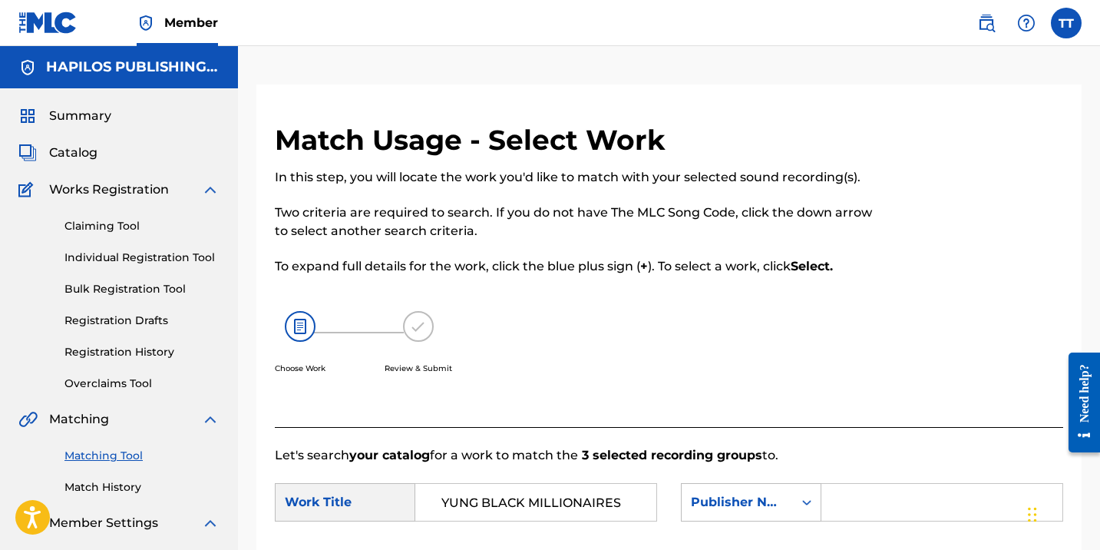
click at [845, 517] on input "Search Form" at bounding box center [941, 502] width 215 height 37
paste input "HAPILOS"
type input "HAPILOS"
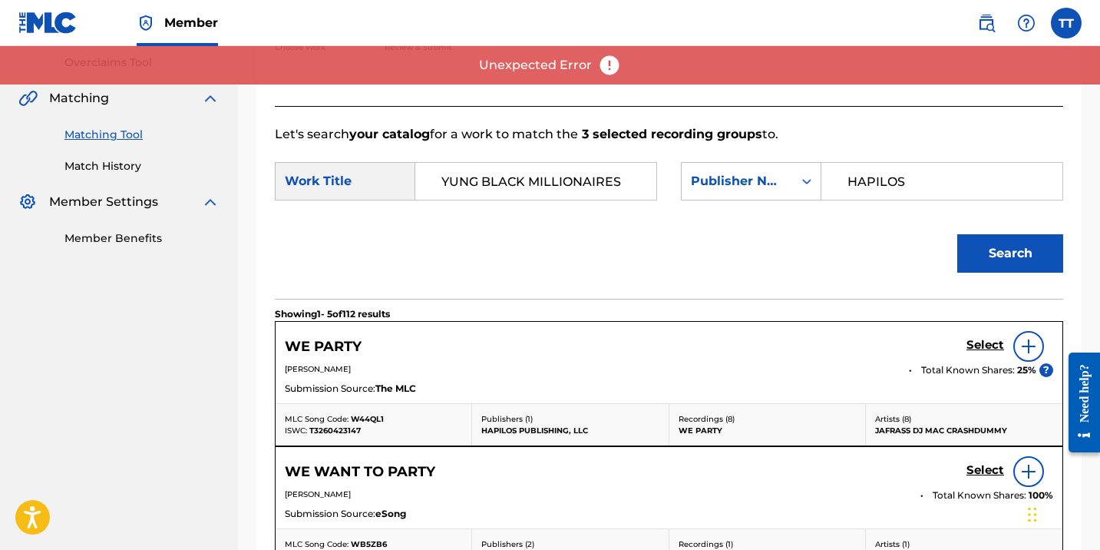
scroll to position [232, 0]
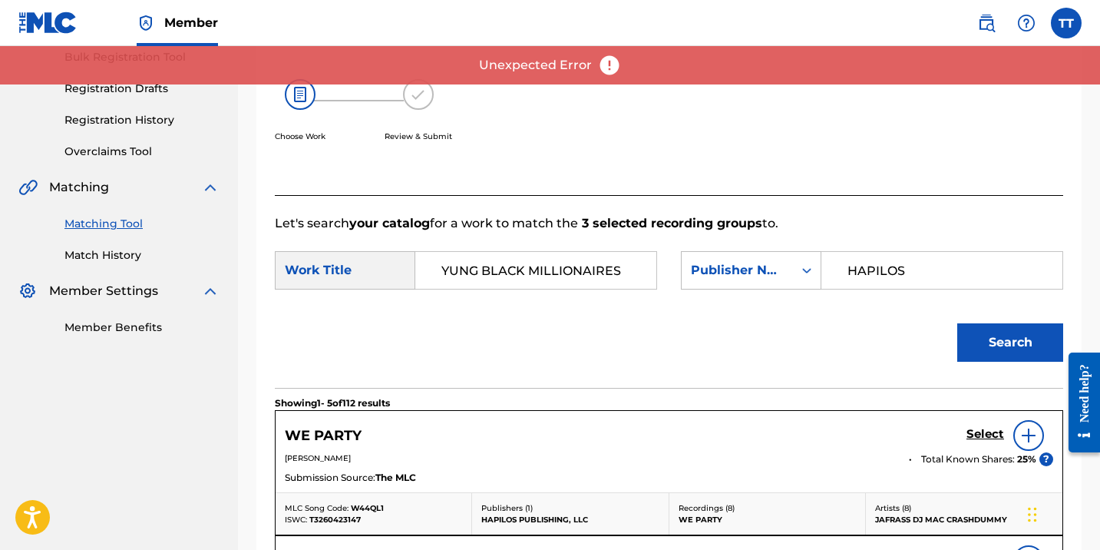
click at [982, 350] on button "Search" at bounding box center [1010, 342] width 106 height 38
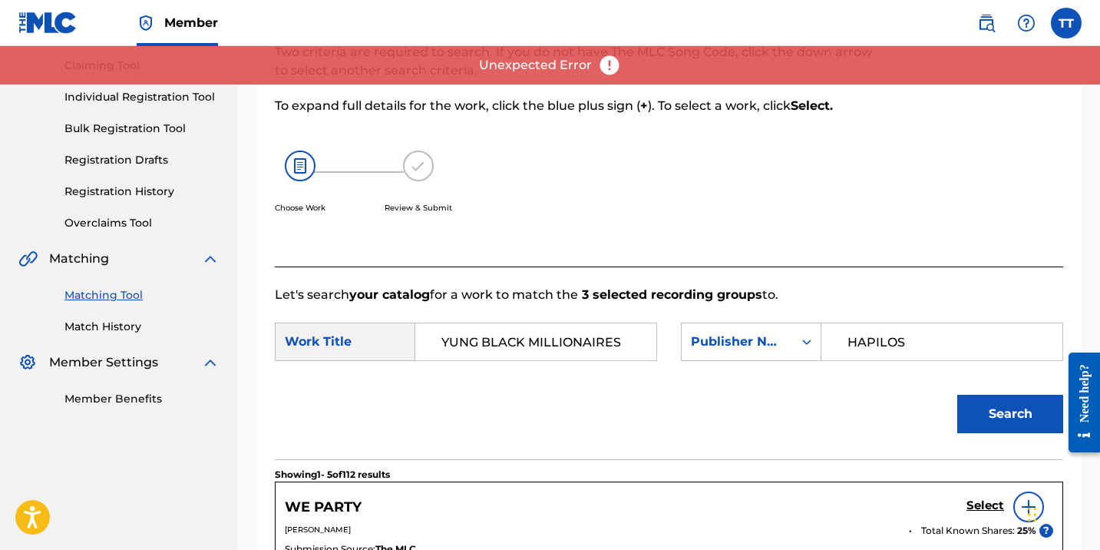
scroll to position [140, 0]
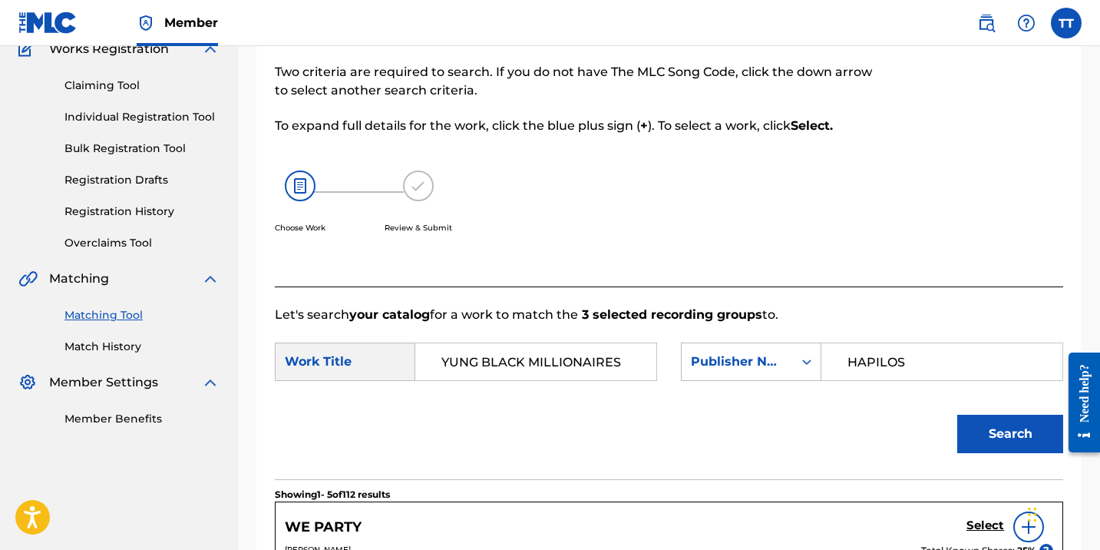
drag, startPoint x: 440, startPoint y: 364, endPoint x: 342, endPoint y: 363, distance: 97.5
click at [342, 364] on div "SearchWithCriteria7559871a-051c-48bb-8d93-c4dc83a1c5c4 Work Title YUNG BLACK MI…" at bounding box center [466, 361] width 382 height 38
click at [980, 436] on button "Search" at bounding box center [1010, 433] width 106 height 38
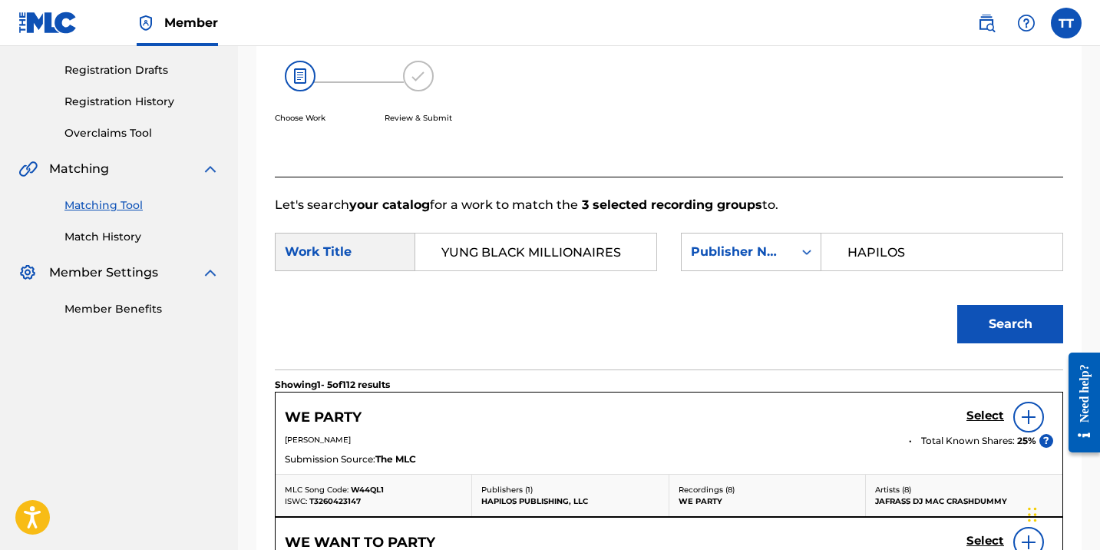
scroll to position [231, 0]
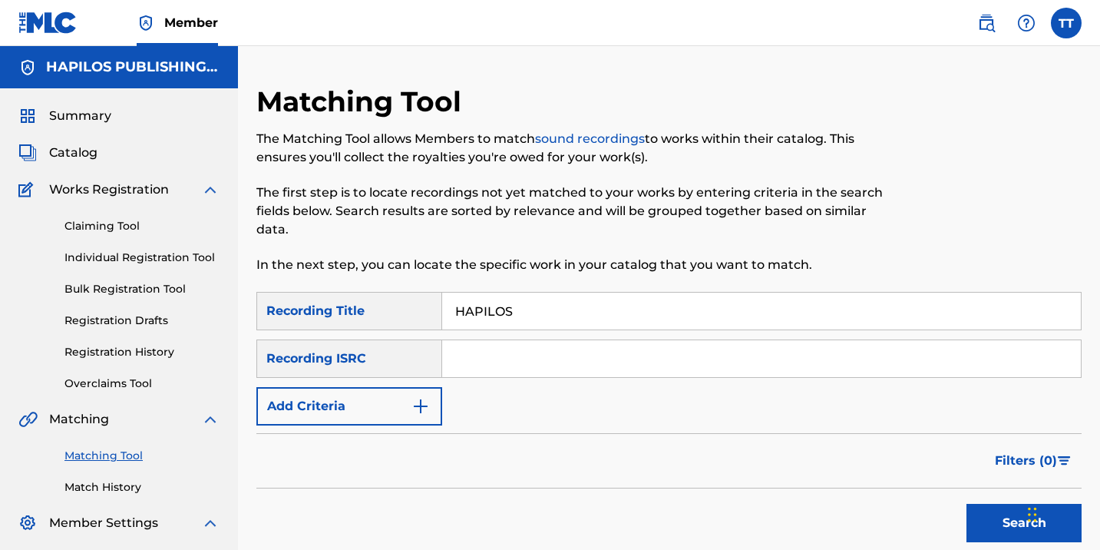
click at [468, 314] on input "HAPILOS" at bounding box center [761, 310] width 639 height 37
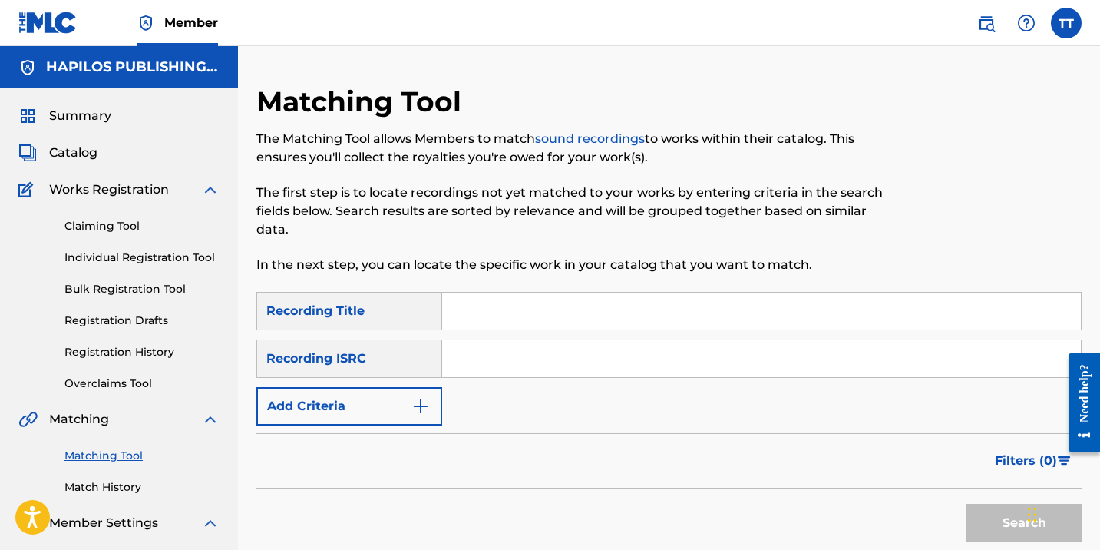
click at [523, 345] on input "Search Form" at bounding box center [761, 358] width 639 height 37
paste input "QM4TX2419987"
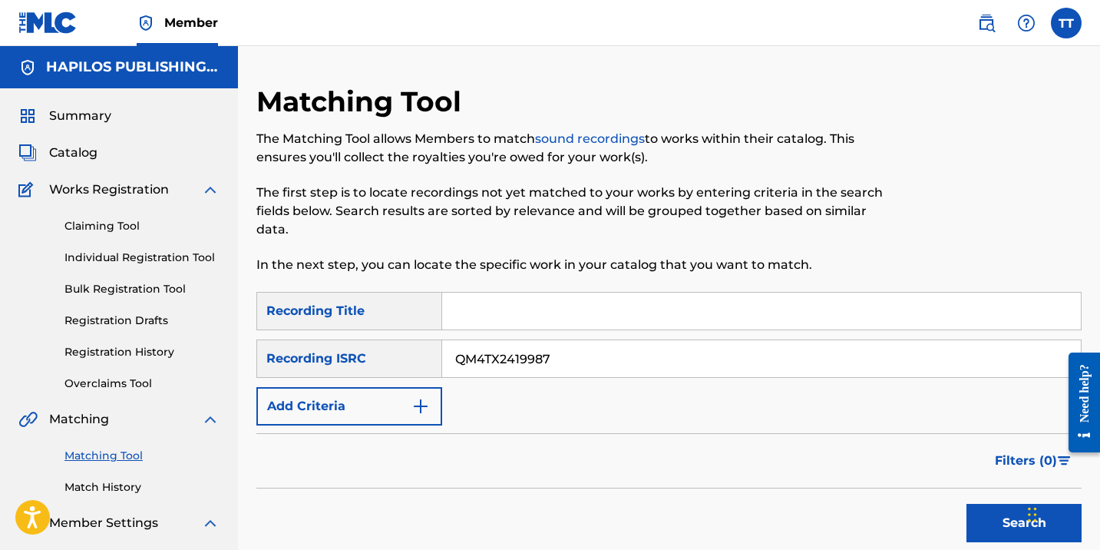
type input "QM4TX2419987"
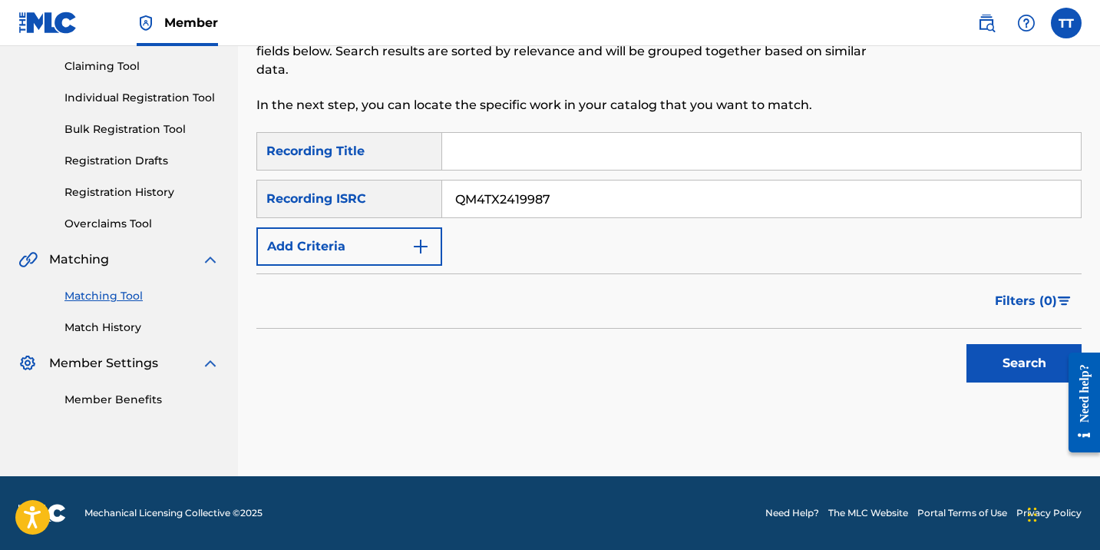
click at [999, 372] on button "Search" at bounding box center [1023, 363] width 115 height 38
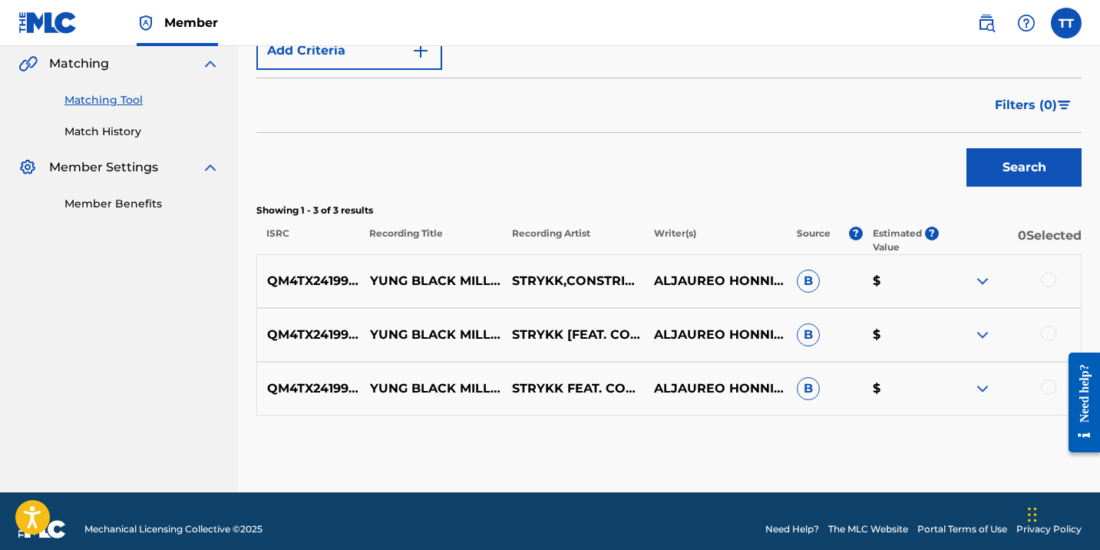
scroll to position [372, 0]
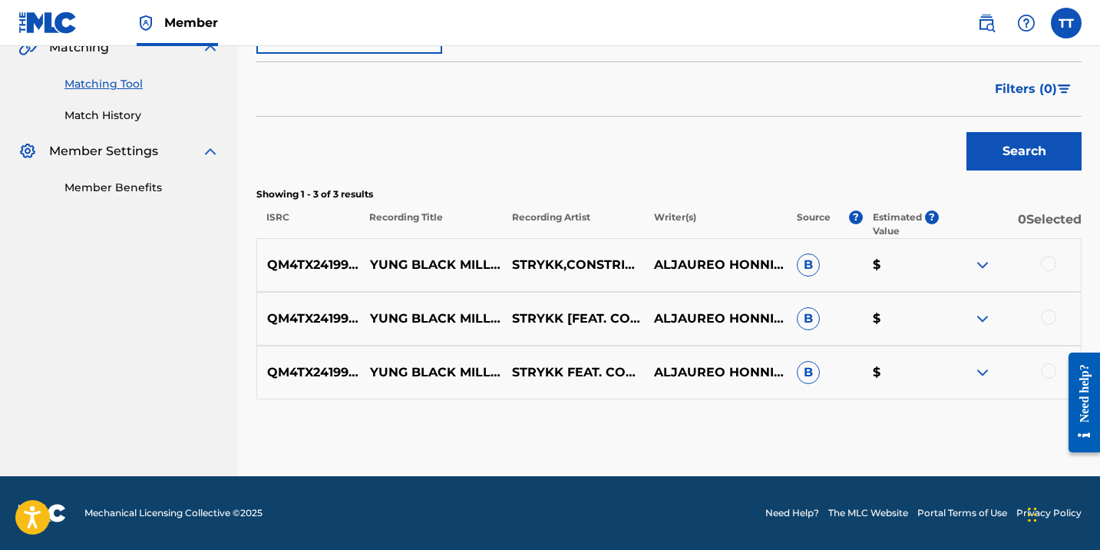
click at [434, 309] on p "YUNG BLACK MILLIONAIRES" at bounding box center [431, 318] width 142 height 18
copy p "YUNG BLACK MILLIONAIRES"
click at [1039, 259] on div at bounding box center [1010, 265] width 142 height 18
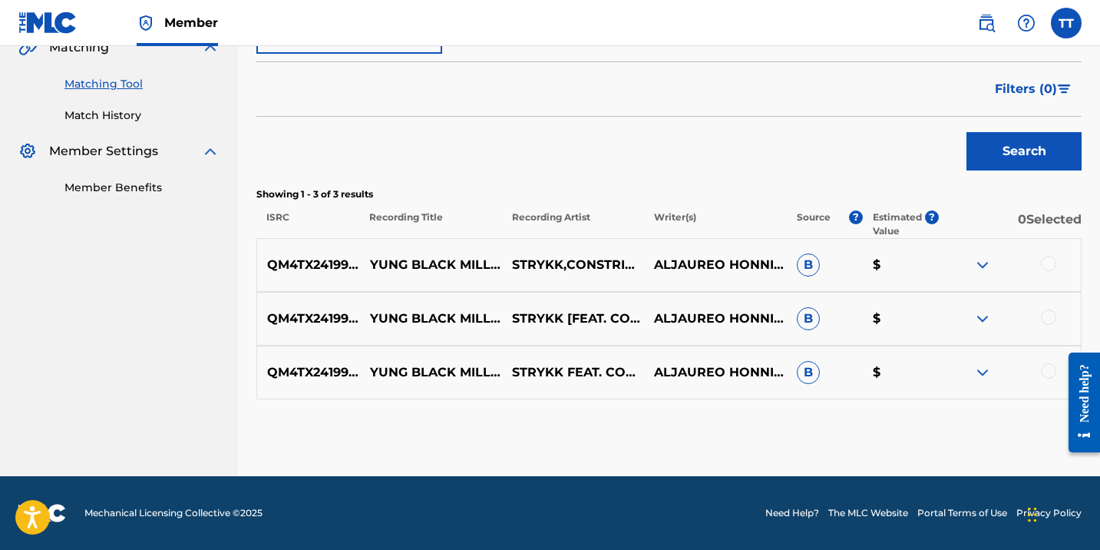
click at [1041, 259] on div at bounding box center [1048, 263] width 15 height 15
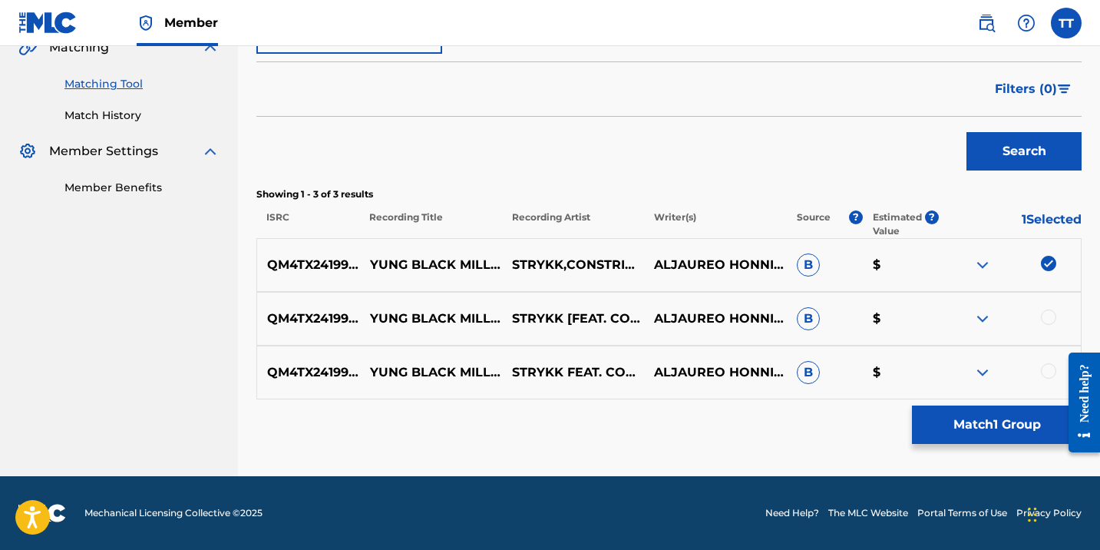
click at [1048, 325] on div at bounding box center [1010, 318] width 142 height 18
click at [1048, 318] on div at bounding box center [1048, 316] width 15 height 15
click at [1049, 371] on div at bounding box center [1048, 370] width 15 height 15
click at [996, 426] on button "Match 3 Groups" at bounding box center [997, 424] width 170 height 38
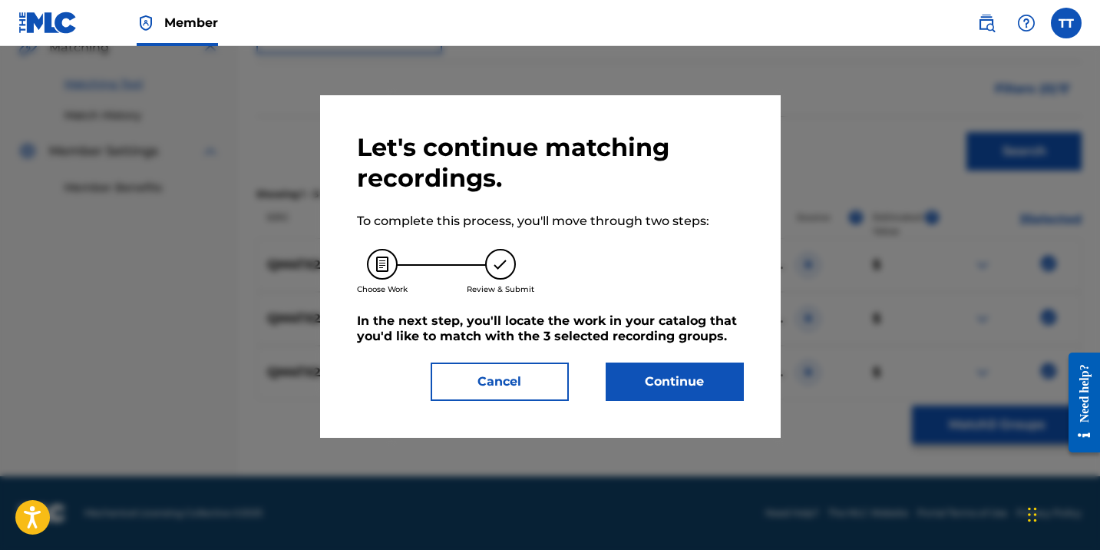
click at [659, 395] on button "Continue" at bounding box center [675, 381] width 138 height 38
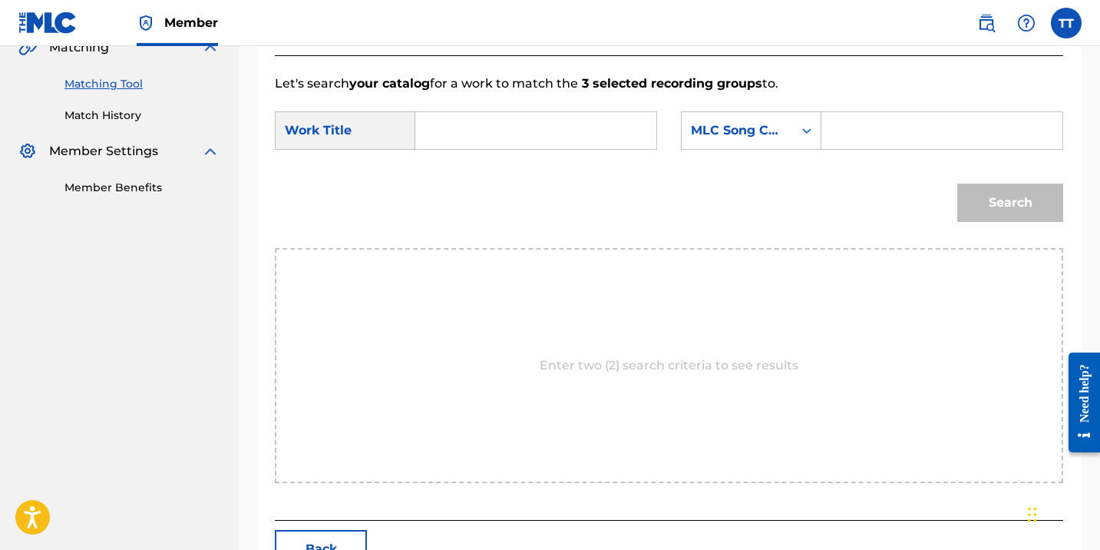
click at [477, 164] on form "SearchWithCriteria52d45266-e297-4f16-bab0-1c0f7cc7ee3e Work Title SearchWithCri…" at bounding box center [669, 170] width 788 height 155
click at [477, 155] on div "SearchWithCriteria52d45266-e297-4f16-bab0-1c0f7cc7ee3e Work Title SearchWithCri…" at bounding box center [669, 135] width 788 height 48
click at [476, 146] on input "Search Form" at bounding box center [535, 130] width 215 height 37
click at [477, 149] on div "Search Form" at bounding box center [536, 130] width 242 height 38
click at [479, 139] on input "Search Form" at bounding box center [535, 130] width 215 height 37
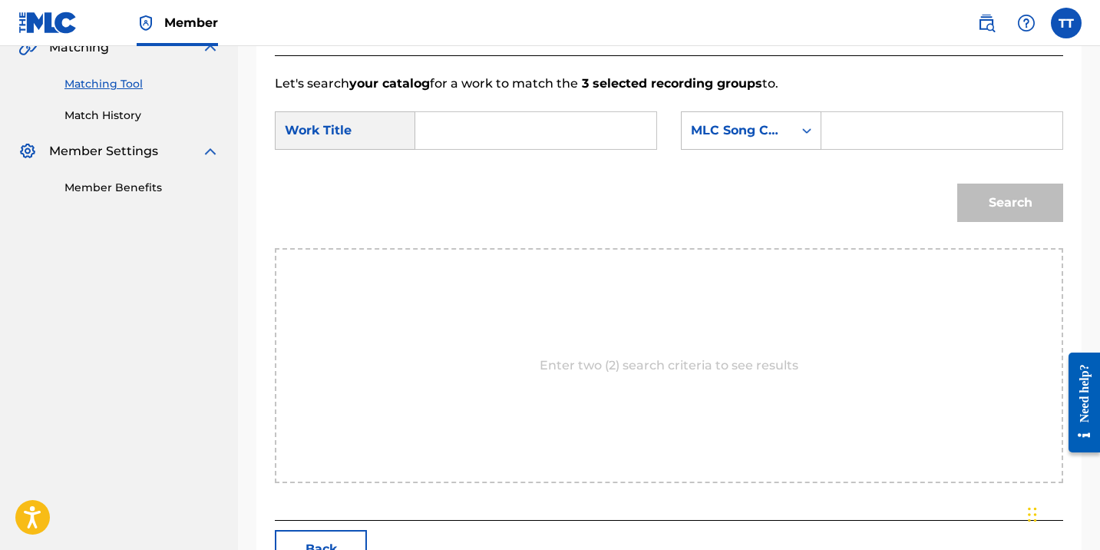
paste input "YUNG BLACK MILLIONAIRES"
type input "YUNG BLACK MILLIONAIRES"
click at [894, 127] on input "Search Form" at bounding box center [941, 130] width 215 height 37
type input "HAPILOS"
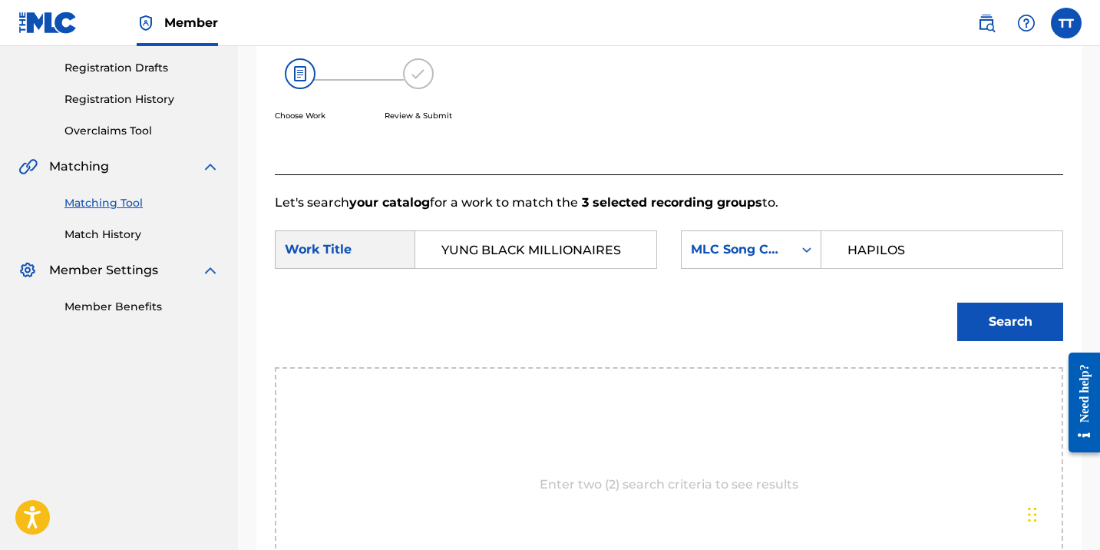
scroll to position [170, 0]
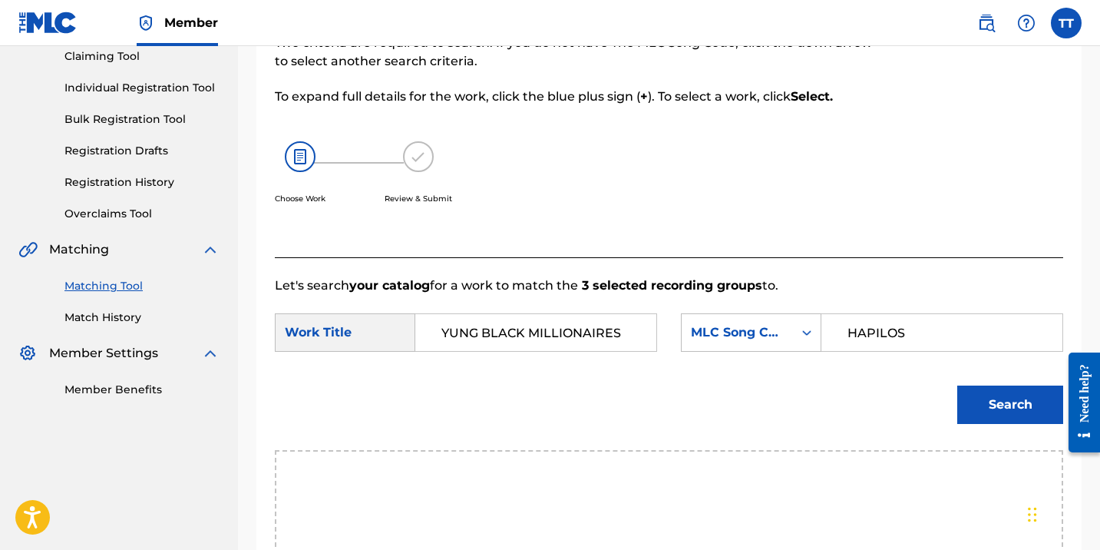
click at [856, 342] on input "HAPILOS" at bounding box center [941, 332] width 215 height 37
click at [856, 341] on input "HAPILOS" at bounding box center [941, 332] width 215 height 37
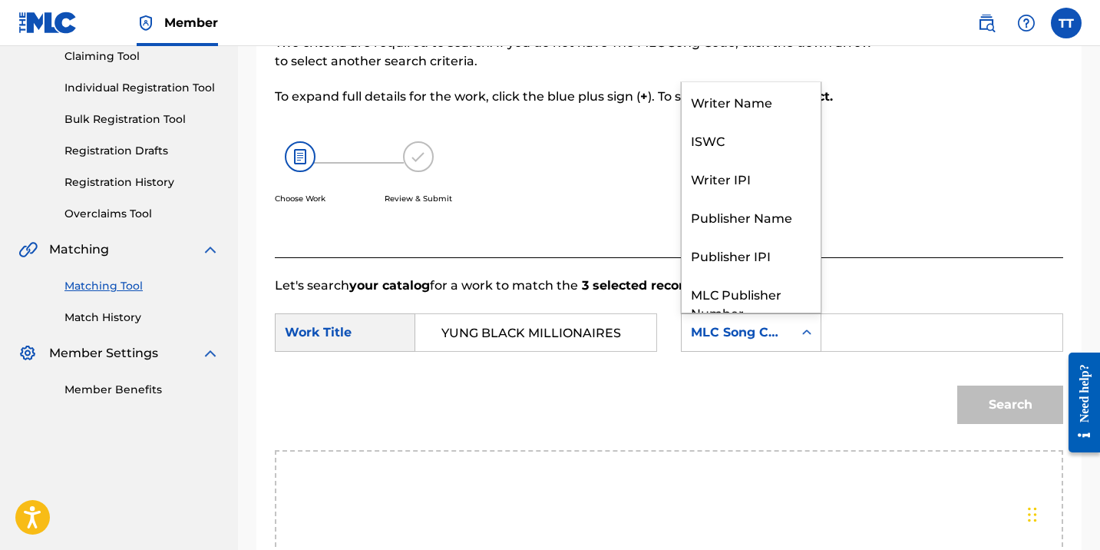
click at [724, 325] on div "MLC Song Code" at bounding box center [737, 332] width 93 height 18
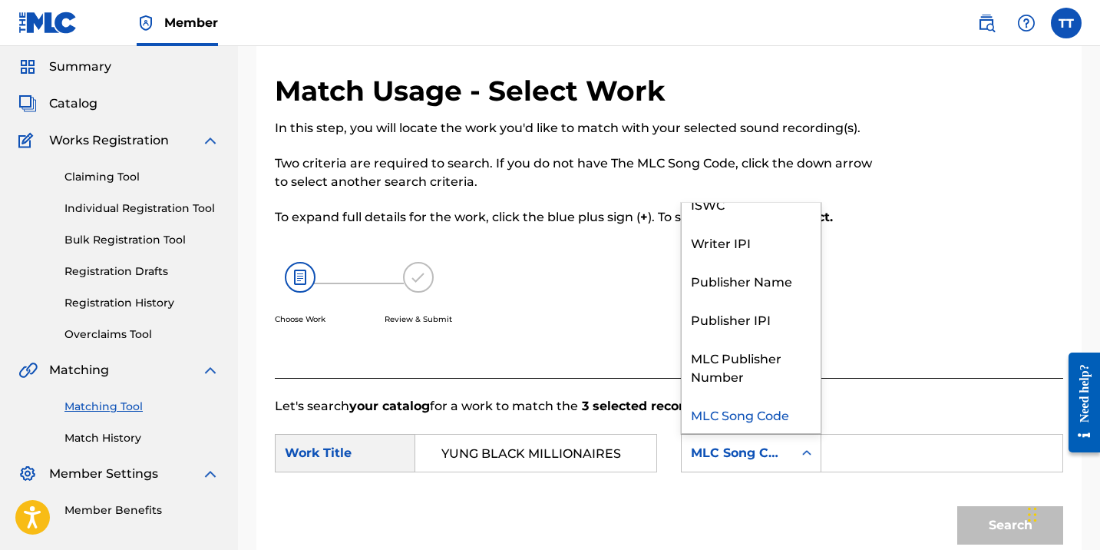
scroll to position [48, 0]
click at [738, 284] on div "Publisher Name" at bounding box center [751, 281] width 139 height 38
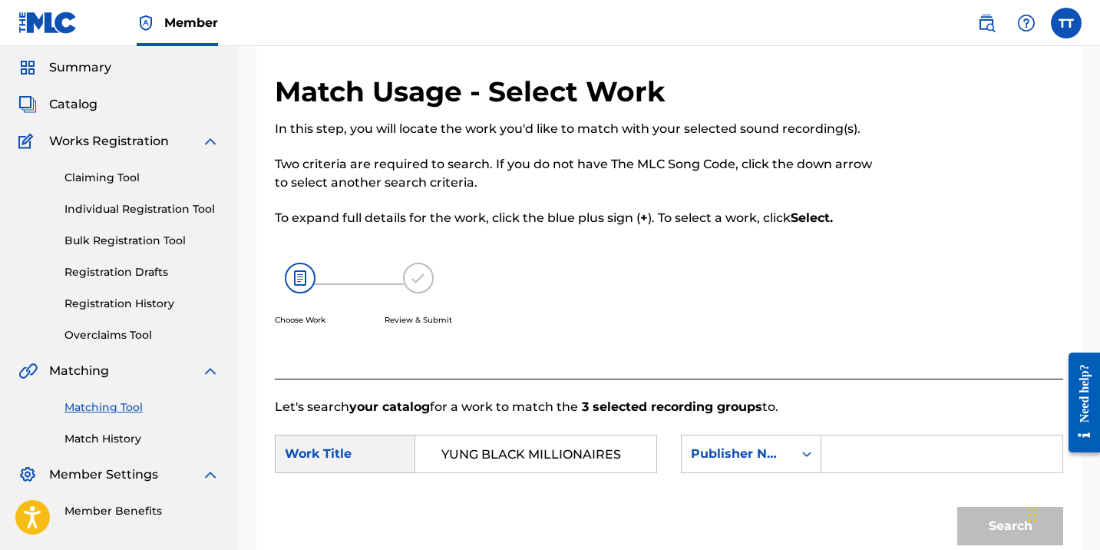
click at [847, 465] on input "Search Form" at bounding box center [941, 453] width 215 height 37
paste input "HAPILOS"
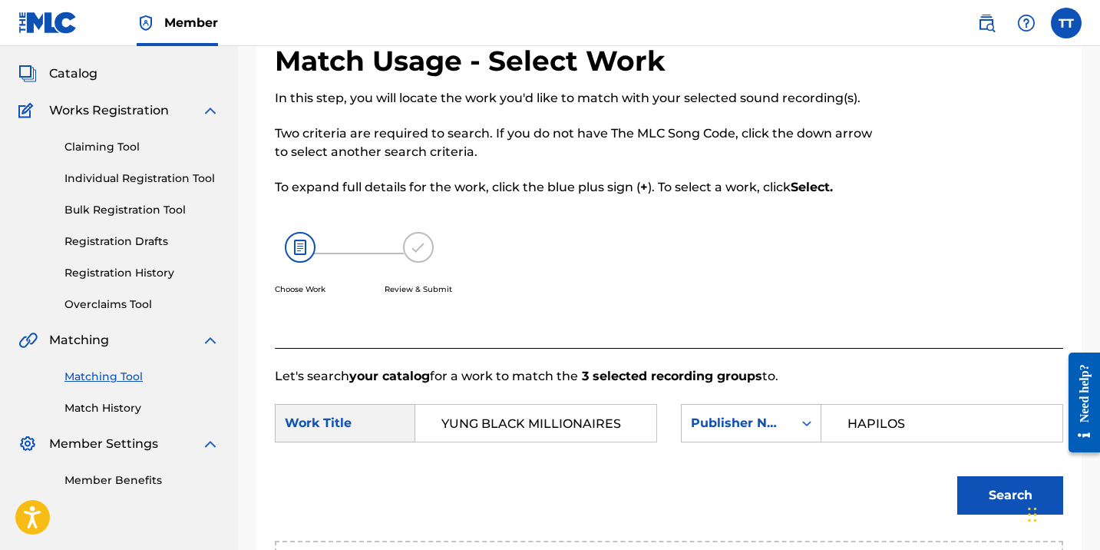
scroll to position [115, 0]
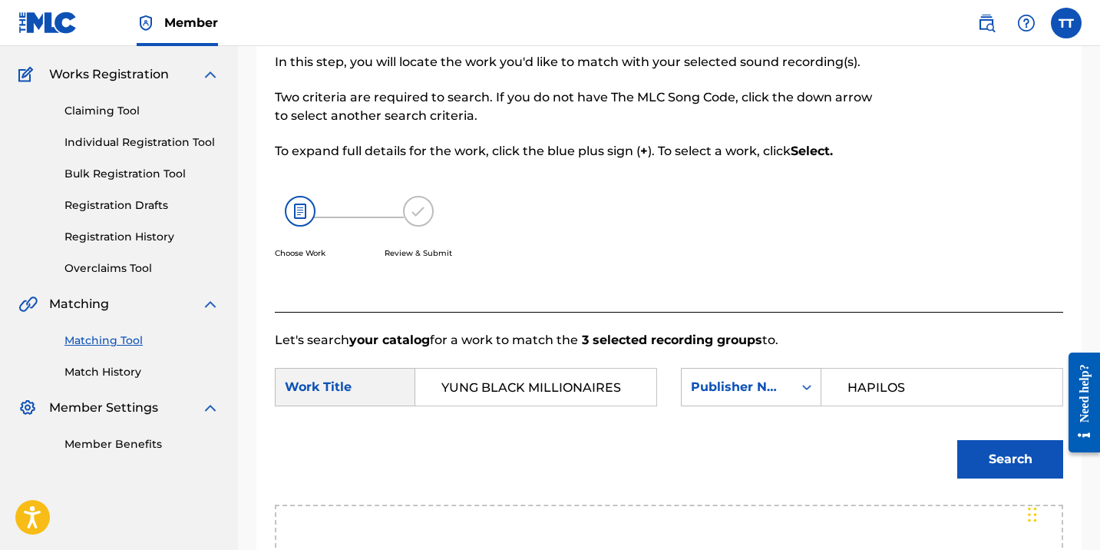
type input "HAPILOS"
click at [1003, 456] on button "Search" at bounding box center [1010, 459] width 106 height 38
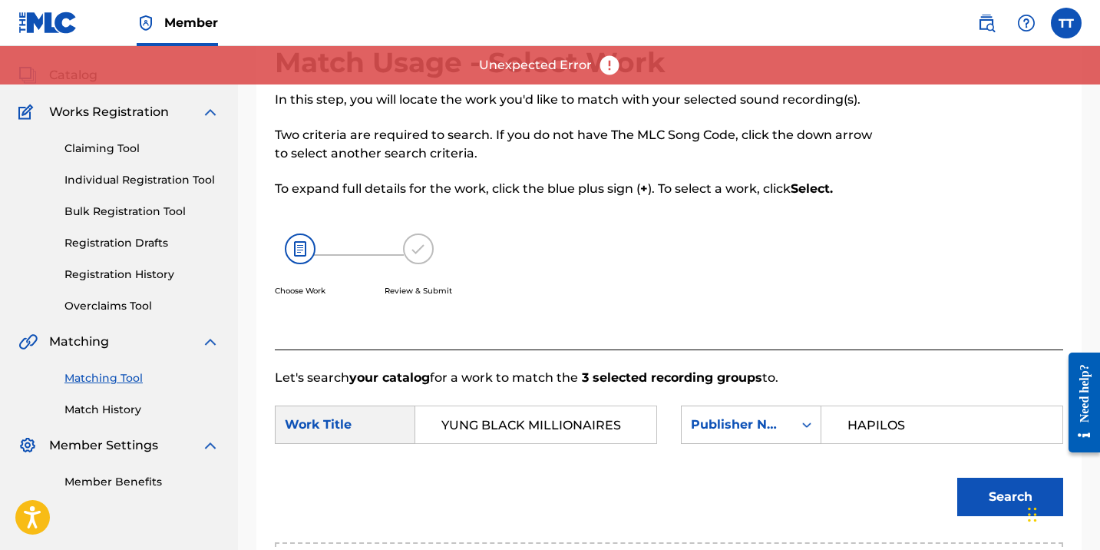
scroll to position [473, 0]
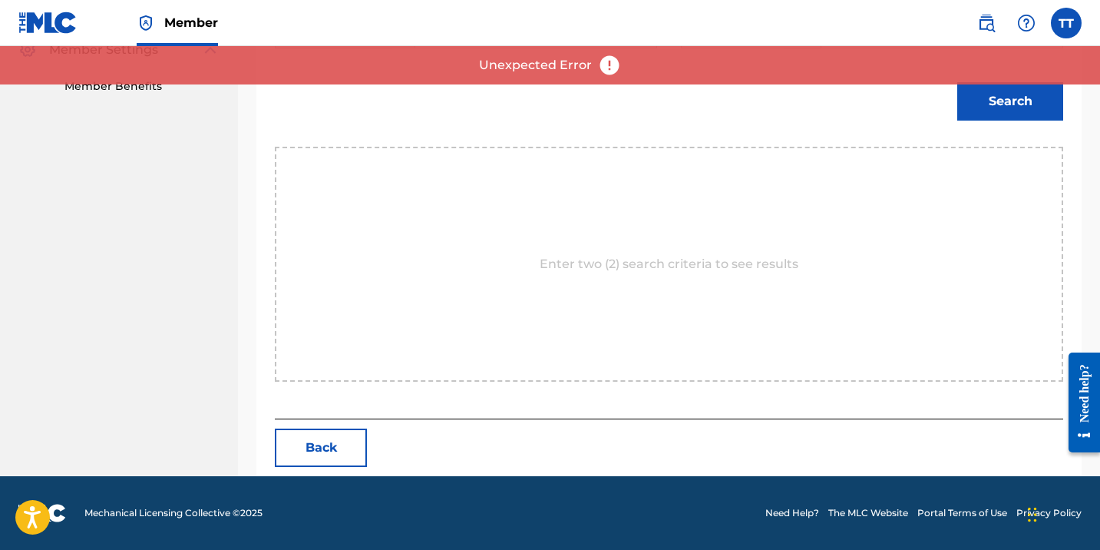
click at [345, 444] on button "Back" at bounding box center [321, 447] width 92 height 38
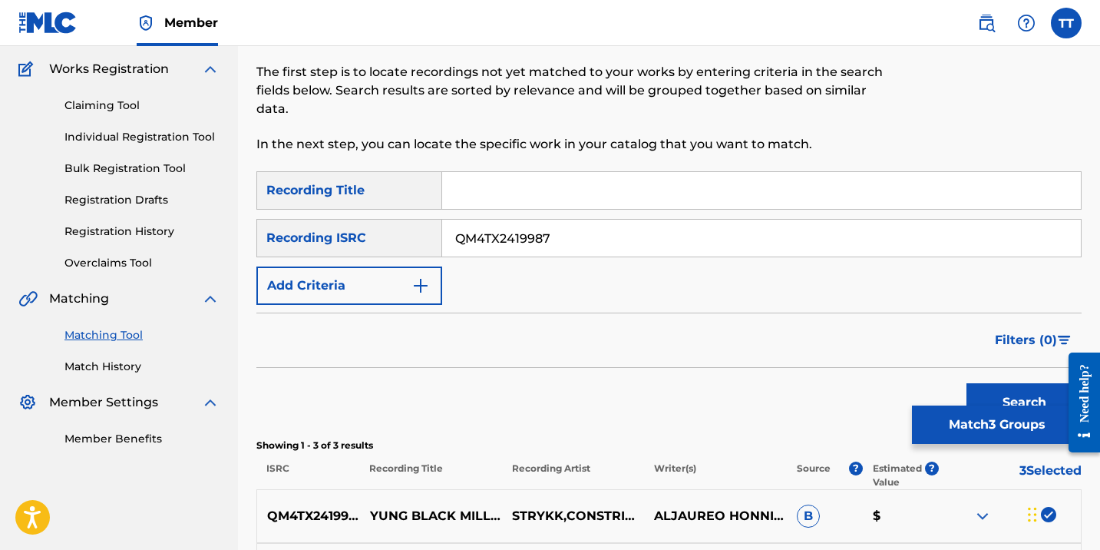
scroll to position [101, 0]
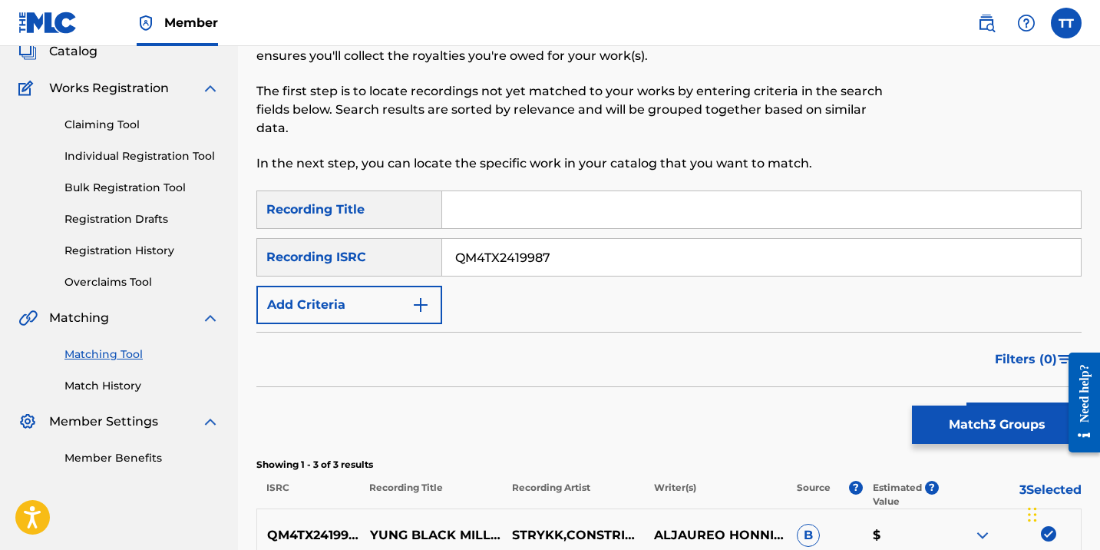
click at [497, 265] on input "QM4TX2419987" at bounding box center [761, 257] width 639 height 37
paste input "6P42499199"
type input "QM6P42499199"
click at [966, 402] on button "Search" at bounding box center [1023, 421] width 115 height 38
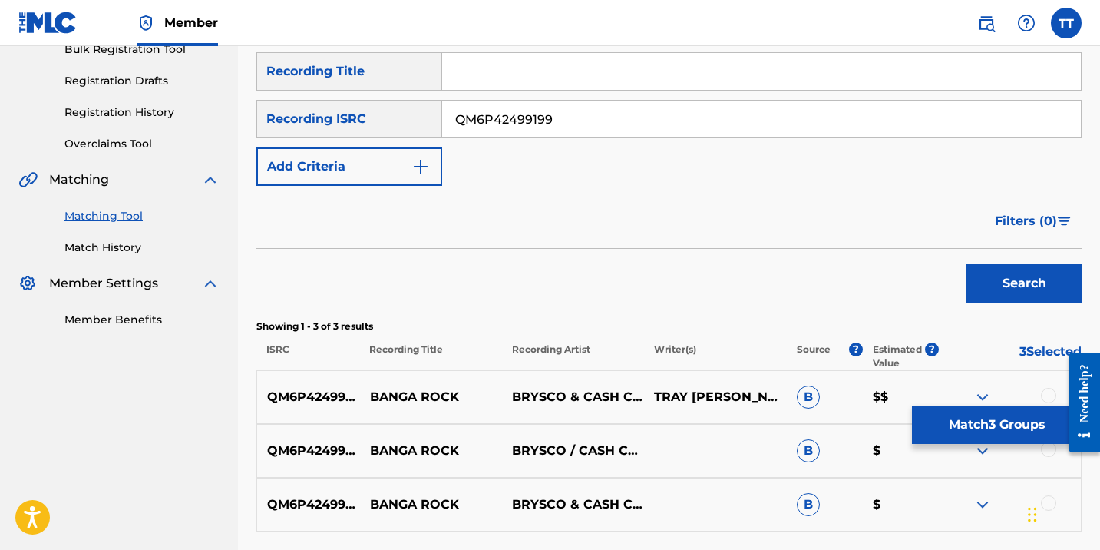
scroll to position [307, 0]
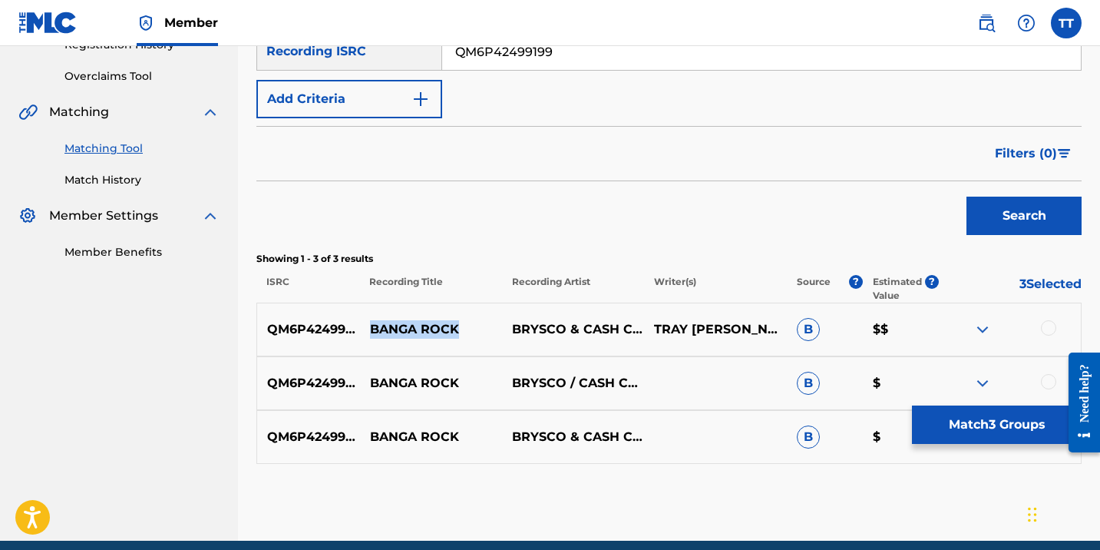
drag, startPoint x: 367, startPoint y: 328, endPoint x: 467, endPoint y: 317, distance: 100.4
click at [470, 320] on p "BANGA ROCK" at bounding box center [431, 329] width 142 height 18
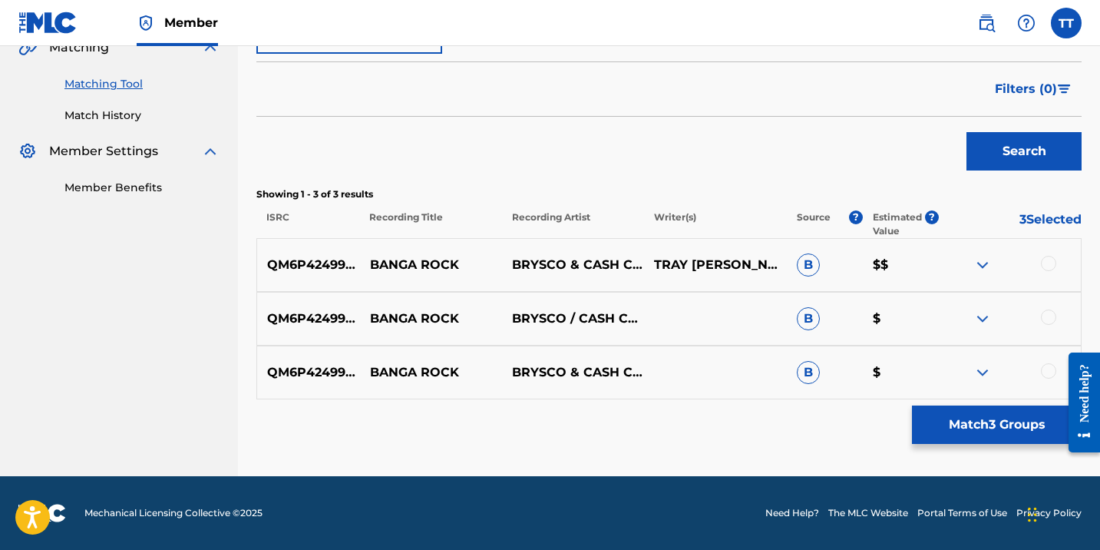
click at [1044, 261] on div at bounding box center [1048, 263] width 15 height 15
click at [1049, 300] on div "QM6P42499199 BANGA ROCK BRYSCO / CASH CODE B $" at bounding box center [668, 319] width 825 height 54
click at [1050, 303] on div "QM6P42499199 BANGA ROCK BRYSCO / CASH CODE B $" at bounding box center [668, 319] width 825 height 54
click at [1043, 322] on div at bounding box center [1048, 316] width 15 height 15
click at [1049, 375] on div at bounding box center [1048, 370] width 15 height 15
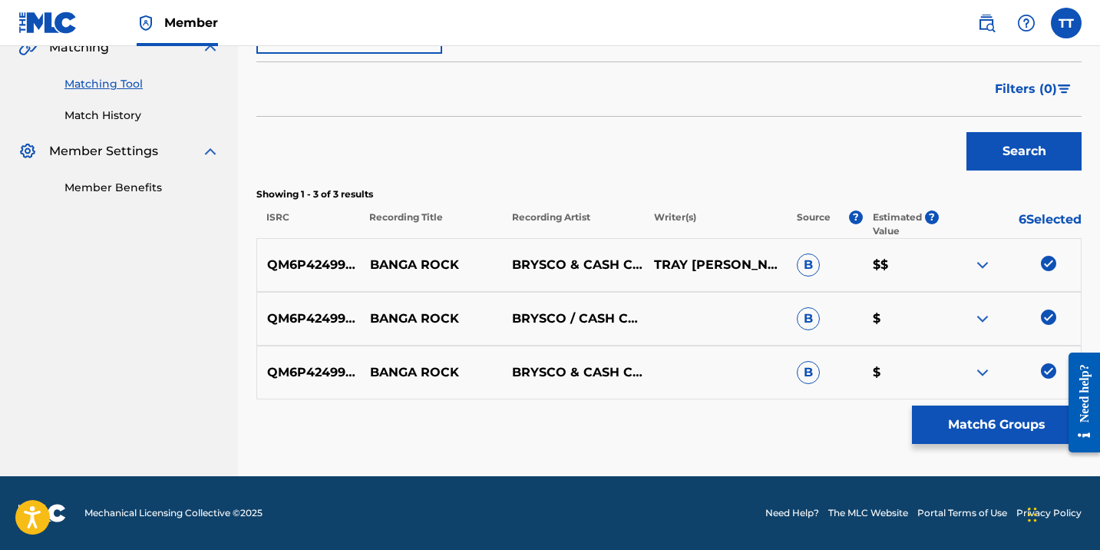
click at [1019, 421] on button "Match 6 Groups" at bounding box center [997, 424] width 170 height 38
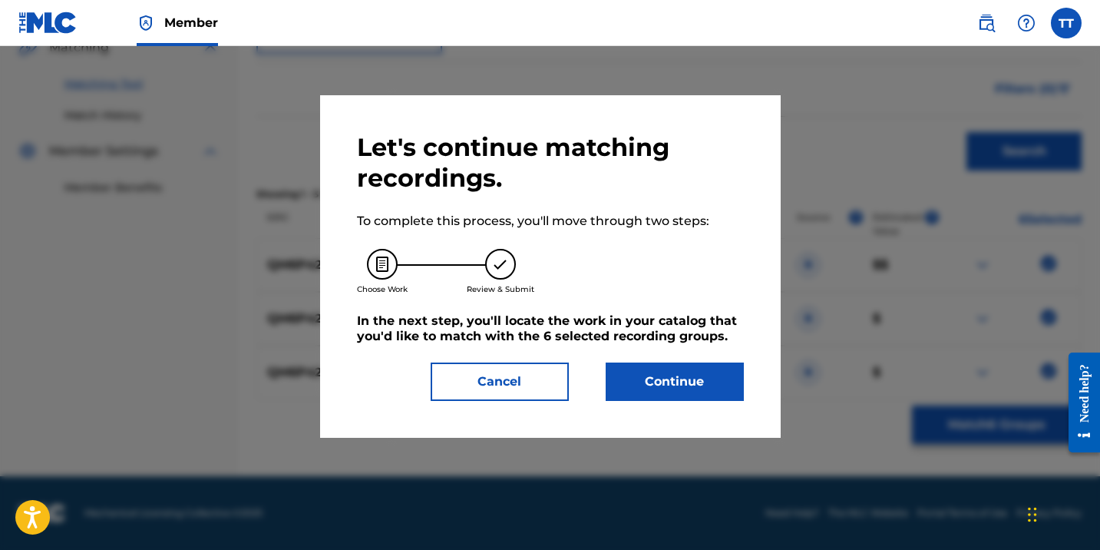
click at [696, 386] on button "Continue" at bounding box center [675, 381] width 138 height 38
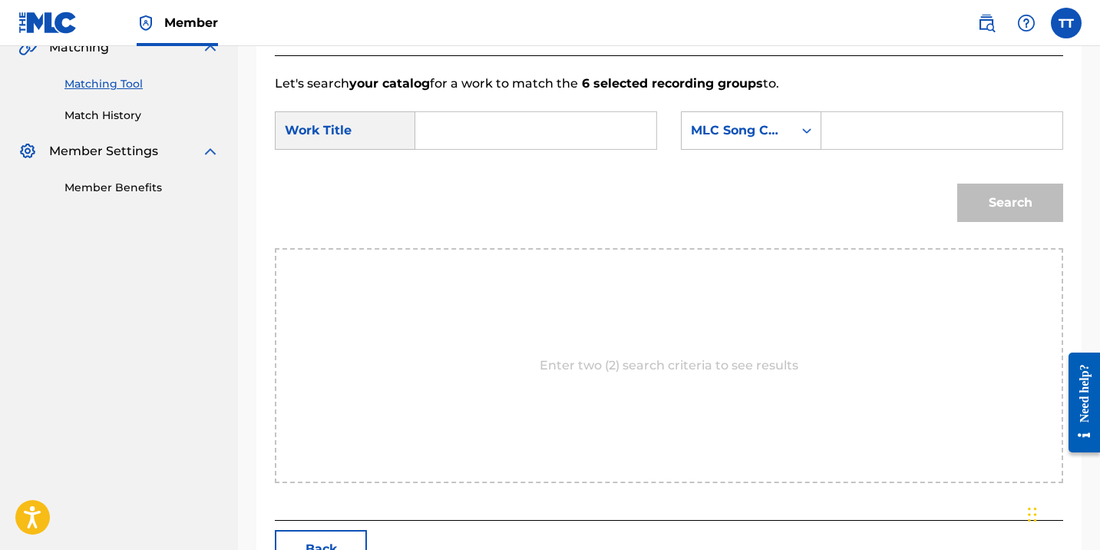
click at [452, 128] on input "Search Form" at bounding box center [535, 130] width 215 height 37
paste input "QM6P42499199"
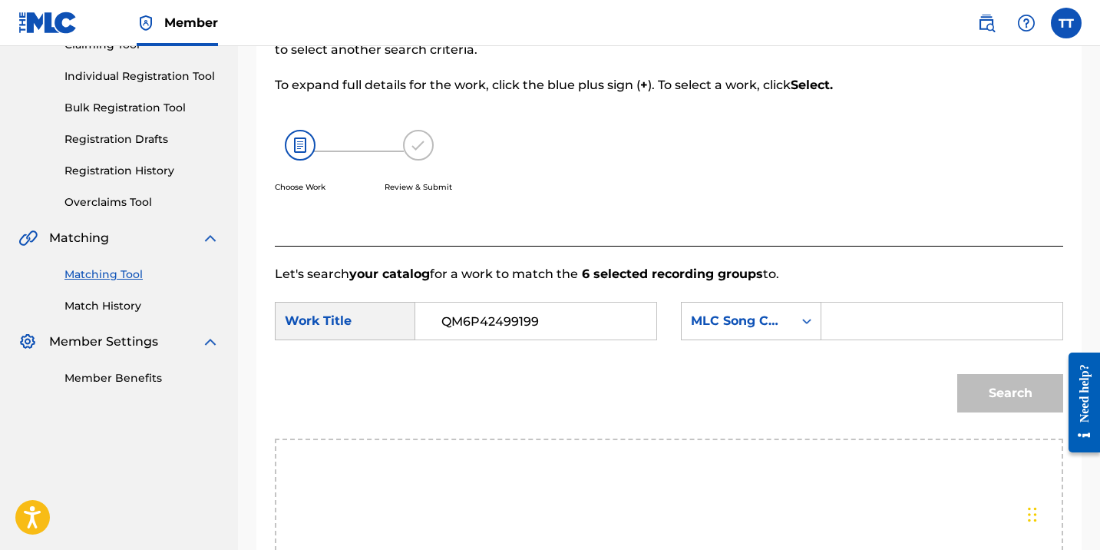
scroll to position [0, 0]
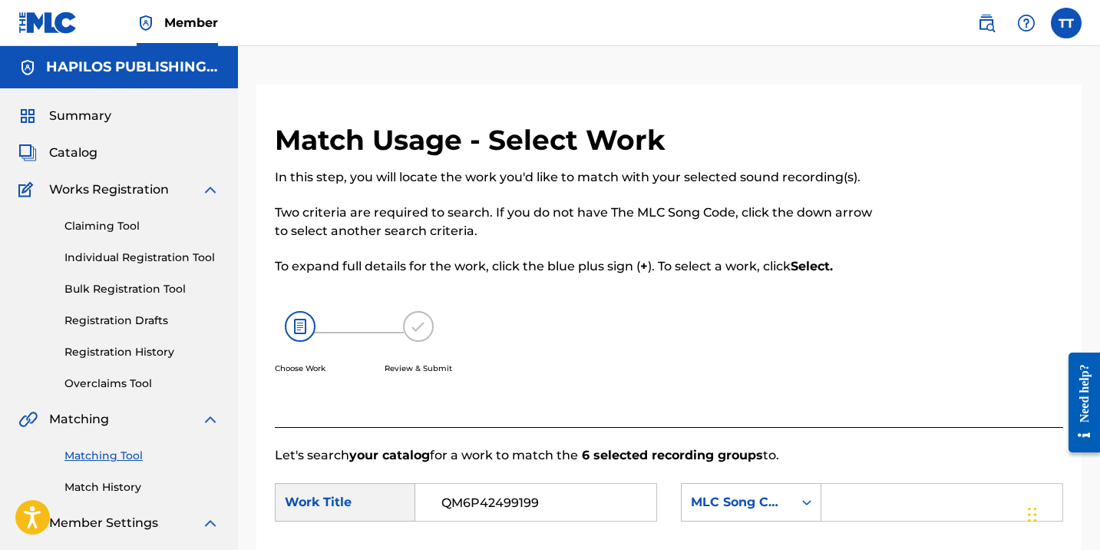
click at [477, 511] on input "QM6P42499199" at bounding box center [535, 502] width 215 height 37
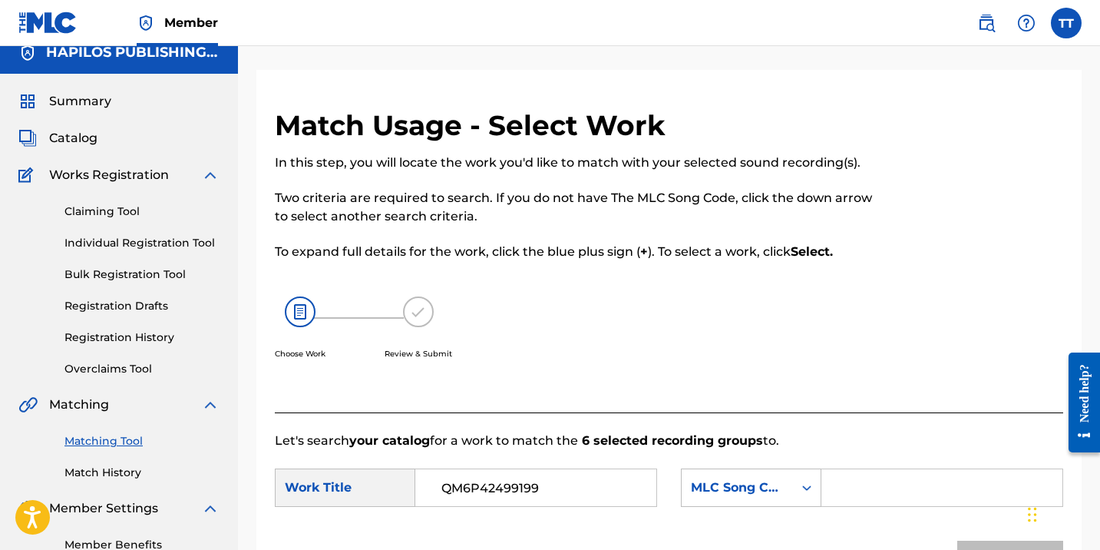
scroll to position [42, 0]
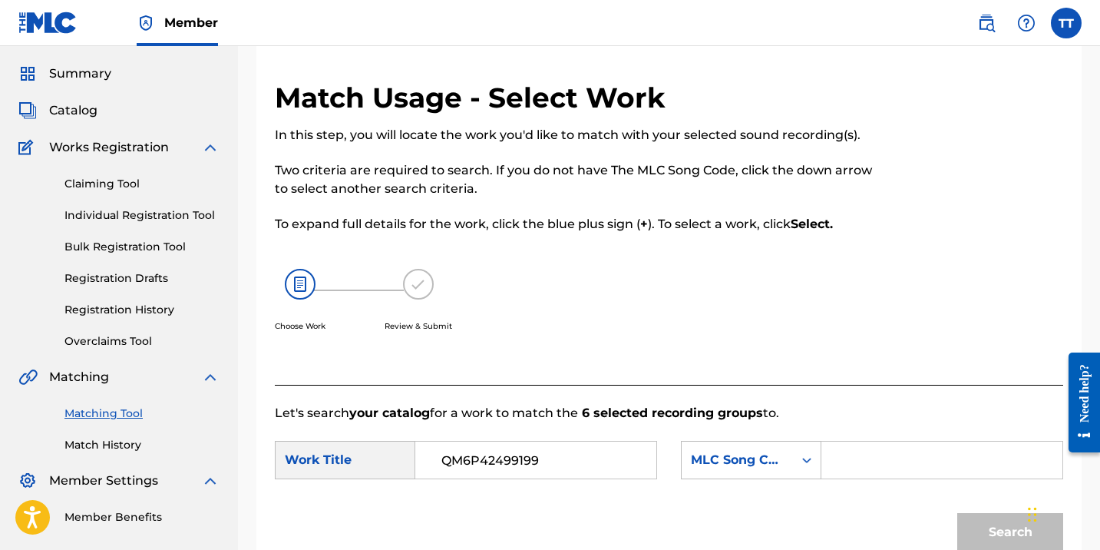
paste input "BANGA ROCK"
type input "BANGA ROCK"
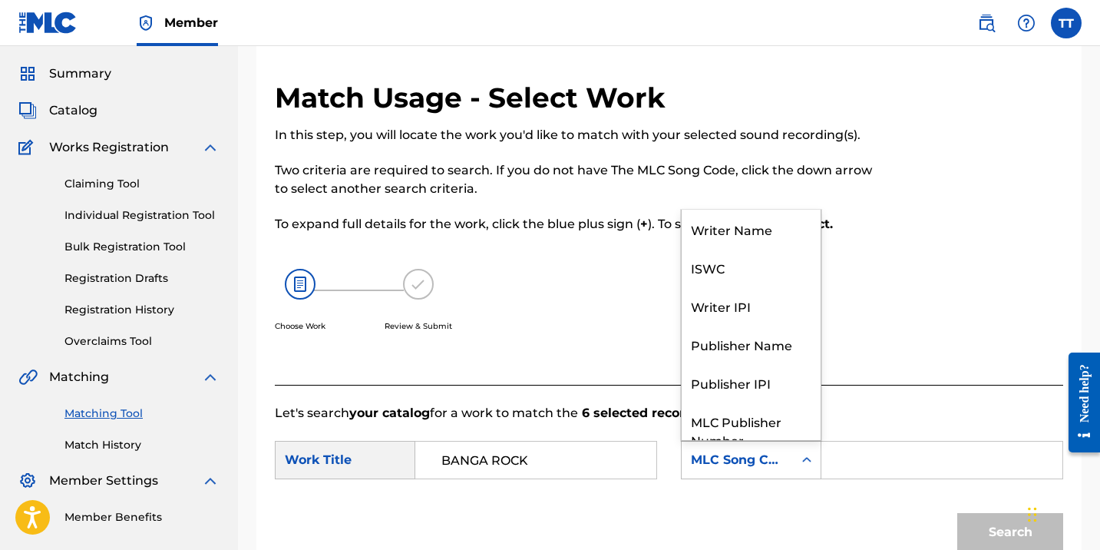
click at [786, 457] on div "MLC Song Code" at bounding box center [737, 459] width 111 height 29
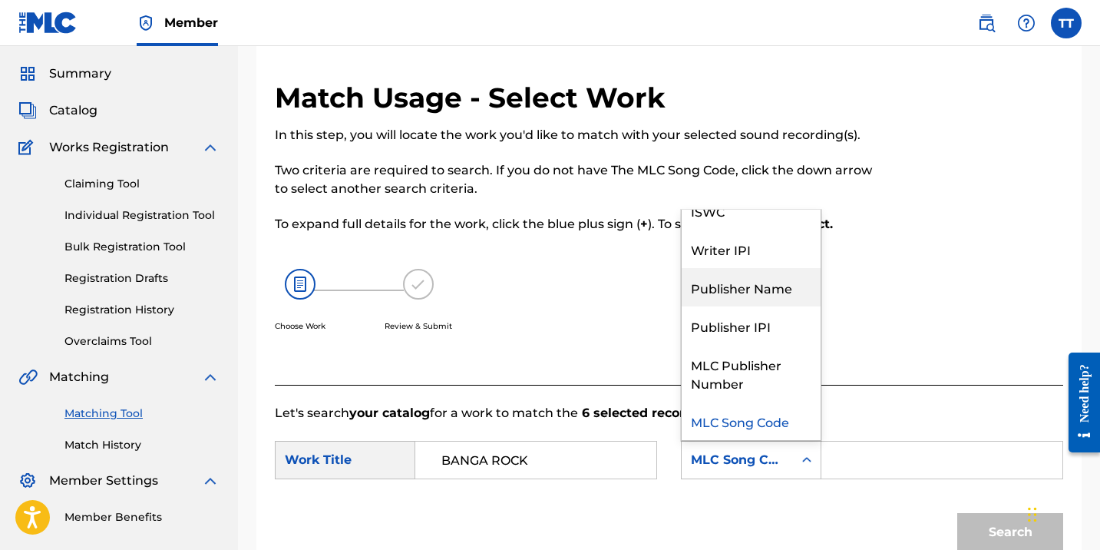
click at [738, 288] on div "Publisher Name" at bounding box center [751, 287] width 139 height 38
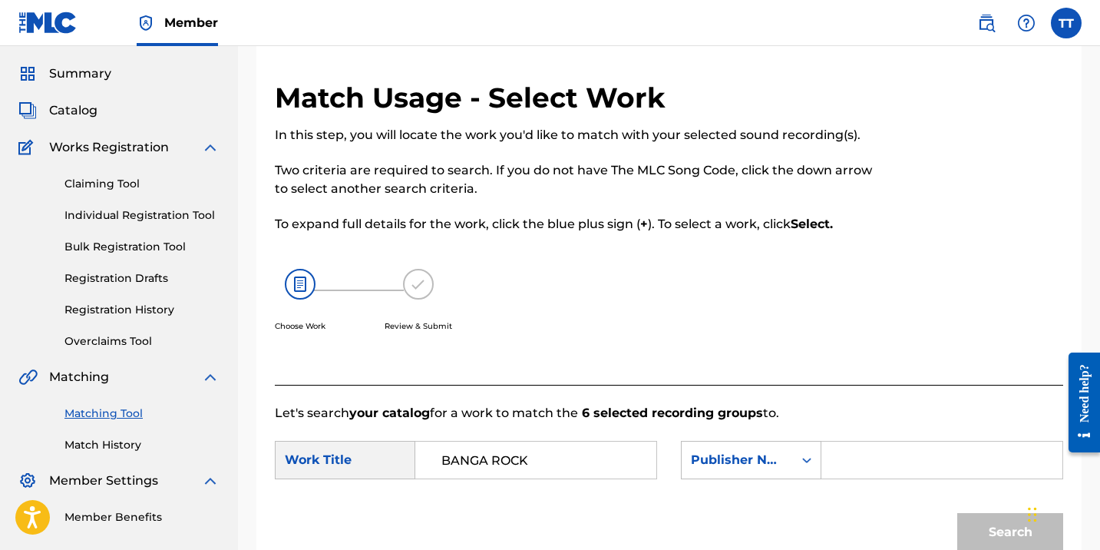
click at [850, 462] on input "Search Form" at bounding box center [941, 459] width 215 height 37
click at [849, 463] on input "Search Form" at bounding box center [941, 459] width 215 height 37
click at [850, 420] on p "Let's search your catalog for a work to match the 6 selected recording groups t…" at bounding box center [669, 413] width 788 height 18
click at [854, 463] on input "Search Form" at bounding box center [941, 459] width 215 height 37
type input "hapilos"
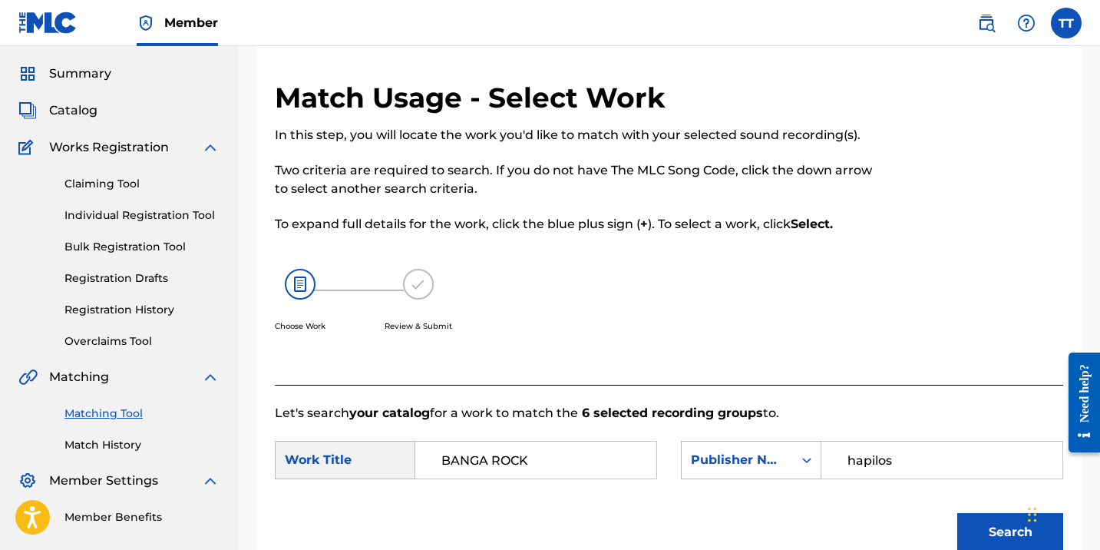
click at [957, 513] on button "Search" at bounding box center [1010, 532] width 106 height 38
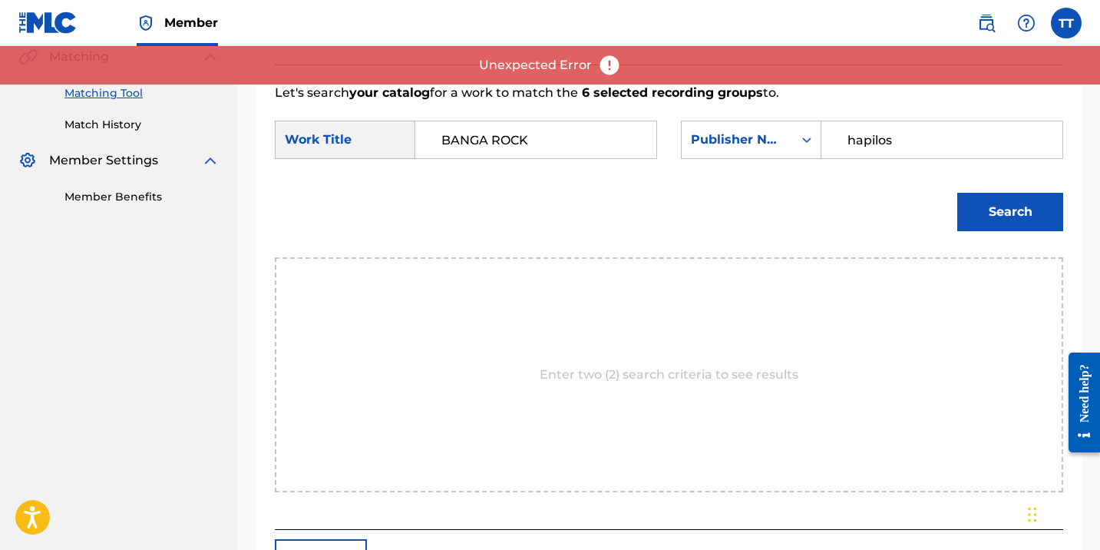
scroll to position [318, 0]
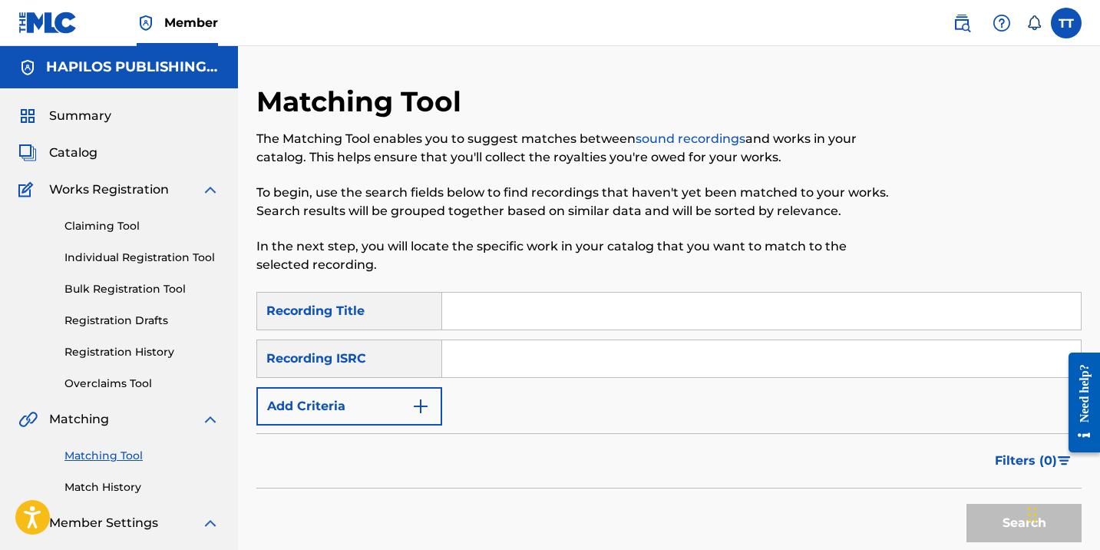
click at [484, 365] on input "Search Form" at bounding box center [761, 358] width 639 height 37
paste input "BANGA ROCK"
type input "B"
click at [558, 362] on input "Search Form" at bounding box center [761, 358] width 639 height 37
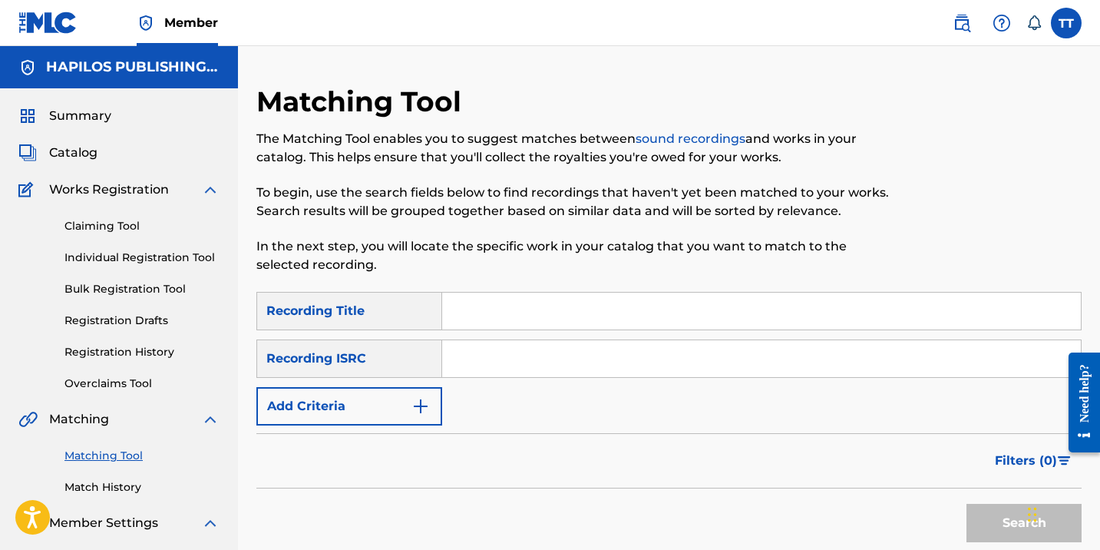
paste input "BANGA ROCK"
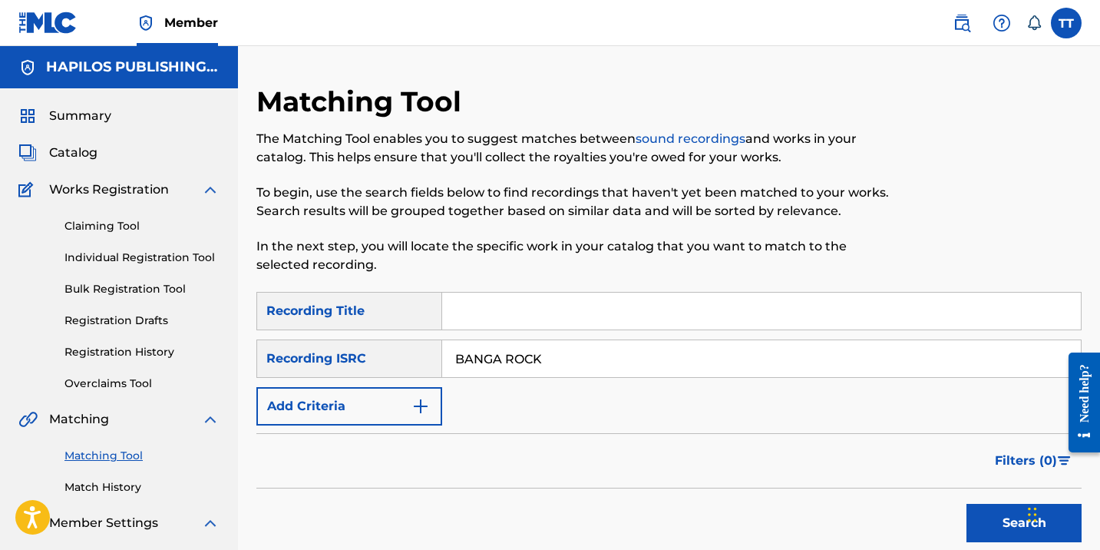
click at [511, 365] on input "BANGA ROCK" at bounding box center [761, 358] width 639 height 37
click at [512, 366] on input "BANGA ROCK" at bounding box center [761, 358] width 639 height 37
paste input "QM6P42499199"
type input "QM6P42499199"
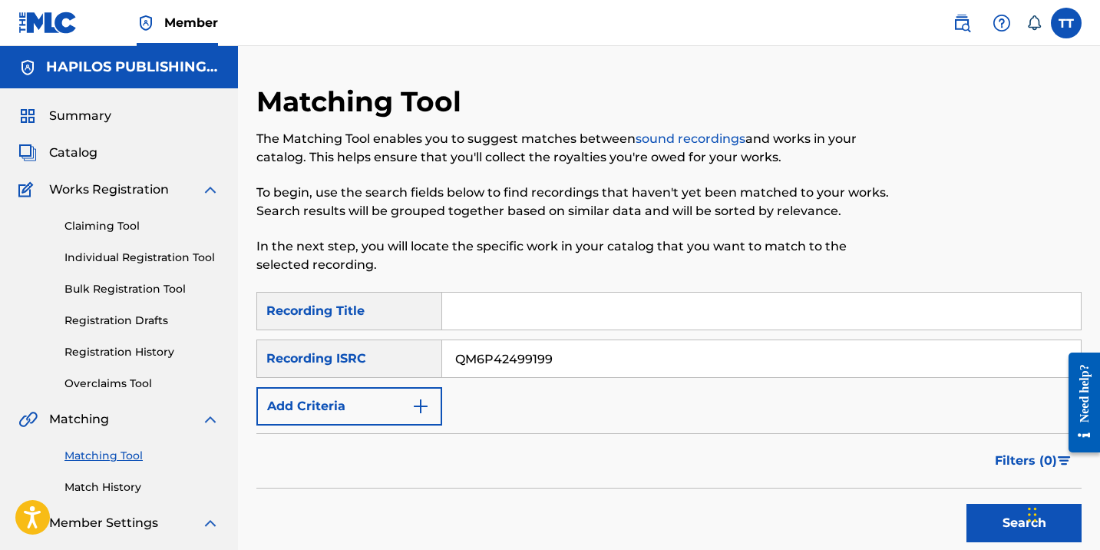
click at [966, 504] on button "Search" at bounding box center [1023, 523] width 115 height 38
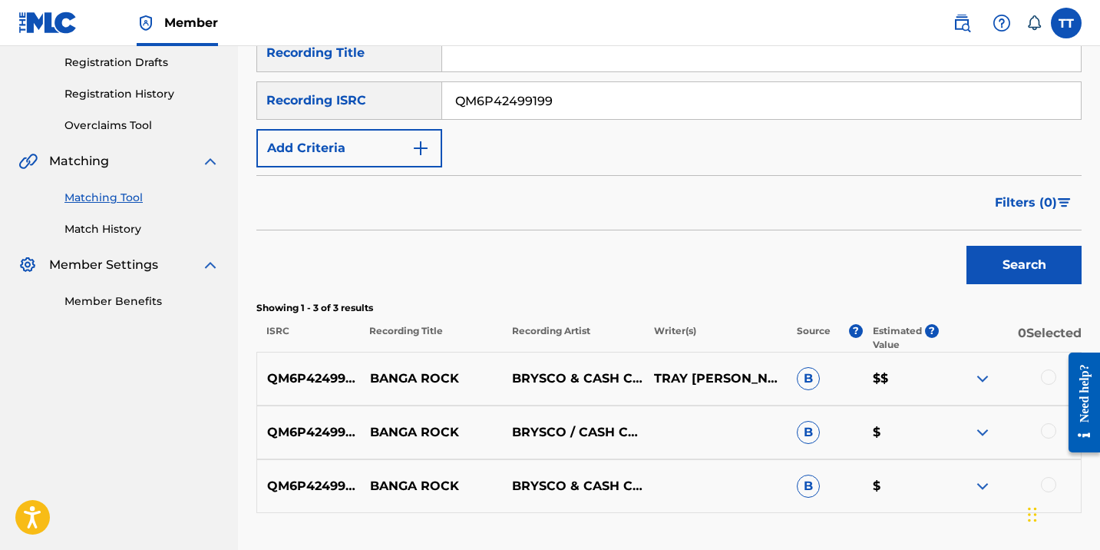
scroll to position [259, 0]
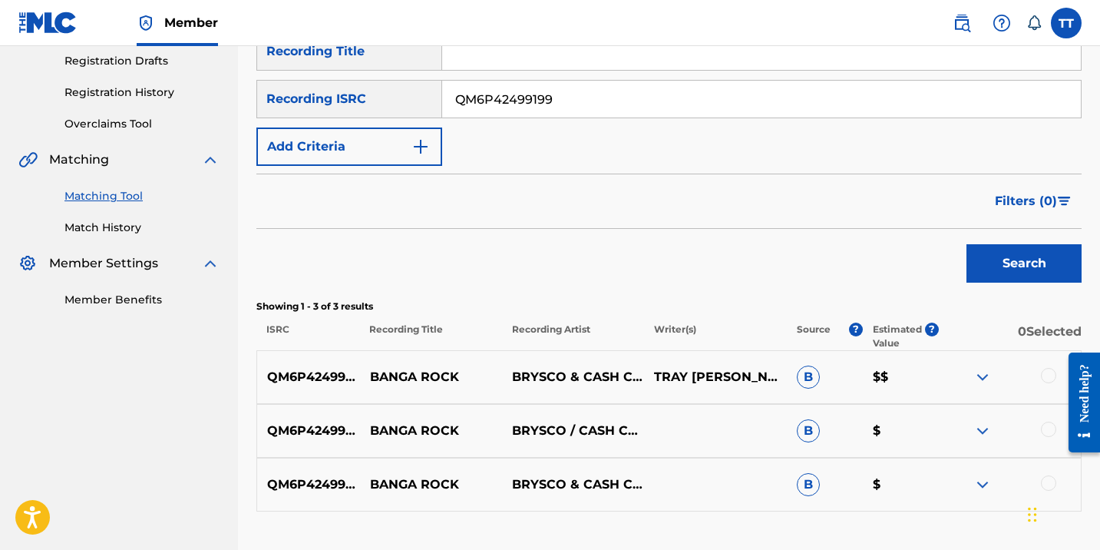
click at [1045, 376] on div at bounding box center [1048, 375] width 15 height 15
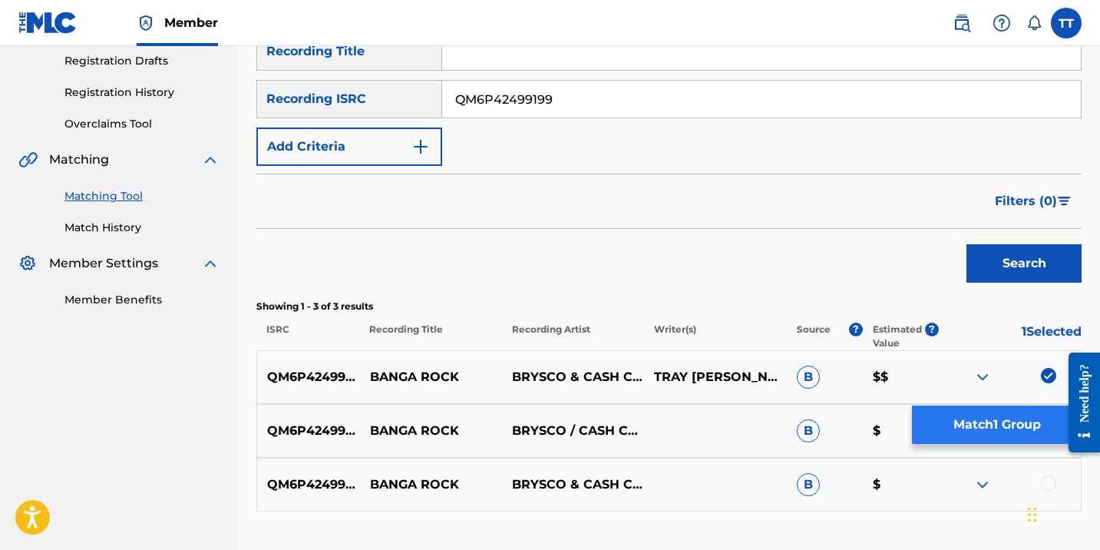
scroll to position [372, 0]
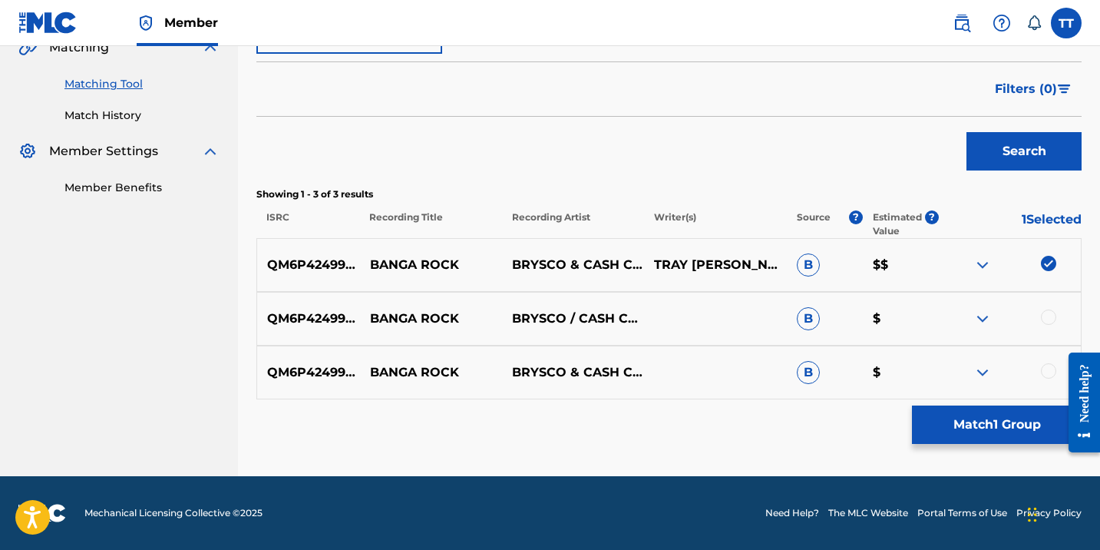
click at [1046, 314] on div at bounding box center [1048, 316] width 15 height 15
click at [1049, 374] on div at bounding box center [1048, 370] width 15 height 15
click at [385, 263] on p "BANGA ROCK" at bounding box center [431, 265] width 142 height 18
drag, startPoint x: 371, startPoint y: 263, endPoint x: 488, endPoint y: 258, distance: 117.5
click at [489, 259] on p "BANGA ROCK" at bounding box center [431, 265] width 142 height 18
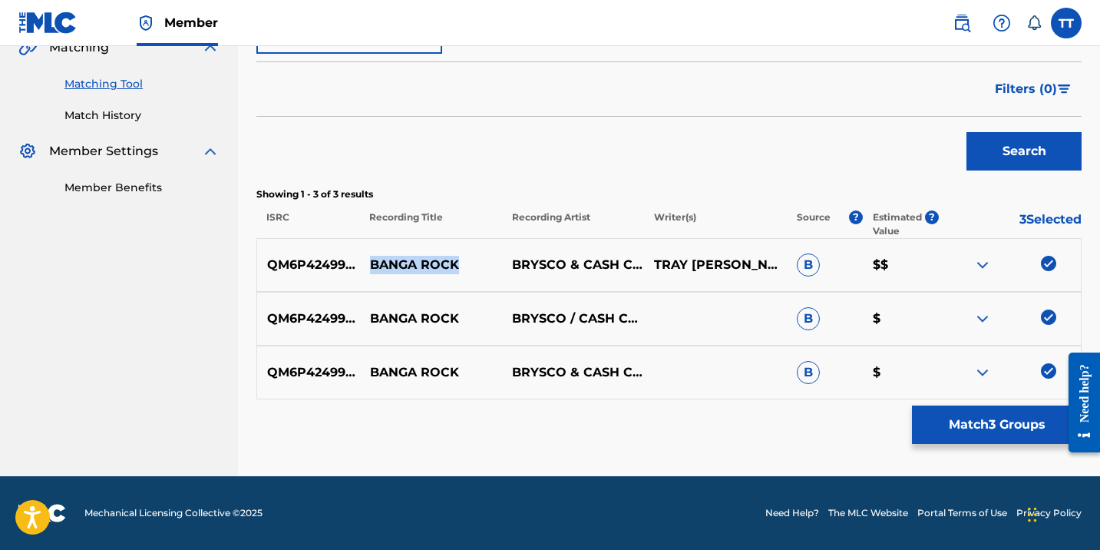
copy p "BANGA ROCK"
click at [947, 428] on button "Match 3 Groups" at bounding box center [997, 424] width 170 height 38
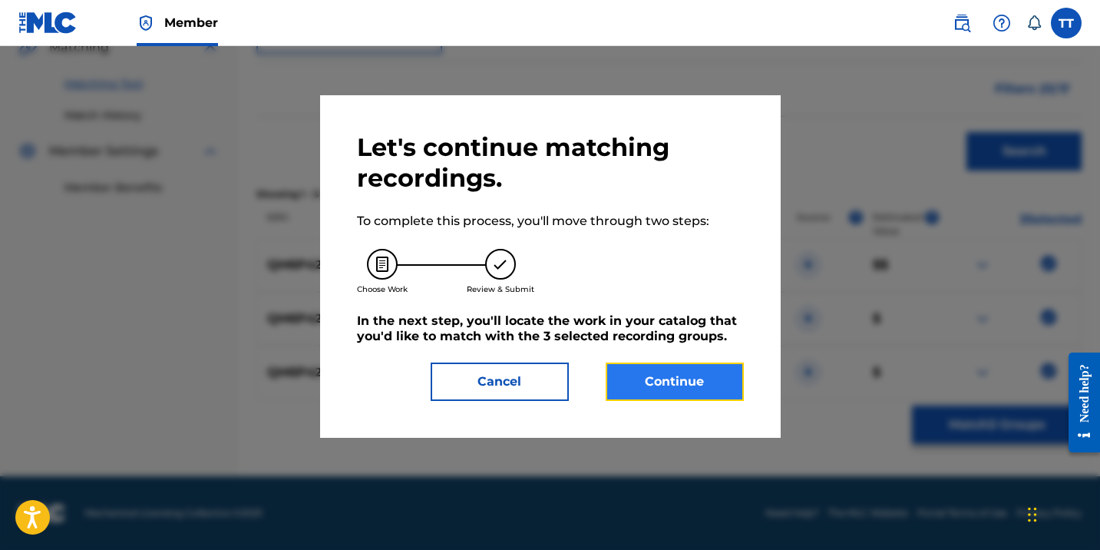
click at [692, 387] on button "Continue" at bounding box center [675, 381] width 138 height 38
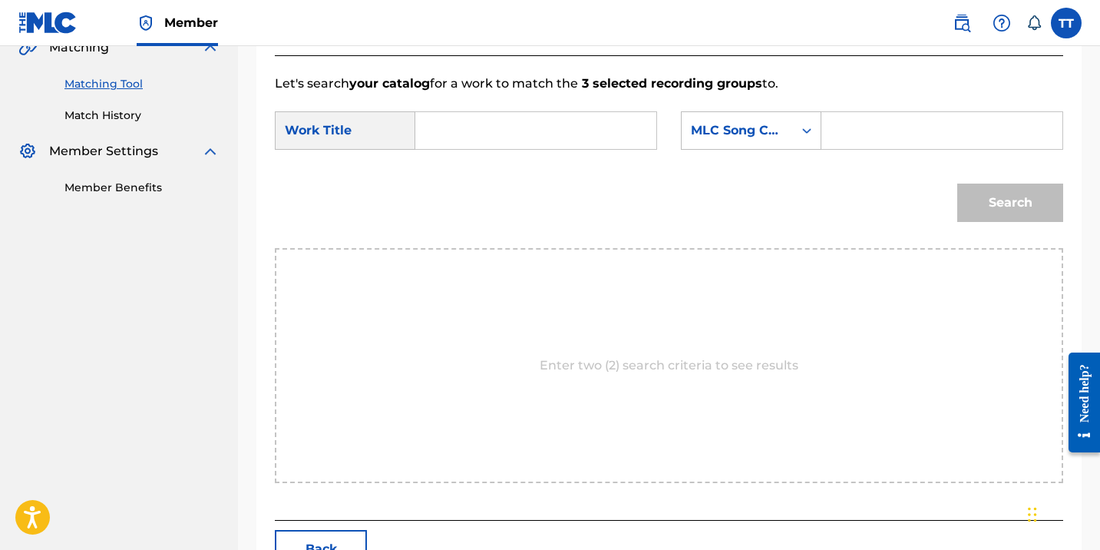
click at [431, 145] on input "Search Form" at bounding box center [535, 130] width 215 height 37
paste input "BANGA ROCK"
type input "BANGA ROCK"
click at [880, 130] on input "Search Form" at bounding box center [941, 130] width 215 height 37
type input "HAPILOS"
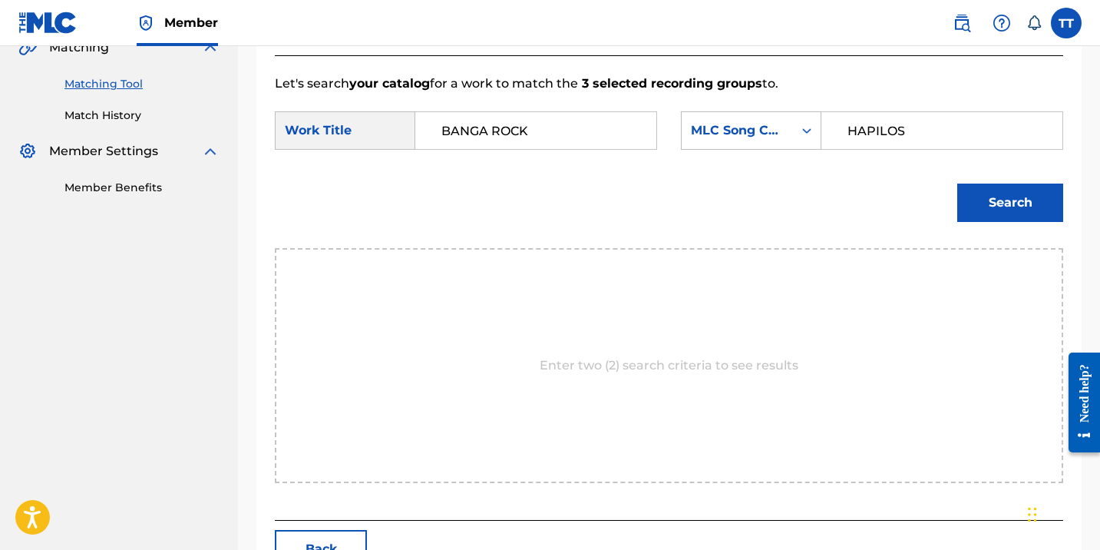
click at [855, 123] on input "HAPILOS" at bounding box center [941, 130] width 215 height 37
click at [856, 124] on input "HAPILOS" at bounding box center [941, 130] width 215 height 37
click at [790, 137] on div "MLC Song Code" at bounding box center [737, 130] width 111 height 29
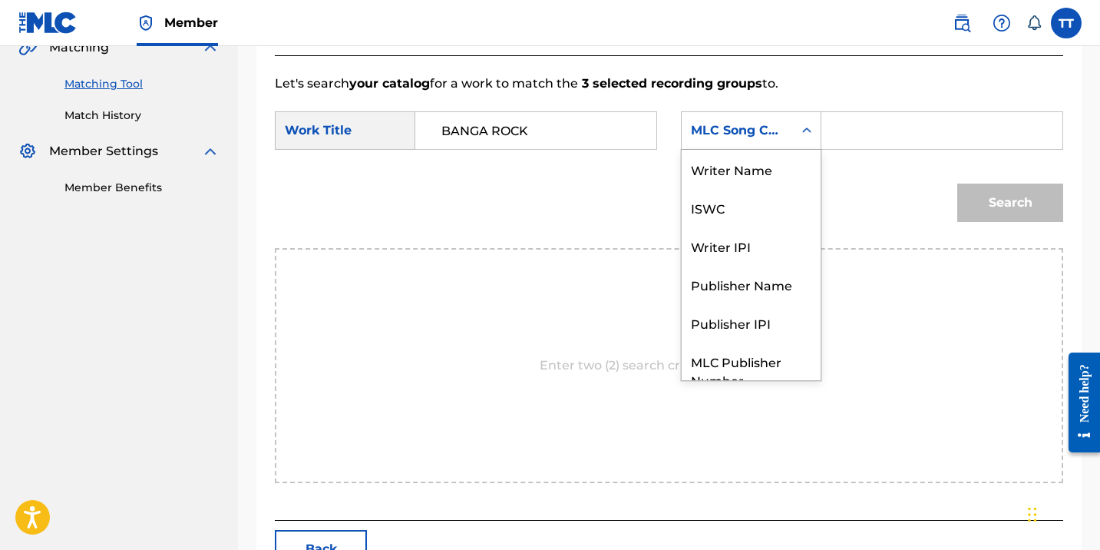
scroll to position [57, 0]
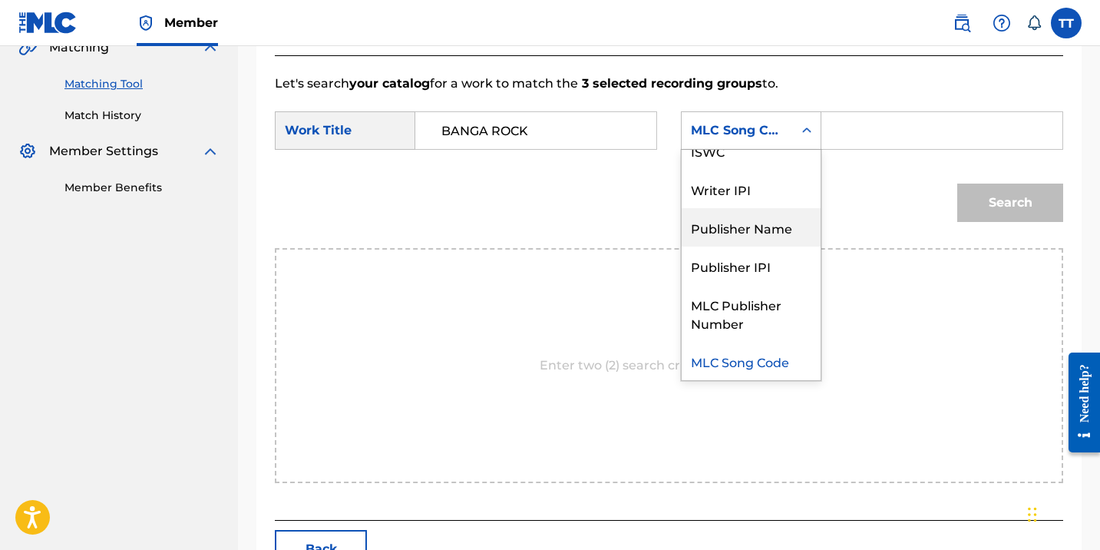
click at [793, 208] on div "Publisher Name" at bounding box center [751, 227] width 139 height 38
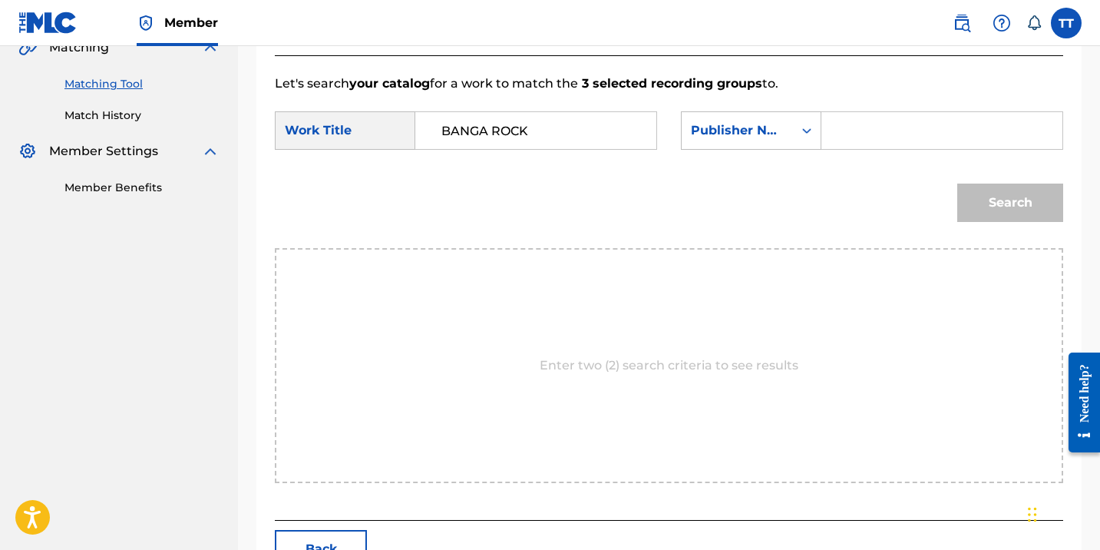
click at [842, 168] on div "Search" at bounding box center [669, 208] width 788 height 80
click at [838, 150] on div "SearchWithCriteria405315ed-53e8-4de7-92c0-410b73306a8a Work Title BANGA ROCK Se…" at bounding box center [669, 135] width 788 height 48
click at [841, 140] on input "Search Form" at bounding box center [941, 130] width 215 height 37
paste input "HAPILOS"
type input "HAPILOS"
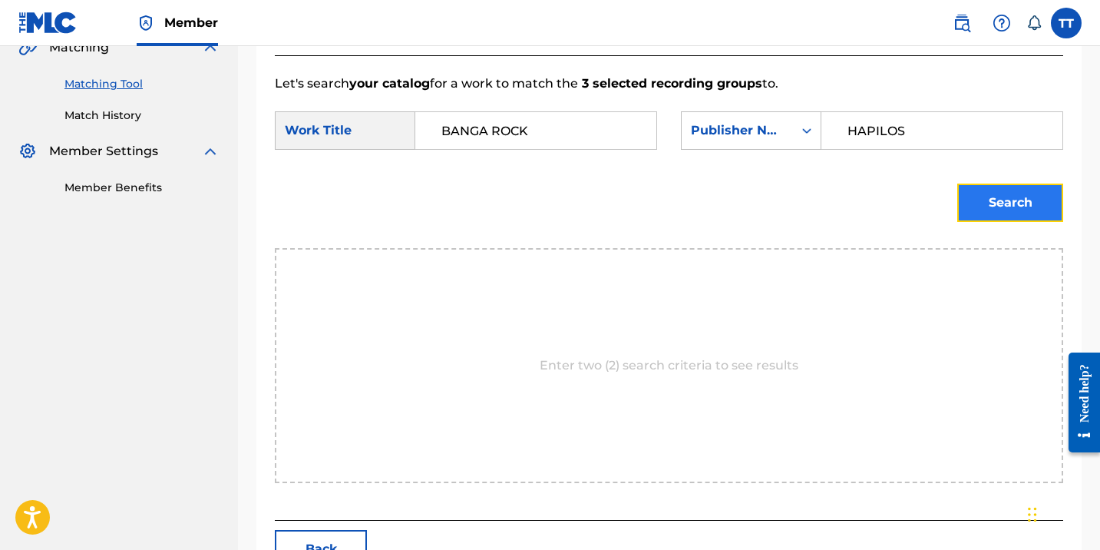
click at [1015, 206] on button "Search" at bounding box center [1010, 202] width 106 height 38
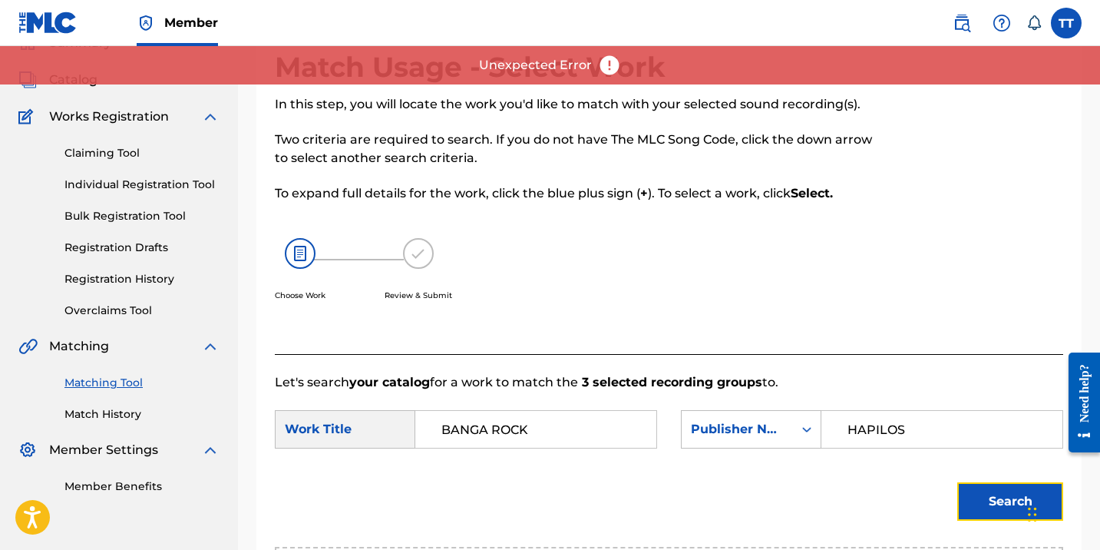
scroll to position [0, 0]
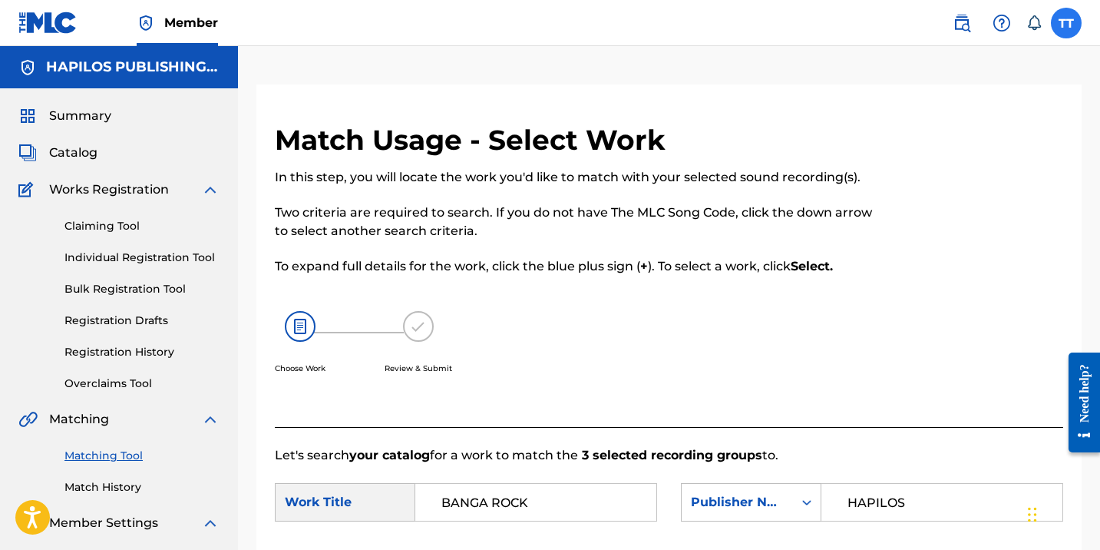
click at [1076, 18] on label at bounding box center [1066, 23] width 31 height 31
click at [1066, 23] on input "TT [PERSON_NAME] [EMAIL_ADDRESS][DOMAIN_NAME] Notification Preferences Profile …" at bounding box center [1066, 23] width 0 height 0
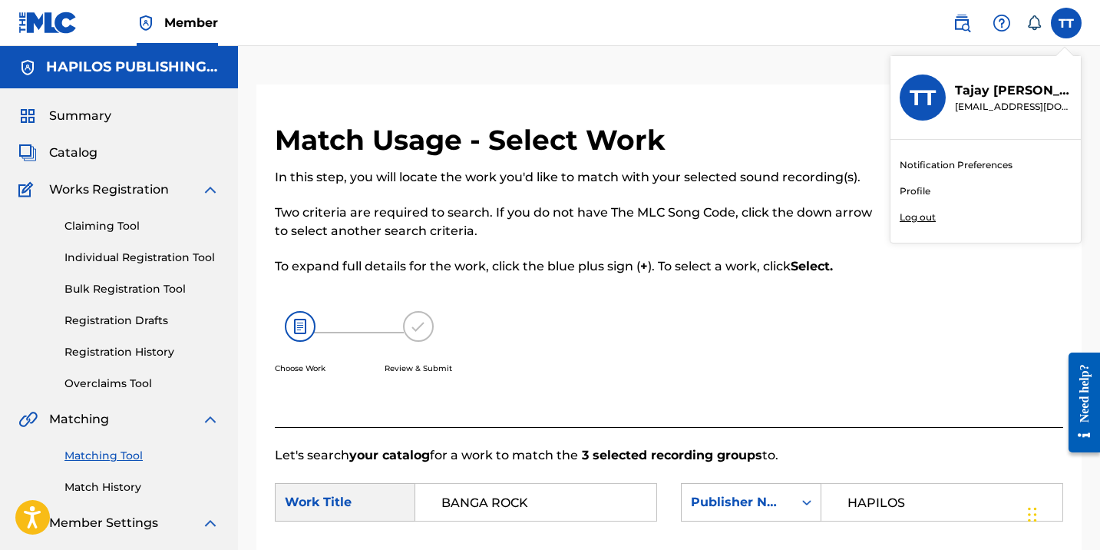
click at [939, 228] on div "Notification Preferences Profile Log out" at bounding box center [985, 191] width 190 height 103
click at [1066, 23] on input "TT [PERSON_NAME] [EMAIL_ADDRESS][DOMAIN_NAME] Notification Preferences Profile …" at bounding box center [1066, 23] width 0 height 0
click at [930, 224] on div "Notification Preferences Profile Log out" at bounding box center [985, 191] width 190 height 103
click at [1066, 23] on input "TT [PERSON_NAME] [EMAIL_ADDRESS][DOMAIN_NAME] Notification Preferences Profile …" at bounding box center [1066, 23] width 0 height 0
click at [919, 213] on p "Log out" at bounding box center [918, 217] width 36 height 14
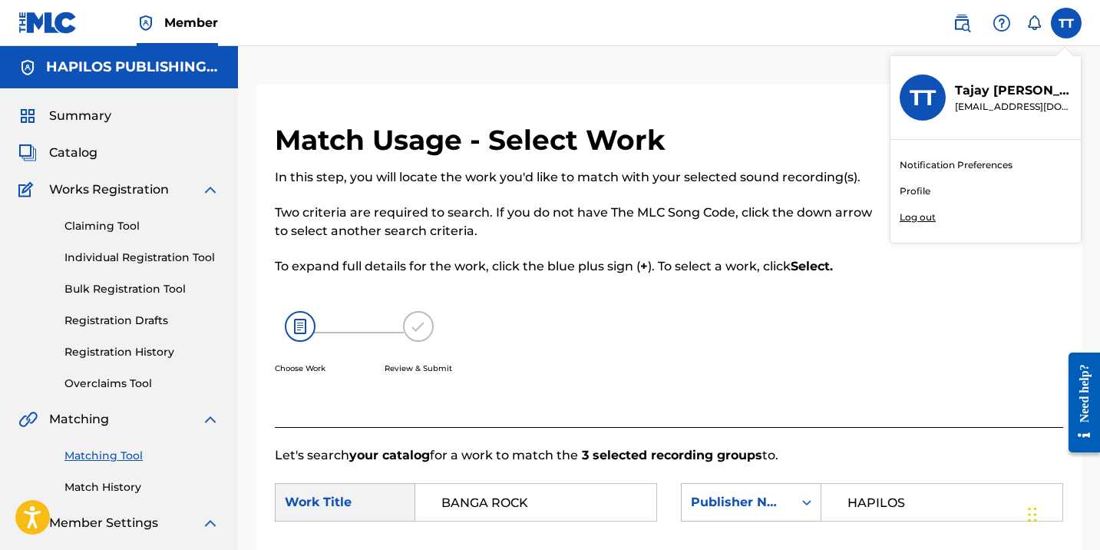
click at [1066, 23] on input "TT [PERSON_NAME] [EMAIL_ADDRESS][DOMAIN_NAME] Notification Preferences Profile …" at bounding box center [1066, 23] width 0 height 0
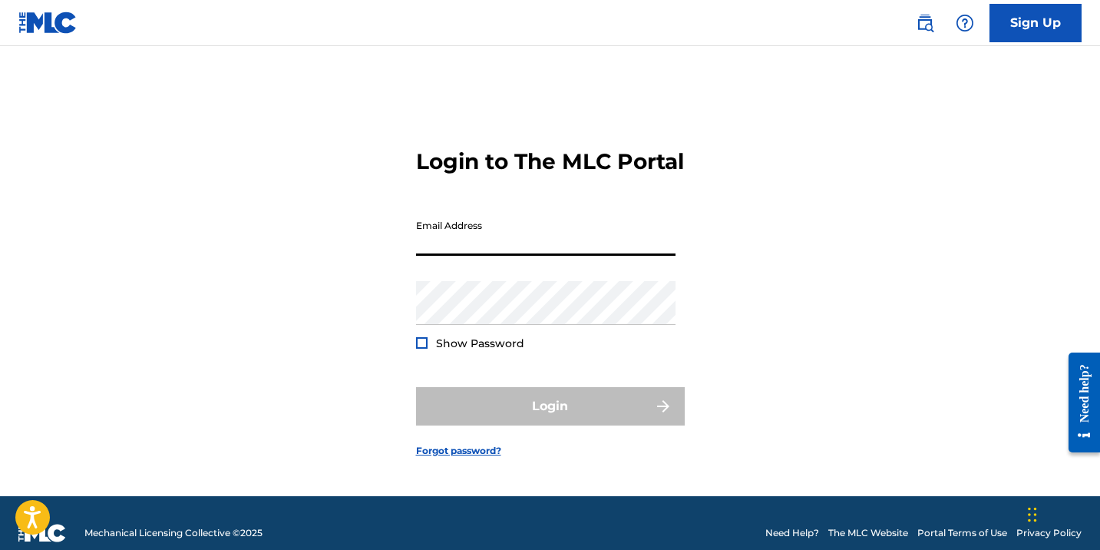
click at [444, 253] on input "Email Address" at bounding box center [545, 234] width 259 height 44
type input "[EMAIL_ADDRESS][DOMAIN_NAME]"
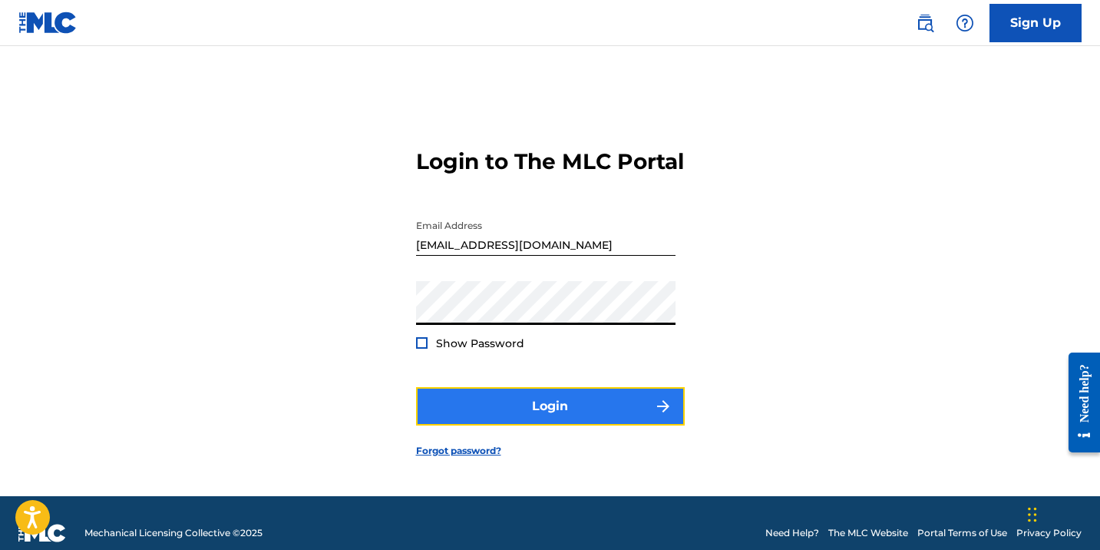
click at [530, 425] on button "Login" at bounding box center [550, 406] width 269 height 38
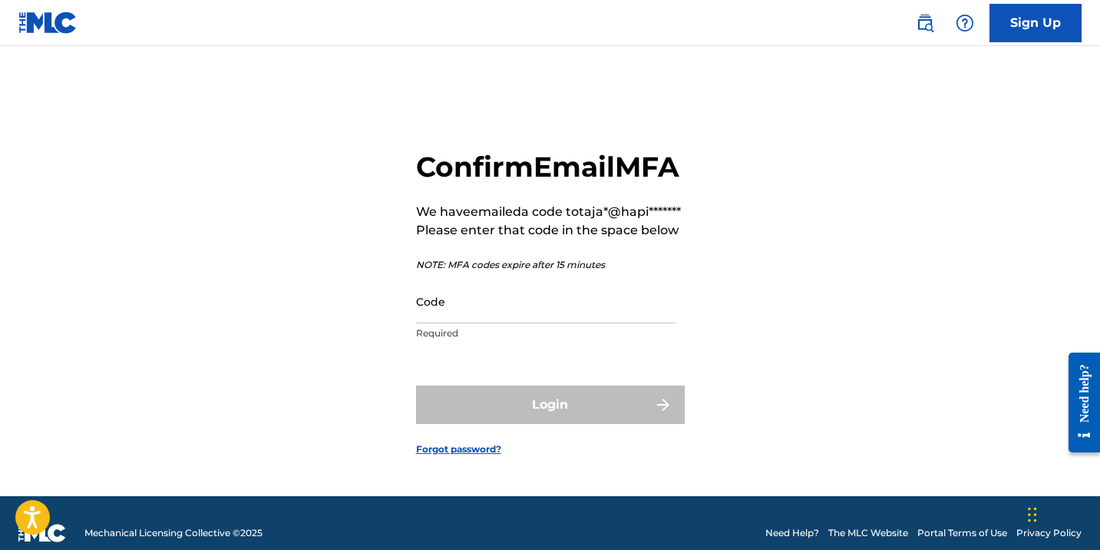
click at [593, 340] on p "Required" at bounding box center [545, 333] width 259 height 14
click at [580, 323] on input "Code" at bounding box center [545, 301] width 259 height 44
paste input "347237"
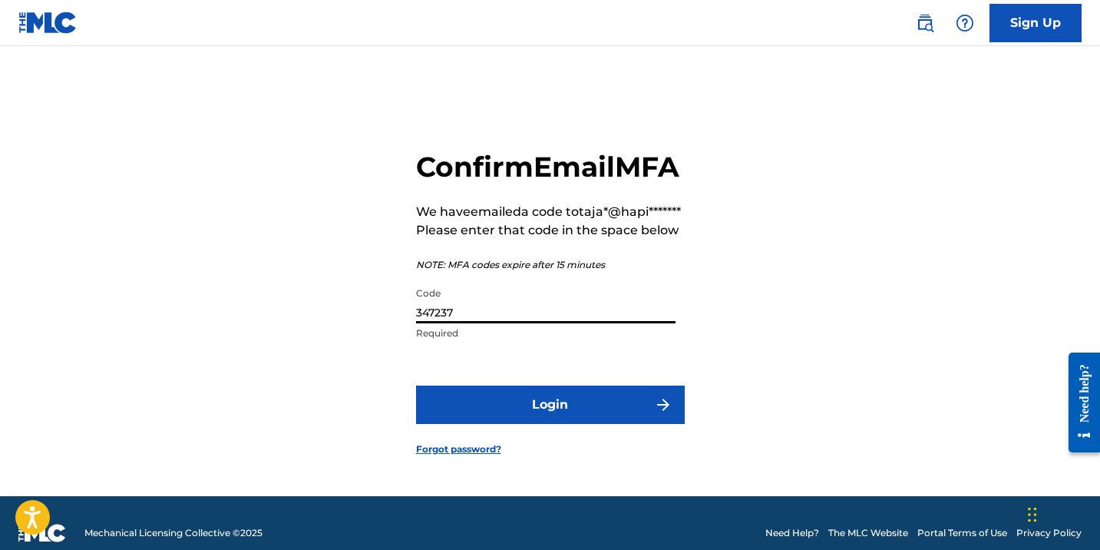
type input "347237"
click at [416, 385] on button "Login" at bounding box center [550, 404] width 269 height 38
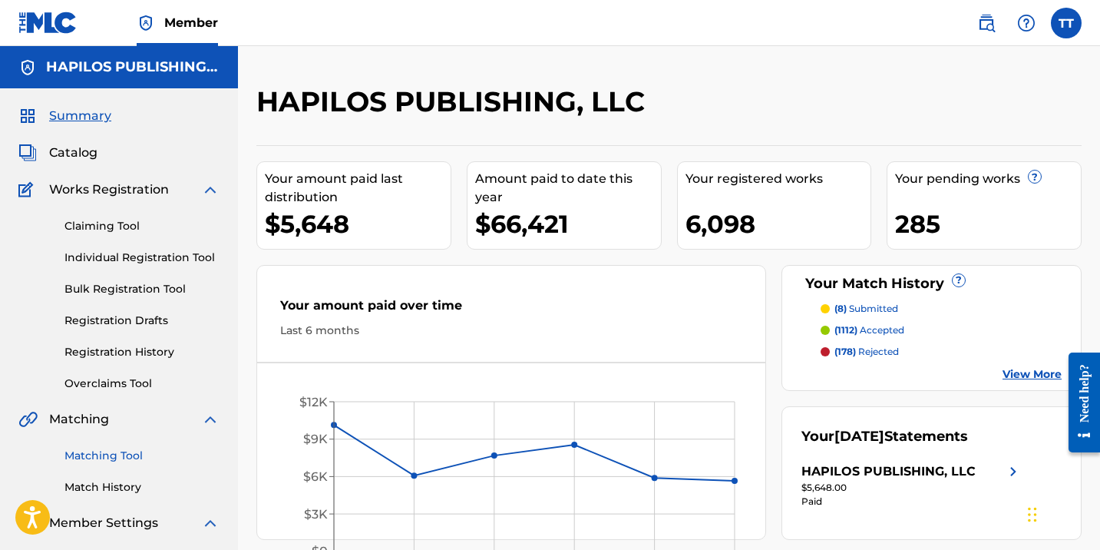
click at [129, 459] on link "Matching Tool" at bounding box center [141, 455] width 155 height 16
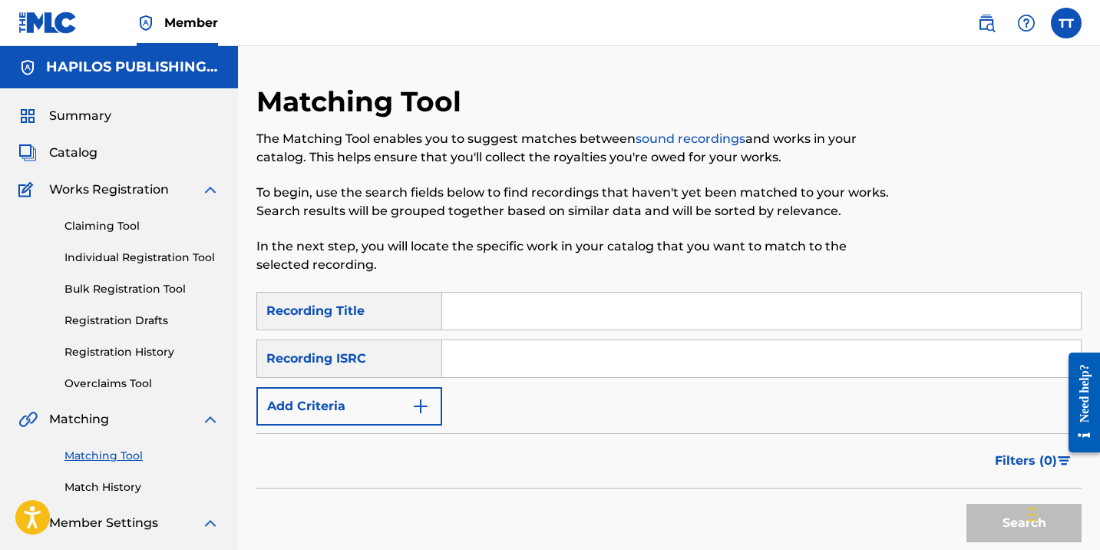
click at [499, 355] on input "Search Form" at bounding box center [761, 358] width 639 height 37
paste input "347237"
click at [480, 355] on input "347237" at bounding box center [761, 358] width 639 height 37
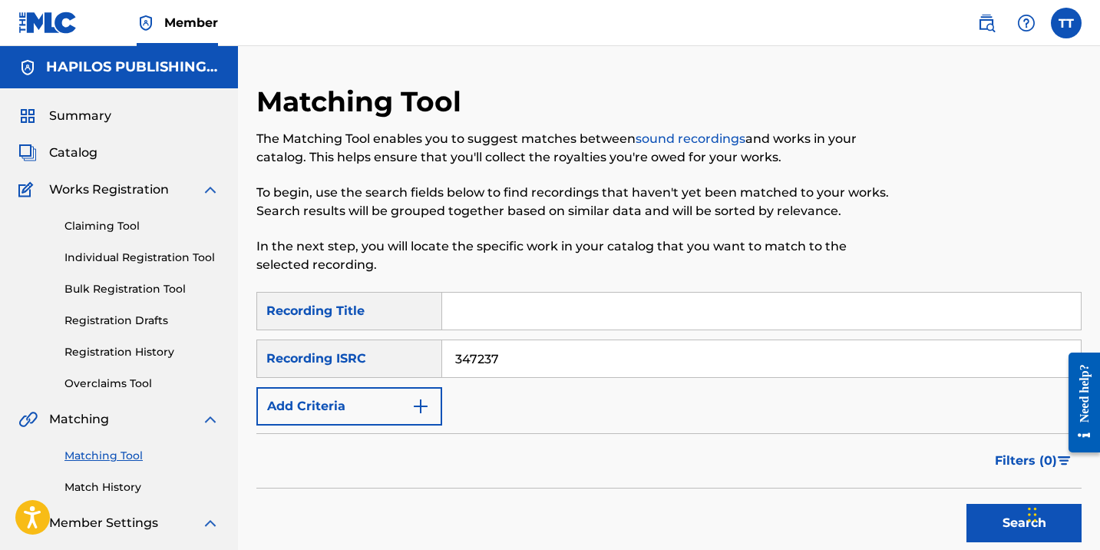
paste input "QM6P42499199"
type input "QM6P42499199"
click at [966, 504] on button "Search" at bounding box center [1023, 523] width 115 height 38
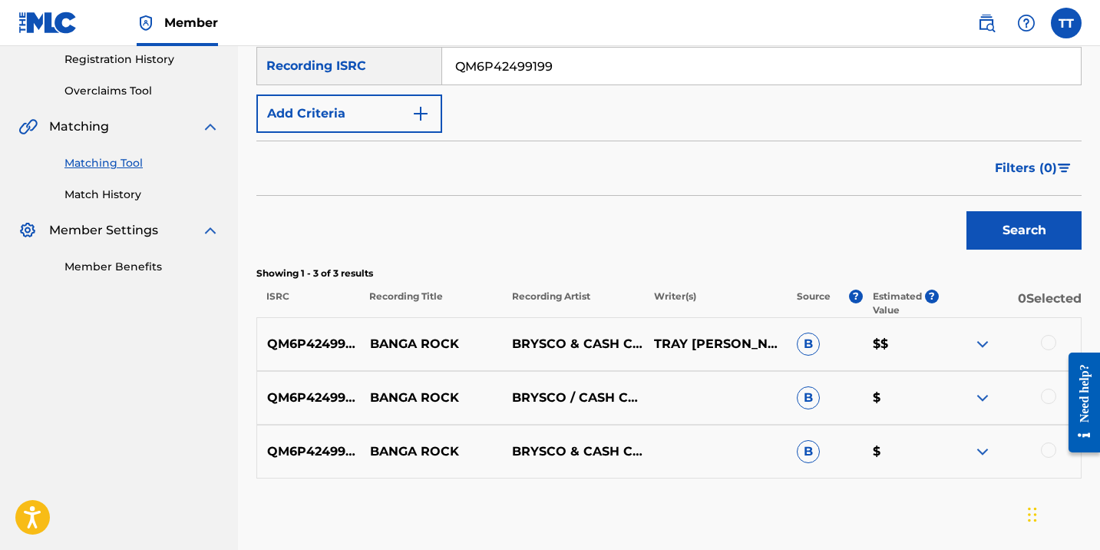
scroll to position [302, 0]
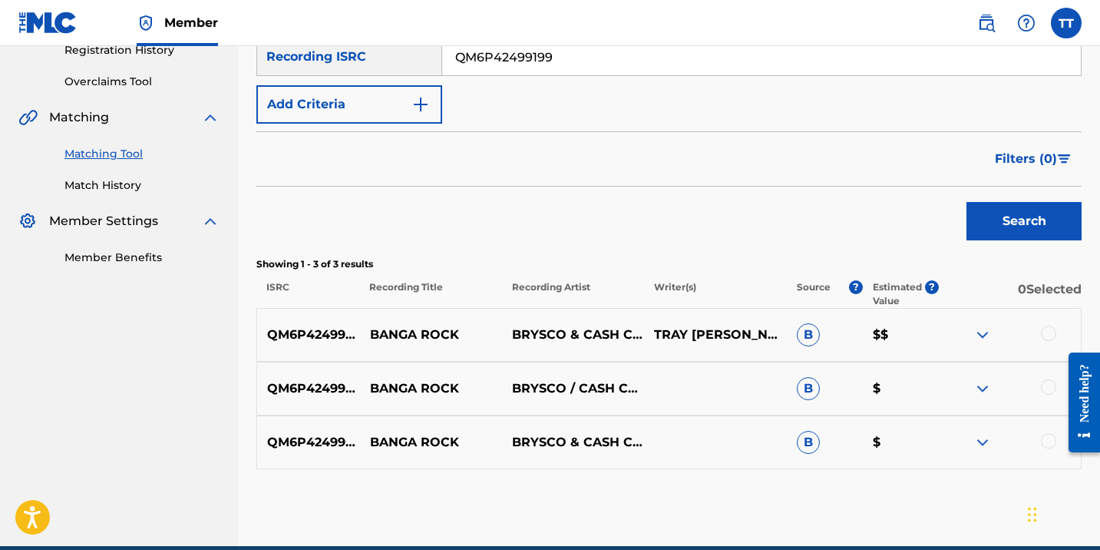
click at [416, 341] on p "BANGA ROCK" at bounding box center [431, 334] width 142 height 18
click at [416, 340] on p "BANGA ROCK" at bounding box center [431, 334] width 142 height 18
copy p "BANGA ROCK"
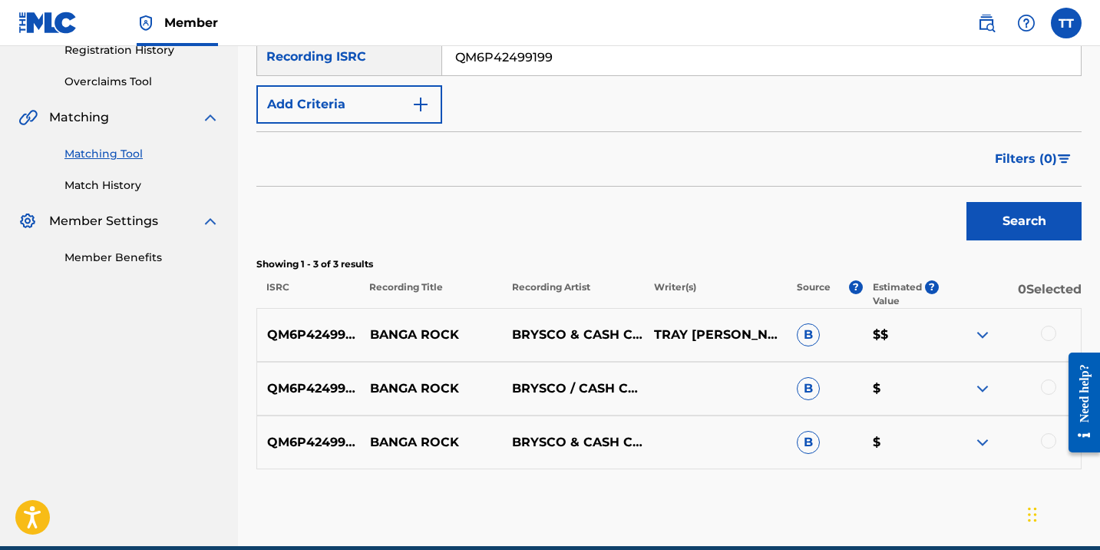
click at [1044, 335] on div at bounding box center [1048, 332] width 15 height 15
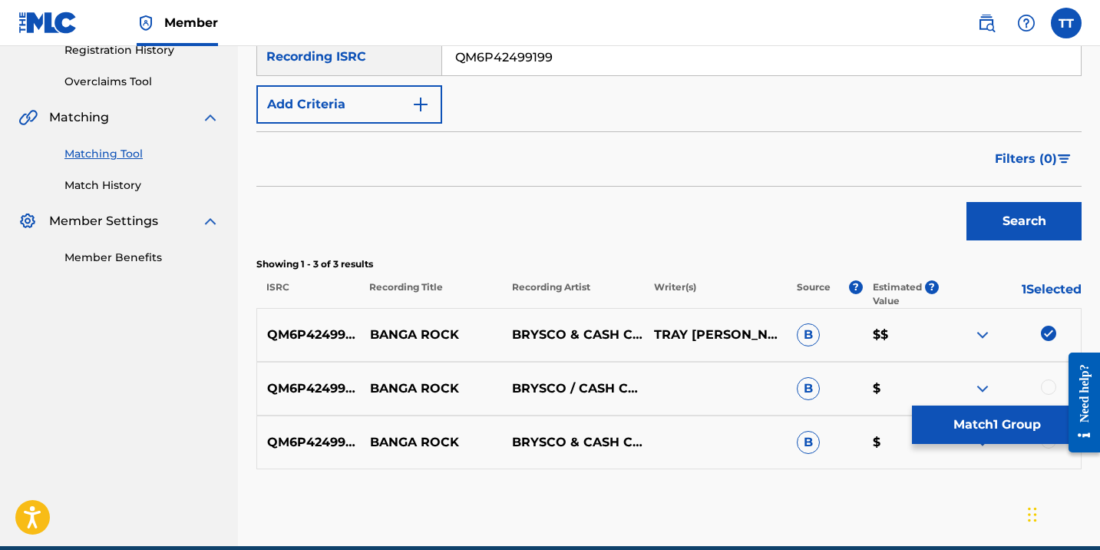
click at [1052, 390] on div at bounding box center [1048, 386] width 15 height 15
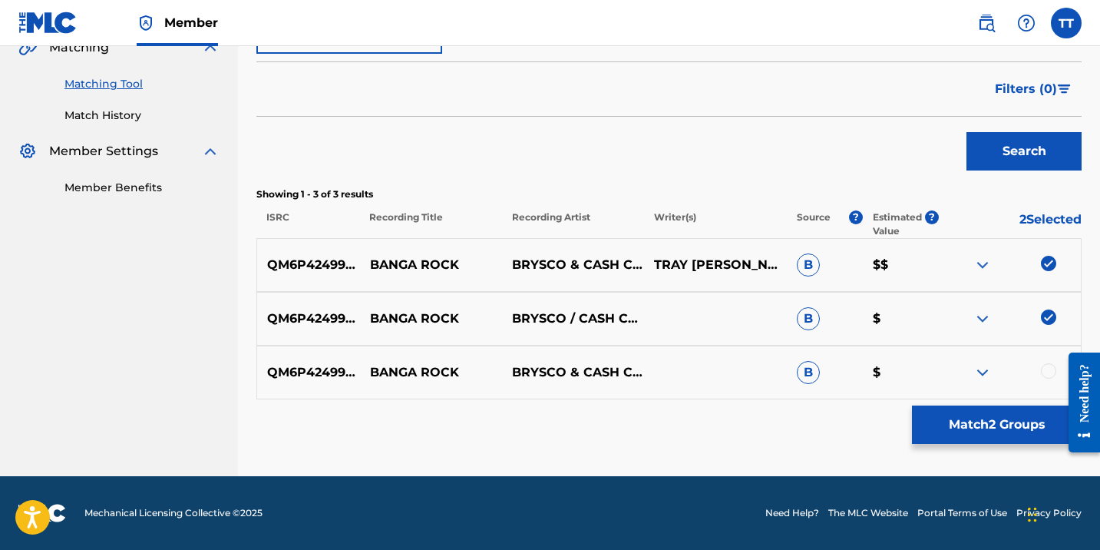
click at [1045, 362] on div "QM6P42499199 BANGA ROCK BRYSCO & CASH CODE B $" at bounding box center [668, 372] width 825 height 54
click at [1045, 369] on div at bounding box center [1048, 370] width 15 height 15
click at [949, 444] on div "Matching Tool The Matching Tool enables you to suggest matches between sound re…" at bounding box center [668, 94] width 825 height 763
click at [948, 434] on button "Match 3 Groups" at bounding box center [997, 424] width 170 height 38
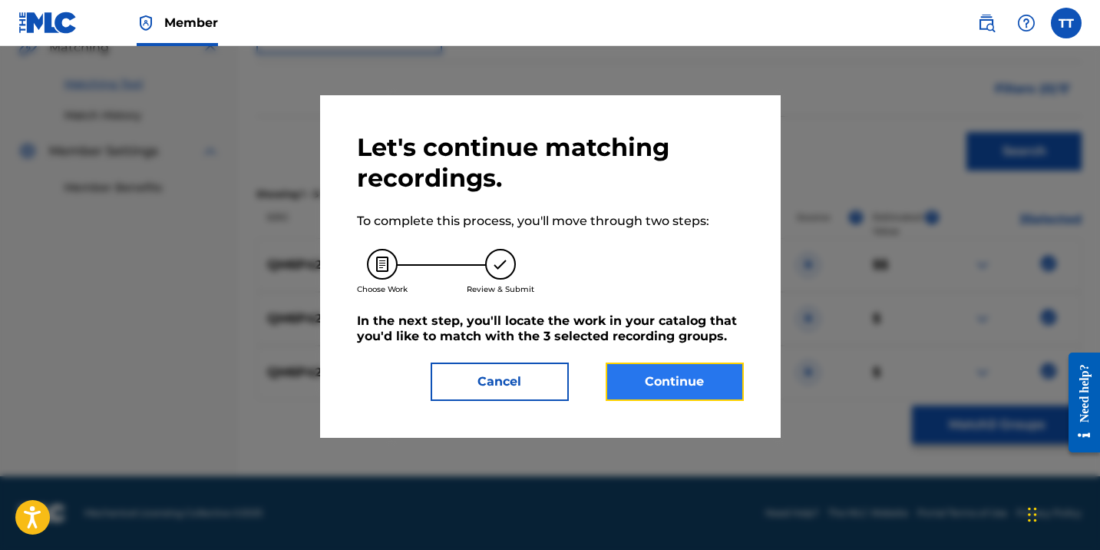
click at [687, 400] on button "Continue" at bounding box center [675, 381] width 138 height 38
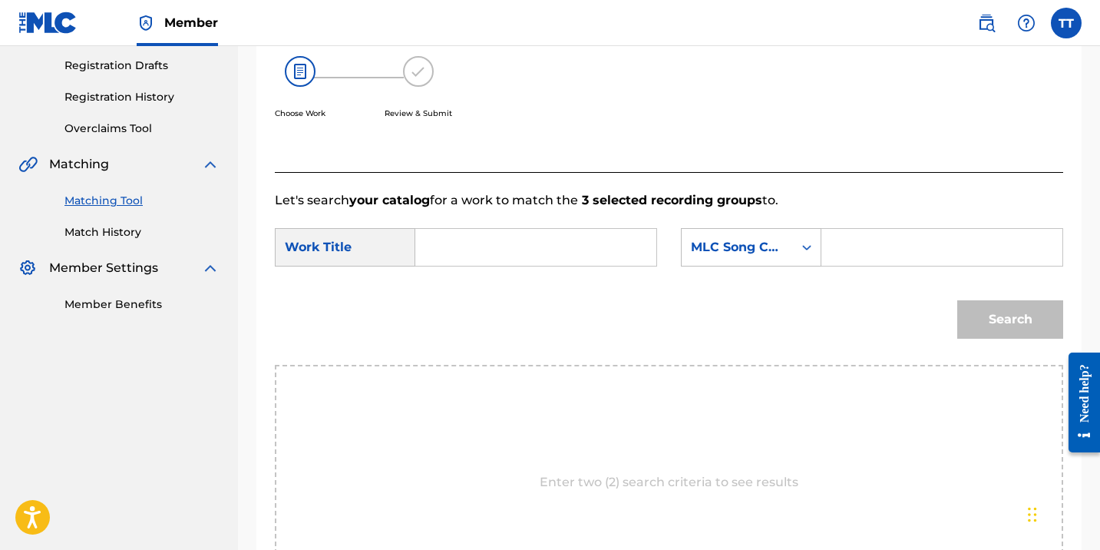
scroll to position [127, 0]
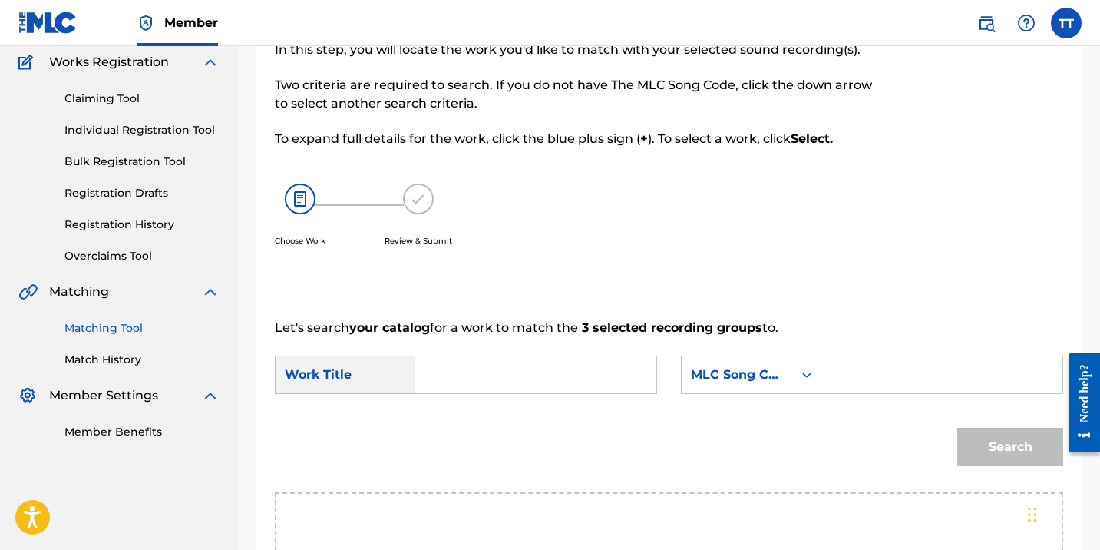
click at [500, 380] on input "Search Form" at bounding box center [535, 374] width 215 height 37
paste input "BANGA ROCK"
type input "BANGA ROCK"
click at [736, 370] on div "MLC Song Code" at bounding box center [737, 374] width 93 height 18
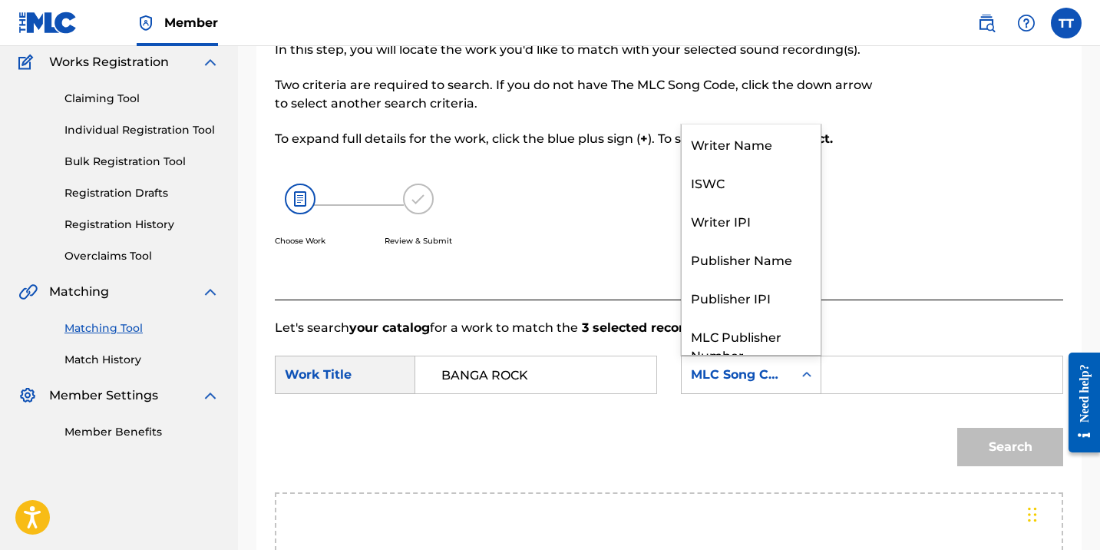
scroll to position [57, 0]
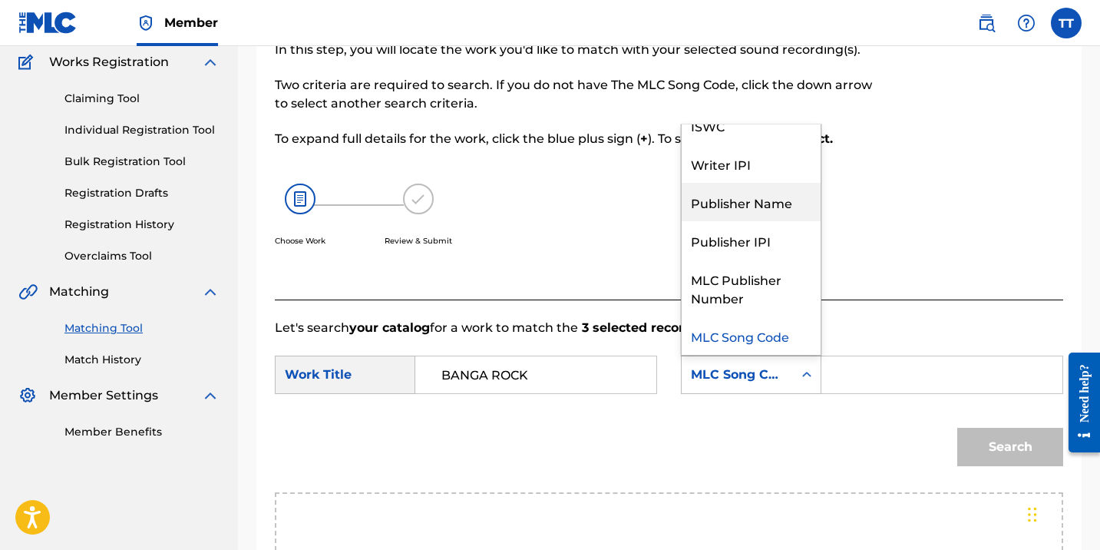
click at [749, 205] on div "Publisher Name" at bounding box center [751, 202] width 139 height 38
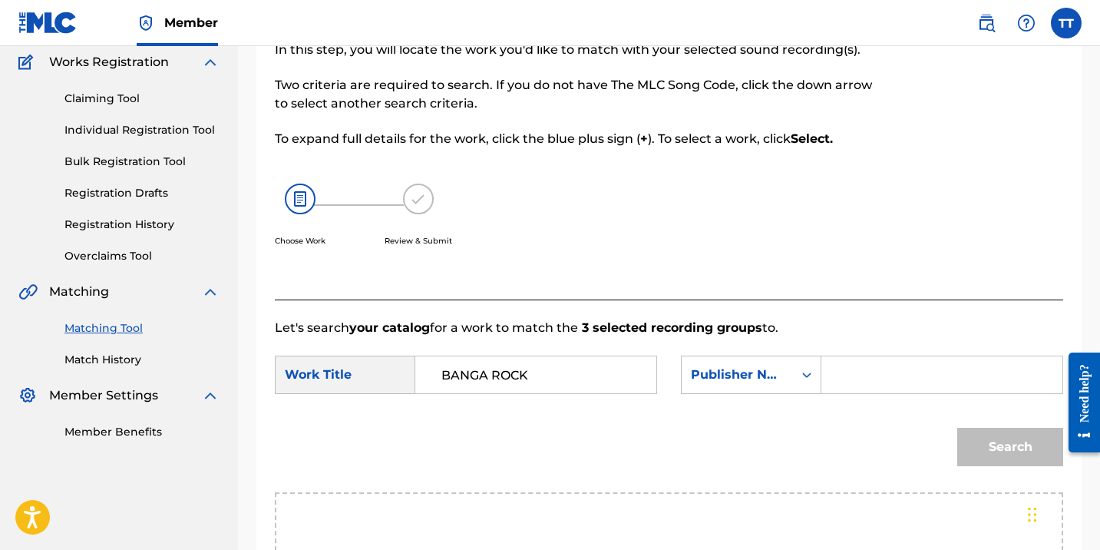
click at [870, 385] on input "Search Form" at bounding box center [941, 374] width 215 height 37
click at [867, 387] on input "Search Form" at bounding box center [941, 374] width 215 height 37
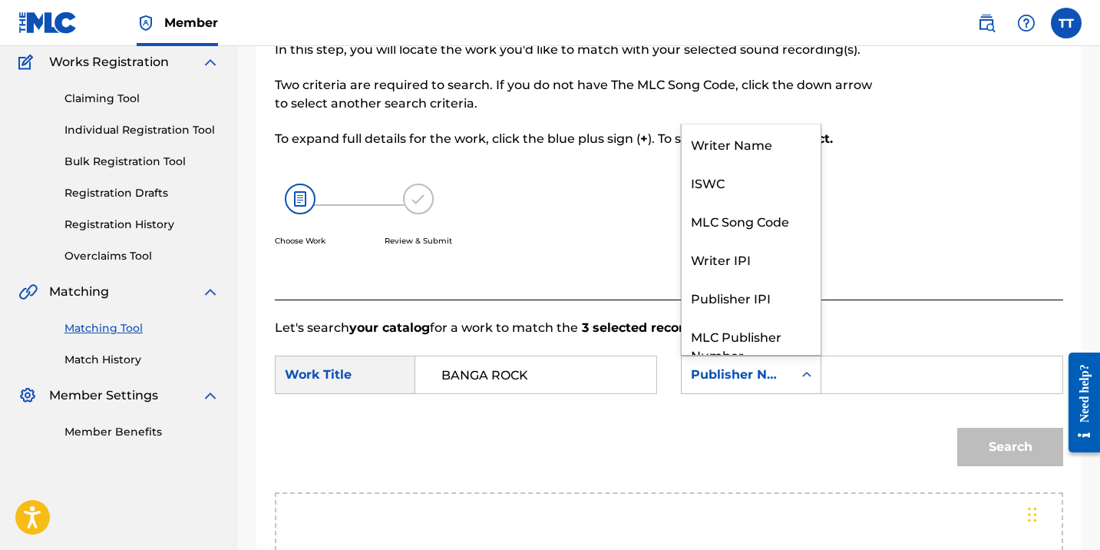
click at [764, 379] on div "Publisher Name" at bounding box center [737, 374] width 93 height 18
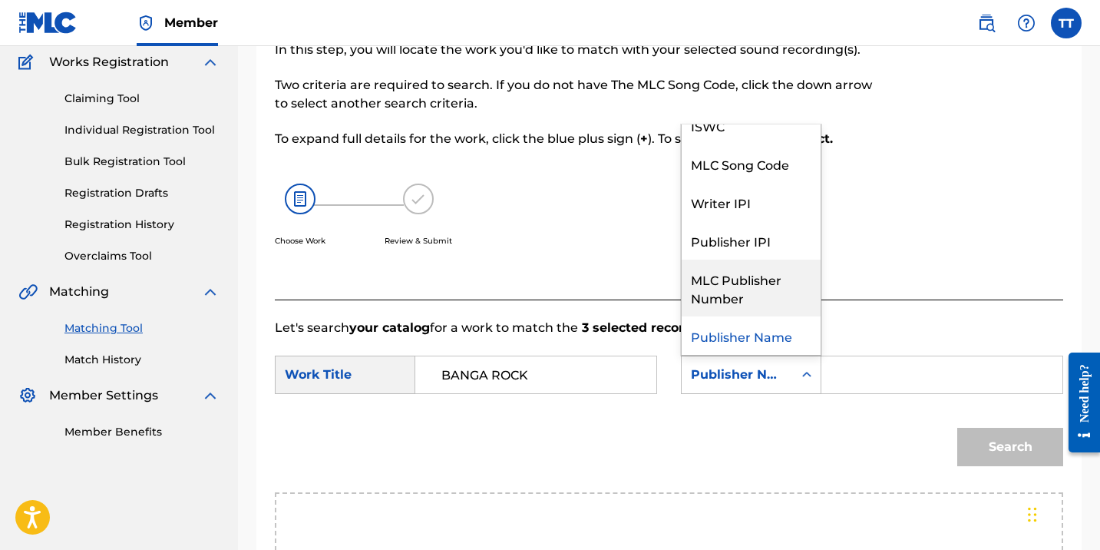
click at [763, 286] on div "MLC Publisher Number" at bounding box center [751, 287] width 139 height 57
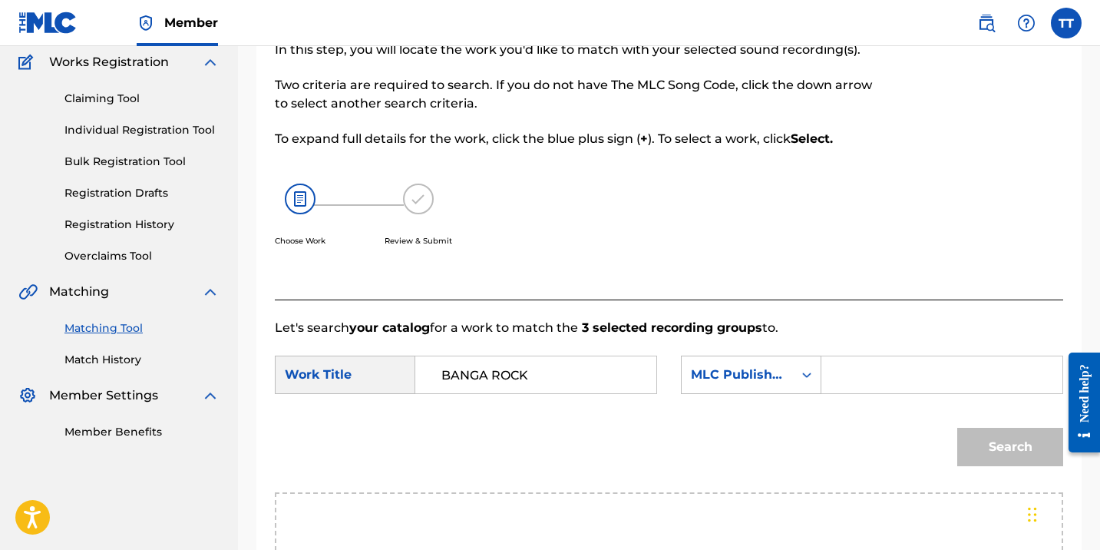
click at [864, 362] on input "Search Form" at bounding box center [941, 374] width 215 height 37
type input "HAPILOS"
click at [870, 385] on input "HAPILOS" at bounding box center [941, 374] width 215 height 37
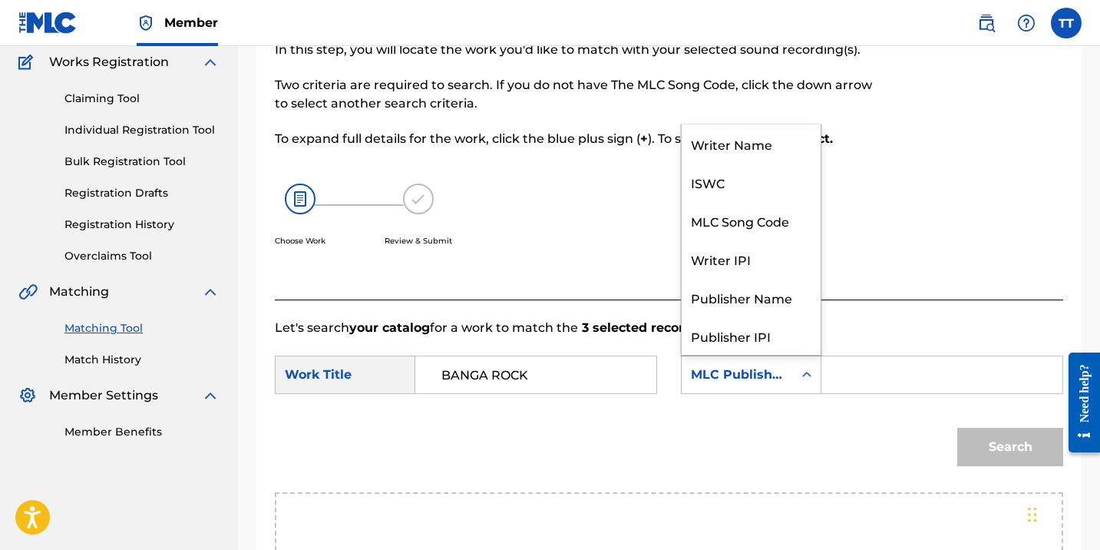
click at [747, 381] on div "MLC Publisher Number" at bounding box center [737, 374] width 93 height 18
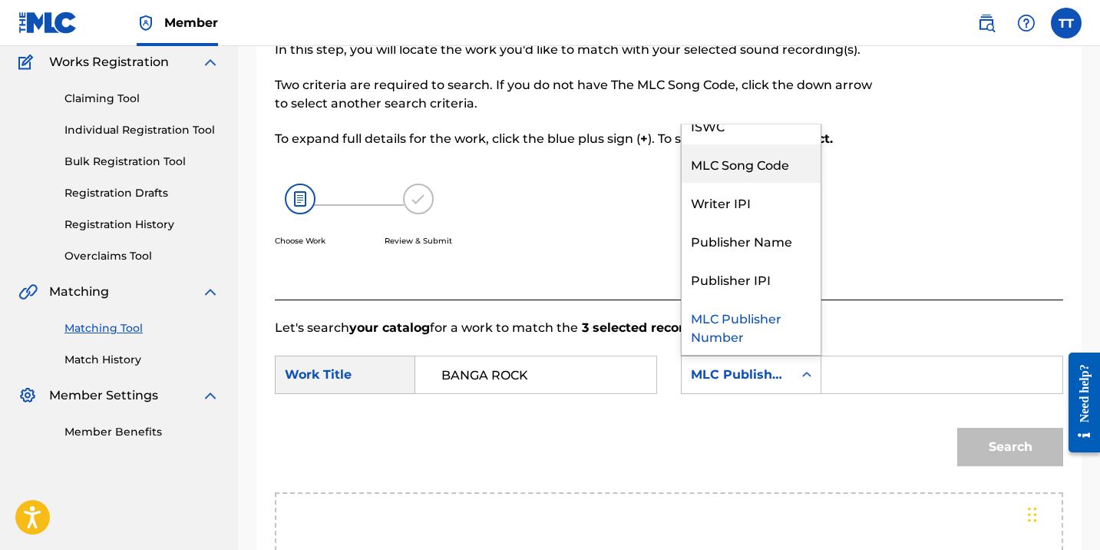
click at [748, 180] on div "MLC Song Code" at bounding box center [751, 163] width 139 height 38
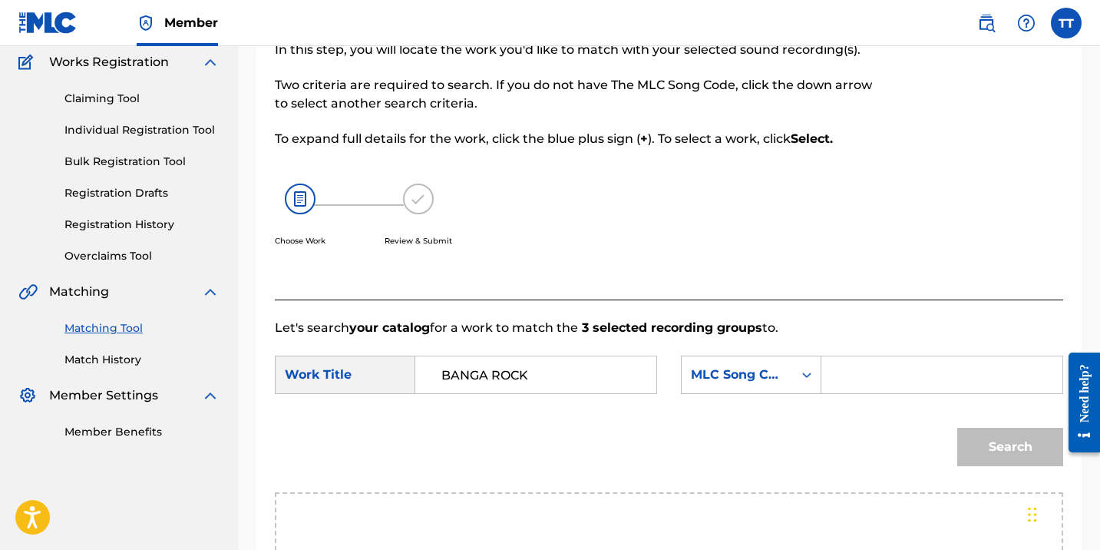
click at [847, 367] on input "Search Form" at bounding box center [941, 374] width 215 height 37
paste input "HAPILOS"
type input "HAPILOS"
click at [860, 479] on div "Search" at bounding box center [669, 452] width 788 height 80
click at [995, 448] on button "Search" at bounding box center [1010, 447] width 106 height 38
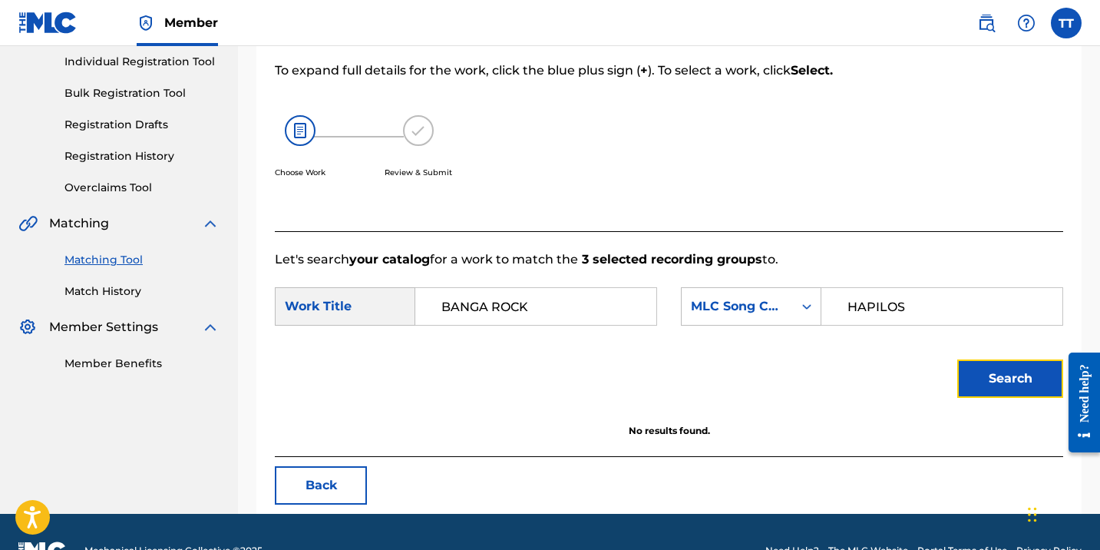
scroll to position [173, 0]
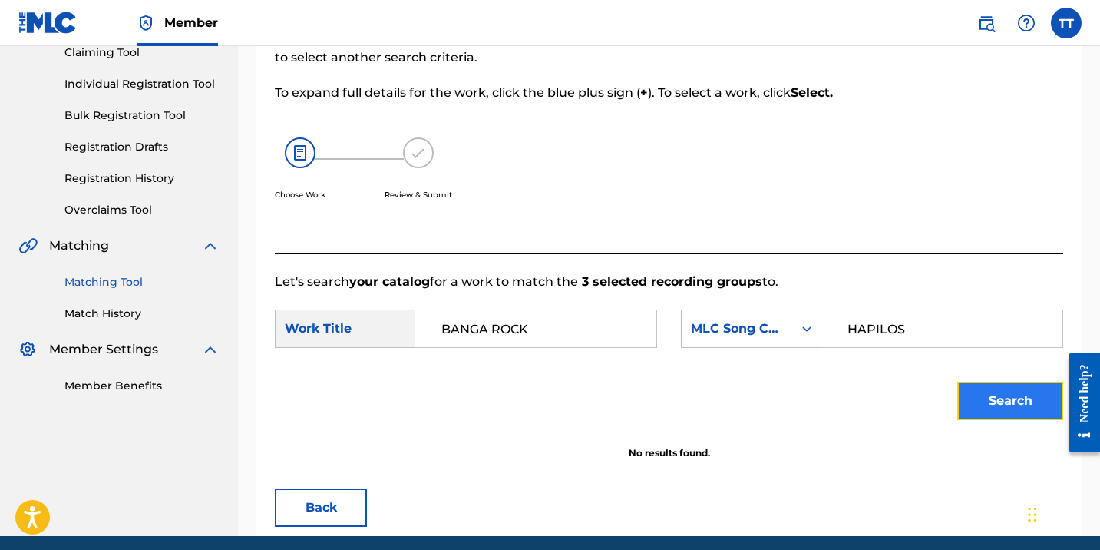
click at [1021, 392] on button "Search" at bounding box center [1010, 400] width 106 height 38
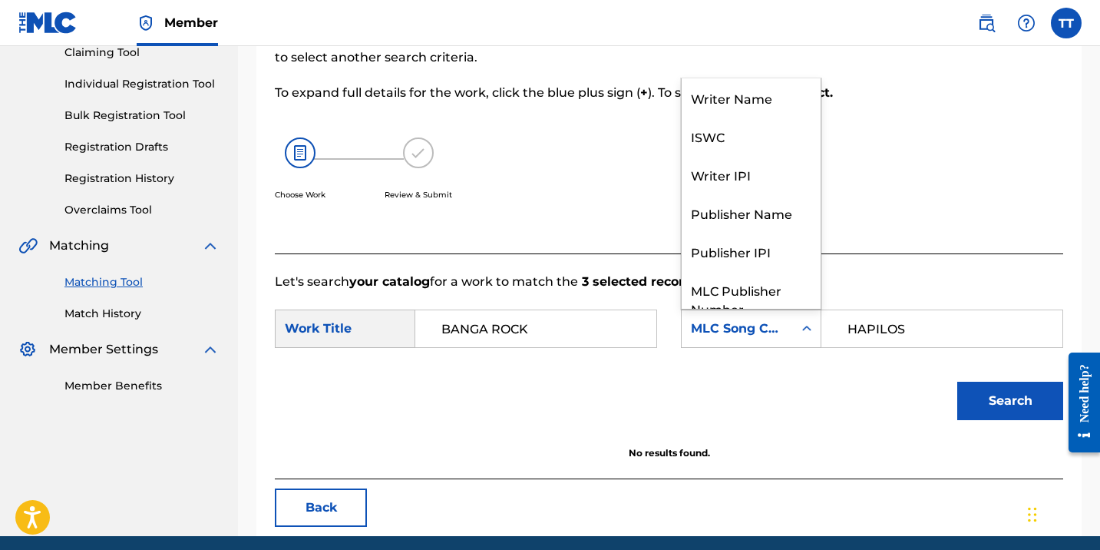
click at [789, 331] on div "MLC Song Code" at bounding box center [737, 328] width 111 height 29
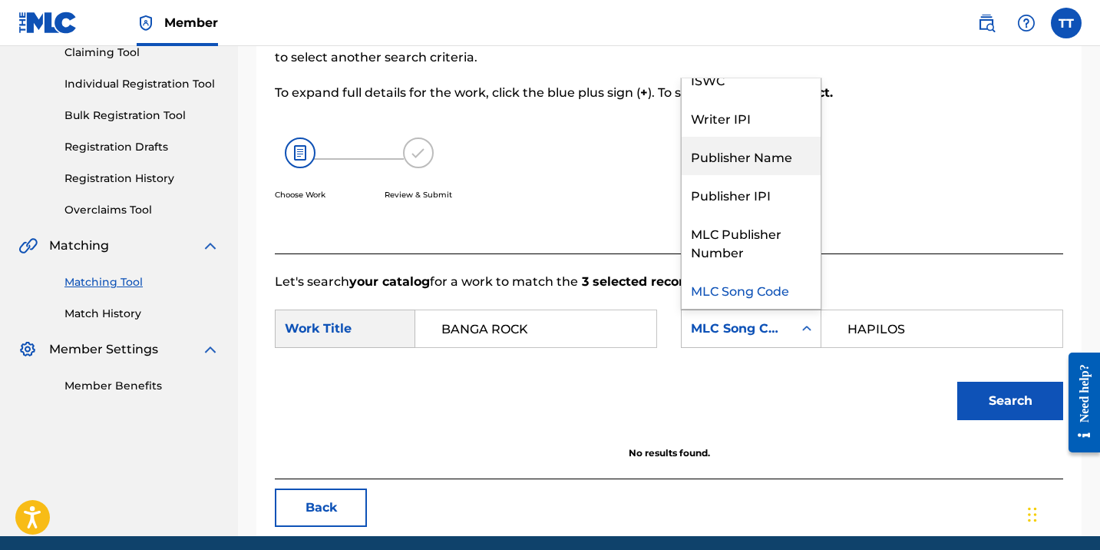
click at [761, 154] on div "Publisher Name" at bounding box center [751, 156] width 139 height 38
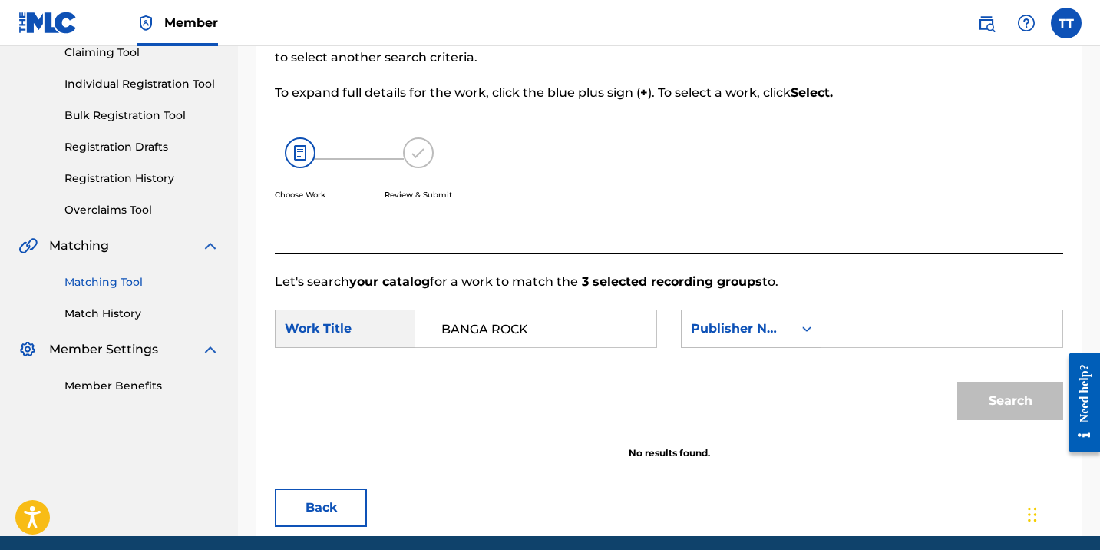
click at [881, 329] on input "Search Form" at bounding box center [941, 328] width 215 height 37
paste input "HAPILOS"
type input "HAPILOS"
click at [977, 408] on button "Search" at bounding box center [1010, 400] width 106 height 38
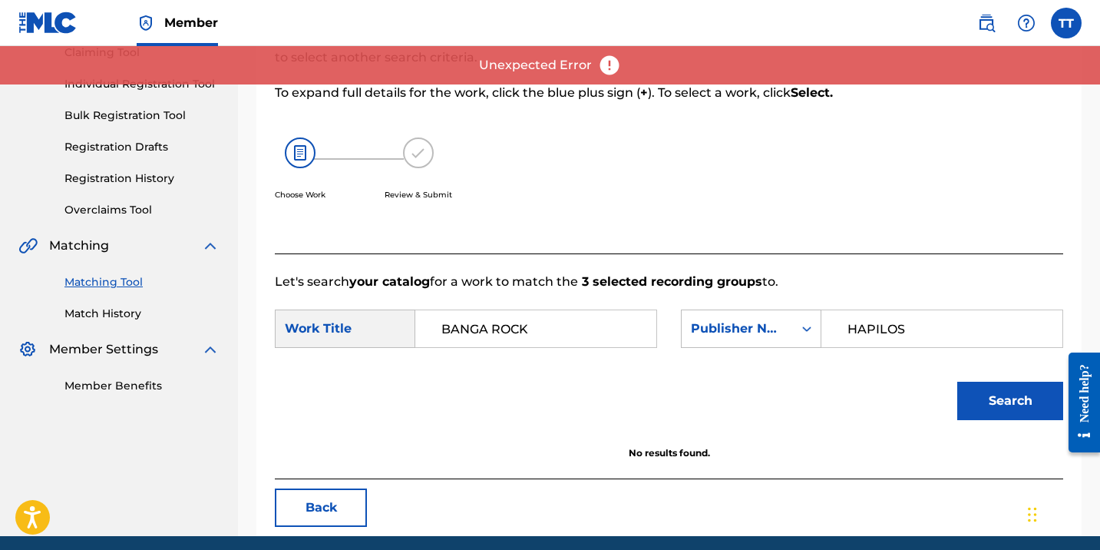
click at [889, 318] on input "HAPILOS" at bounding box center [941, 328] width 215 height 37
click at [782, 346] on div "Publisher Name" at bounding box center [751, 328] width 140 height 38
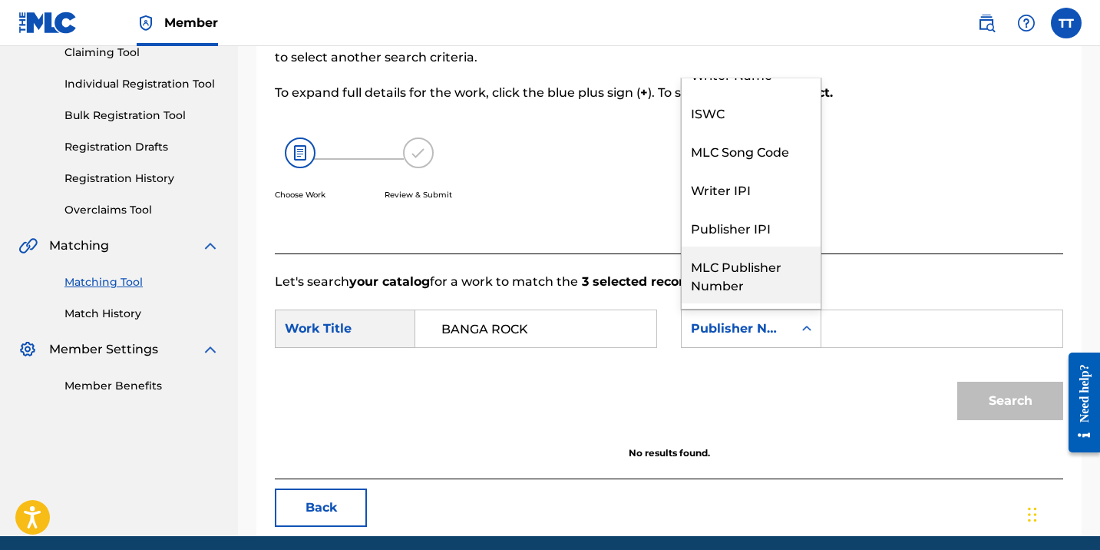
scroll to position [0, 0]
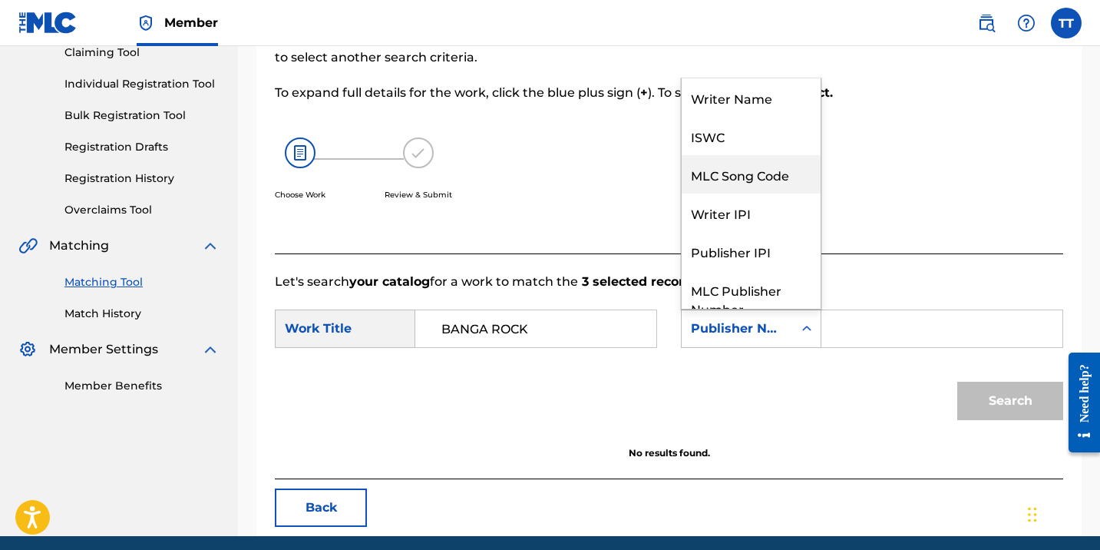
click at [764, 178] on div "MLC Song Code" at bounding box center [751, 174] width 139 height 38
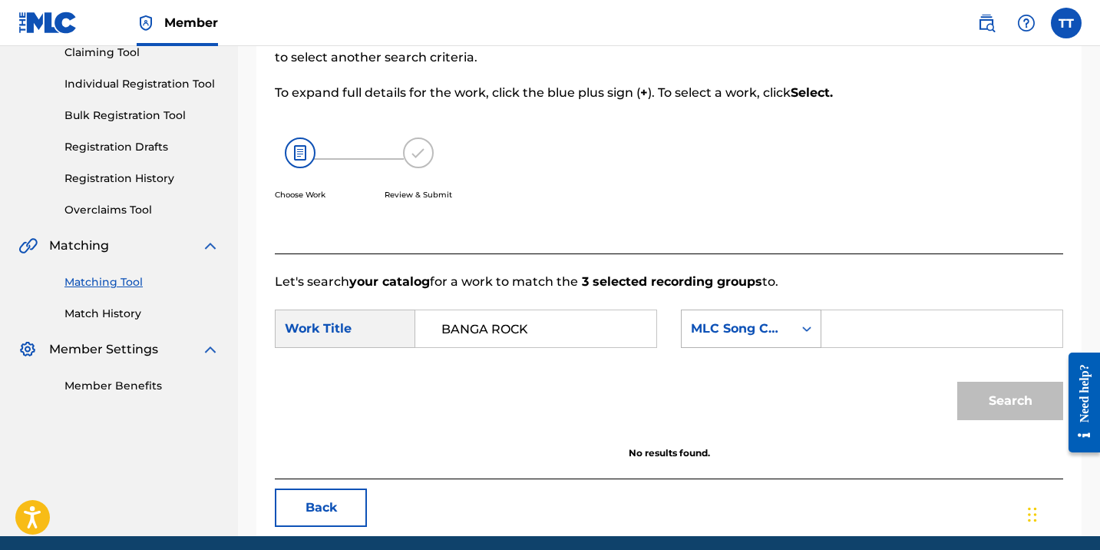
click at [778, 319] on div "MLC Song Code" at bounding box center [737, 328] width 93 height 18
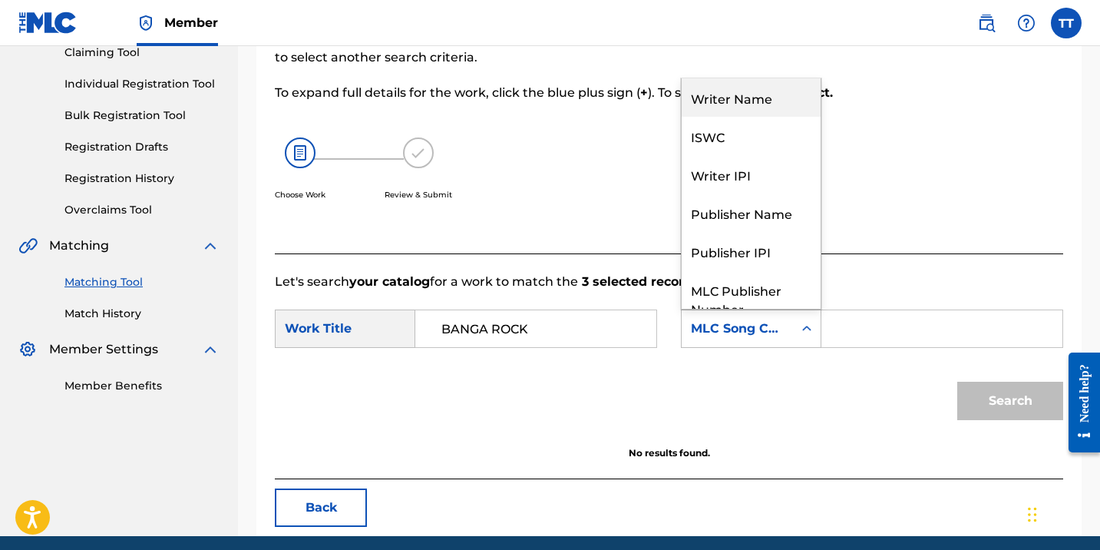
click at [744, 97] on div "Writer Name" at bounding box center [751, 97] width 139 height 38
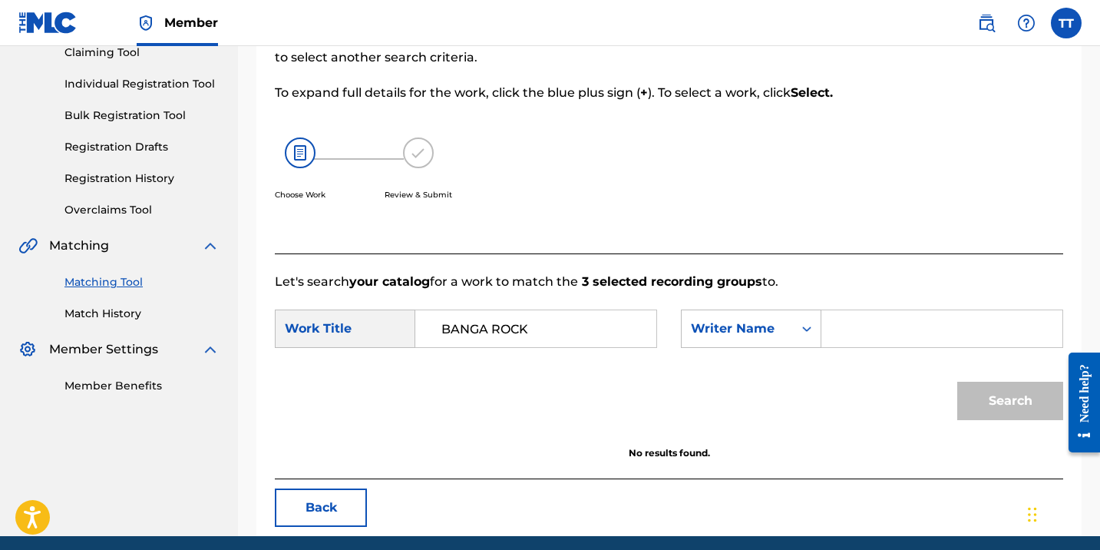
click at [840, 330] on input "Search Form" at bounding box center [941, 328] width 215 height 37
paste input "YETHMAN"
type input "YETHMAN"
click at [957, 381] on button "Search" at bounding box center [1010, 400] width 106 height 38
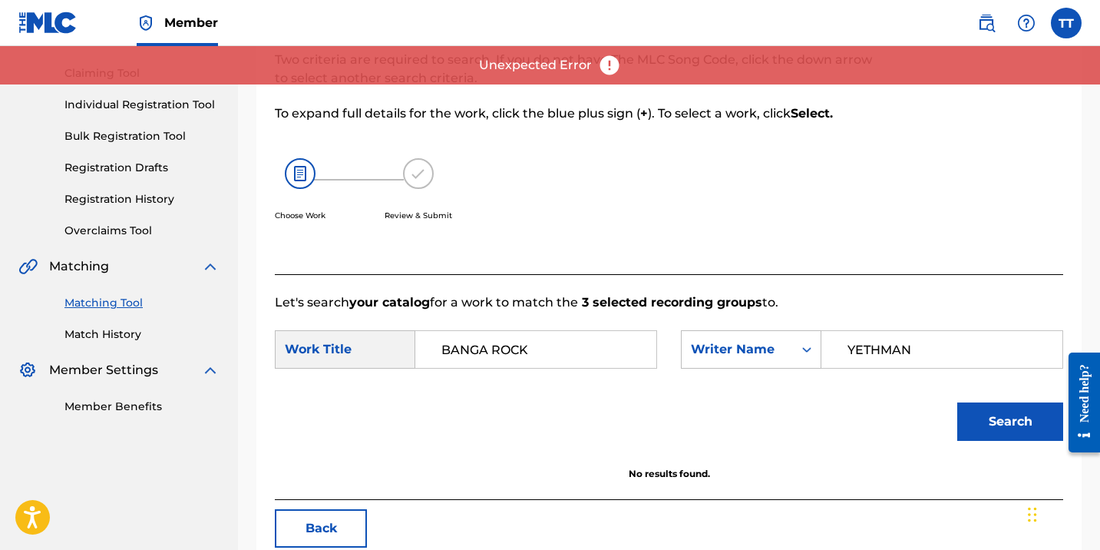
scroll to position [149, 0]
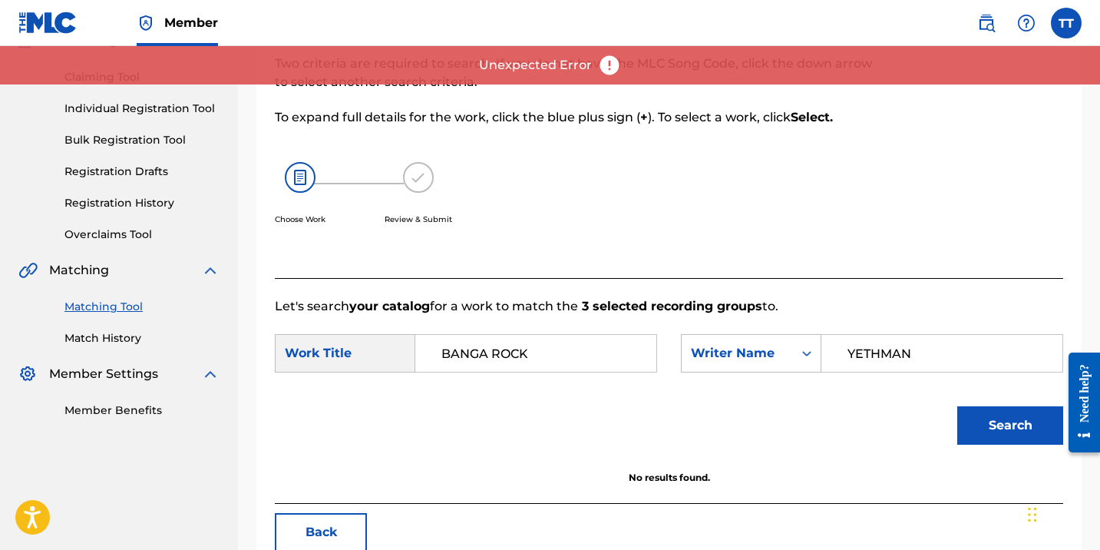
click at [843, 335] on input "YETHMAN" at bounding box center [941, 353] width 215 height 37
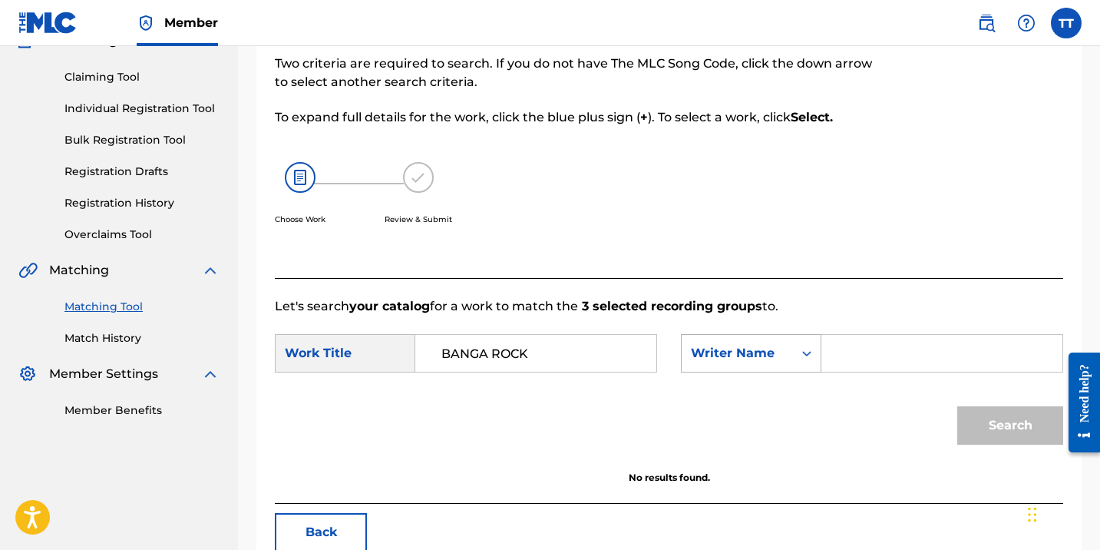
click at [715, 351] on div "Writer Name" at bounding box center [737, 353] width 93 height 18
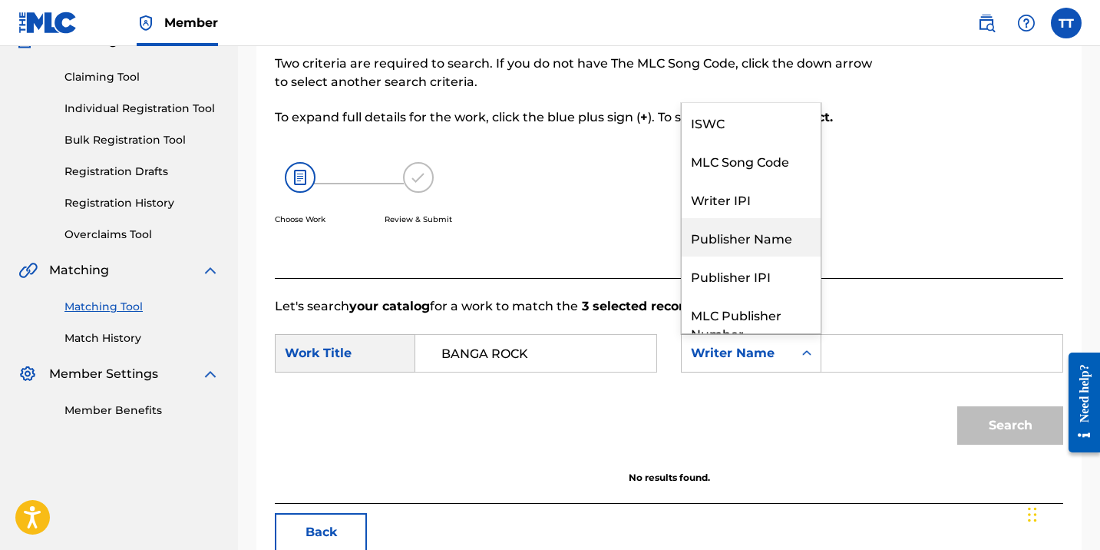
scroll to position [1, 0]
click at [752, 160] on div "MLC Song Code" at bounding box center [751, 159] width 139 height 38
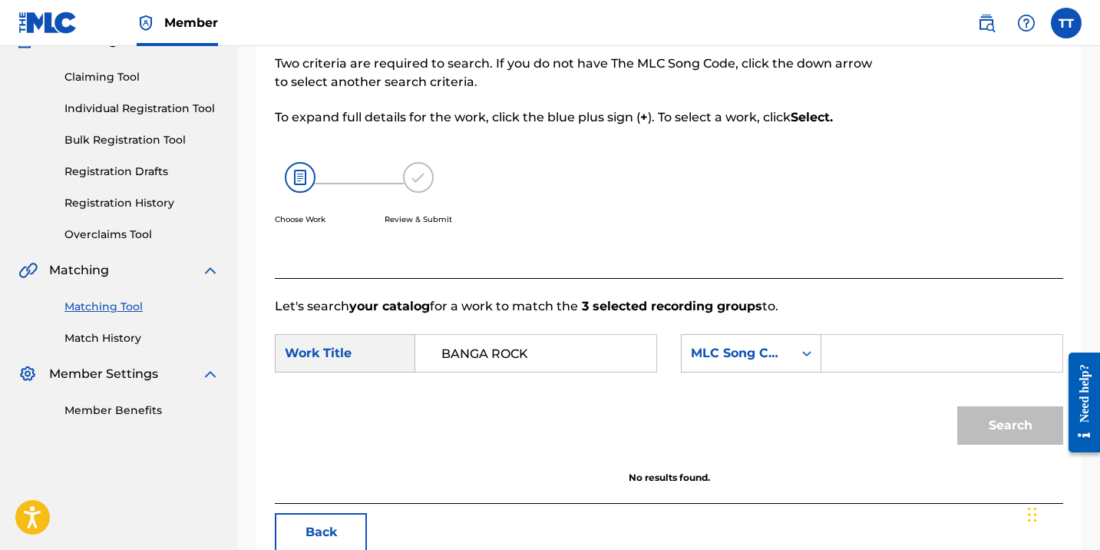
click at [871, 362] on input "Search Form" at bounding box center [941, 353] width 215 height 37
paste input "BE26MF"
type input "BE26MF"
click at [957, 406] on button "Search" at bounding box center [1010, 425] width 106 height 38
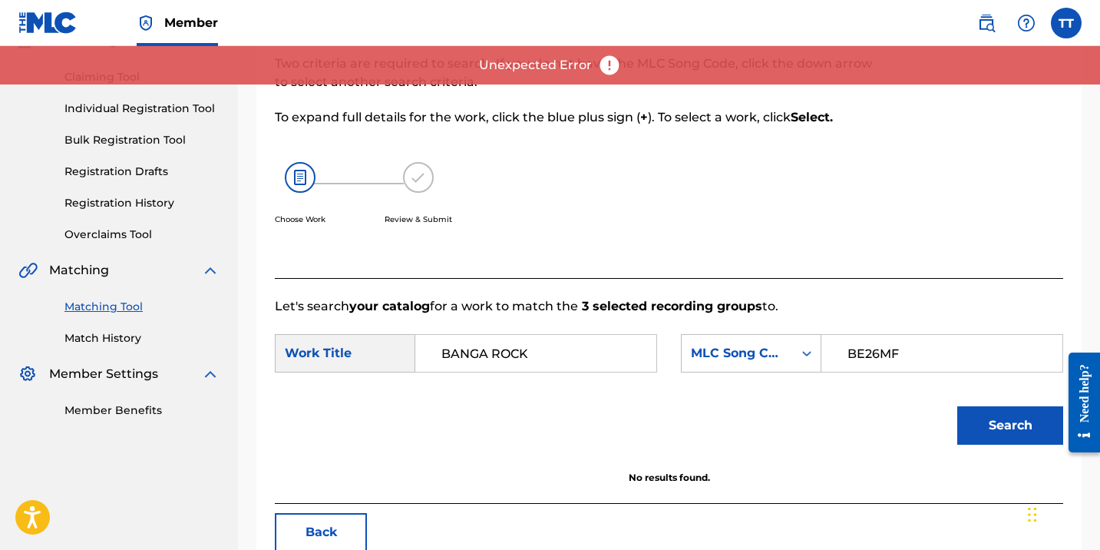
scroll to position [233, 0]
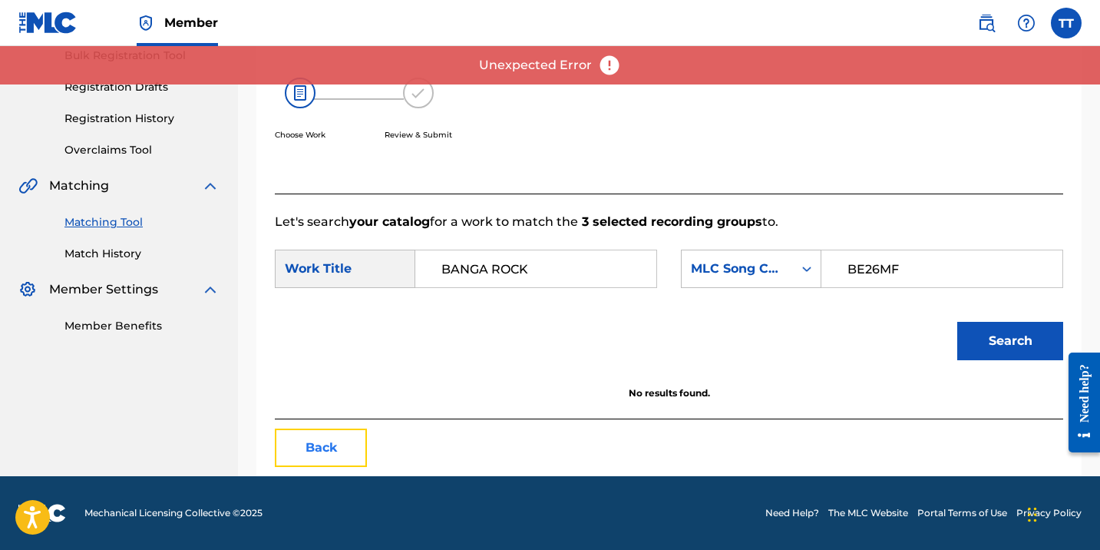
click at [355, 457] on button "Back" at bounding box center [321, 447] width 92 height 38
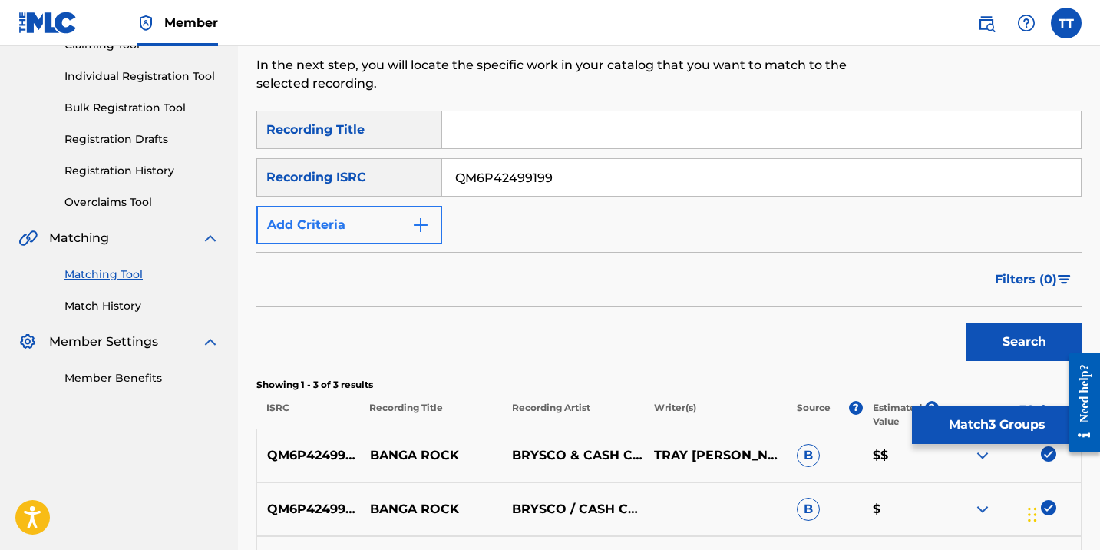
scroll to position [0, 0]
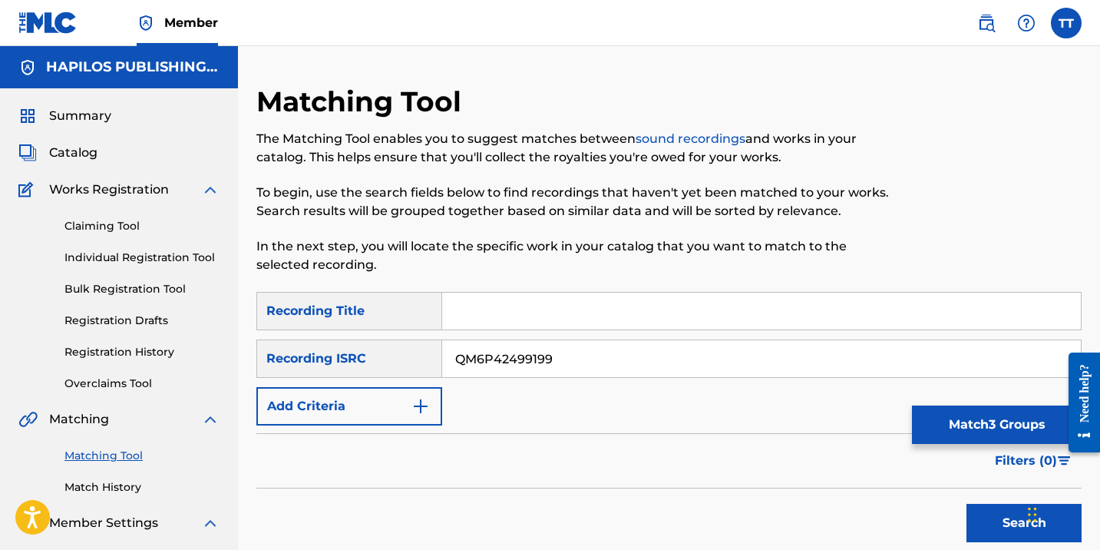
click at [114, 460] on link "Matching Tool" at bounding box center [141, 455] width 155 height 16
click at [530, 362] on input "QM6P42499199" at bounding box center [761, 358] width 639 height 37
paste input "MZ2273782"
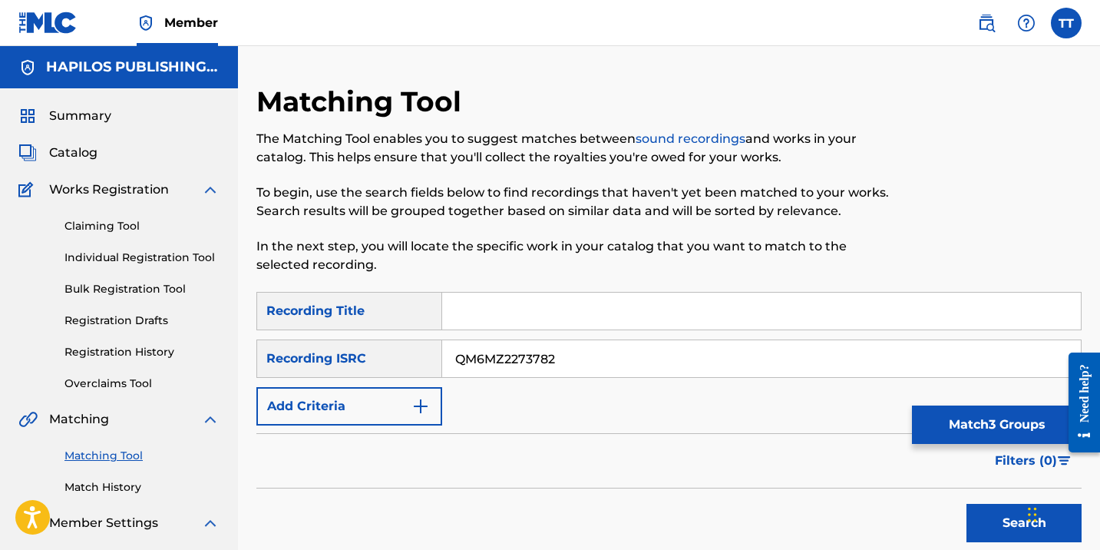
click at [966, 504] on button "Search" at bounding box center [1023, 523] width 115 height 38
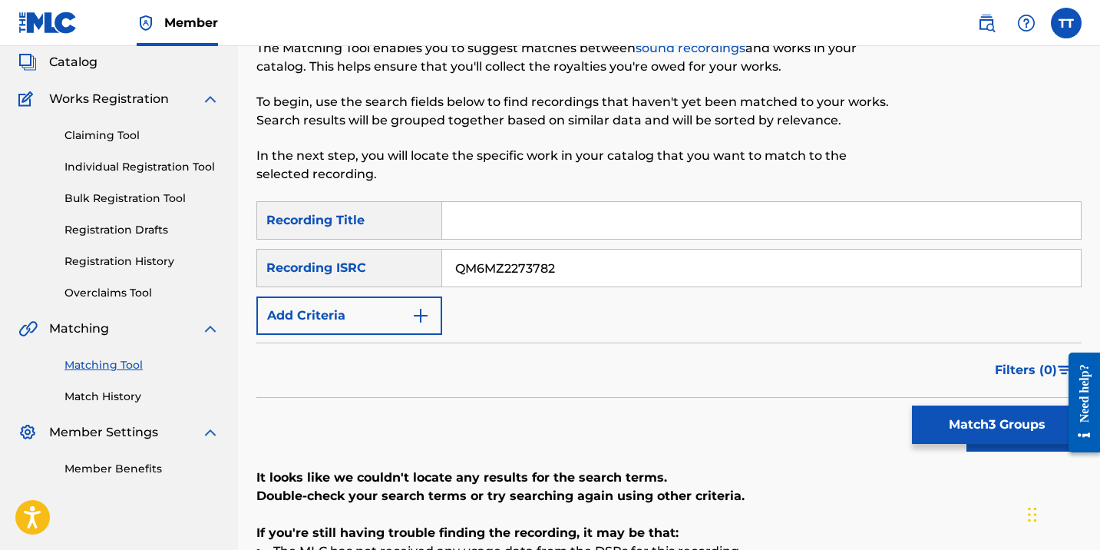
scroll to position [76, 0]
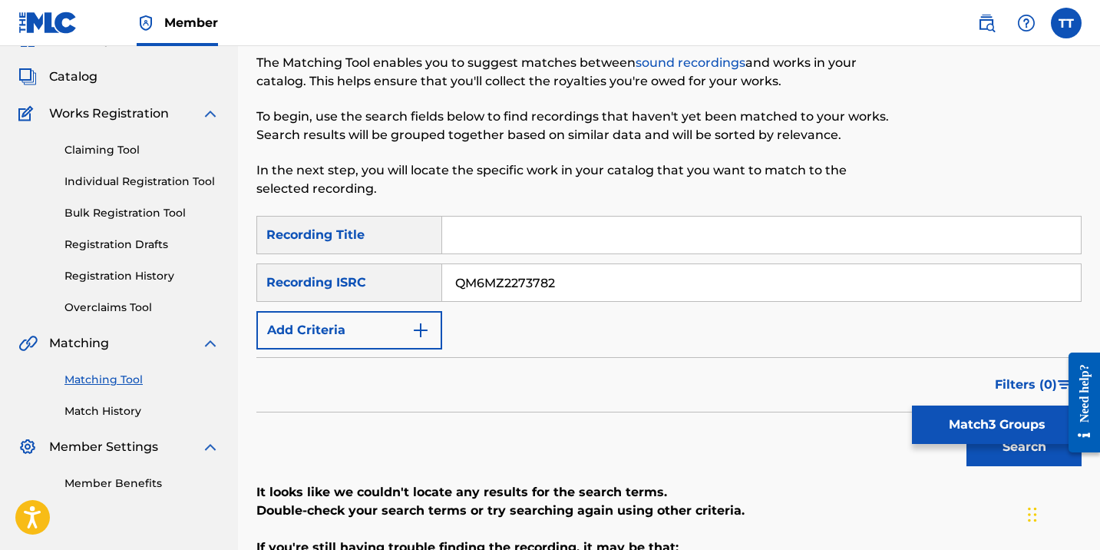
click at [695, 303] on div "SearchWithCriteria2e345227-1d7d-4363-b1ba-14f900425b31 Recording Title SearchWi…" at bounding box center [668, 283] width 825 height 134
click at [659, 282] on input "QM6MZ2273782" at bounding box center [761, 282] width 639 height 37
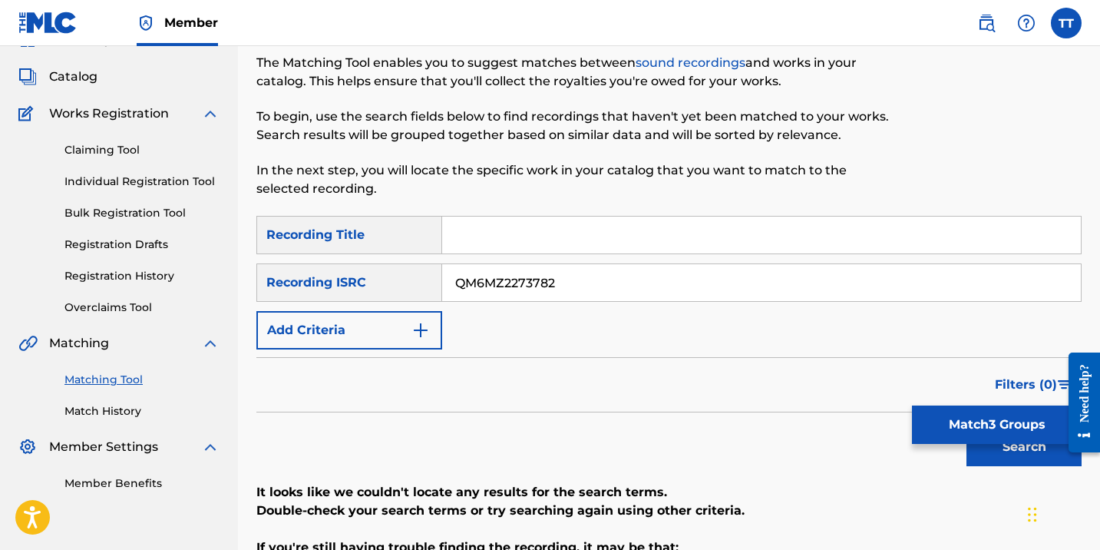
click at [659, 282] on input "QM6MZ2273782" at bounding box center [761, 282] width 639 height 37
paste input "FMF221541"
click at [966, 428] on button "Search" at bounding box center [1023, 447] width 115 height 38
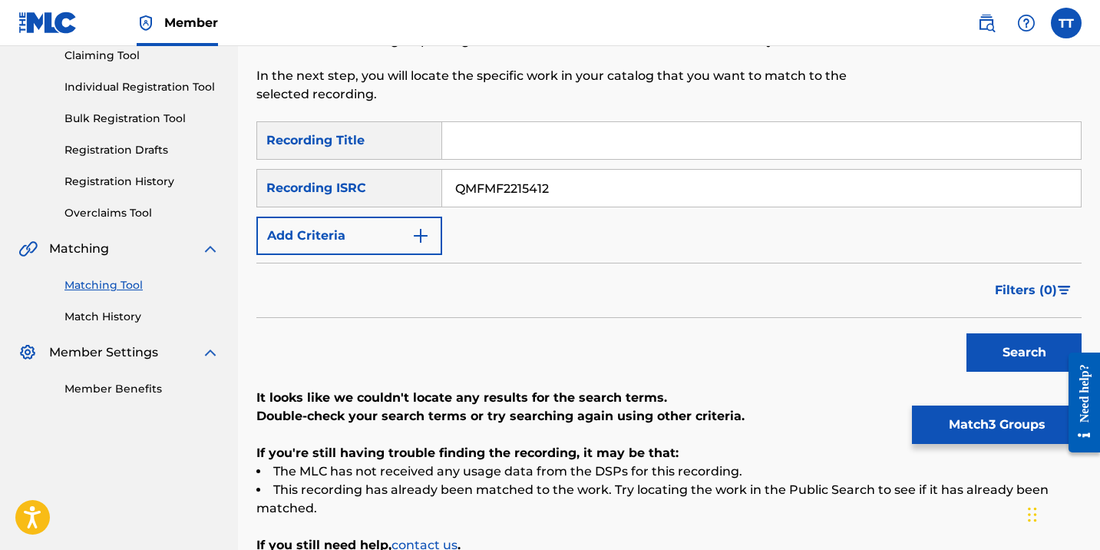
scroll to position [173, 0]
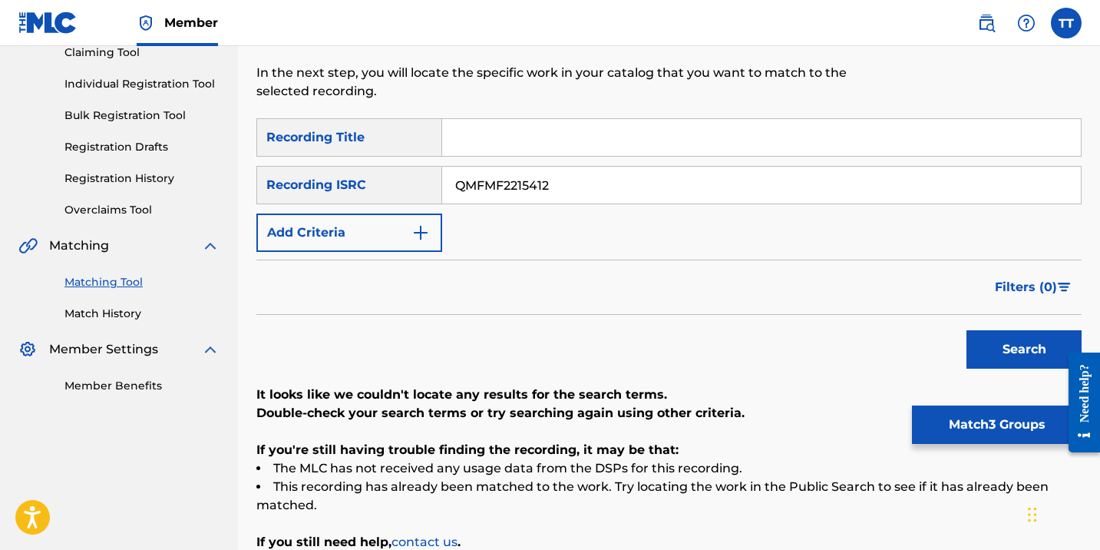
click at [501, 180] on input "QMFMF2215412" at bounding box center [761, 185] width 639 height 37
click at [474, 180] on input "QMFMF2215412" at bounding box center [761, 185] width 639 height 37
click at [966, 330] on button "Search" at bounding box center [1023, 349] width 115 height 38
paste input "DA61835806"
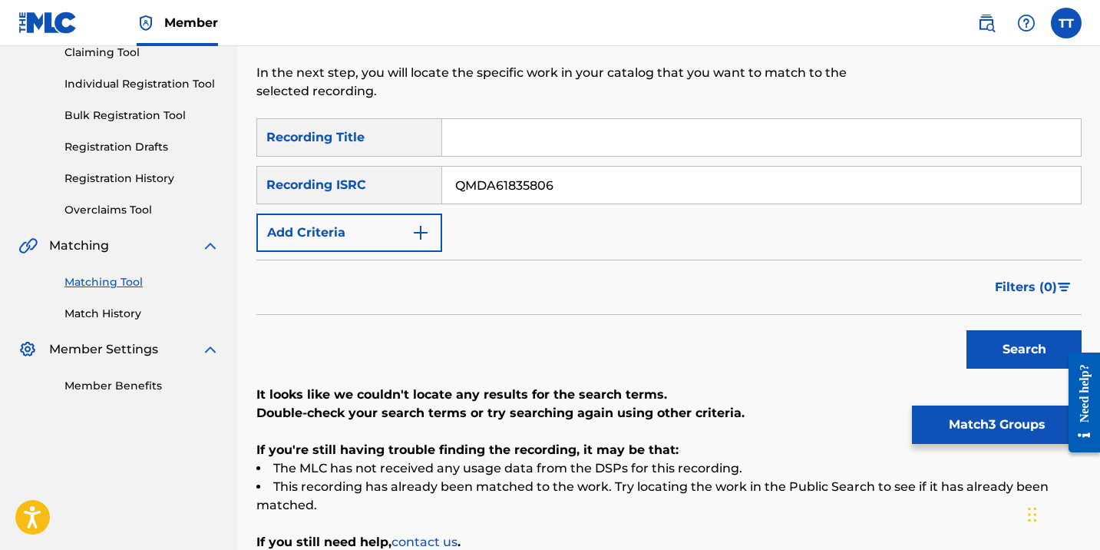
type input "QMDA61835806"
click at [966, 330] on button "Search" at bounding box center [1023, 349] width 115 height 38
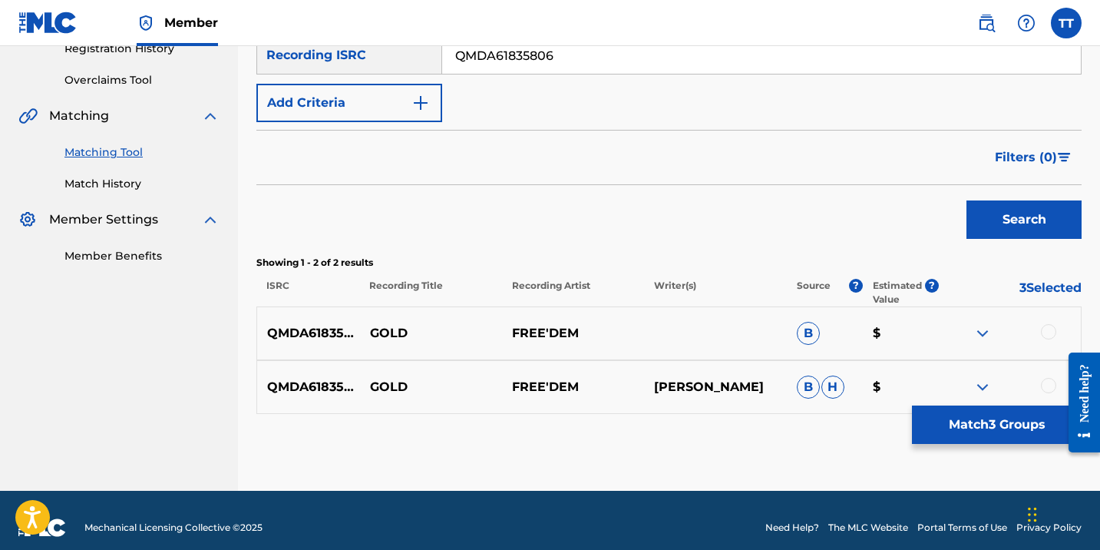
scroll to position [318, 0]
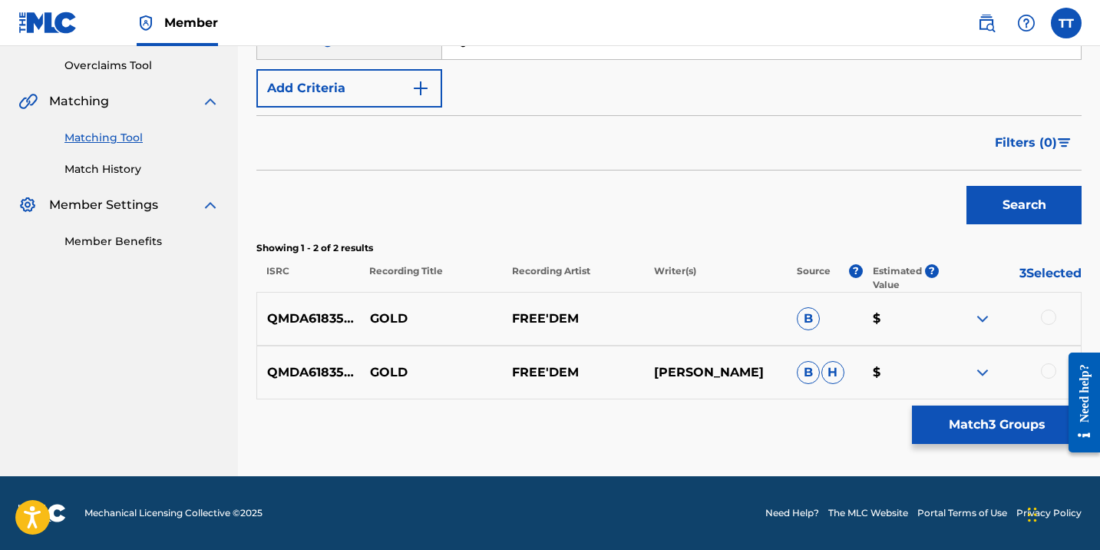
click at [391, 315] on p "GOLD" at bounding box center [431, 318] width 142 height 18
click at [392, 316] on p "GOLD" at bounding box center [431, 318] width 142 height 18
copy p "GOLD"
drag, startPoint x: 982, startPoint y: 430, endPoint x: 1015, endPoint y: 279, distance: 153.9
click at [1002, 272] on div "SearchWithCriteria2e345227-1d7d-4363-b1ba-14f900425b31 Recording Title SearchWi…" at bounding box center [668, 186] width 825 height 425
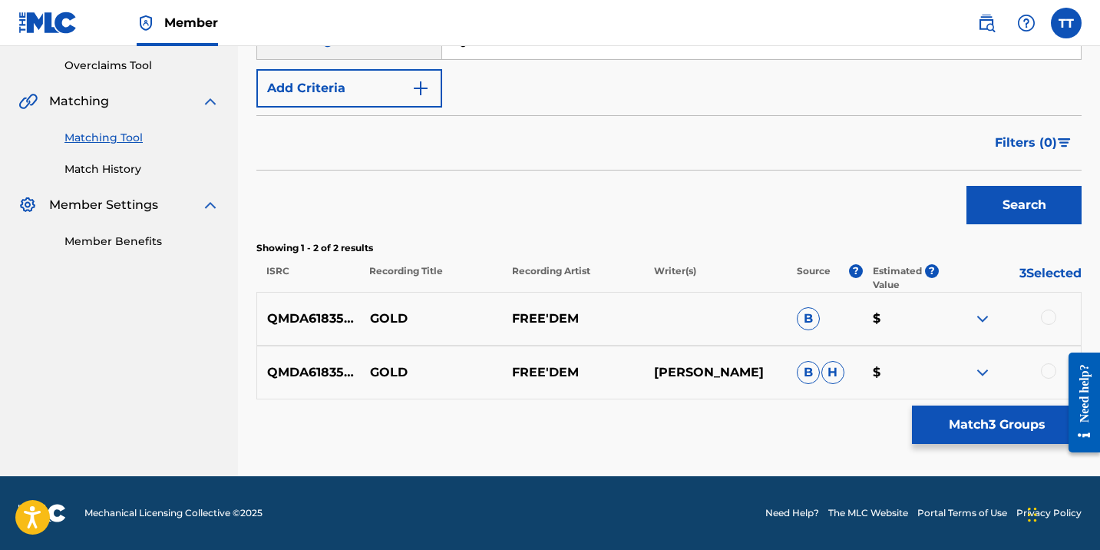
click at [1034, 318] on div at bounding box center [1010, 318] width 142 height 18
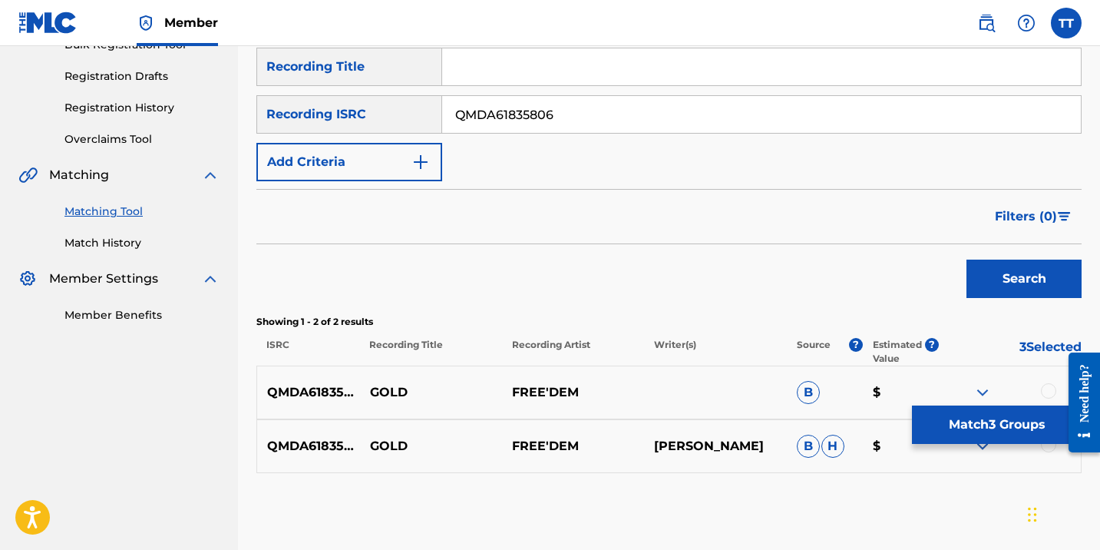
scroll to position [259, 0]
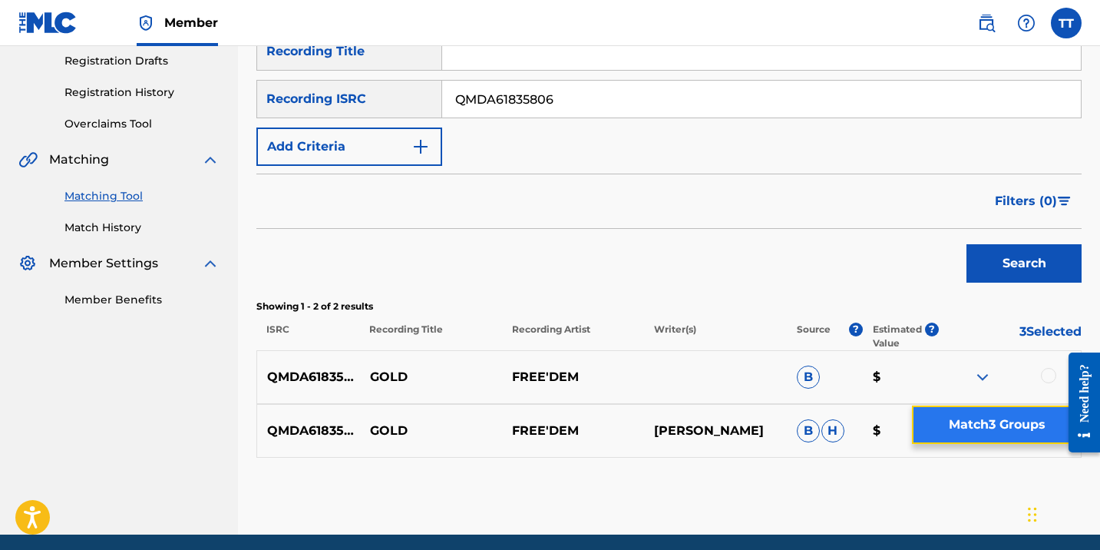
click at [989, 437] on button "Match 3 Groups" at bounding box center [997, 424] width 170 height 38
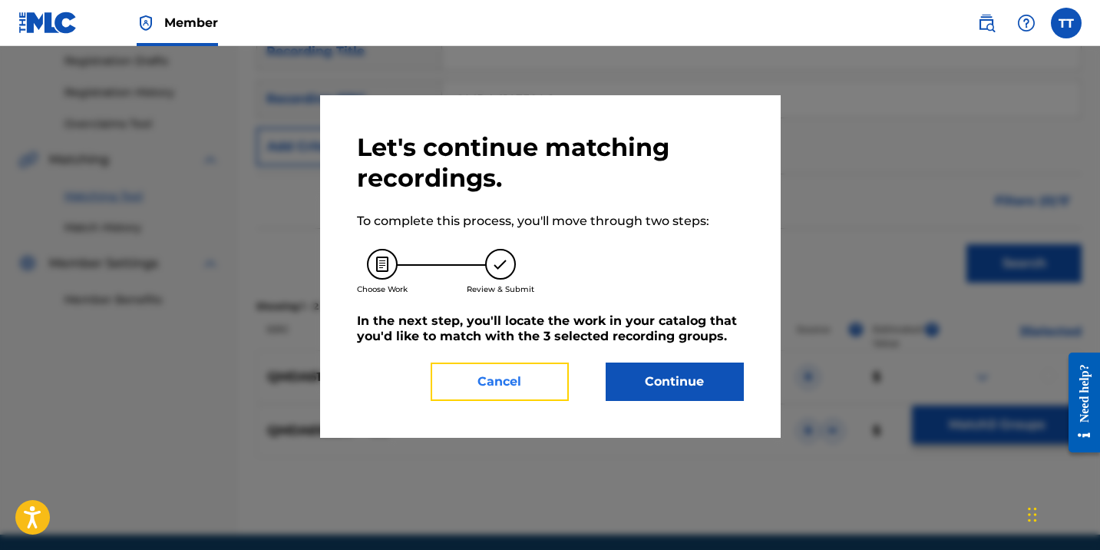
click at [529, 379] on button "Cancel" at bounding box center [500, 381] width 138 height 38
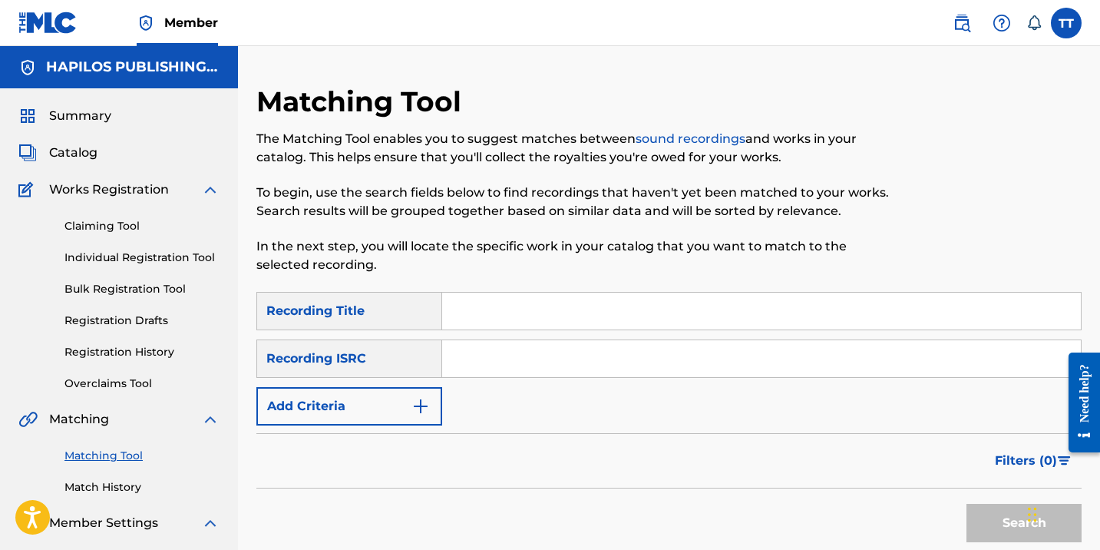
click at [489, 337] on div "SearchWithCriteriaf14a5e0b-fb1a-4a74-8c86-1813910ddb42 Recording Title SearchWi…" at bounding box center [668, 359] width 825 height 134
click at [475, 353] on input "Search Form" at bounding box center [761, 358] width 639 height 37
paste input "GOLD"
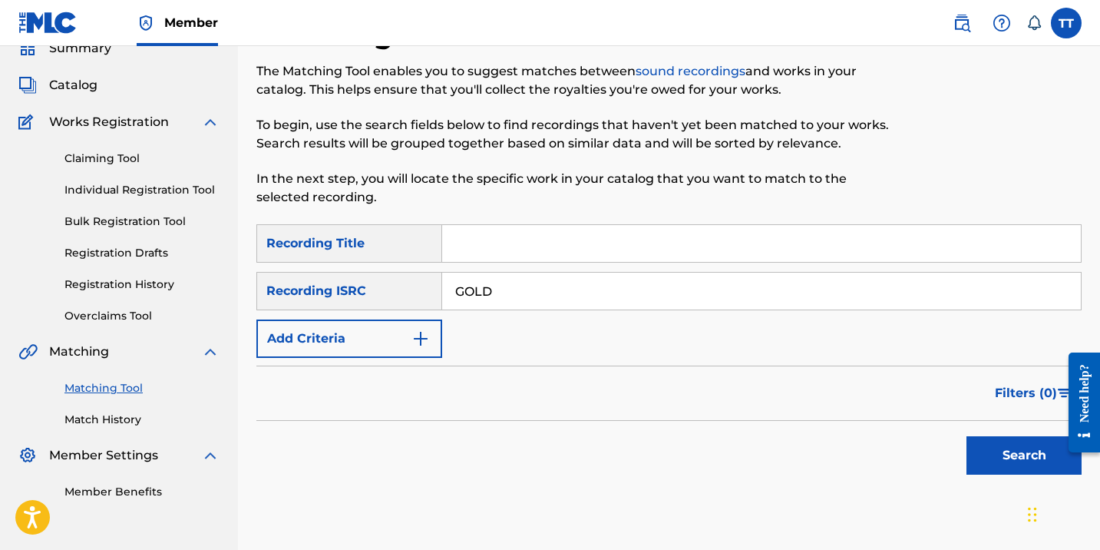
scroll to position [116, 0]
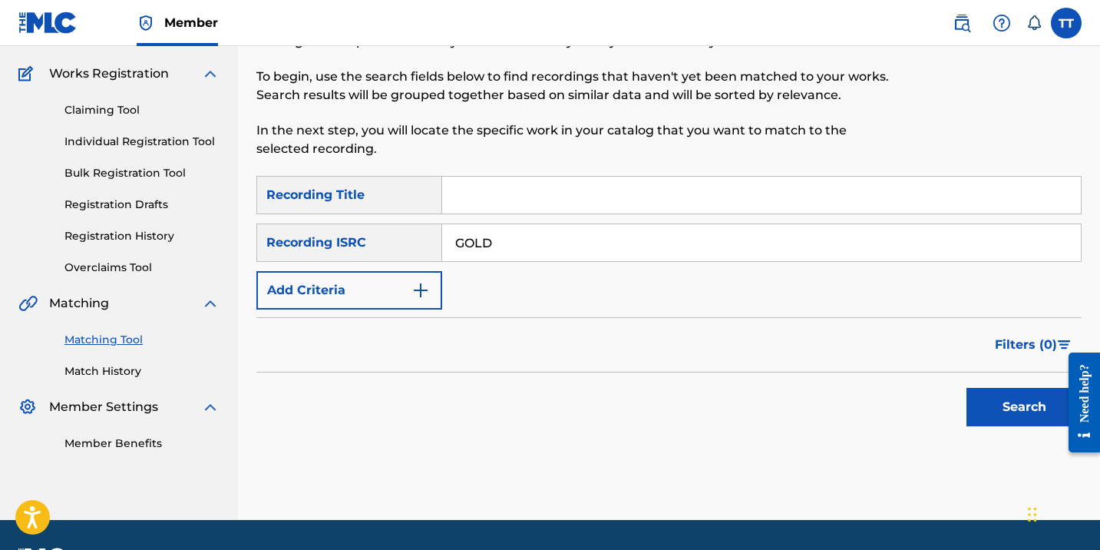
click at [1057, 411] on div at bounding box center [1078, 402] width 43 height 124
click at [1019, 395] on button "Search" at bounding box center [1023, 407] width 115 height 38
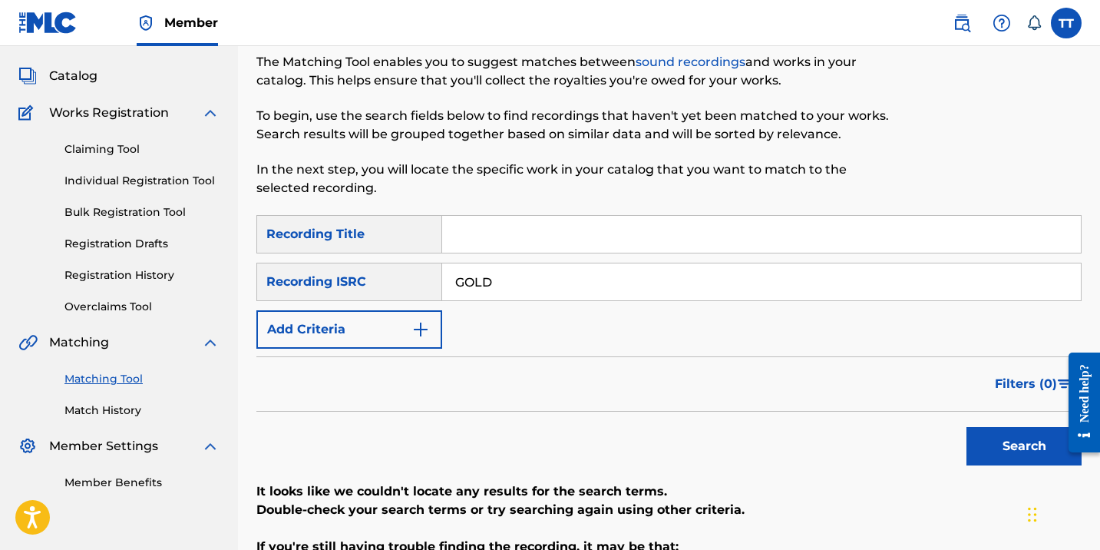
scroll to position [0, 0]
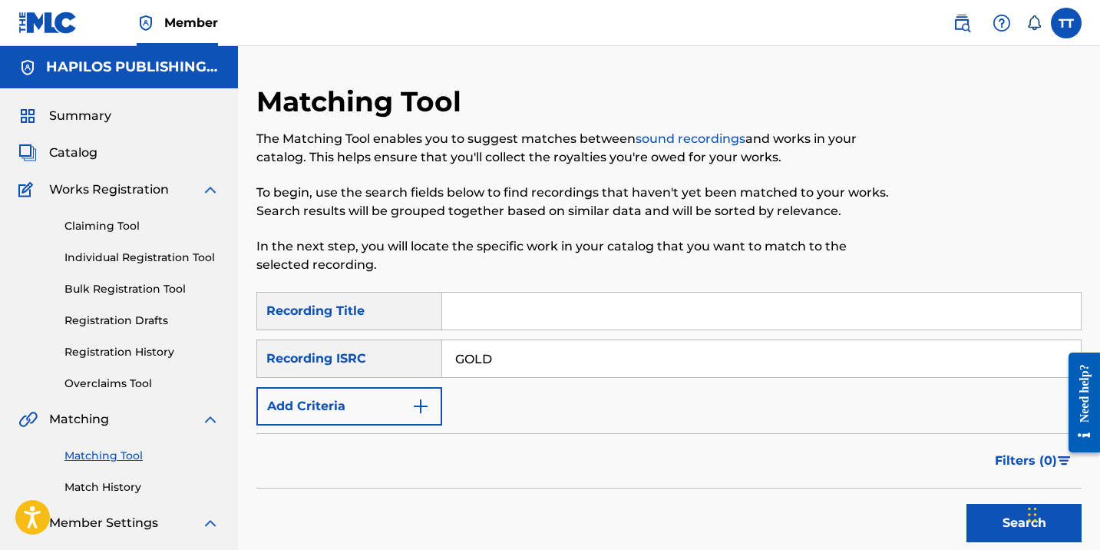
click at [548, 355] on input "GOLD" at bounding box center [761, 358] width 639 height 37
click at [467, 366] on input "GOLD" at bounding box center [761, 358] width 639 height 37
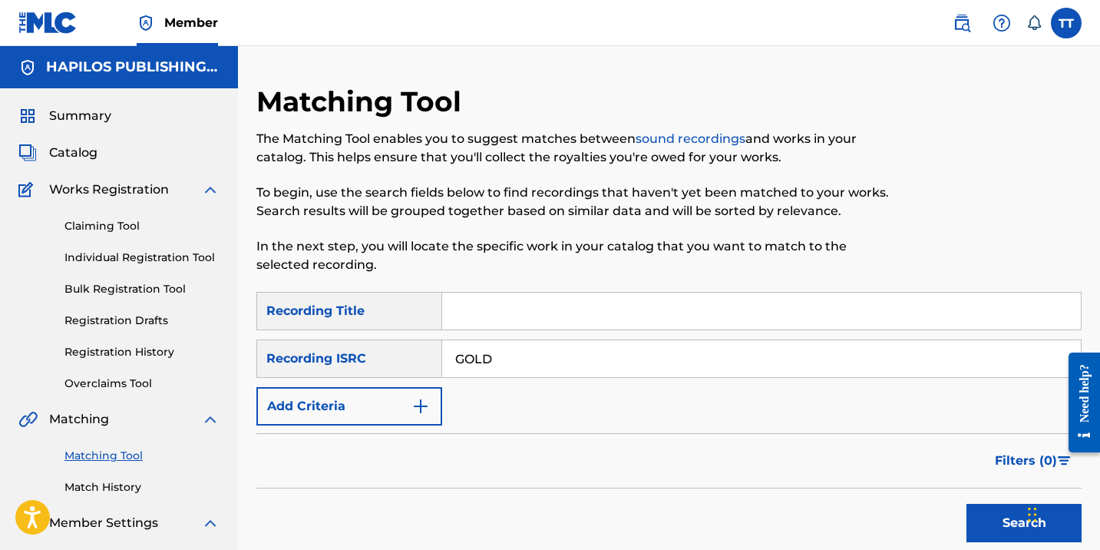
click at [467, 366] on input "GOLD" at bounding box center [761, 358] width 639 height 37
paste input "QMDA61835806"
type input "QMDA61835806"
click at [966, 504] on button "Search" at bounding box center [1023, 523] width 115 height 38
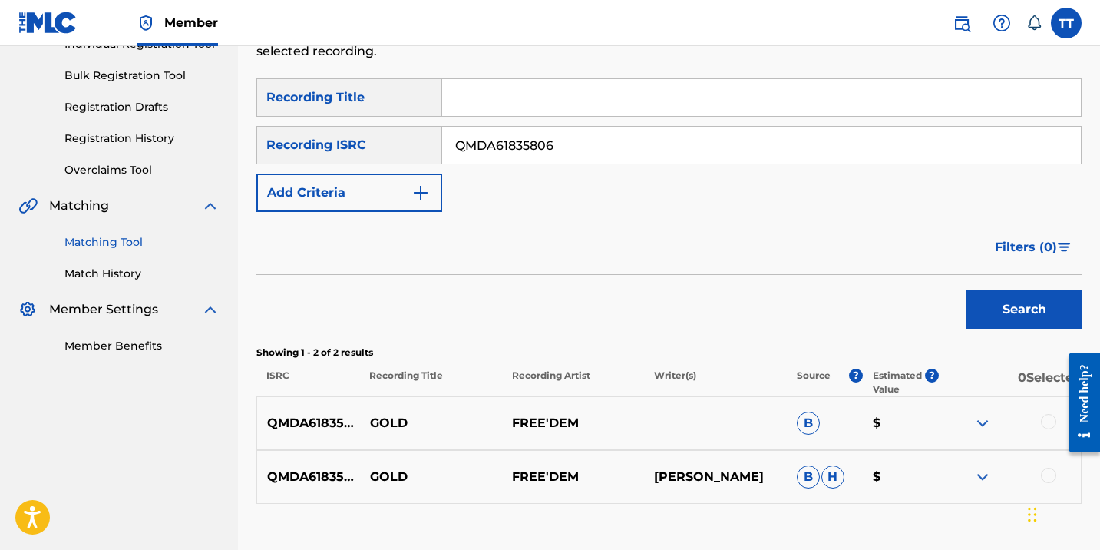
scroll to position [318, 0]
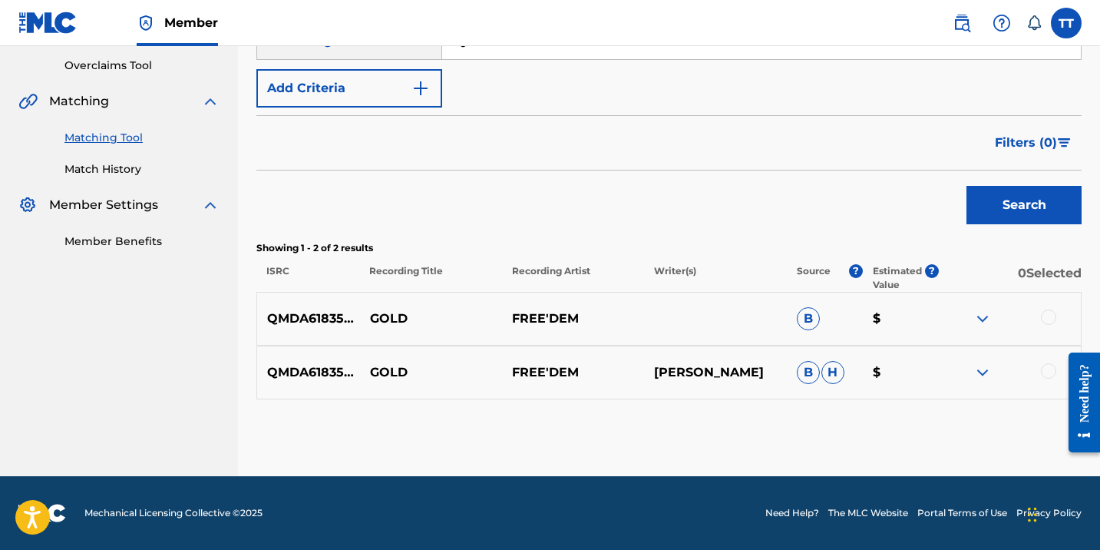
click at [387, 313] on p "GOLD" at bounding box center [431, 318] width 142 height 18
copy p "GOLD"
click at [1046, 316] on div at bounding box center [1048, 316] width 15 height 15
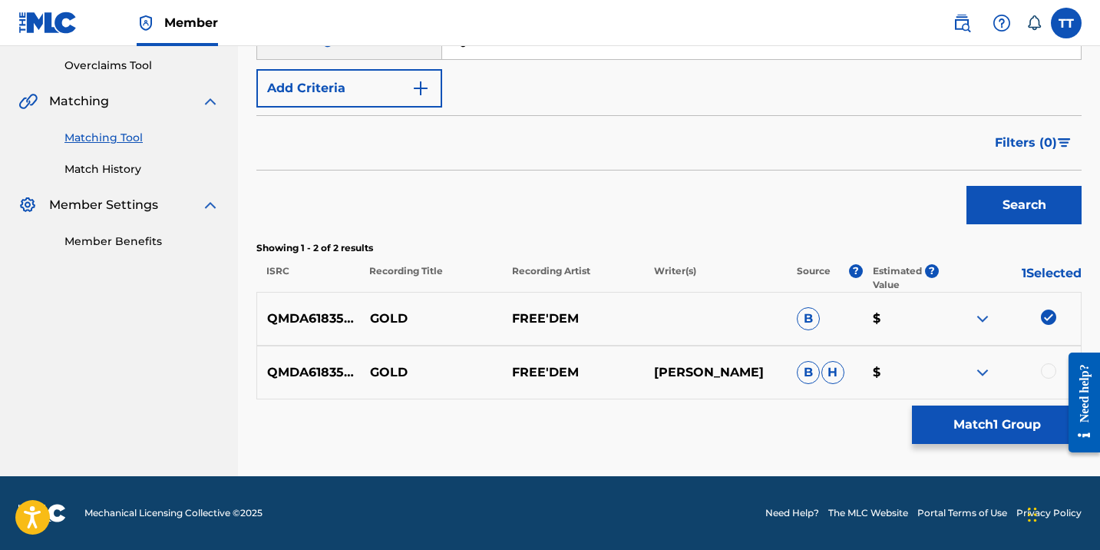
click at [1040, 386] on div "QMDA61835806 GOLD FREE'DEM KASSADIE JONES B H $" at bounding box center [668, 372] width 825 height 54
click at [1042, 389] on div "QMDA61835806 GOLD FREE'DEM KASSADIE JONES B H $" at bounding box center [668, 372] width 825 height 54
click at [1037, 395] on div "QMDA61835806 GOLD FREE'DEM KASSADIE JONES B H $" at bounding box center [668, 372] width 825 height 54
click at [1042, 372] on div at bounding box center [1048, 370] width 15 height 15
click at [1027, 414] on button "Match 2 Groups" at bounding box center [997, 424] width 170 height 38
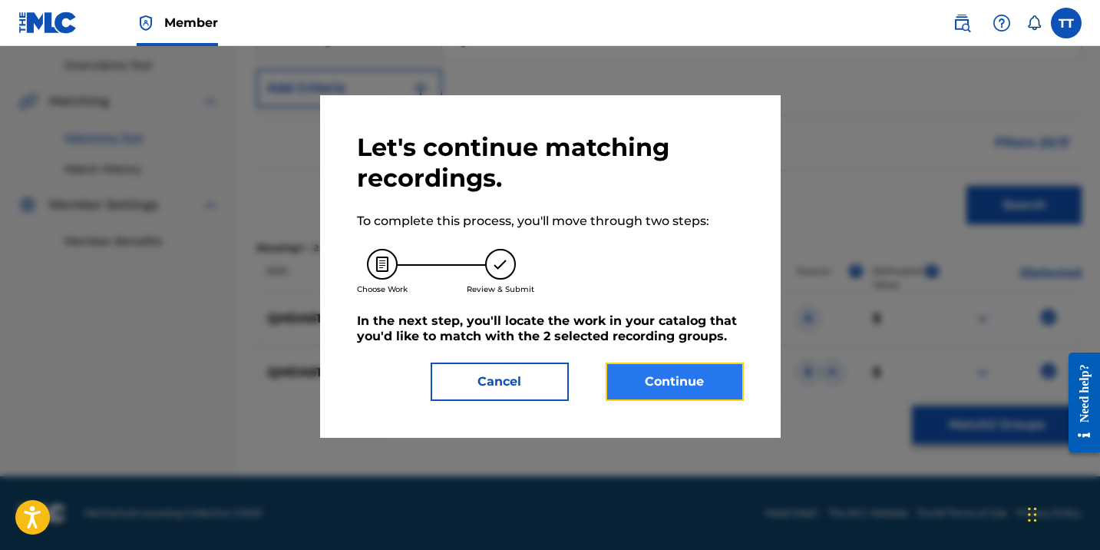
click at [682, 389] on button "Continue" at bounding box center [675, 381] width 138 height 38
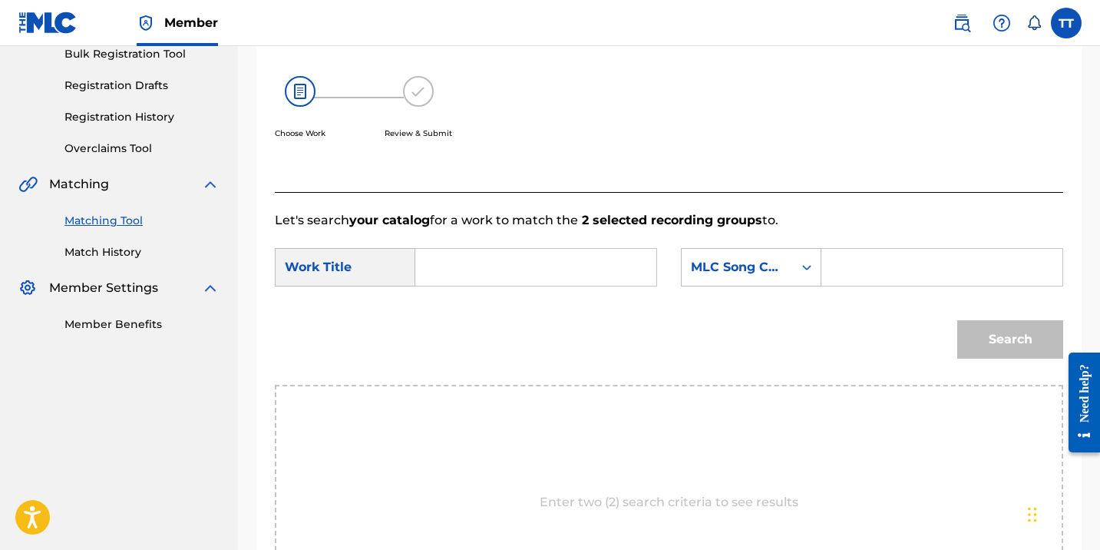
scroll to position [210, 0]
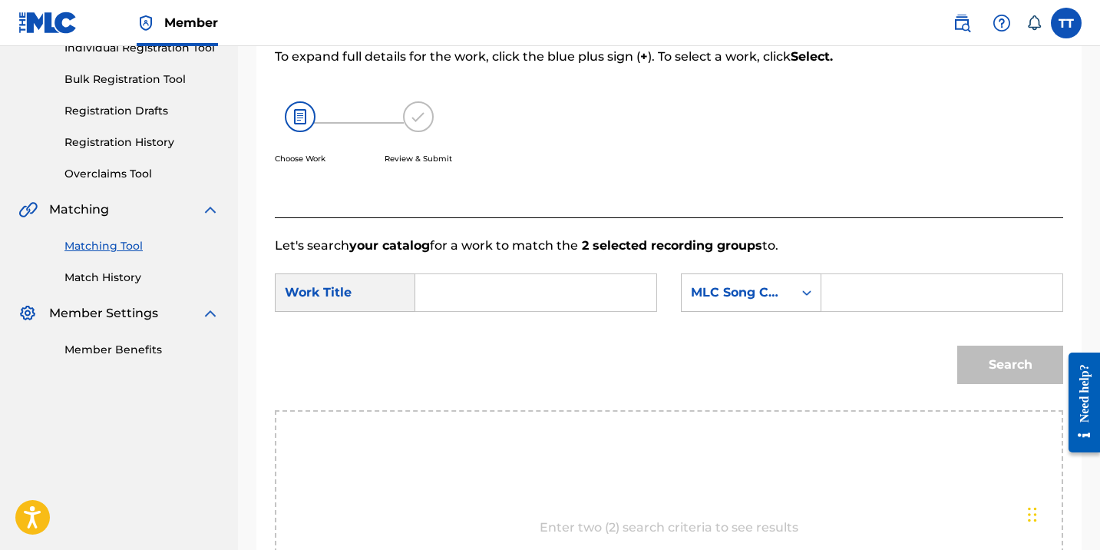
click at [463, 308] on input "Search Form" at bounding box center [535, 292] width 215 height 37
paste input "GOLD"
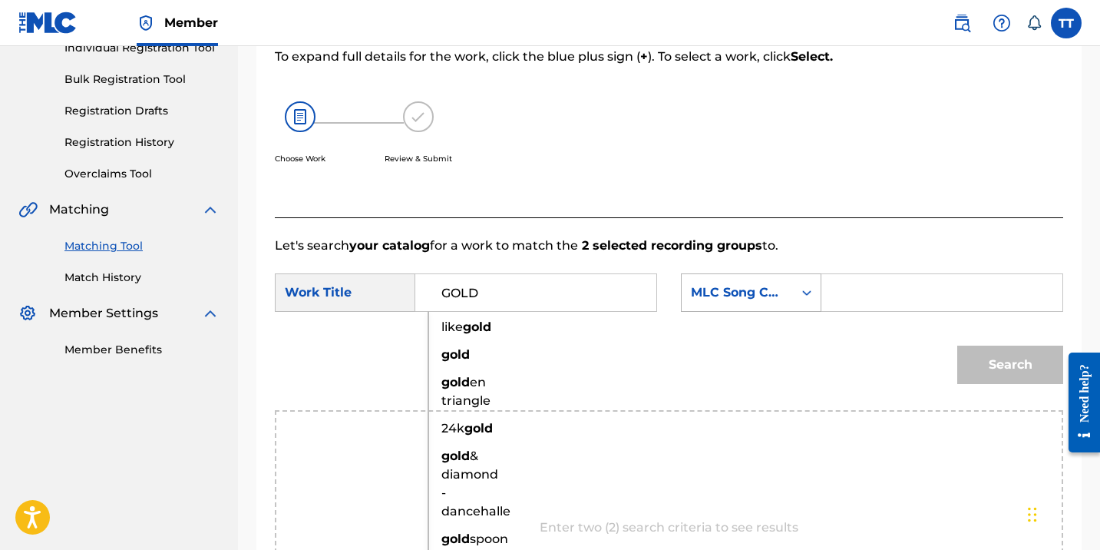
type input "GOLD"
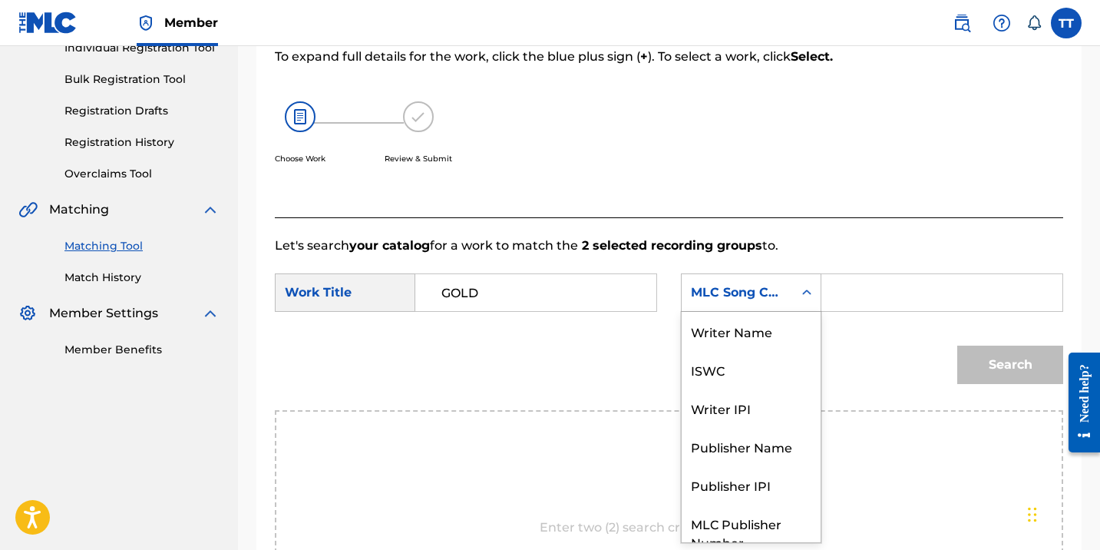
click at [788, 291] on div "MLC Song Code" at bounding box center [737, 292] width 111 height 29
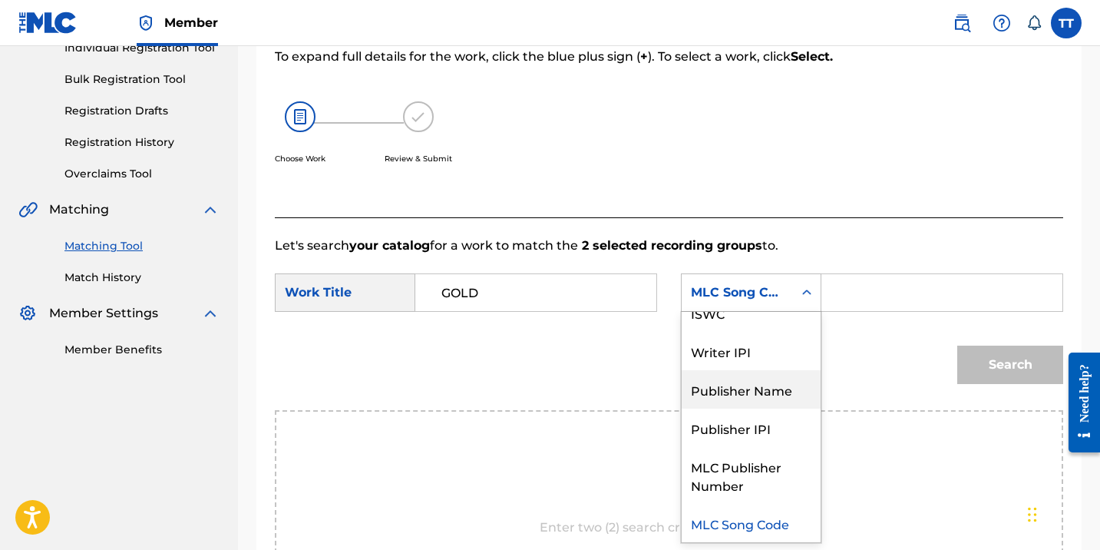
click at [772, 389] on div "Publisher Name" at bounding box center [751, 389] width 139 height 38
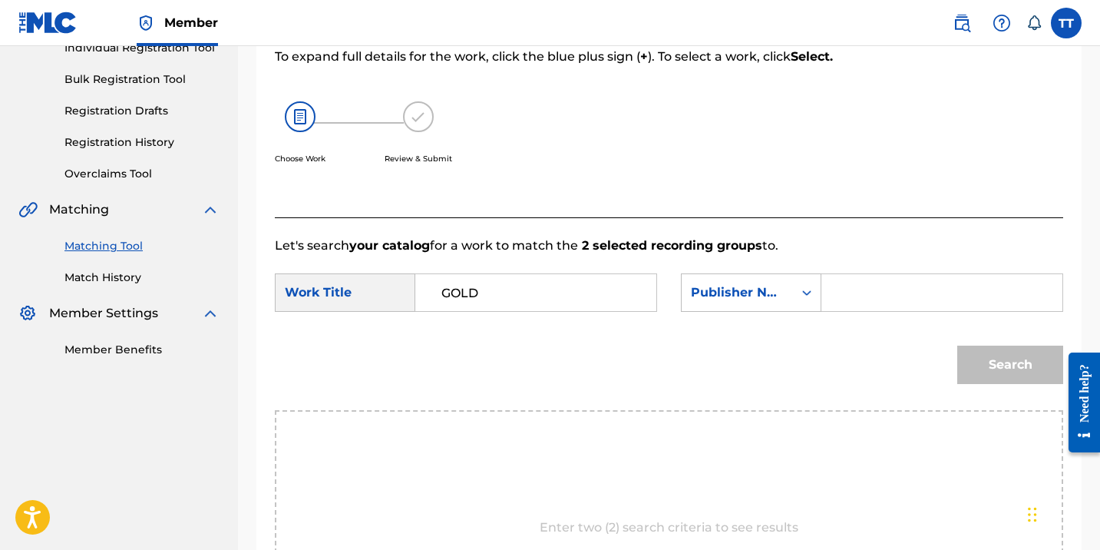
click at [844, 309] on input "Search Form" at bounding box center [941, 292] width 215 height 37
type input "hapilos"
click at [957, 345] on button "Search" at bounding box center [1010, 364] width 106 height 38
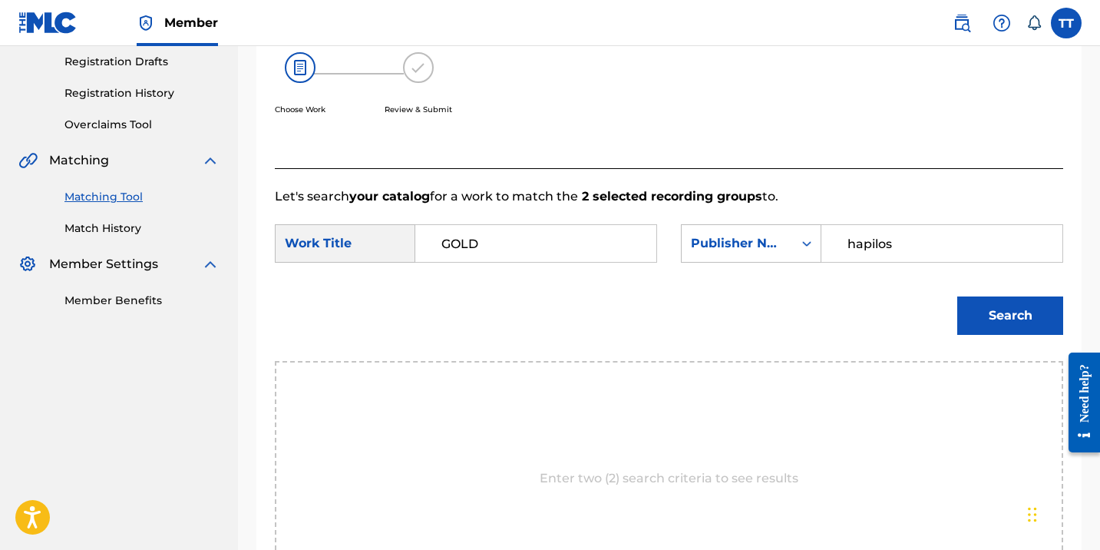
scroll to position [0, 0]
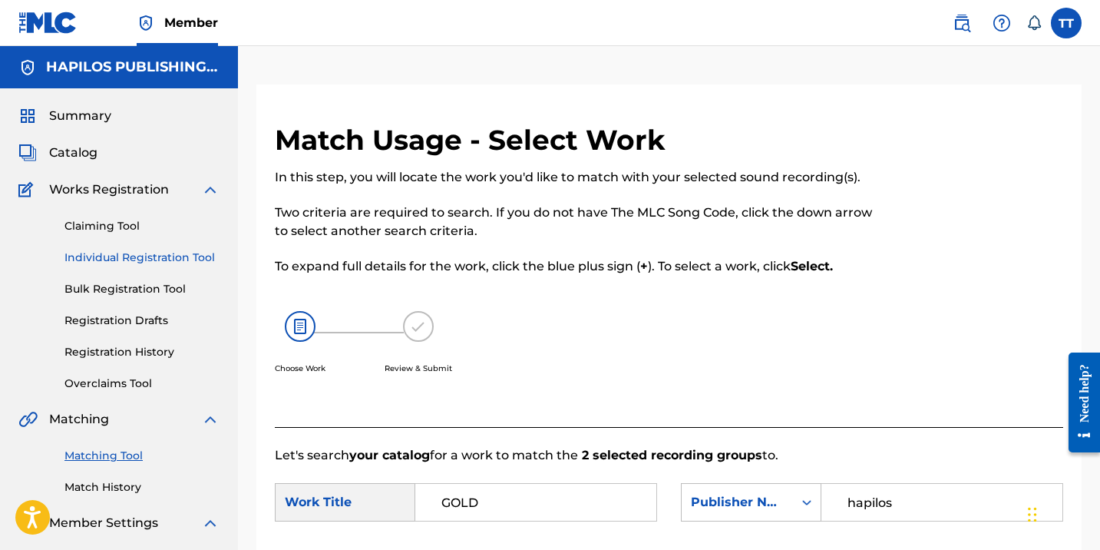
click at [182, 253] on link "Individual Registration Tool" at bounding box center [141, 257] width 155 height 16
